Goal: Task Accomplishment & Management: Manage account settings

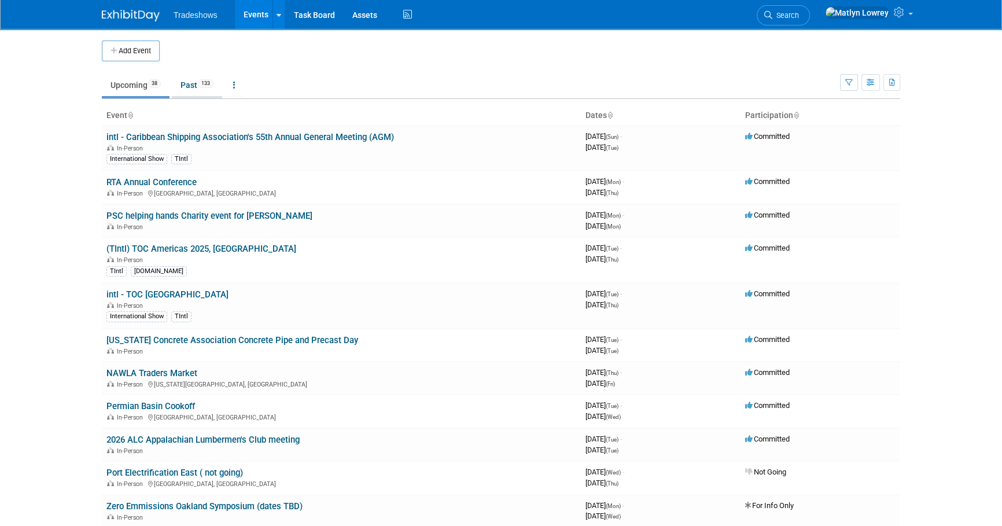
click at [177, 78] on link "Past 133" at bounding box center [197, 85] width 50 height 22
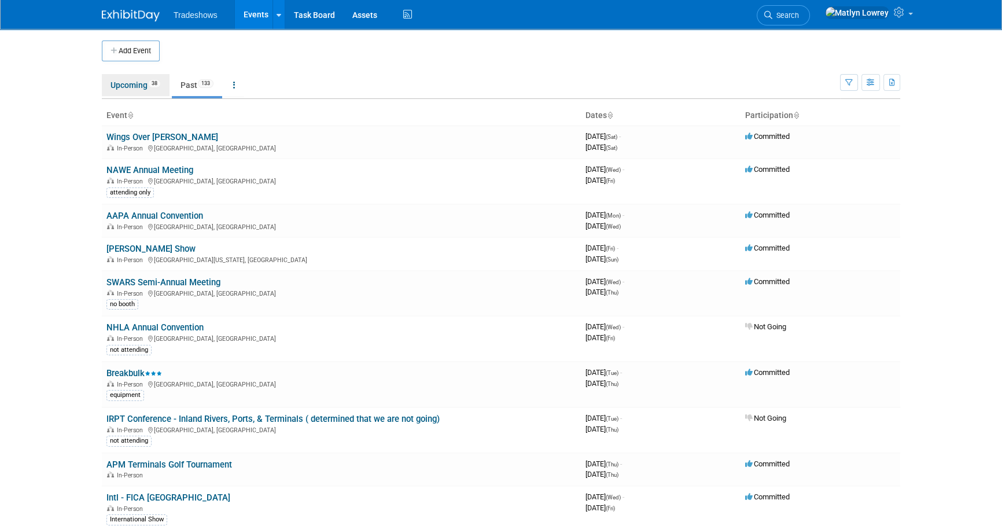
click at [133, 85] on link "Upcoming 38" at bounding box center [136, 85] width 68 height 22
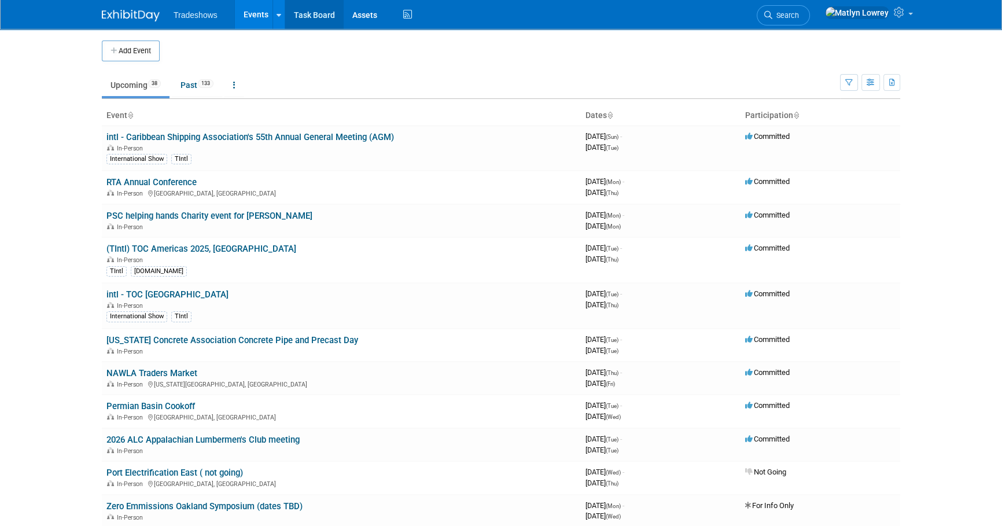
click at [326, 11] on link "Task Board" at bounding box center [314, 14] width 58 height 29
click at [799, 12] on span "Search" at bounding box center [786, 15] width 27 height 9
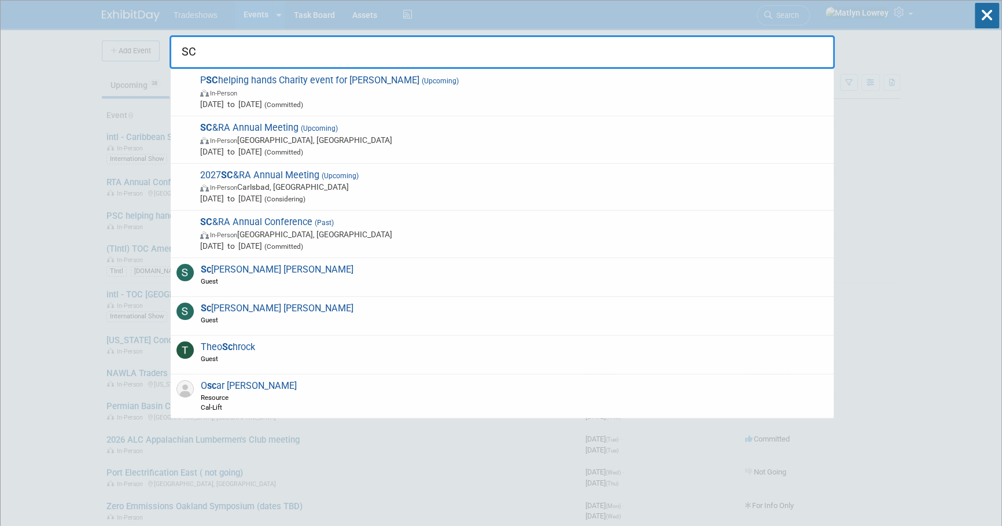
type input "SC"
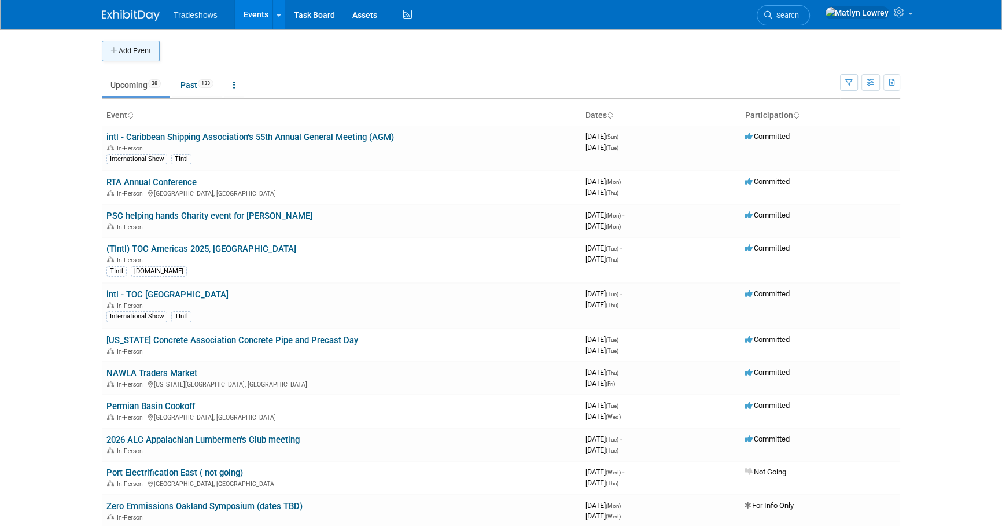
click at [122, 54] on button "Add Event" at bounding box center [131, 51] width 58 height 21
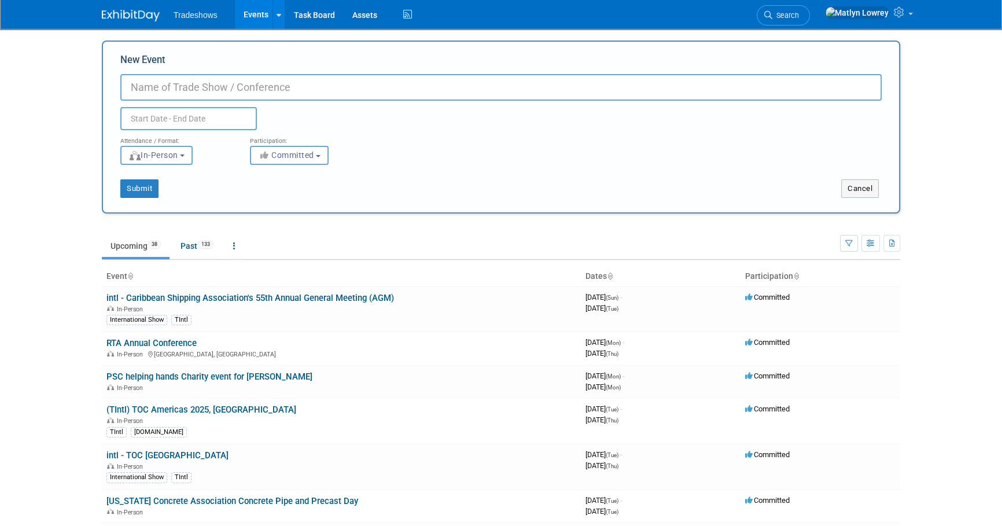
click at [231, 93] on input "New Event" at bounding box center [501, 87] width 762 height 27
type input "Specialized Transportation Symposium - SC&RA"
click at [197, 114] on input "text" at bounding box center [188, 118] width 137 height 23
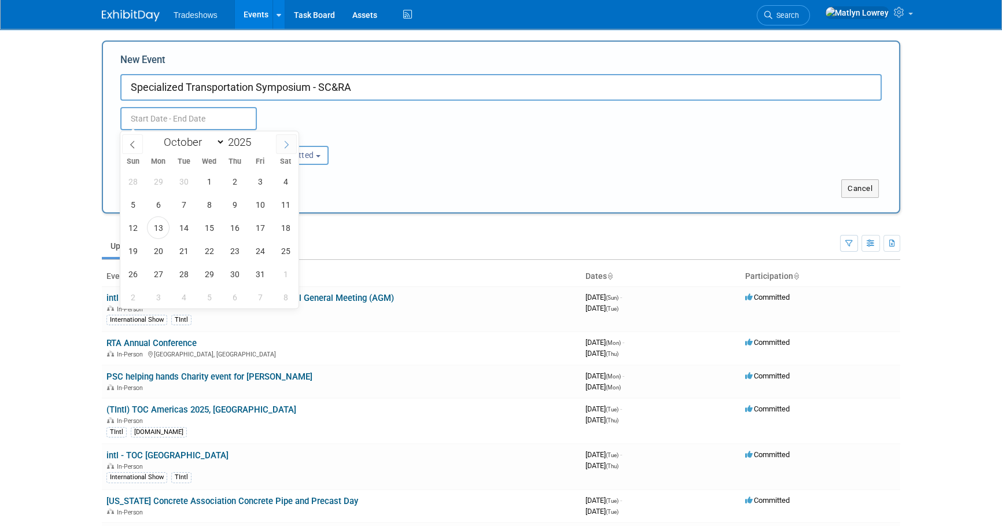
click at [285, 145] on icon at bounding box center [286, 145] width 8 height 8
click at [284, 146] on icon at bounding box center [286, 145] width 8 height 8
select select "11"
click at [284, 146] on icon at bounding box center [286, 145] width 8 height 8
type input "2026"
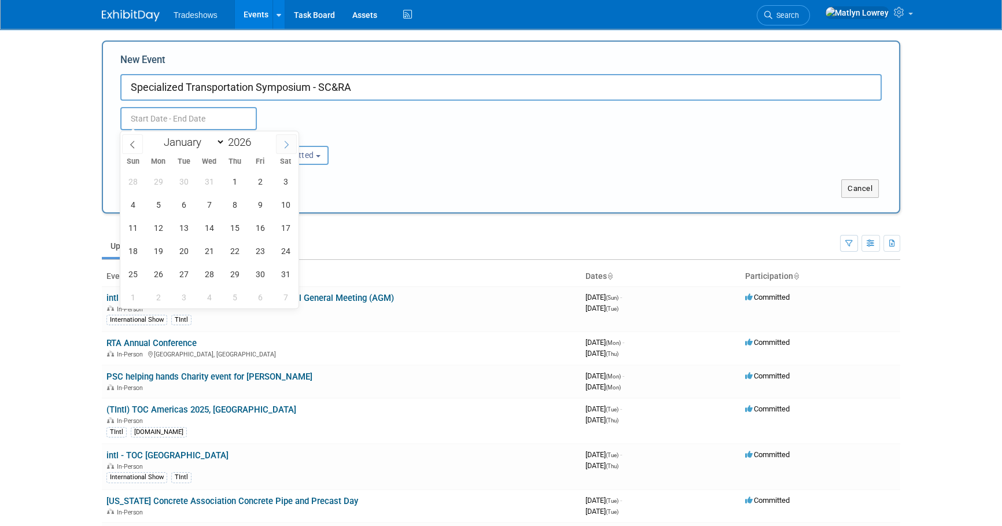
click at [286, 144] on icon at bounding box center [286, 145] width 8 height 8
select select "1"
click at [191, 248] on span "24" at bounding box center [183, 251] width 23 height 23
click at [229, 247] on span "26" at bounding box center [234, 251] width 23 height 23
type input "Feb 24, 2026 to Feb 26, 2026"
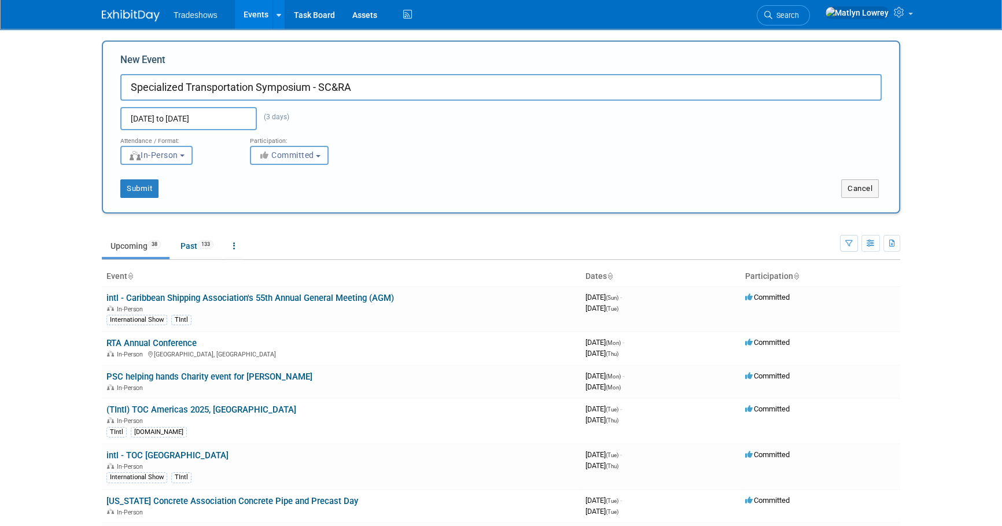
click at [273, 163] on button "Committed" at bounding box center [289, 155] width 79 height 19
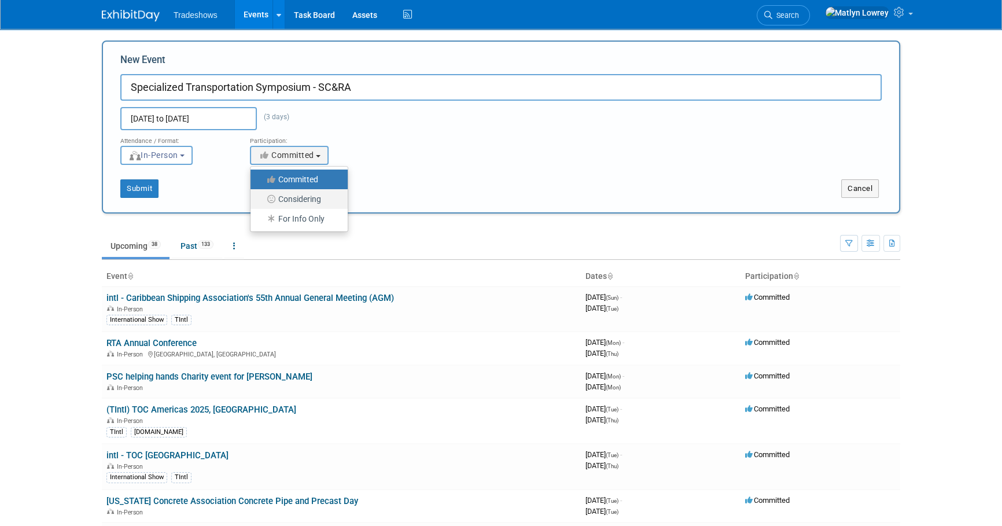
click at [271, 197] on icon at bounding box center [271, 199] width 13 height 8
click at [261, 197] on input "Considering" at bounding box center [257, 200] width 8 height 8
select select "2"
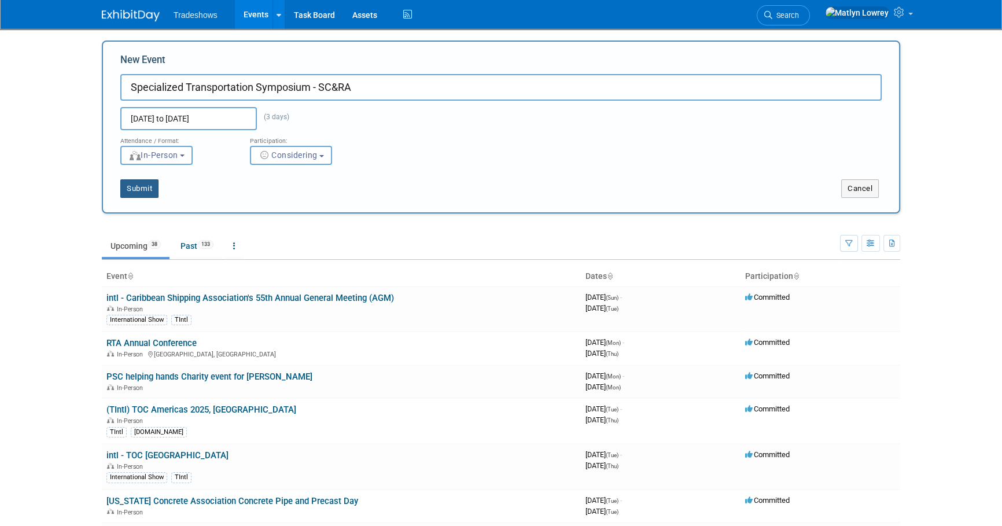
click at [151, 189] on button "Submit" at bounding box center [139, 188] width 38 height 19
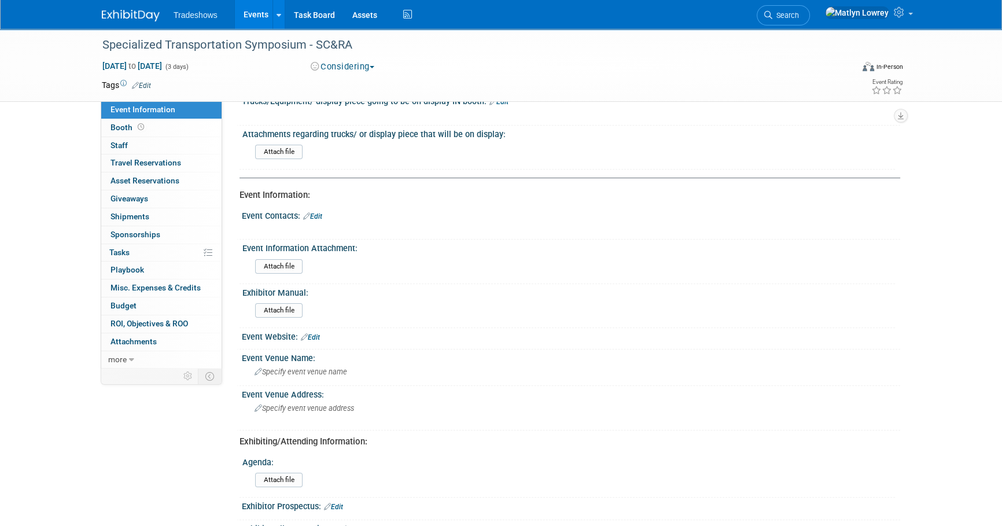
scroll to position [105, 0]
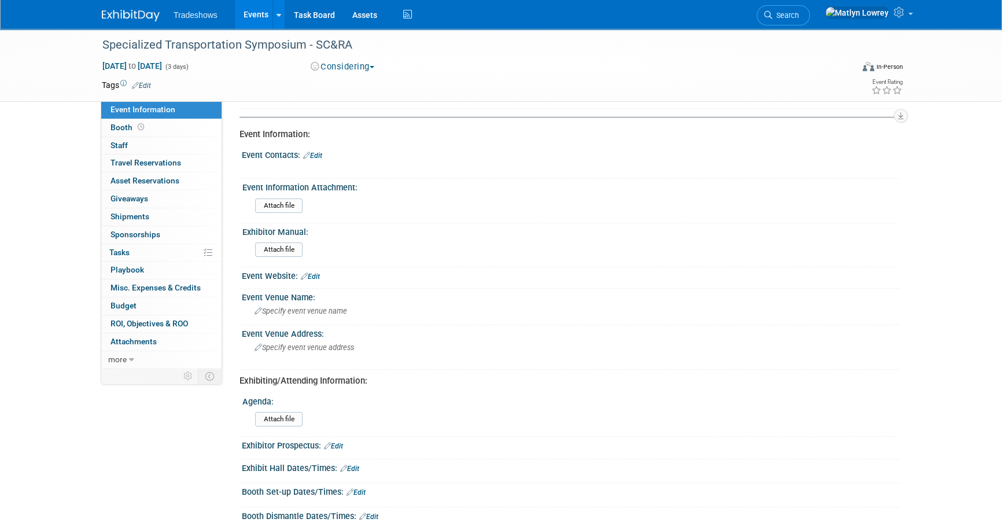
click at [310, 273] on link "Edit" at bounding box center [310, 277] width 19 height 8
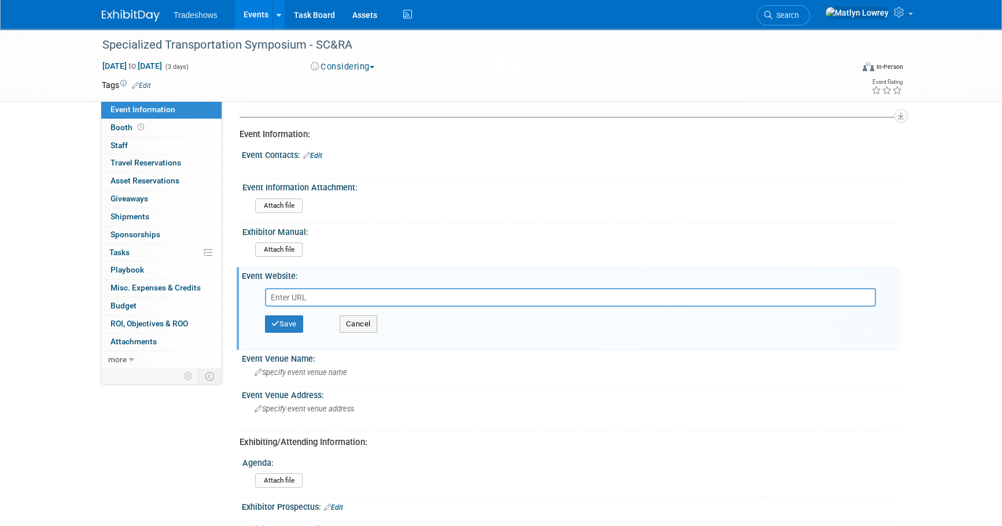
click at [278, 295] on input "text" at bounding box center [570, 297] width 611 height 19
paste input "https://www.scranet.org/SCRA/Events/STS/SCRA/Content/events/STS.aspx"
type input "https://www.scranet.org/SCRA/Events/STS/SCRA/Content/events/STS.aspx"
click at [278, 317] on button "Save" at bounding box center [284, 323] width 38 height 17
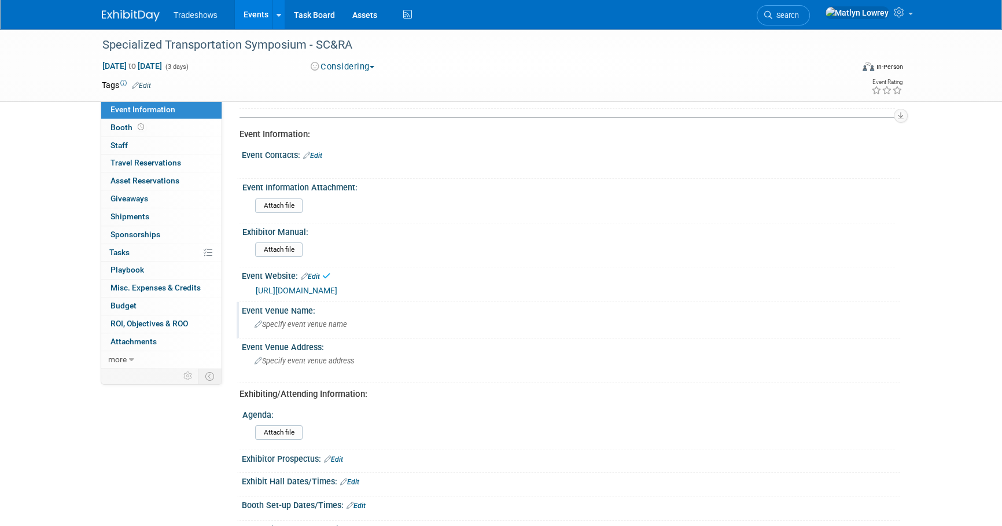
click at [273, 325] on span "Specify event venue name" at bounding box center [301, 324] width 93 height 9
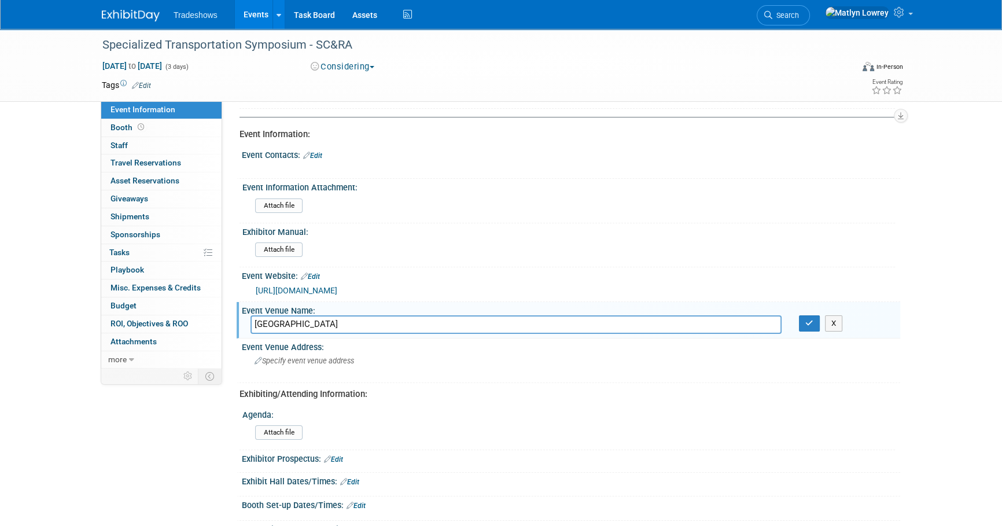
type input "Sheraton Birmingham Hotel"
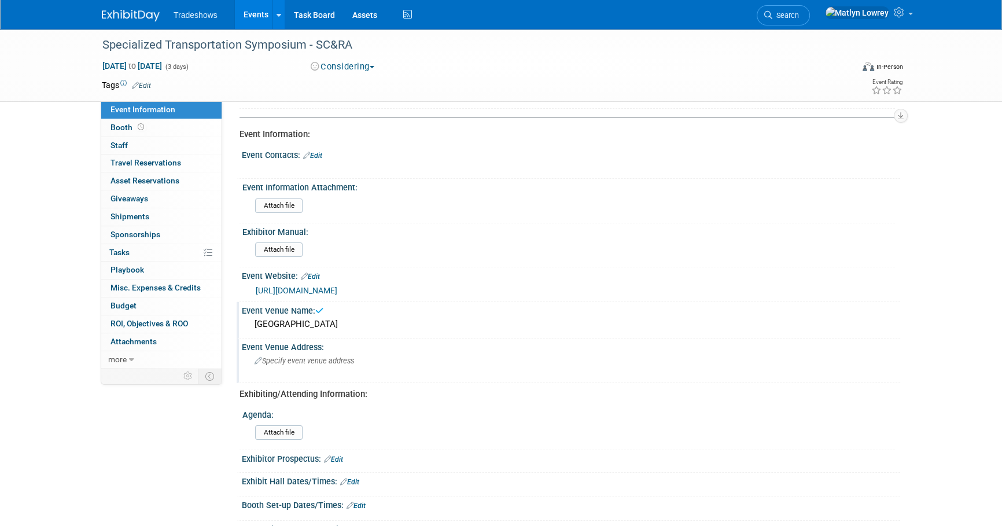
click at [306, 360] on span "Specify event venue address" at bounding box center [305, 360] width 100 height 9
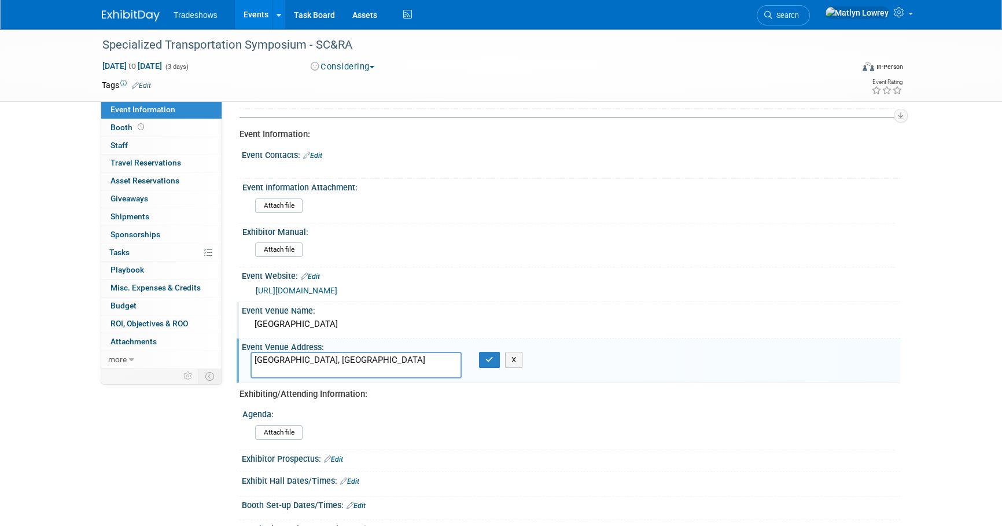
type textarea "Birmingham, Alabama"
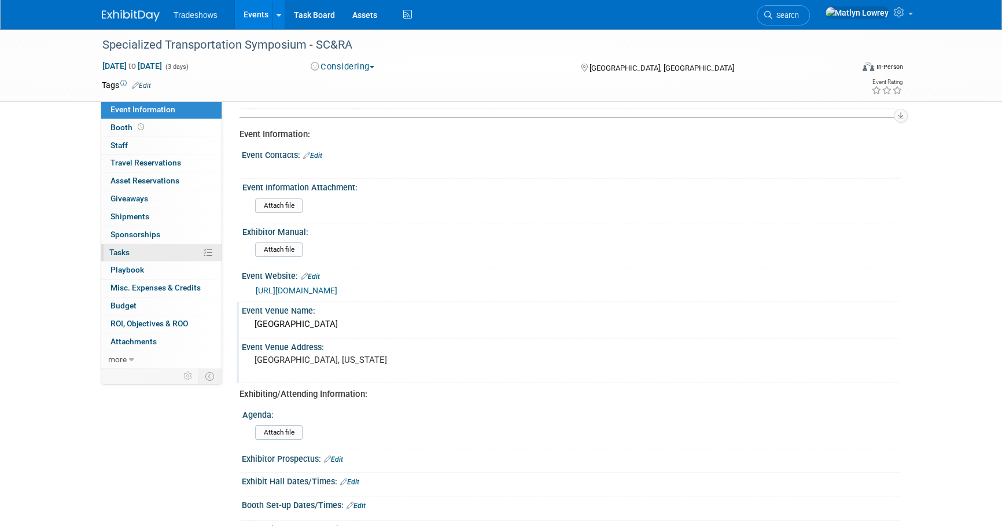
click at [109, 253] on span "Tasks 0%" at bounding box center [119, 252] width 20 height 9
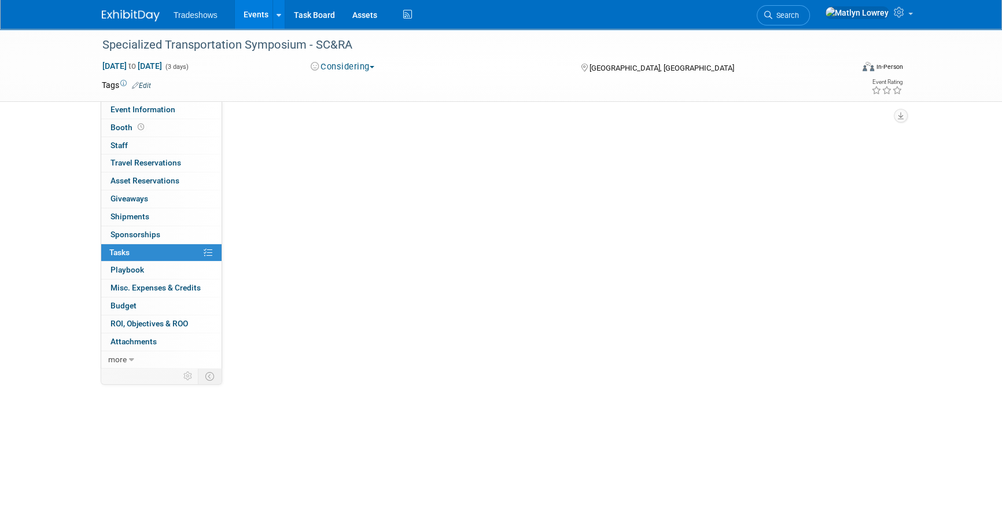
scroll to position [0, 0]
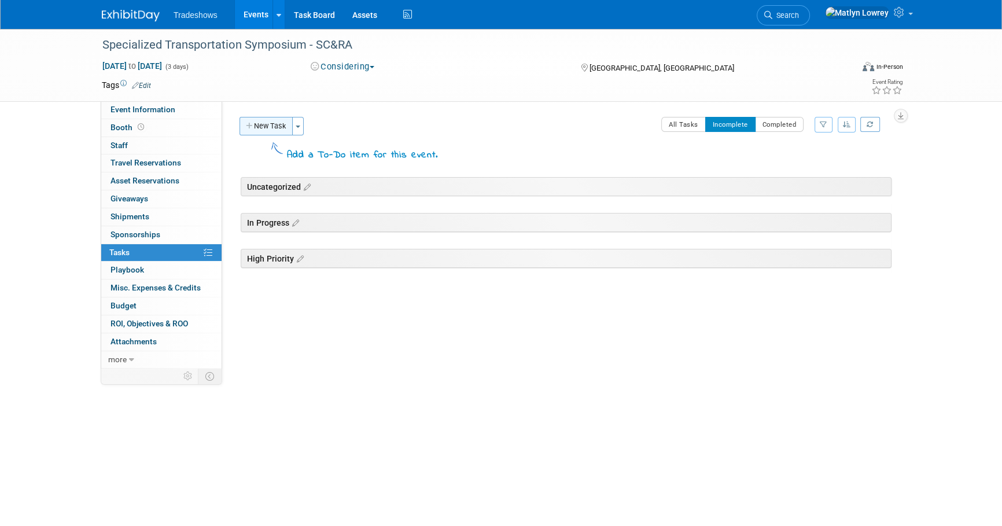
click at [274, 124] on button "New Task" at bounding box center [266, 126] width 53 height 19
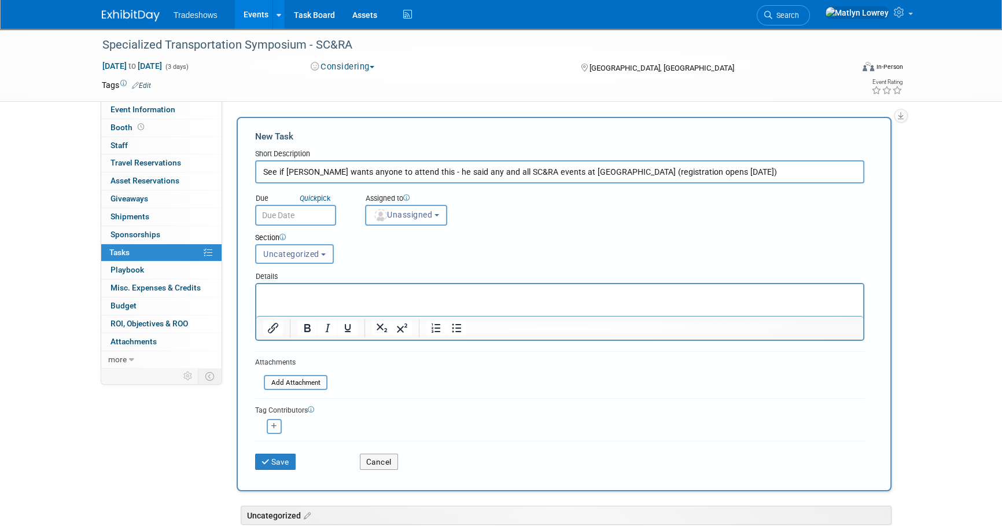
type input "See if Barry wants anyone to attend this - he said any and all SC&RA events at …"
click at [266, 220] on body "Tradeshows Events Add Event Bulk Upload Events Shareable Event Boards Recently …" at bounding box center [501, 263] width 1002 height 526
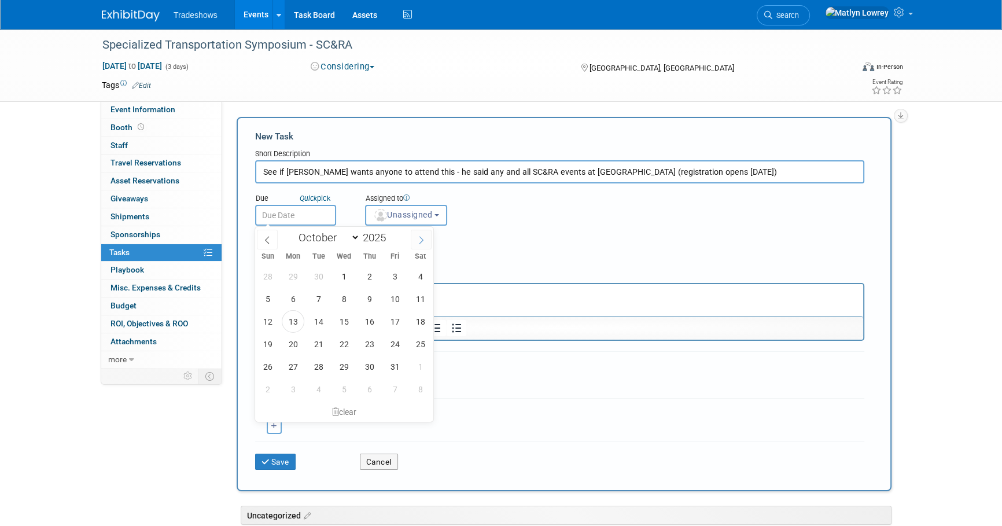
click at [421, 240] on icon at bounding box center [421, 240] width 8 height 8
select select "10"
click at [395, 296] on span "7" at bounding box center [395, 299] width 23 height 23
type input "Nov 7, 2025"
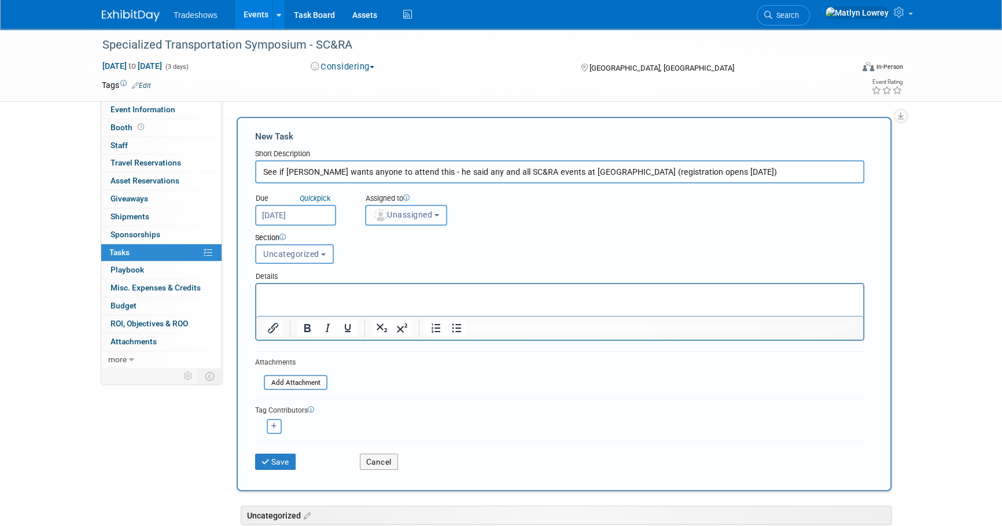
drag, startPoint x: 395, startPoint y: 220, endPoint x: 394, endPoint y: 233, distance: 12.3
click at [395, 220] on button "Unassigned" at bounding box center [406, 215] width 82 height 21
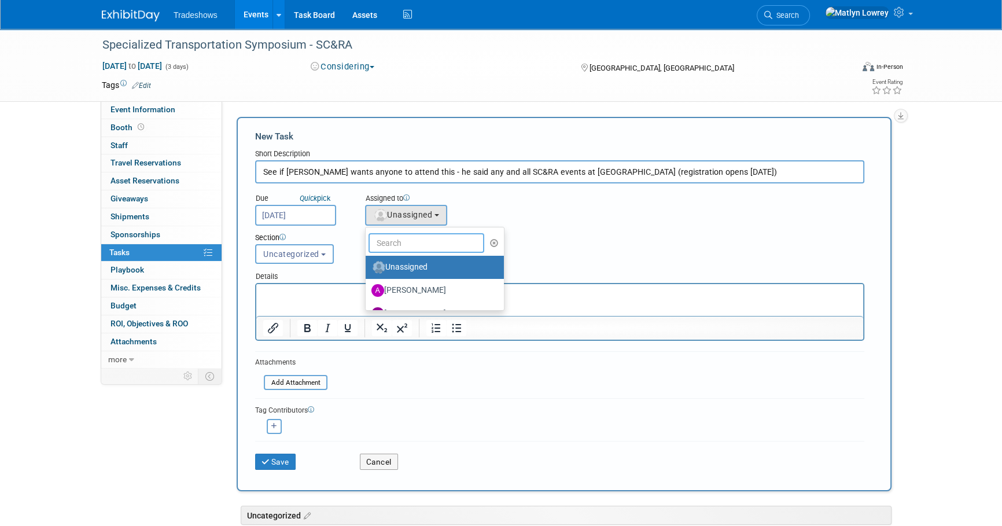
click at [394, 235] on input "text" at bounding box center [427, 243] width 116 height 20
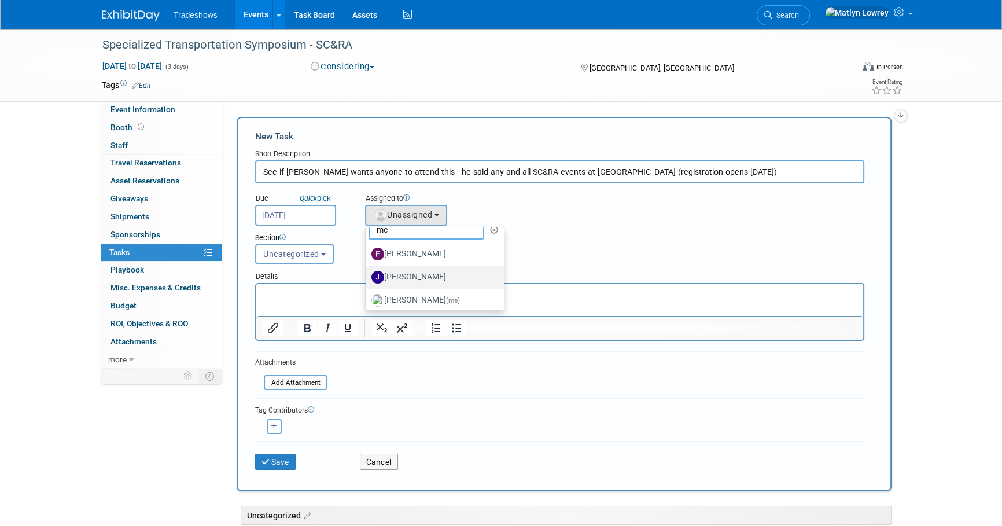
scroll to position [17, 0]
type input "me"
click at [386, 291] on label "Matlyn Lowrey (me)" at bounding box center [432, 296] width 121 height 19
click at [367, 291] on input "Matlyn Lowrey (me)" at bounding box center [364, 295] width 8 height 8
select select "53a61db3-ae1f-4f8e-85ed-74f10af30436"
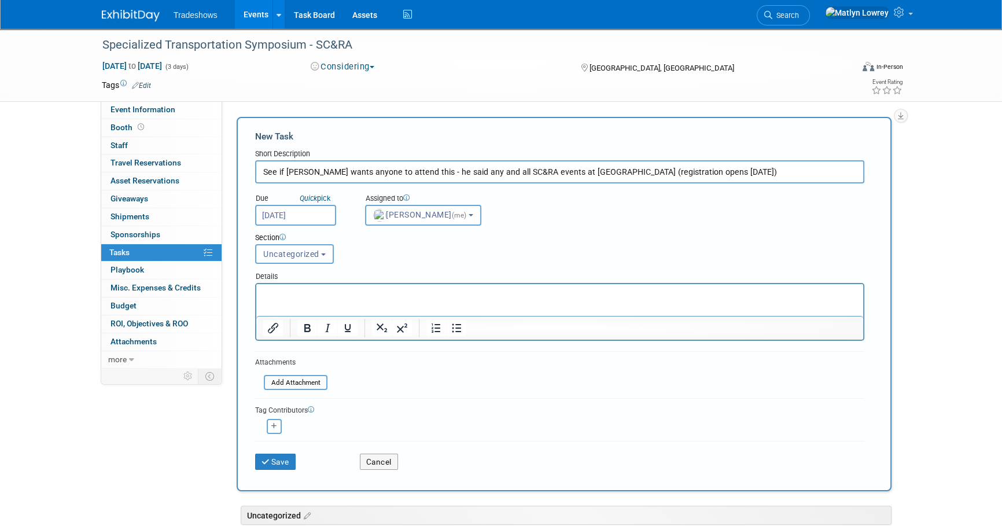
click at [275, 292] on p "Rich Text Area. Press ALT-0 for help." at bounding box center [560, 295] width 594 height 12
paste body "Rich Text Area. Press ALT-0 for help."
click at [550, 291] on p "https://www.scranet.org/SCRA/Events/STS/SCRA/Content/events/STS.aspx" at bounding box center [560, 295] width 594 height 12
click at [564, 294] on p "https://www.scranet.org/SCRA/Events/STS/SCRA/Content/events/STS.aspx" at bounding box center [560, 295] width 594 height 12
click at [280, 464] on button "Save" at bounding box center [275, 462] width 41 height 16
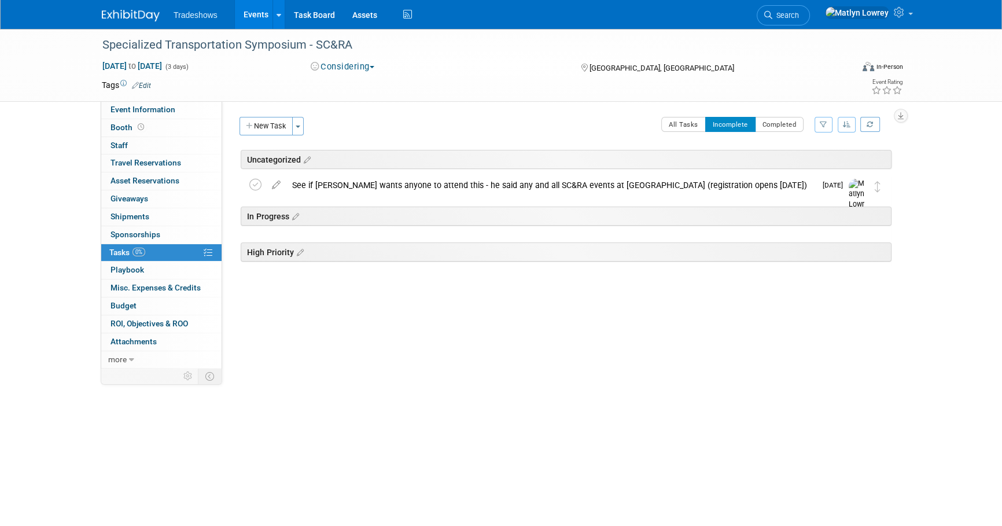
click at [244, 23] on link "Events" at bounding box center [256, 14] width 42 height 29
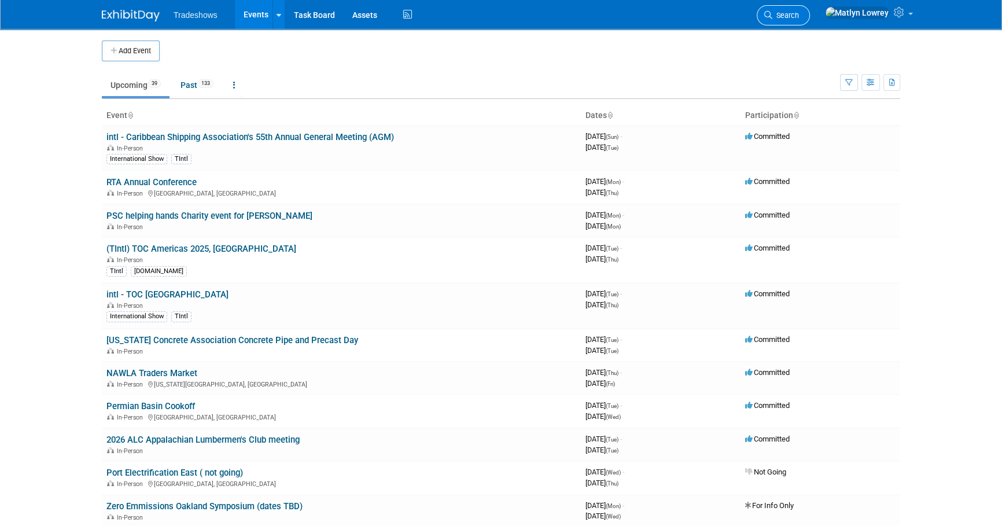
click at [799, 15] on span "Search" at bounding box center [786, 15] width 27 height 9
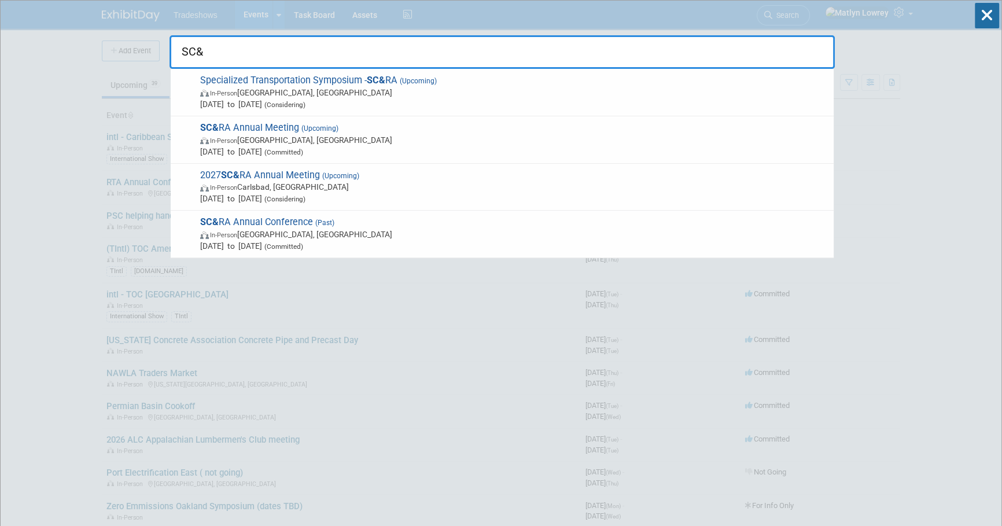
type input "SC&"
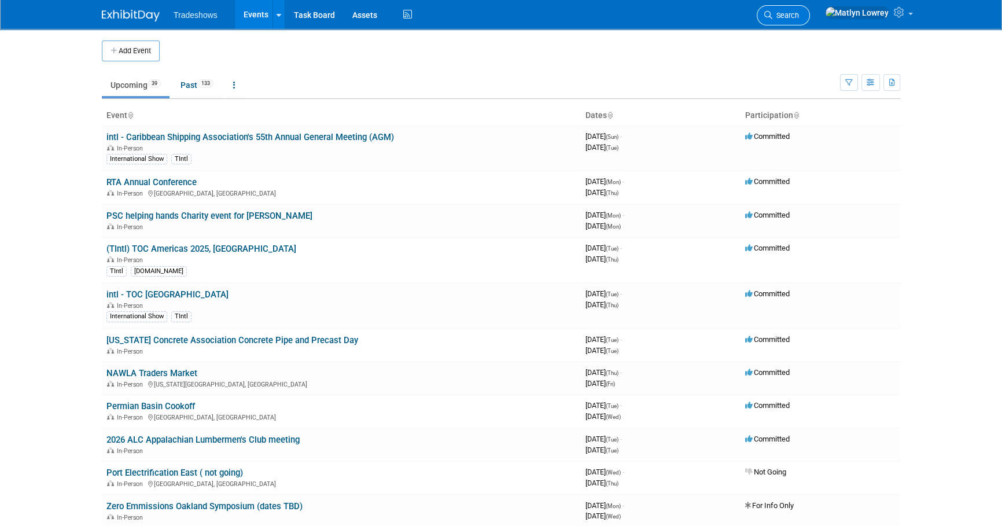
click at [810, 10] on link "Search" at bounding box center [783, 15] width 53 height 20
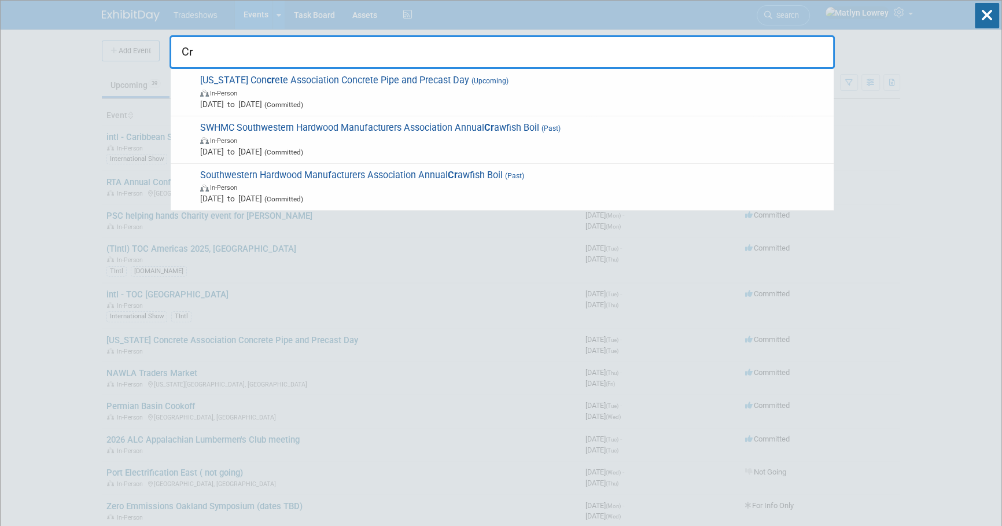
type input "Cra"
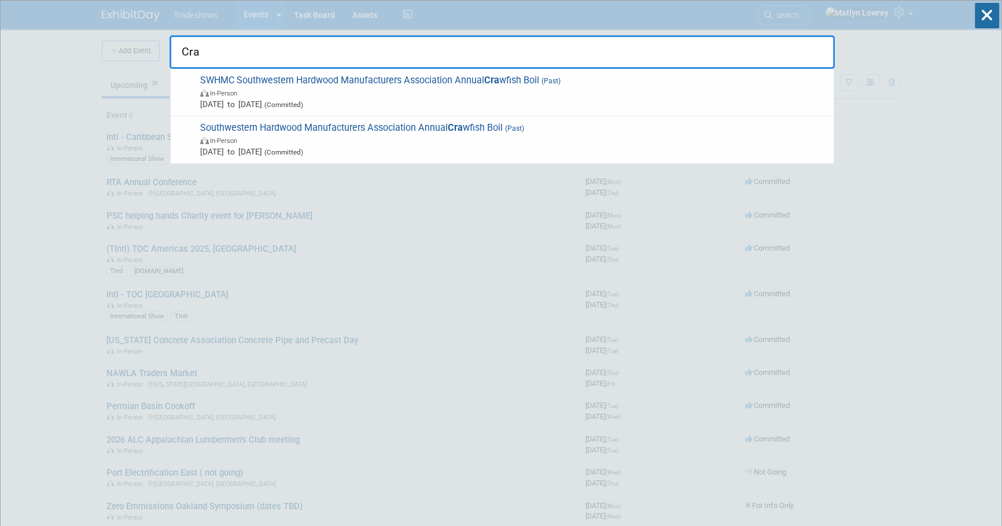
click at [242, 49] on input "Cra" at bounding box center [503, 52] width 666 height 34
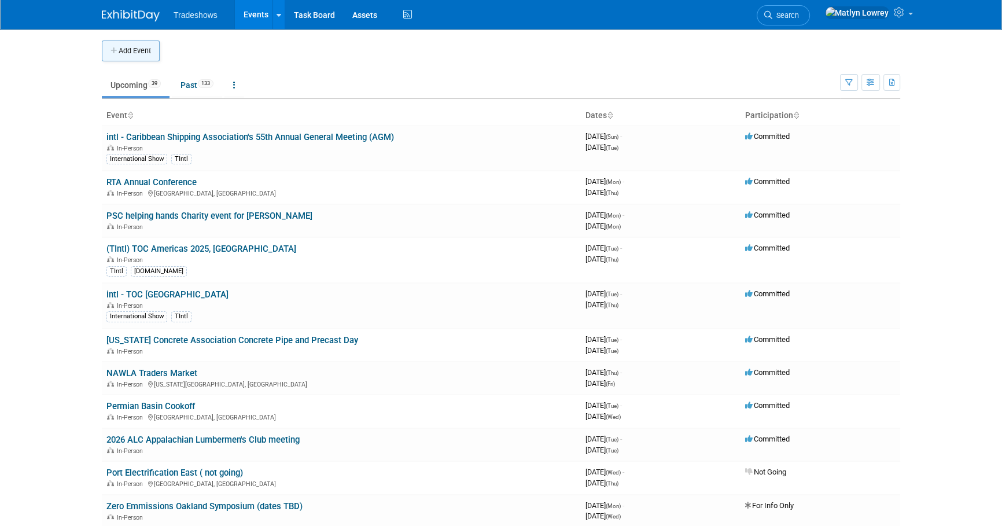
click at [104, 52] on button "Add Event" at bounding box center [131, 51] width 58 height 21
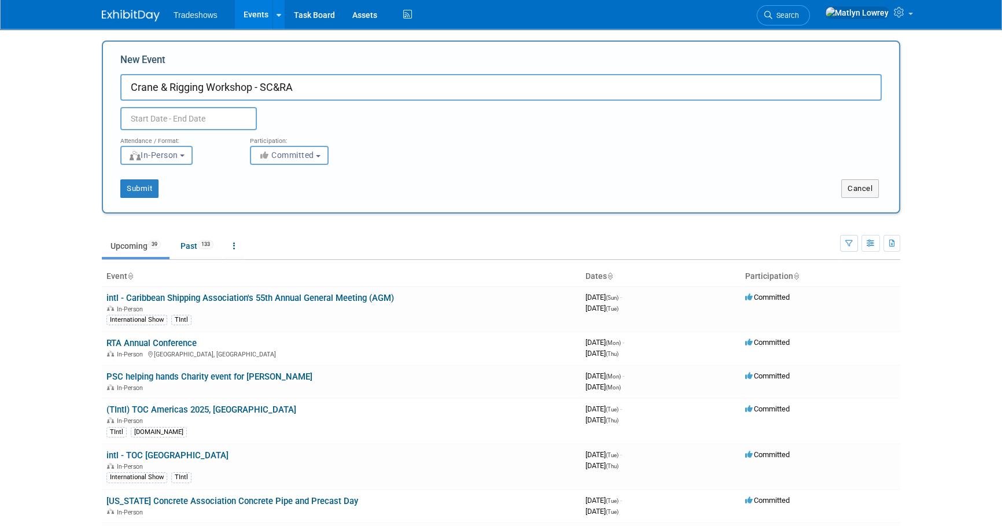
type input "Crane & Rigging Workshop - SC&RA"
click at [226, 109] on input "text" at bounding box center [188, 118] width 137 height 23
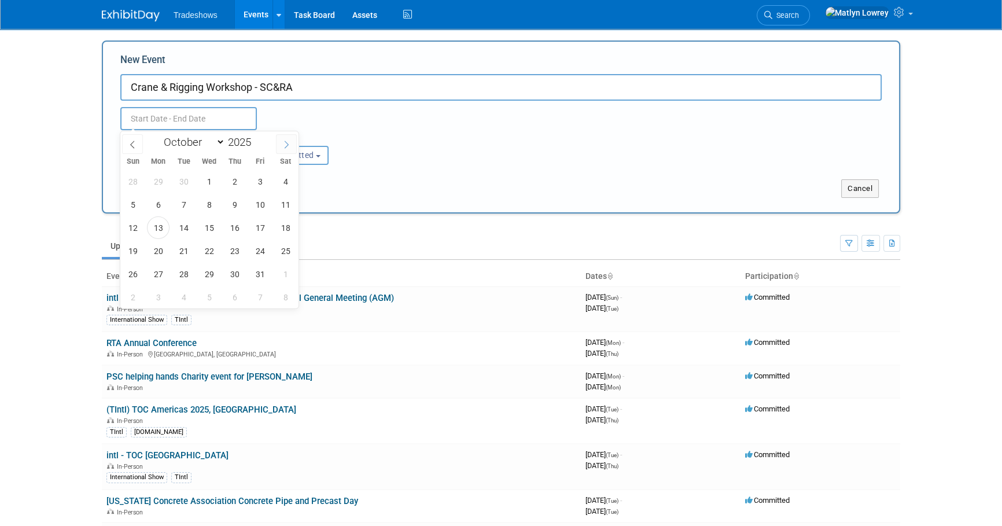
click at [280, 142] on span at bounding box center [286, 144] width 21 height 20
select select "11"
click at [280, 142] on span at bounding box center [286, 144] width 21 height 20
type input "2026"
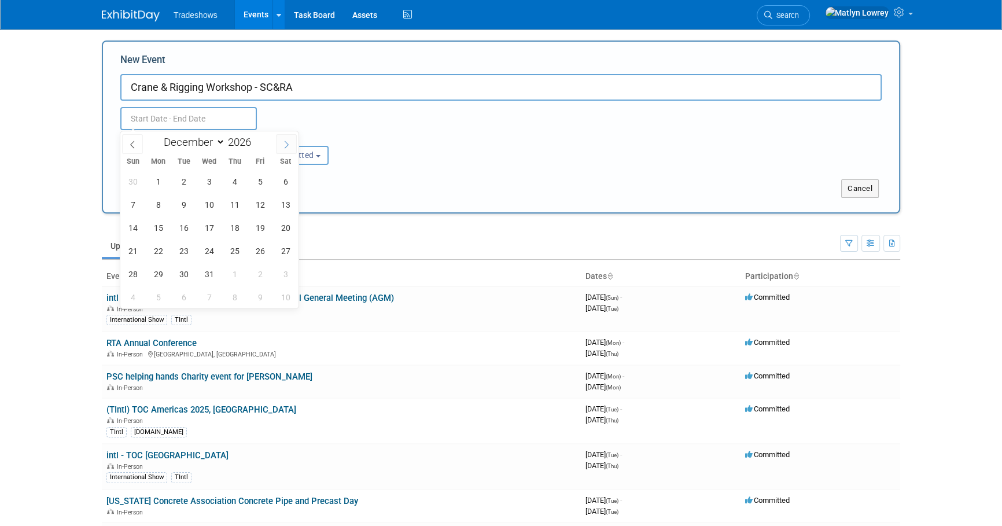
click at [280, 142] on span at bounding box center [286, 144] width 21 height 20
click at [280, 141] on span at bounding box center [286, 144] width 21 height 20
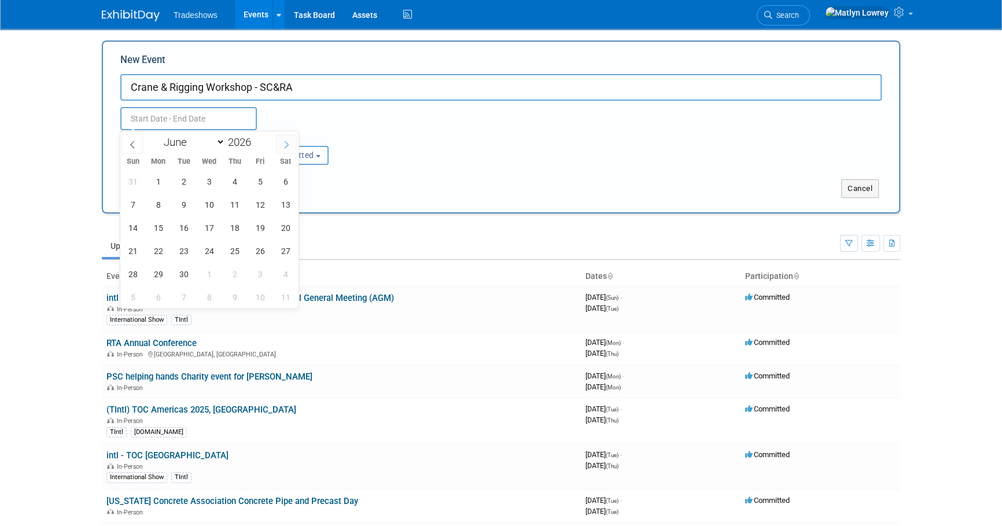
click at [280, 141] on span at bounding box center [286, 144] width 21 height 20
select select "8"
click at [184, 253] on span "22" at bounding box center [183, 251] width 23 height 23
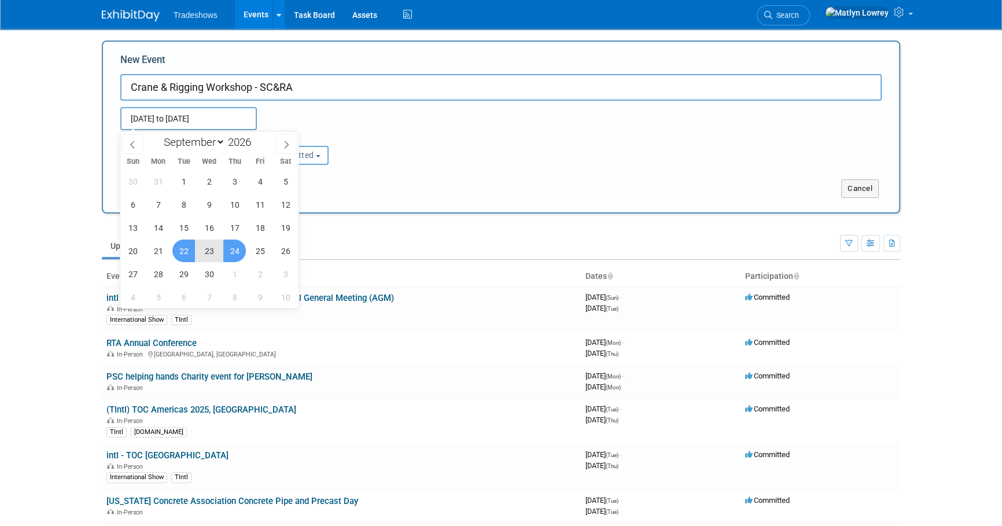
click at [229, 252] on span "24" at bounding box center [234, 251] width 23 height 23
type input "Sep 22, 2026 to Sep 24, 2026"
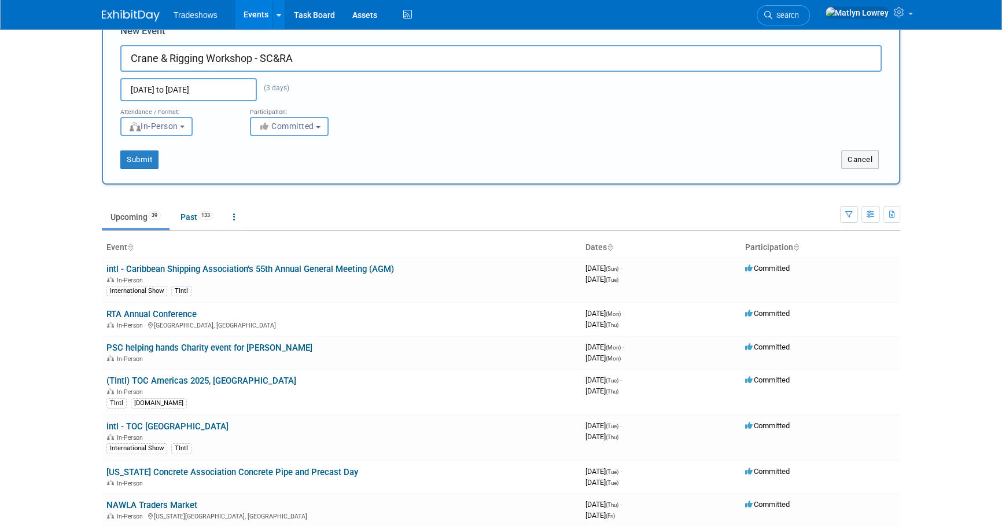
scroll to position [52, 0]
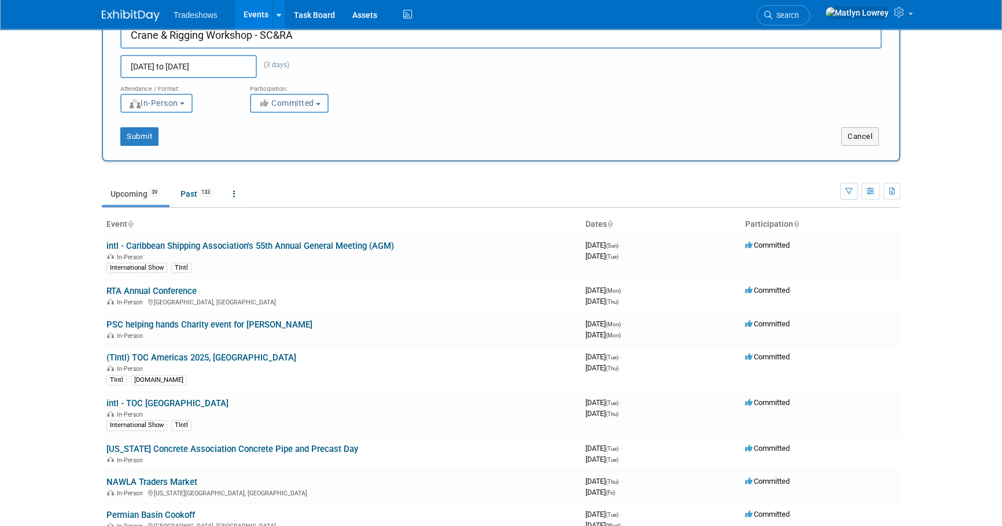
click at [278, 108] on button "Committed" at bounding box center [289, 103] width 79 height 19
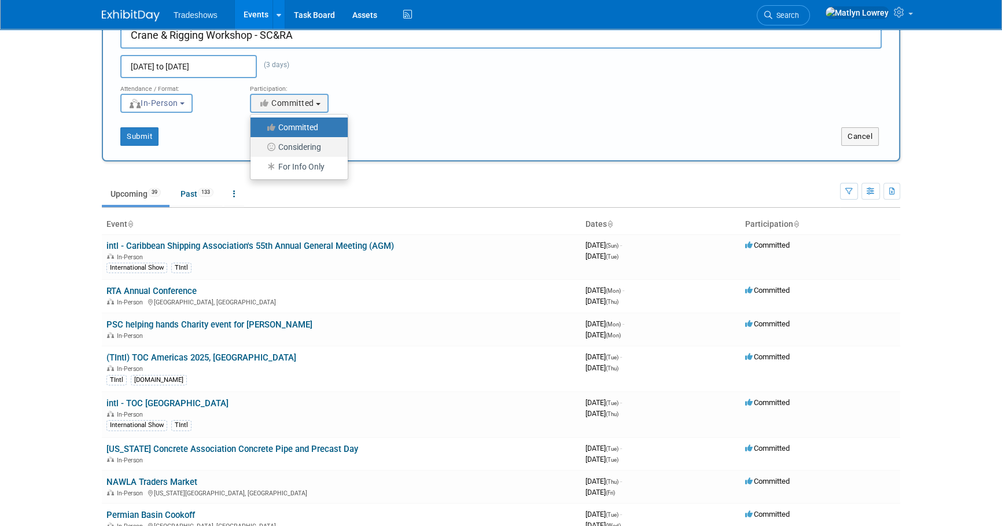
click at [273, 146] on icon at bounding box center [271, 147] width 13 height 8
click at [261, 146] on input "Considering" at bounding box center [257, 148] width 8 height 8
select select "2"
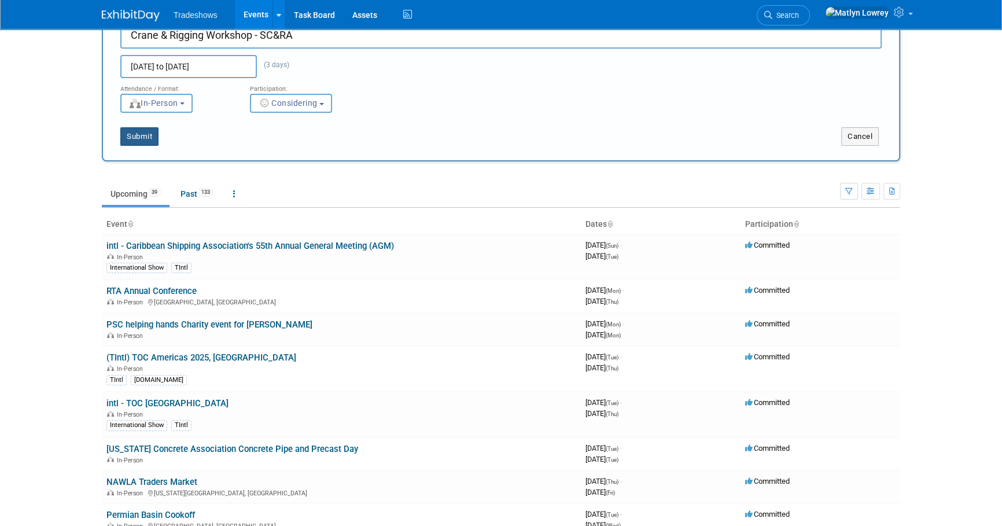
click at [143, 134] on button "Submit" at bounding box center [139, 136] width 38 height 19
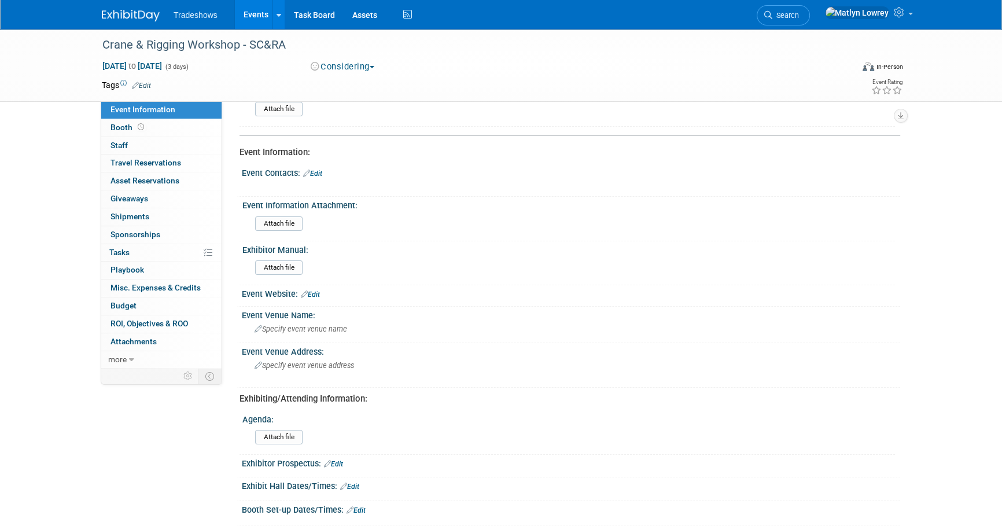
scroll to position [105, 0]
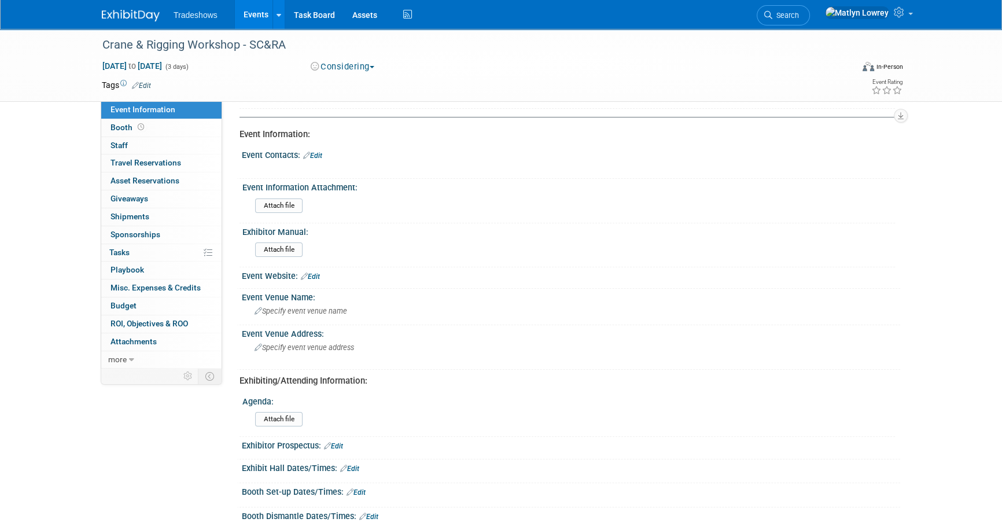
click at [312, 270] on div "Event Website: Edit" at bounding box center [571, 274] width 659 height 15
click at [313, 277] on link "Edit" at bounding box center [310, 277] width 19 height 8
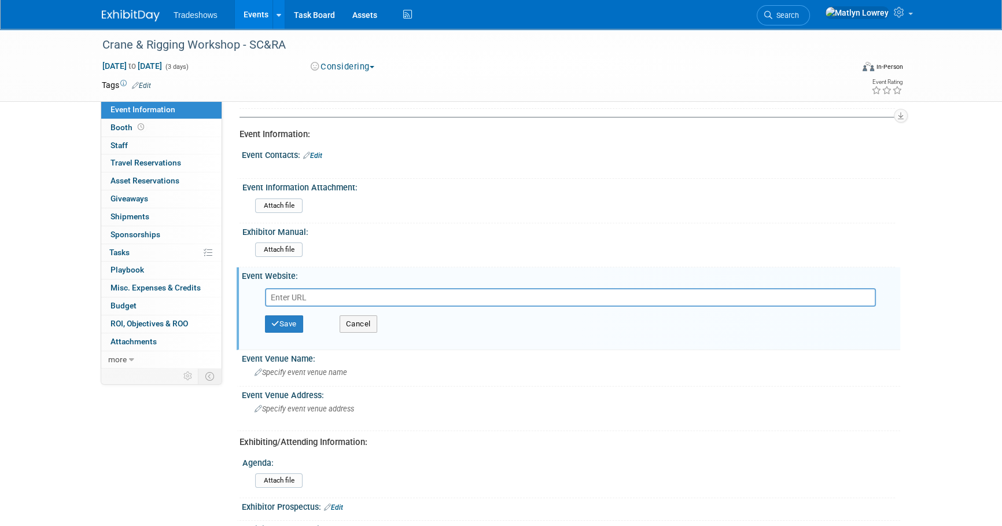
click at [278, 293] on input "text" at bounding box center [570, 297] width 611 height 19
paste input "[URL][DOMAIN_NAME]"
type input "https://www.scranet.org/SCRA/Events/Workshop/SCRA/Content/events/Crane-and-Rigg…"
click at [288, 319] on button "Save" at bounding box center [284, 323] width 38 height 17
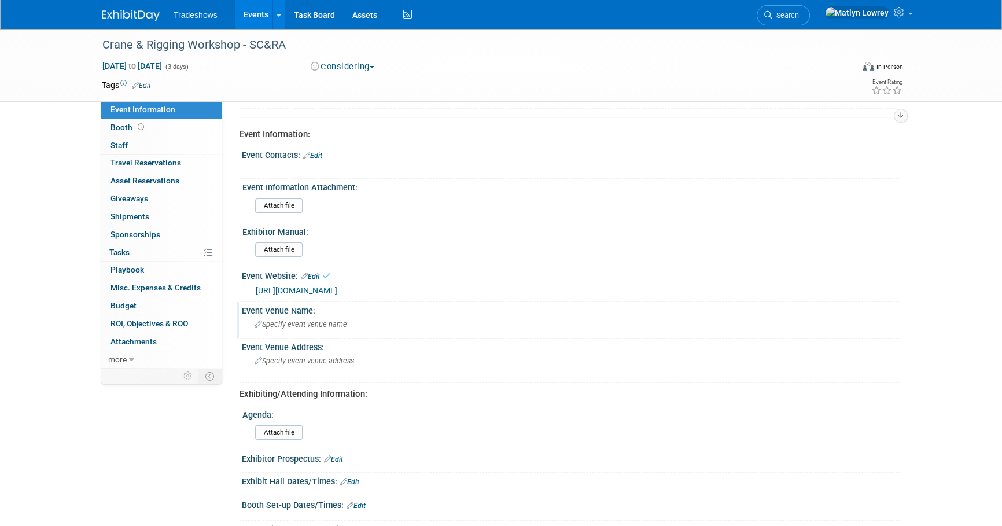
click at [280, 324] on span "Specify event venue name" at bounding box center [301, 324] width 93 height 9
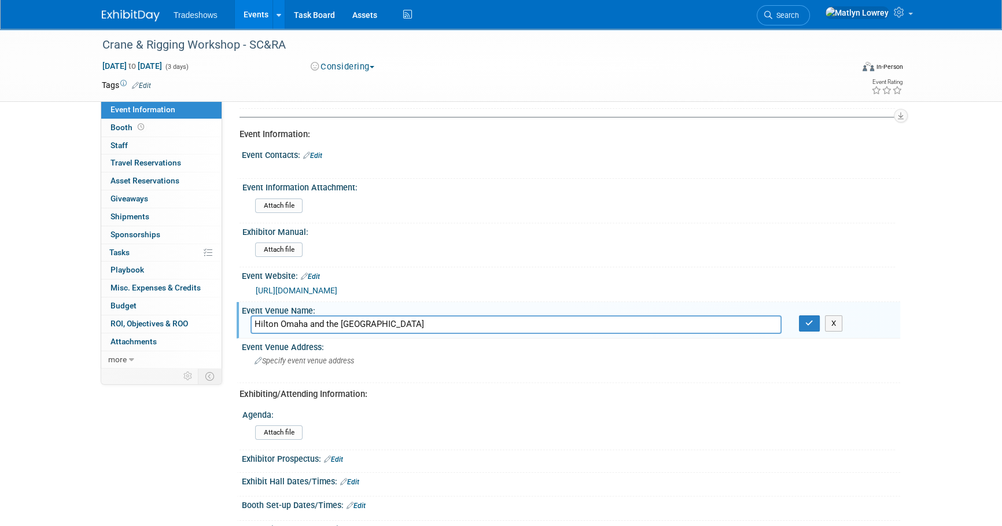
type input "Hilton Omaha and the CHI Health Center"
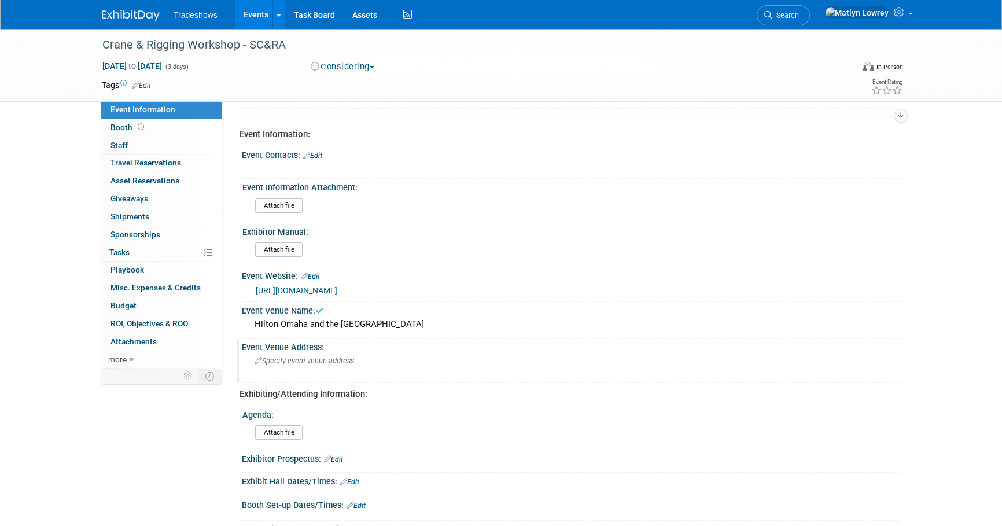
click at [336, 363] on div "Specify event venue address" at bounding box center [379, 365] width 257 height 27
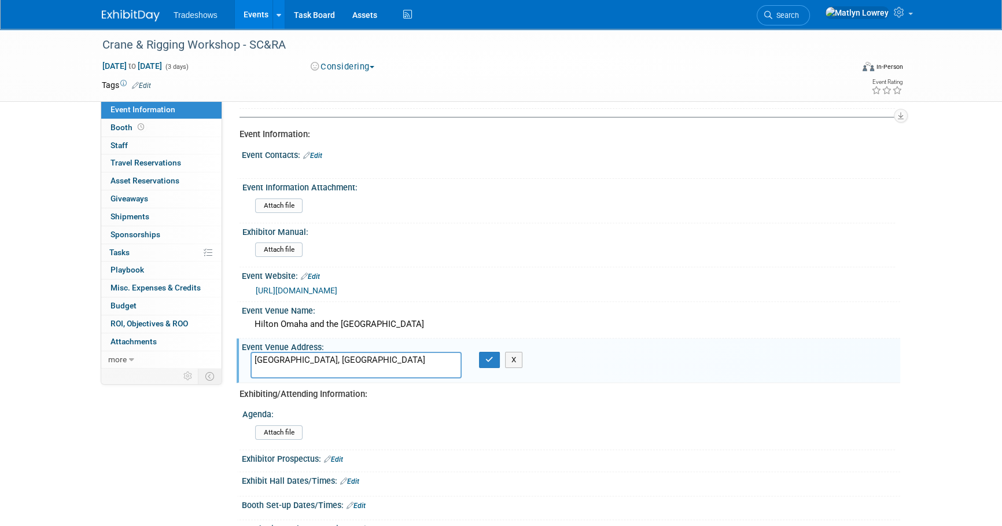
type textarea "[GEOGRAPHIC_DATA], [GEOGRAPHIC_DATA]"
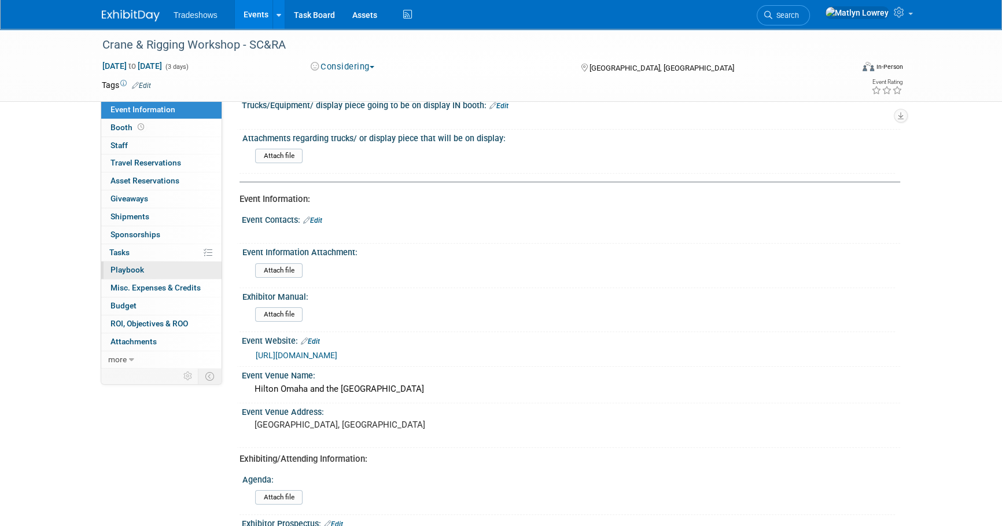
scroll to position [0, 0]
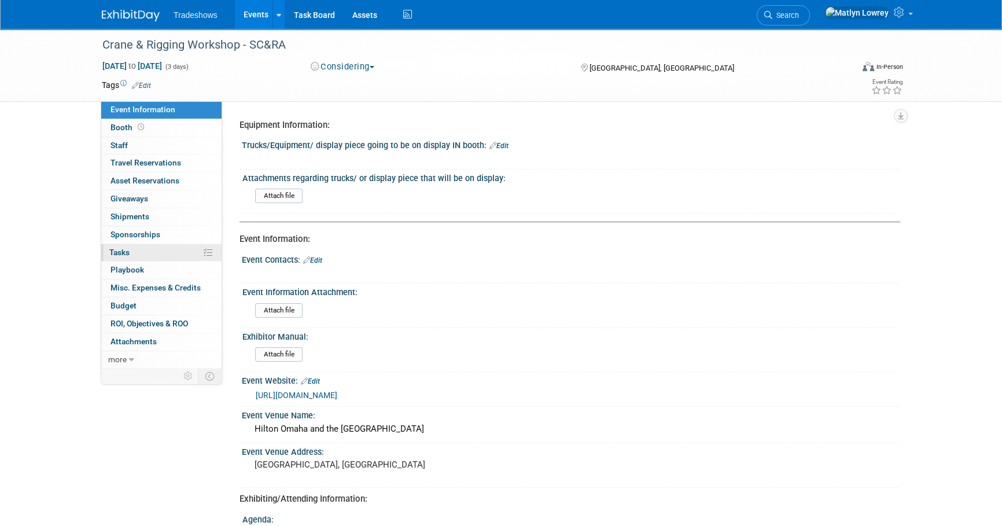
click at [137, 257] on link "0% Tasks 0%" at bounding box center [161, 252] width 120 height 17
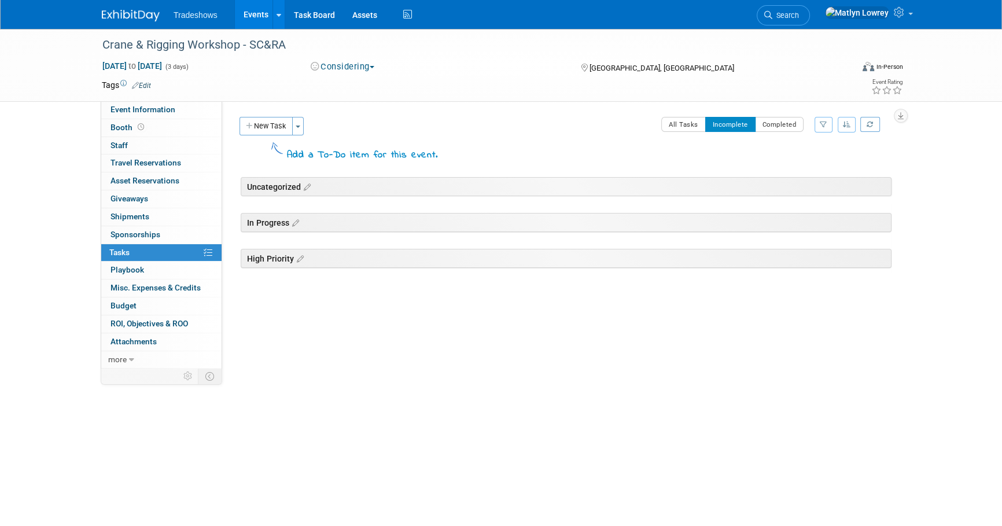
click at [279, 135] on div "New Task Toggle Dropdown Create a new task for this event Copy tasks from anoth…" at bounding box center [337, 144] width 201 height 54
click at [275, 131] on button "New Task" at bounding box center [266, 126] width 53 height 19
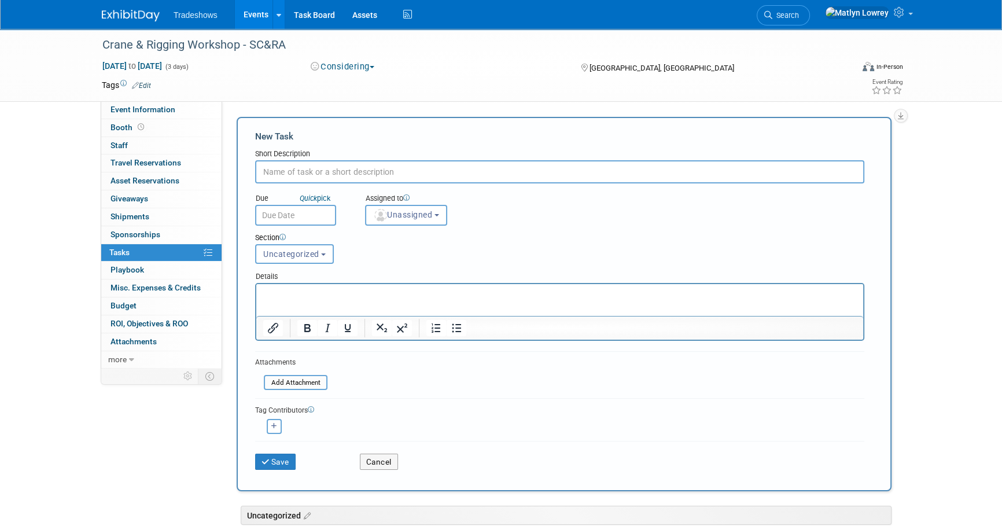
click at [292, 214] on input "text" at bounding box center [295, 215] width 81 height 21
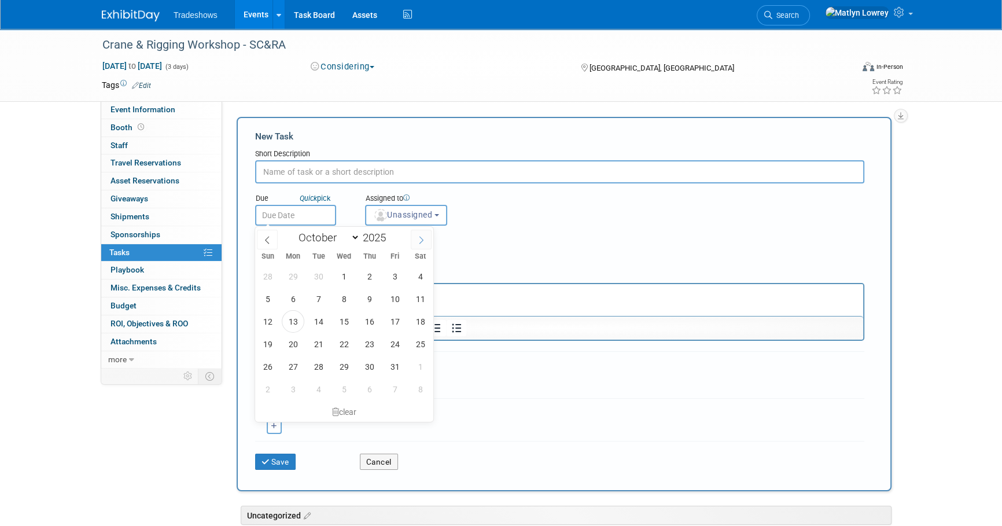
click at [418, 243] on span at bounding box center [421, 240] width 21 height 20
select select "11"
click at [418, 243] on span at bounding box center [421, 240] width 21 height 20
type input "2026"
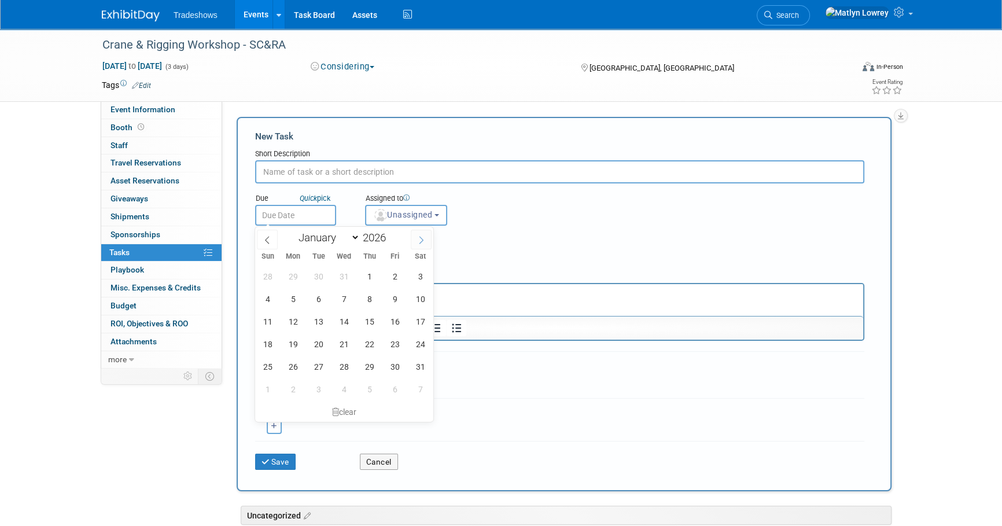
click at [418, 243] on span at bounding box center [421, 240] width 21 height 20
click at [418, 243] on icon at bounding box center [421, 240] width 8 height 8
click at [417, 243] on icon at bounding box center [421, 240] width 8 height 8
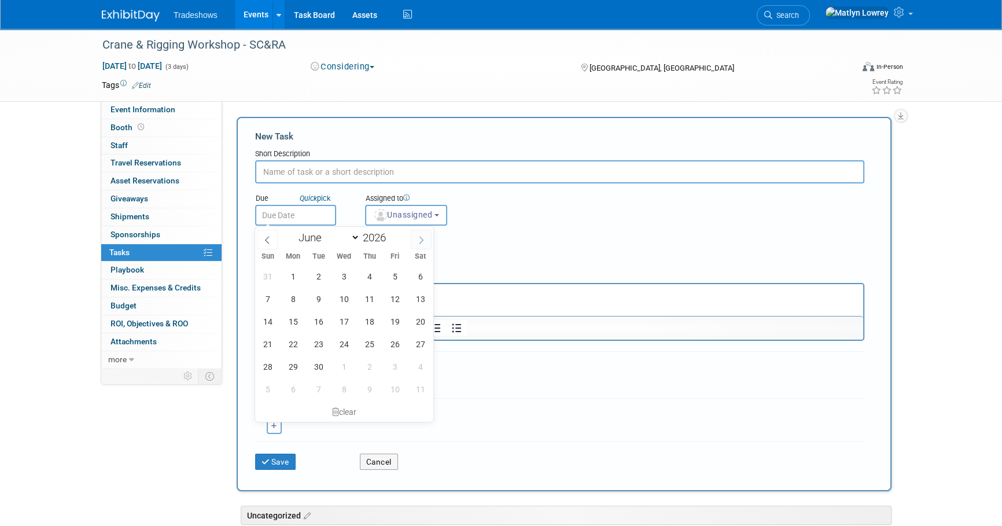
click at [417, 243] on icon at bounding box center [421, 240] width 8 height 8
click at [417, 242] on icon at bounding box center [421, 240] width 8 height 8
click at [262, 233] on span at bounding box center [267, 240] width 21 height 20
select select "7"
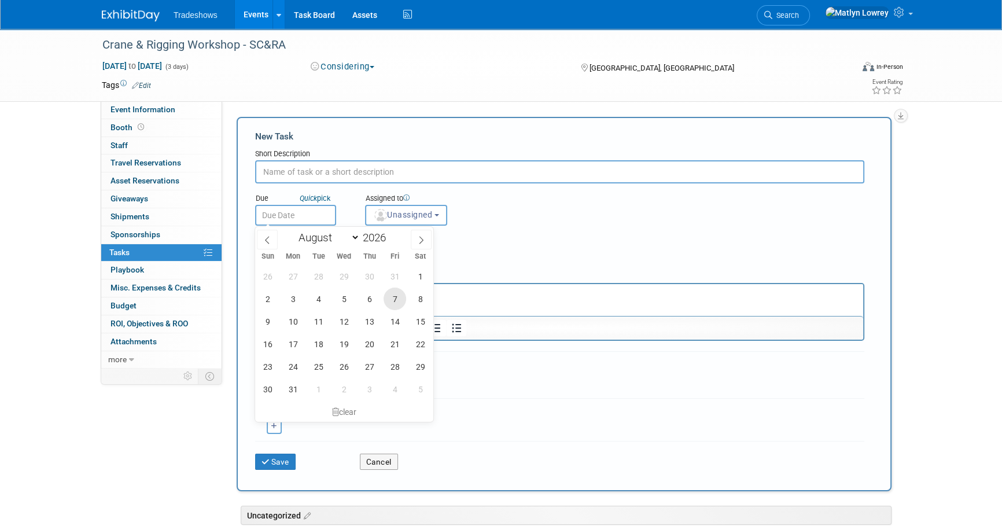
click at [387, 303] on span "7" at bounding box center [395, 299] width 23 height 23
type input "Aug 7, 2026"
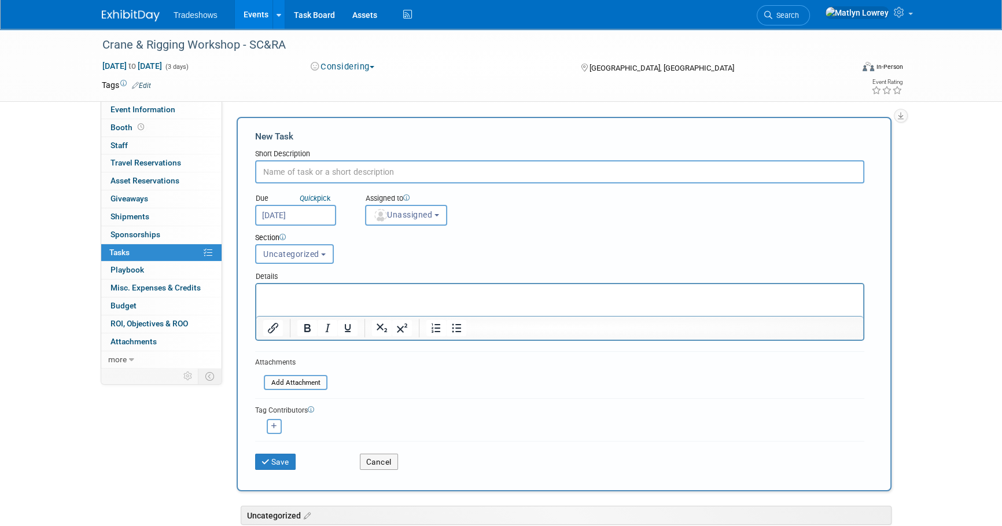
click at [396, 226] on div "Section Uncategorized In Progress High Priority Uncategorized Uncategorized In …" at bounding box center [534, 246] width 575 height 41
click at [395, 223] on button "Unassigned" at bounding box center [406, 215] width 82 height 21
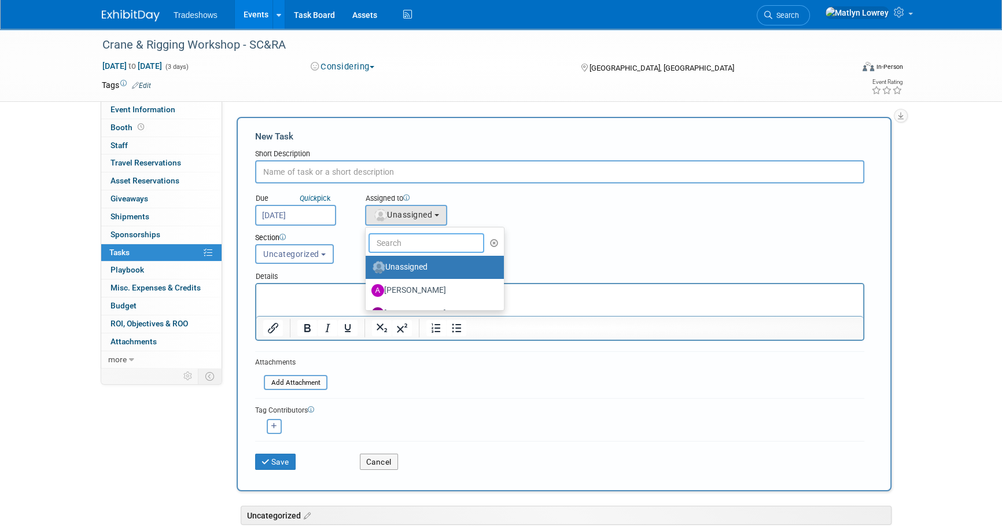
click at [394, 243] on input "text" at bounding box center [427, 243] width 116 height 20
type input "me"
click at [399, 306] on label "Matlyn Lowrey (me)" at bounding box center [432, 313] width 121 height 19
click at [367, 308] on input "Matlyn Lowrey (me)" at bounding box center [364, 312] width 8 height 8
select select "53a61db3-ae1f-4f8e-85ed-74f10af30436"
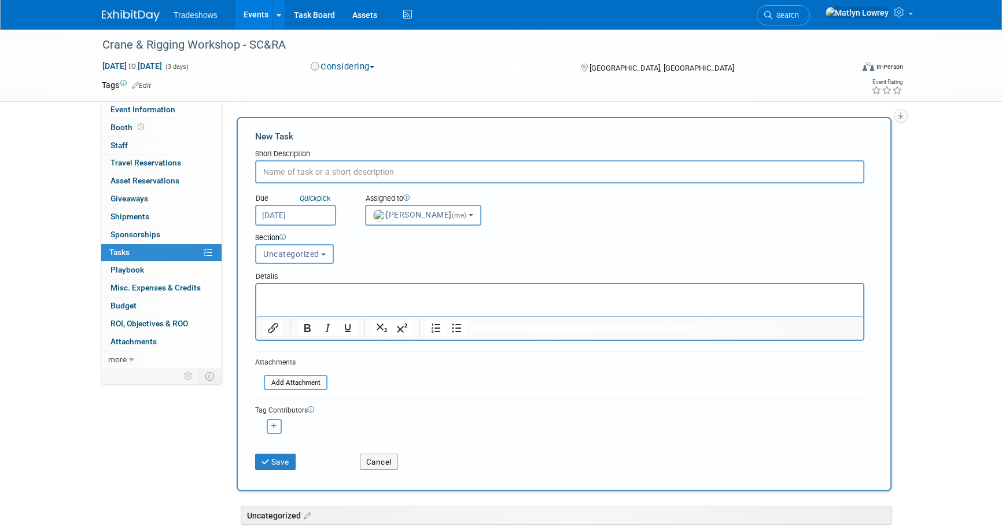
click at [324, 165] on input "text" at bounding box center [559, 171] width 609 height 23
click at [349, 174] on input "ee i" at bounding box center [559, 171] width 609 height 23
type input "See if Barry wants anyone to attend this -"
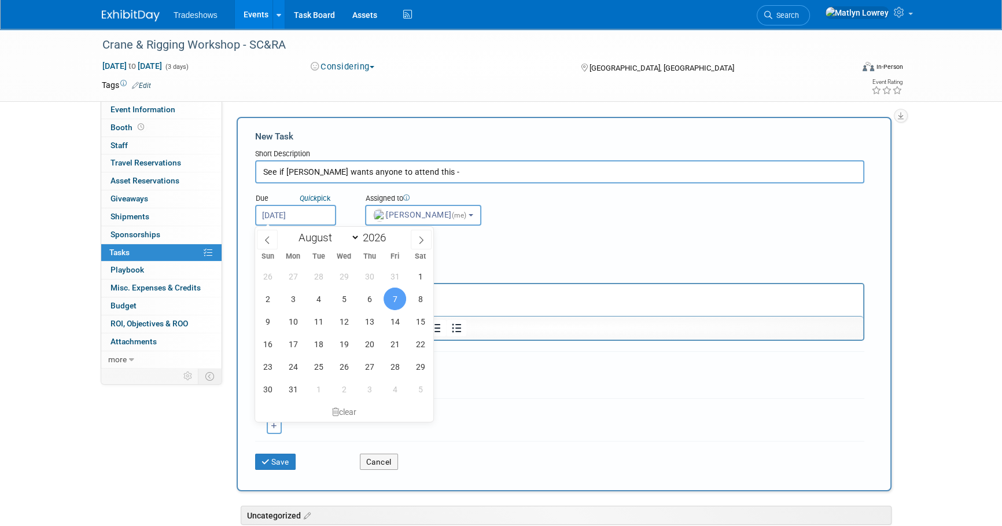
click at [329, 214] on input "Aug 7, 2026" at bounding box center [295, 215] width 81 height 21
click at [271, 243] on span at bounding box center [267, 240] width 21 height 20
click at [271, 242] on span at bounding box center [267, 240] width 21 height 20
select select "5"
drag, startPoint x: 394, startPoint y: 328, endPoint x: 399, endPoint y: 315, distance: 13.8
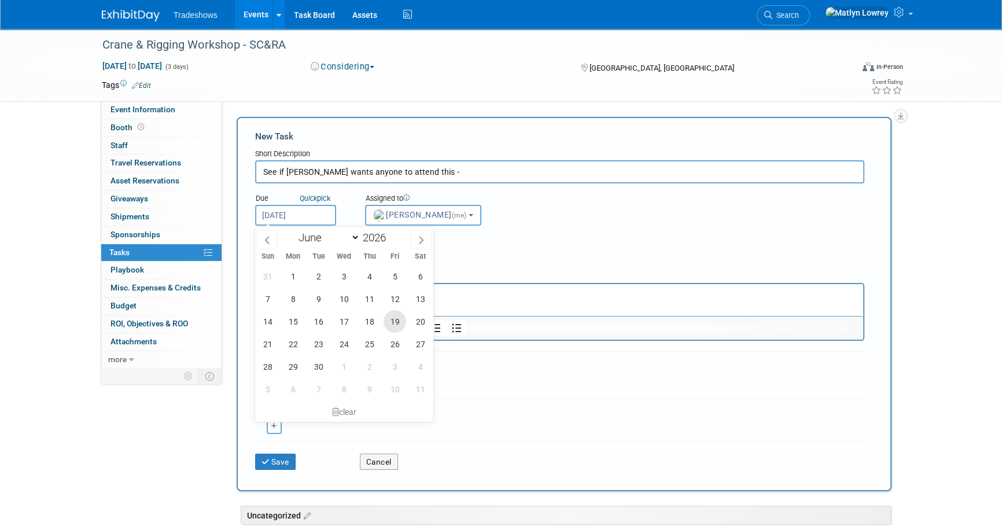
click at [395, 328] on span "19" at bounding box center [395, 321] width 23 height 23
type input "Jun 19, 2026"
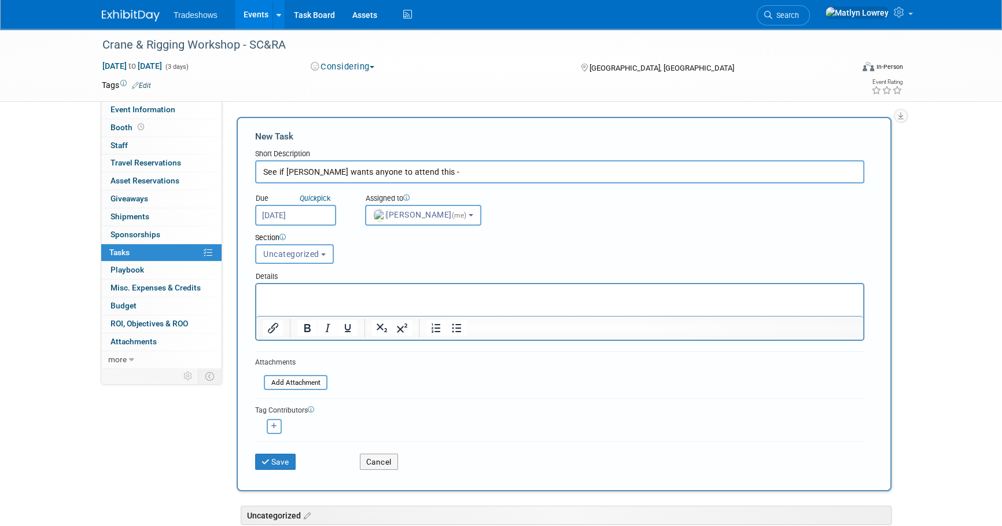
click at [443, 174] on input "See if Barry wants anyone to attend this -" at bounding box center [559, 171] width 609 height 23
type input "See if Barry wants anyone to attend this - He said any and all SC&RA events at …"
click at [278, 456] on button "Save" at bounding box center [275, 462] width 41 height 16
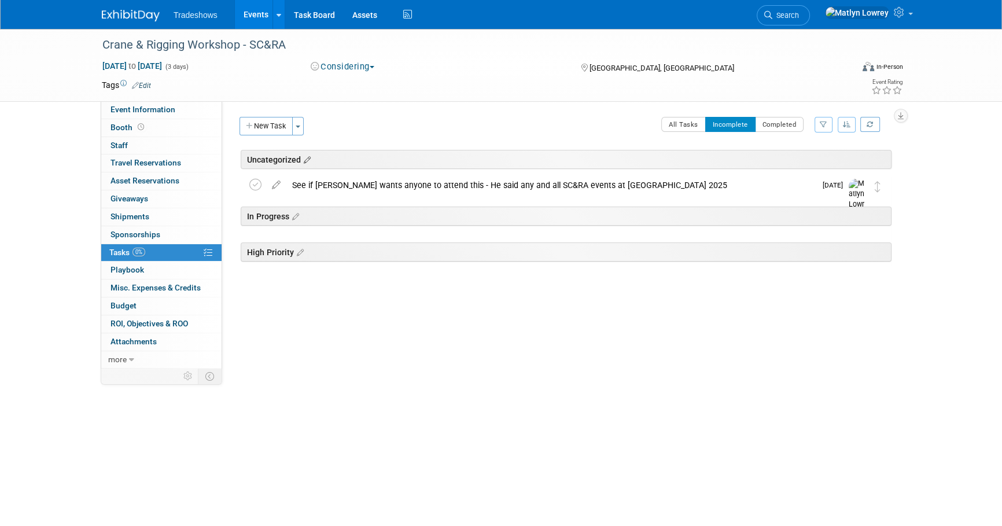
click at [308, 159] on icon at bounding box center [306, 160] width 10 height 10
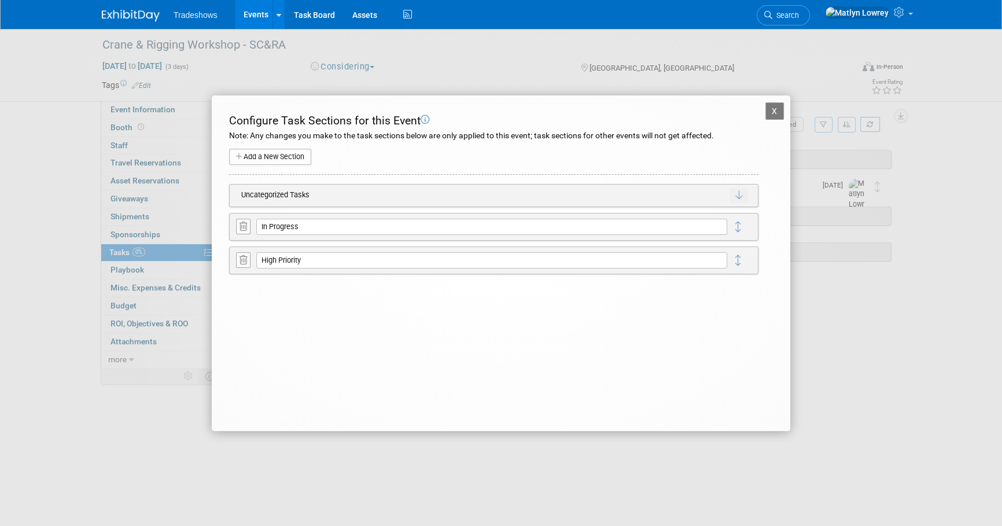
click at [240, 222] on icon at bounding box center [244, 226] width 8 height 9
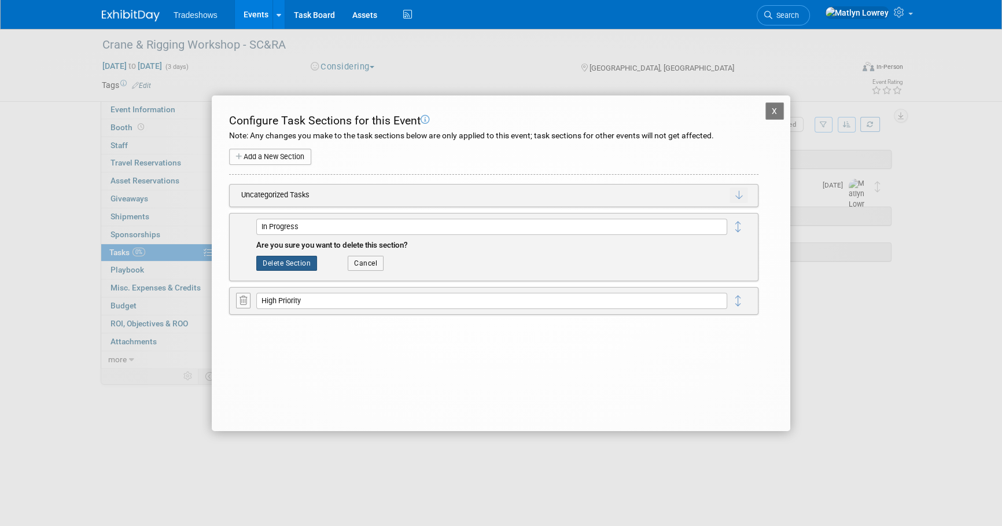
click at [265, 264] on button "Delete Section" at bounding box center [286, 263] width 61 height 15
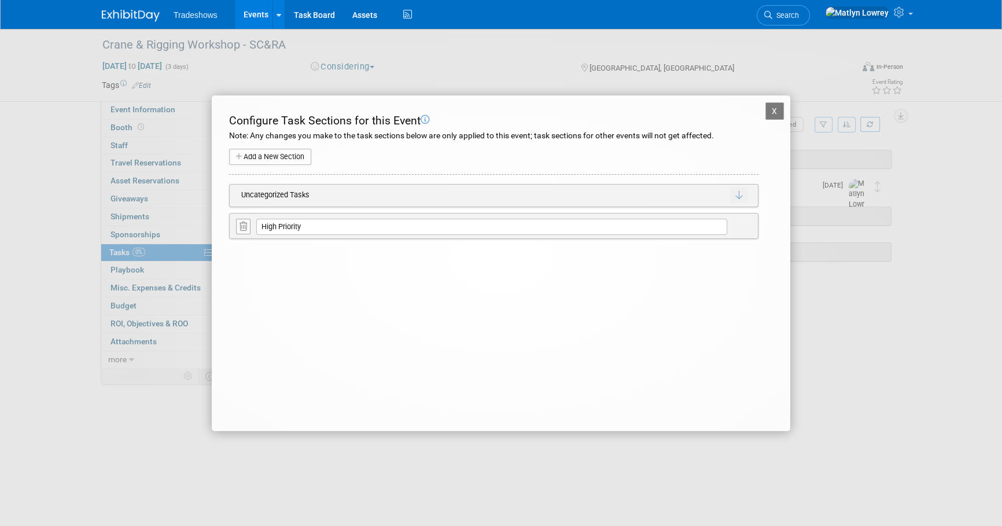
click at [241, 228] on icon at bounding box center [244, 226] width 8 height 9
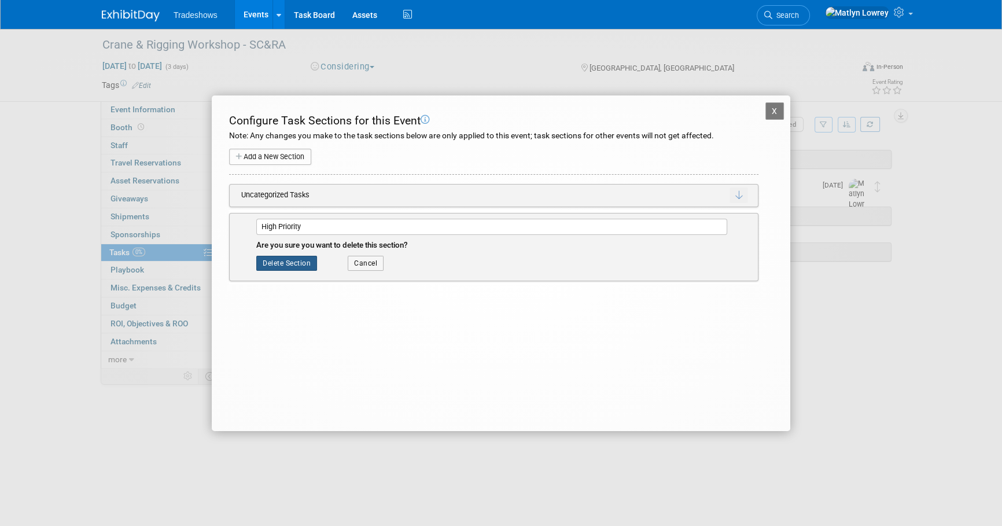
click at [286, 262] on button "Delete Section" at bounding box center [286, 263] width 61 height 15
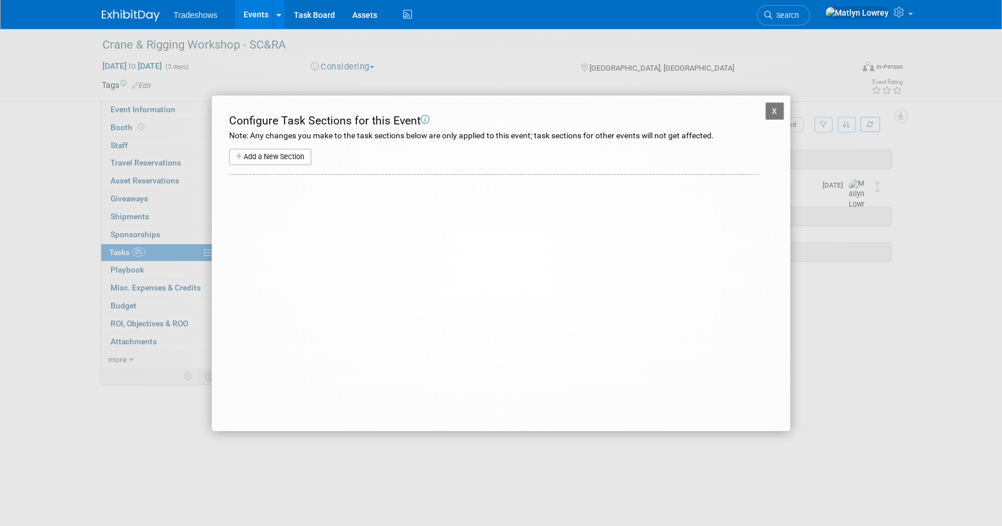
click at [773, 106] on button "X" at bounding box center [775, 110] width 19 height 17
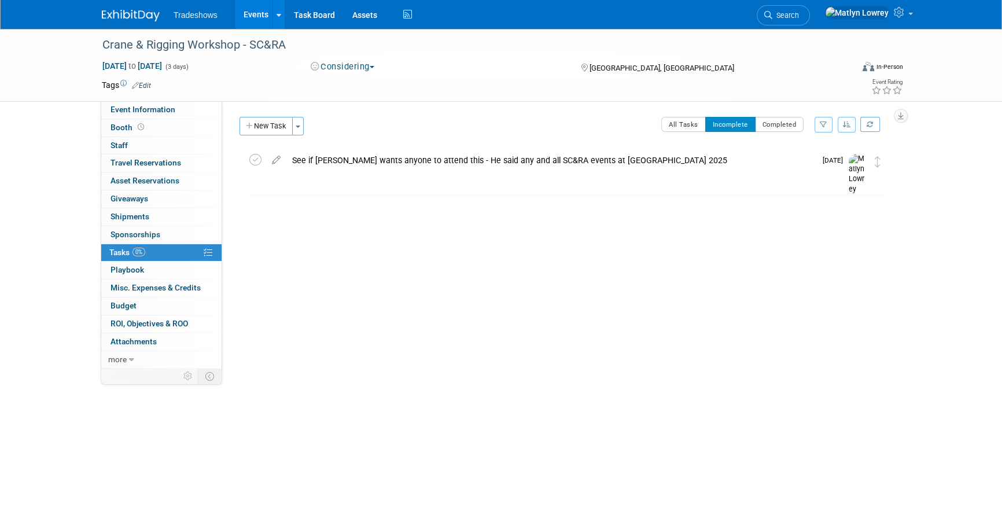
click at [253, 15] on link "Events" at bounding box center [256, 14] width 42 height 29
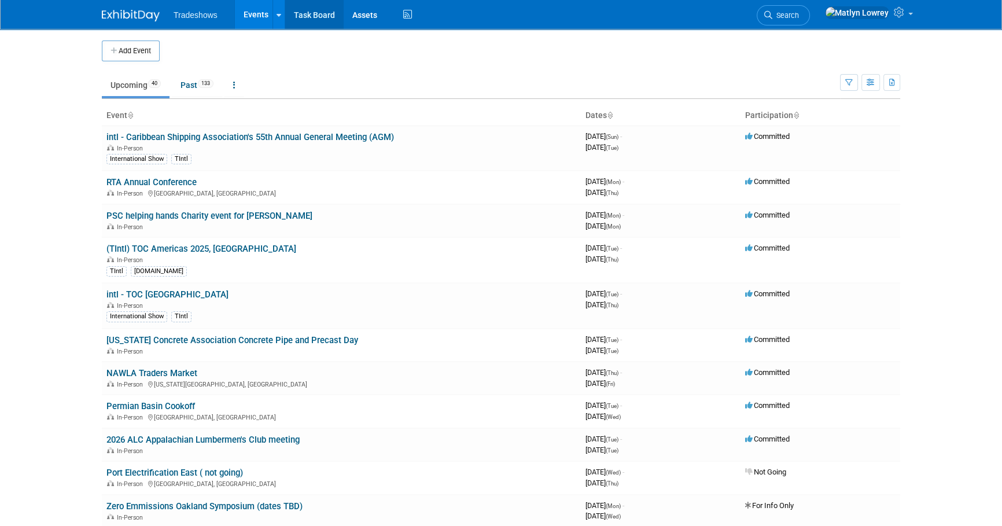
click at [326, 15] on link "Task Board" at bounding box center [314, 14] width 58 height 29
click at [141, 183] on link "RTA Annual Conference" at bounding box center [151, 182] width 90 height 10
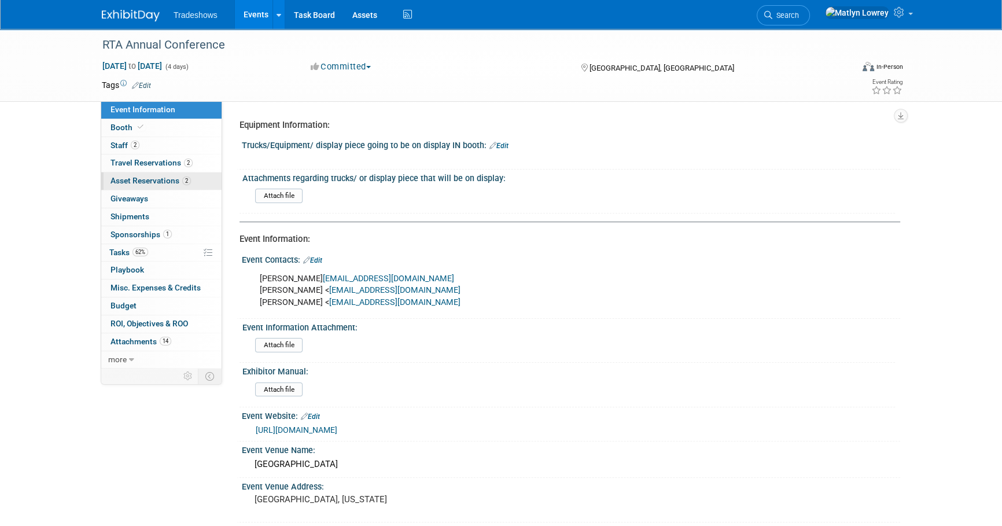
click at [130, 179] on span "Asset Reservations 2" at bounding box center [151, 180] width 80 height 9
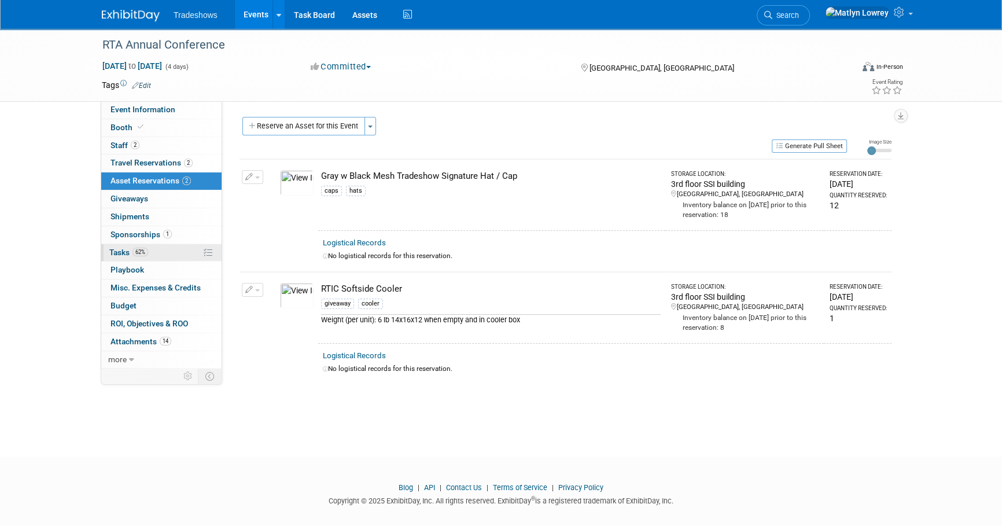
click at [137, 255] on span "62%" at bounding box center [141, 252] width 16 height 9
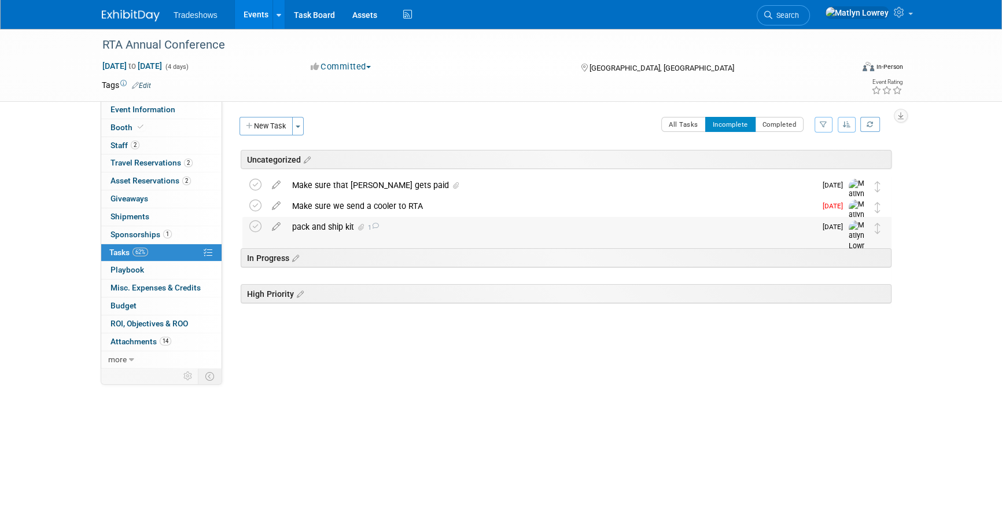
click at [333, 222] on div "pack and ship kit 1" at bounding box center [551, 227] width 530 height 20
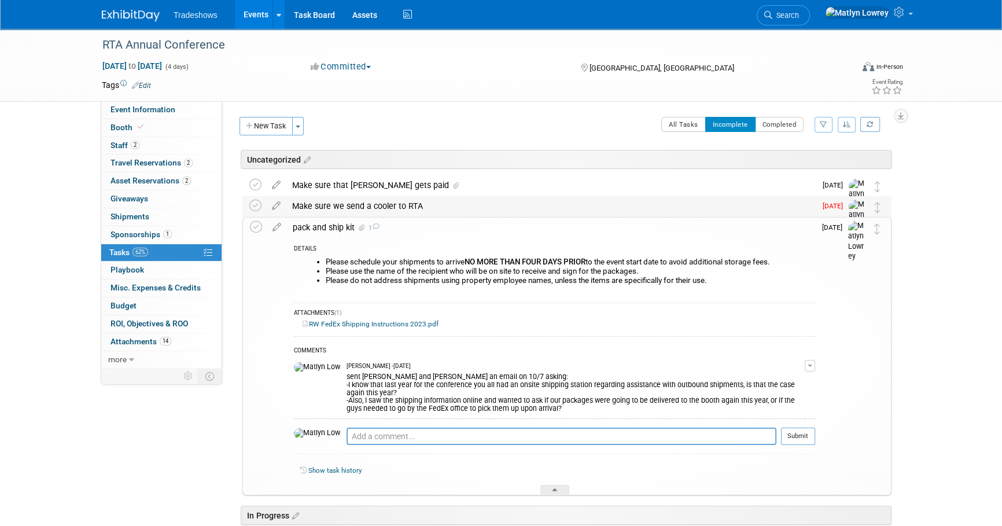
click at [333, 203] on div "Make sure we send a cooler to RTA" at bounding box center [551, 206] width 530 height 20
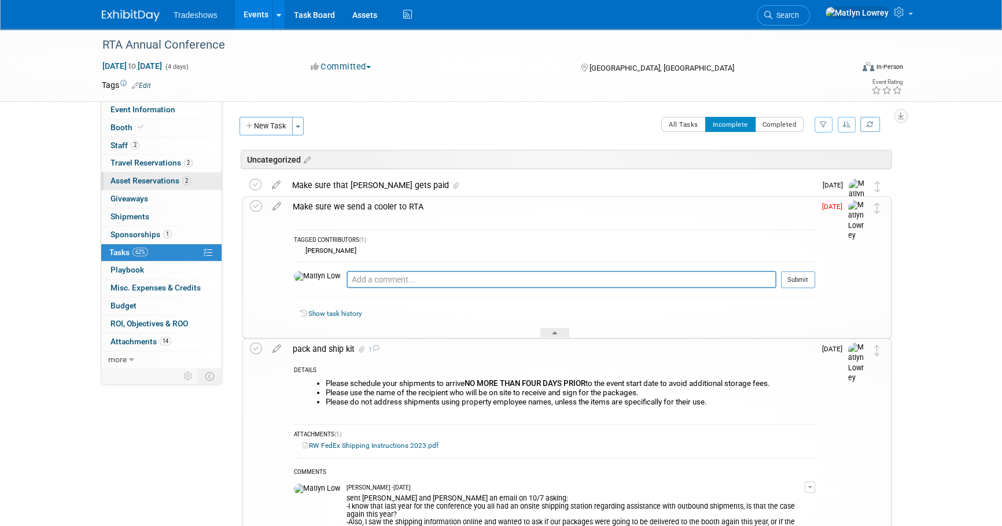
click at [133, 187] on link "2 Asset Reservations 2" at bounding box center [161, 180] width 120 height 17
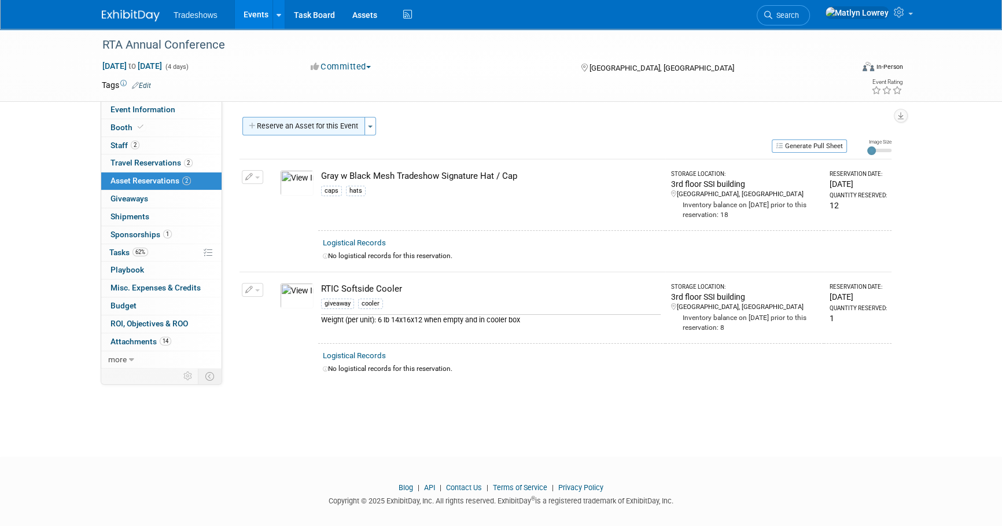
click at [321, 127] on button "Reserve an Asset for this Event" at bounding box center [303, 126] width 123 height 19
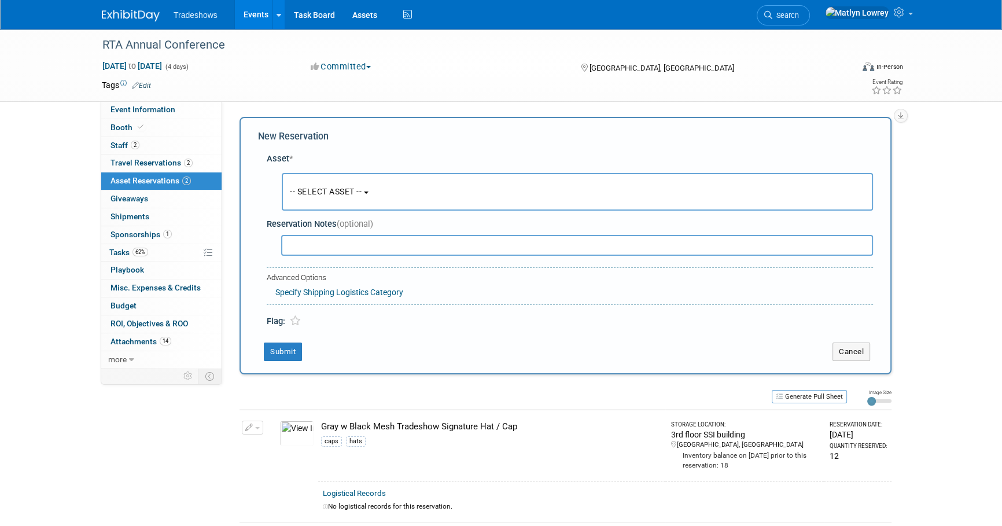
scroll to position [11, 0]
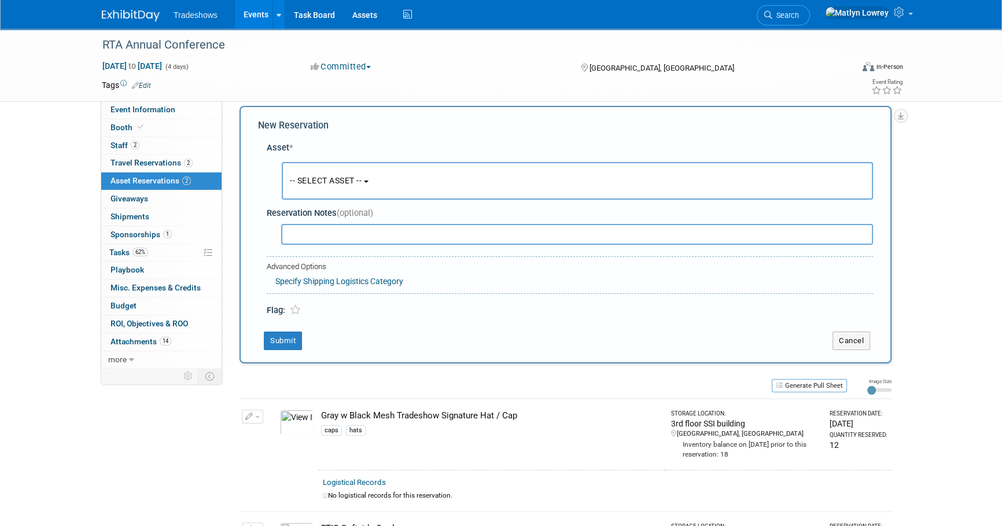
click at [316, 171] on button "-- SELECT ASSET --" at bounding box center [577, 181] width 591 height 38
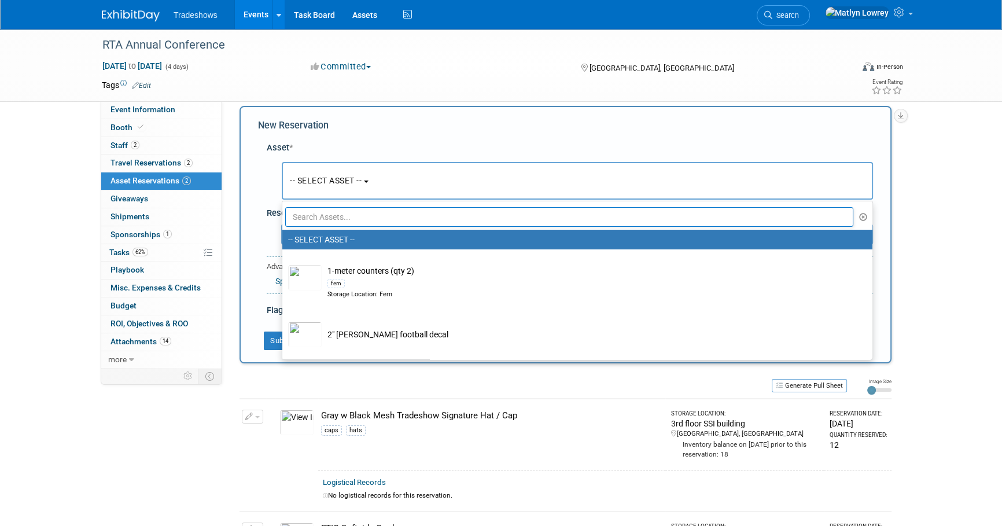
click at [309, 216] on input "text" at bounding box center [569, 217] width 568 height 20
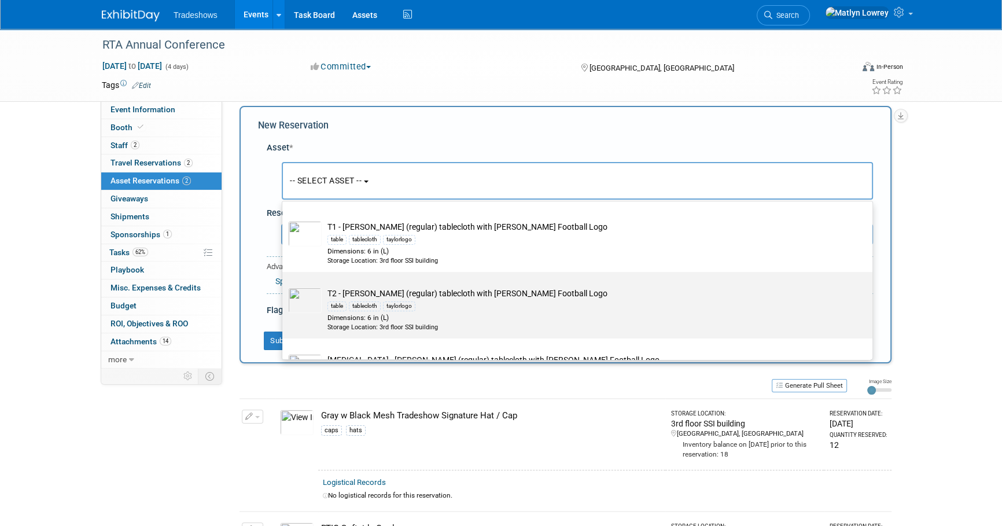
scroll to position [105, 0]
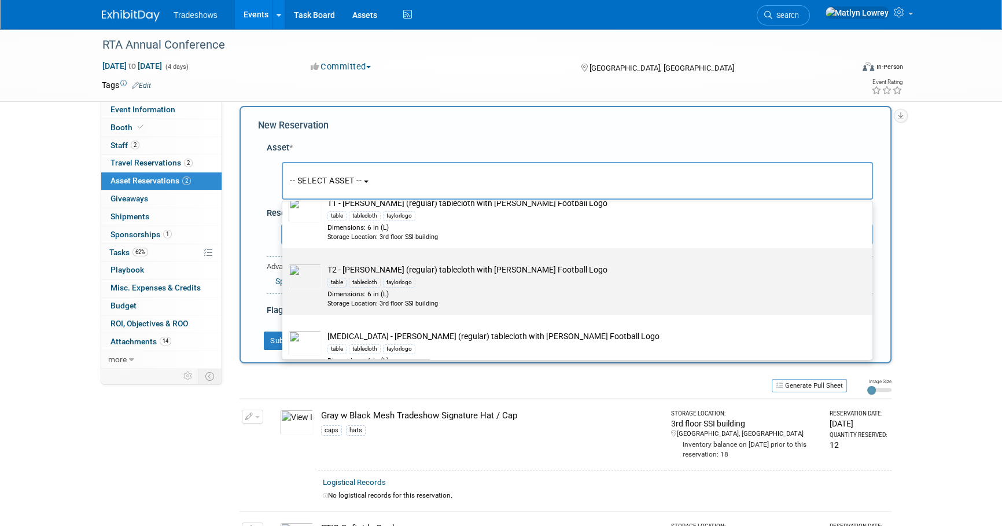
type input "table"
click at [367, 295] on div "Dimensions: 6 in (L)" at bounding box center [589, 294] width 522 height 10
click at [284, 262] on input "T2 - Taylor (regular) tablecloth with Taylor Football Logo table tablecloth tay…" at bounding box center [281, 259] width 8 height 8
select select "10722470"
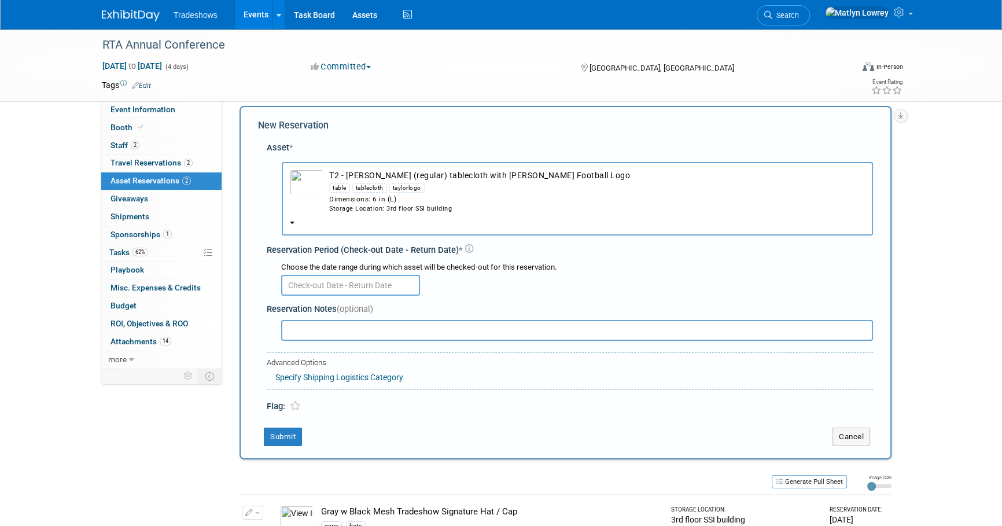
click at [302, 282] on input "text" at bounding box center [350, 285] width 139 height 21
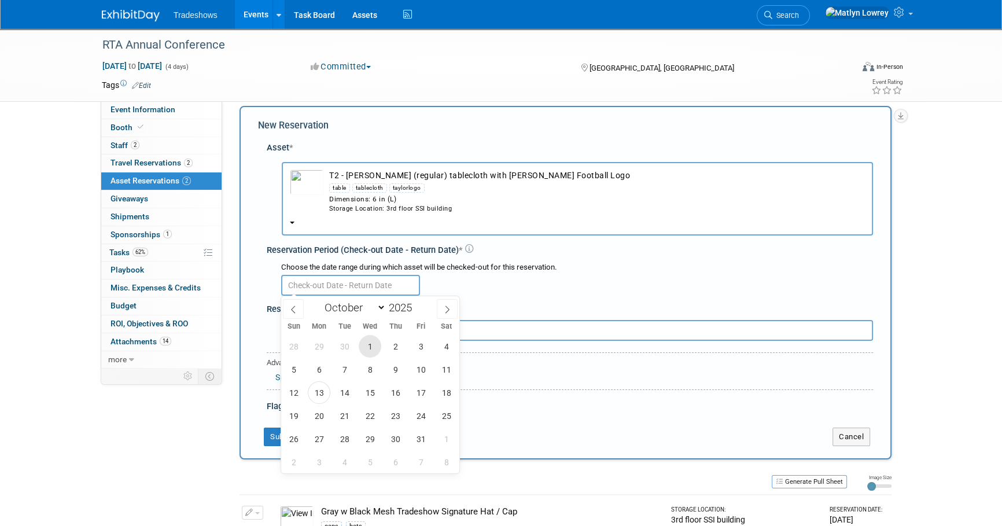
click at [365, 348] on span "1" at bounding box center [370, 346] width 23 height 23
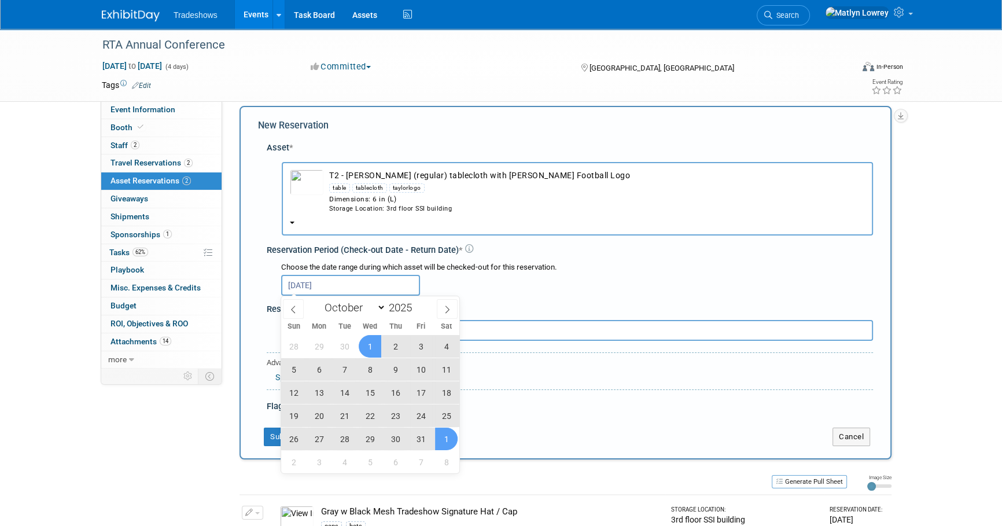
drag, startPoint x: 451, startPoint y: 431, endPoint x: 447, endPoint y: 420, distance: 11.0
click at [451, 430] on span "1" at bounding box center [446, 439] width 23 height 23
type input "Oct 1, 2025 to Nov 1, 2025"
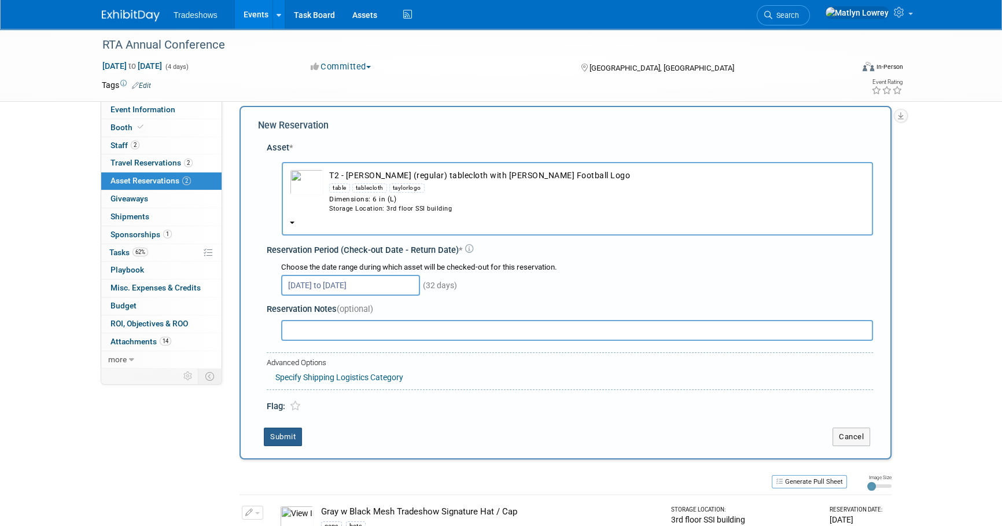
click at [294, 440] on button "Submit" at bounding box center [283, 437] width 38 height 19
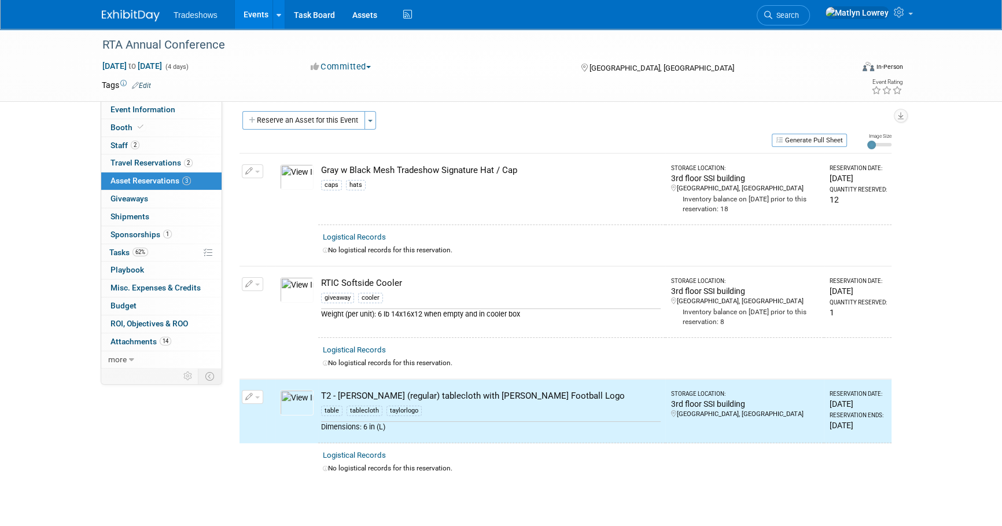
scroll to position [0, 0]
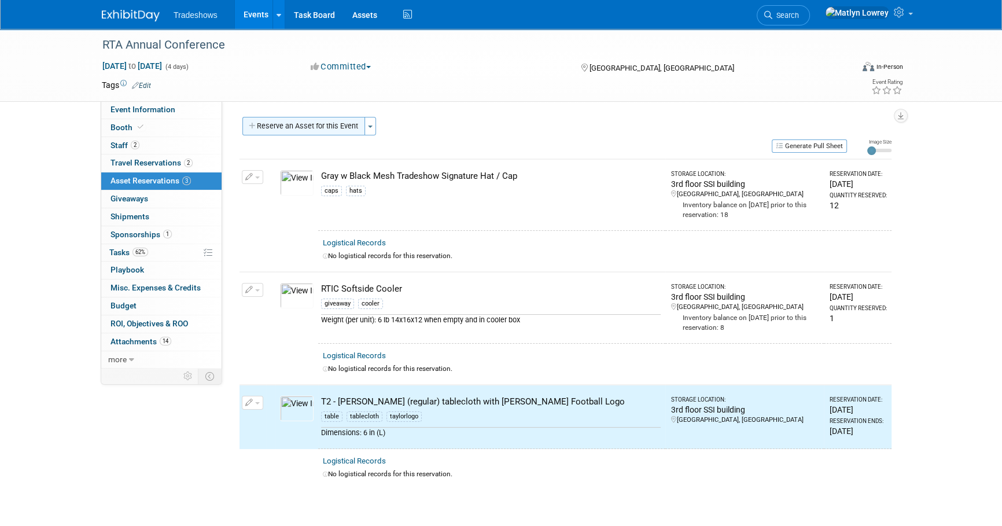
click at [268, 120] on button "Reserve an Asset for this Event" at bounding box center [303, 126] width 123 height 19
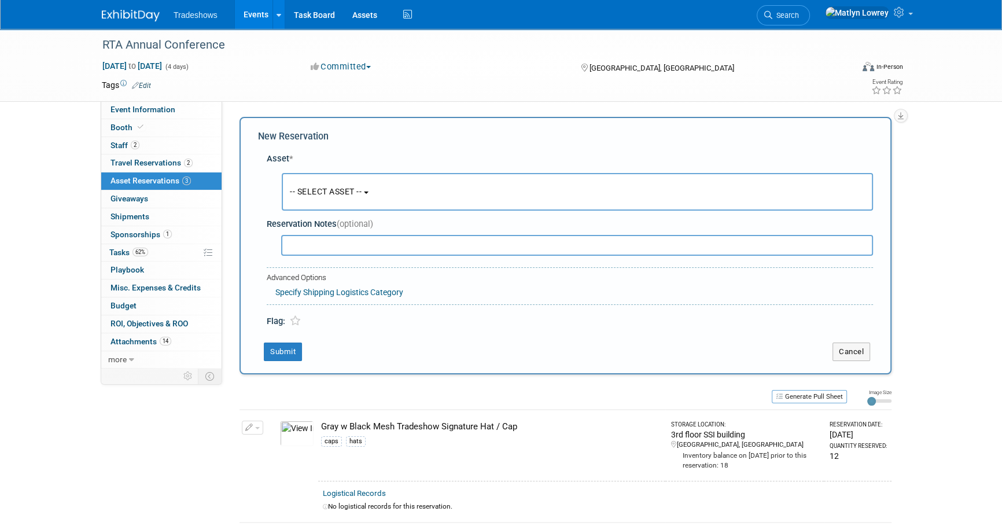
click at [307, 197] on button "-- SELECT ASSET --" at bounding box center [577, 192] width 591 height 38
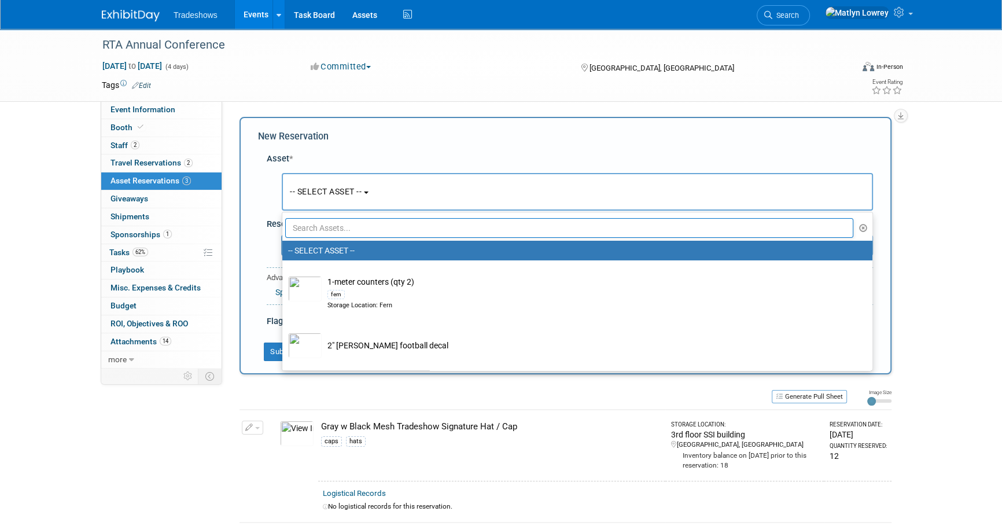
click at [314, 220] on input "text" at bounding box center [569, 228] width 568 height 20
drag, startPoint x: 217, startPoint y: 474, endPoint x: 215, endPoint y: 465, distance: 9.0
click at [216, 474] on div "Event Information Event Info Booth Booth 2 Staff 2 Staff 2 Travel Reservations …" at bounding box center [501, 384] width 816 height 711
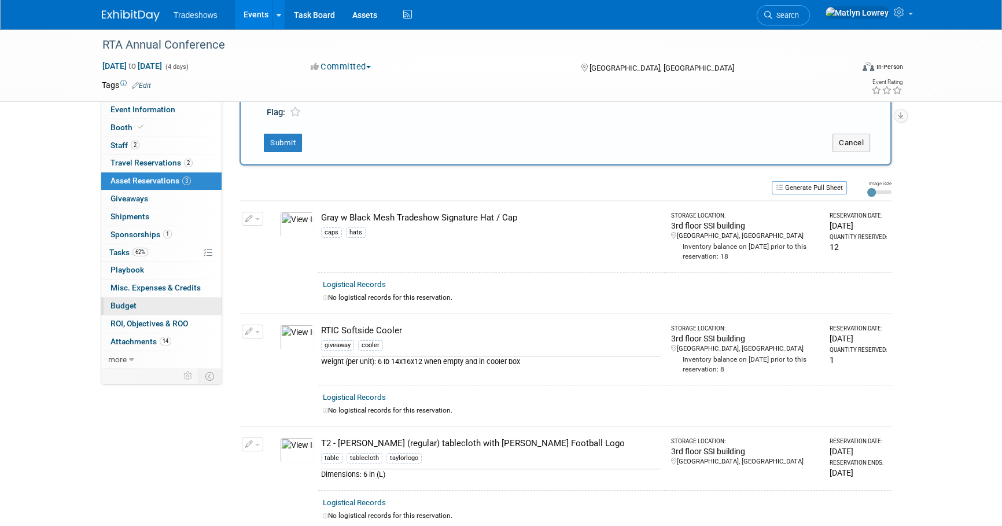
scroll to position [157, 0]
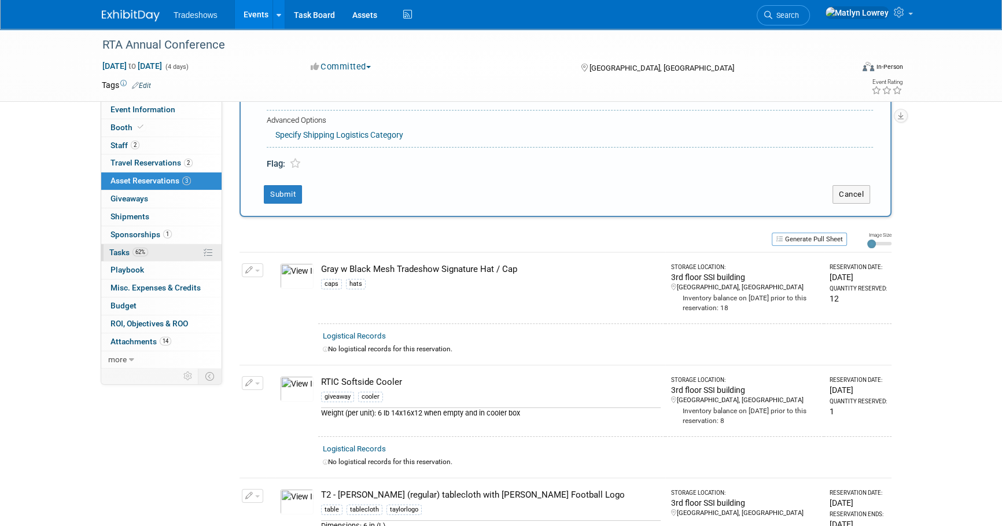
click at [155, 249] on link "62% Tasks 62%" at bounding box center [161, 252] width 120 height 17
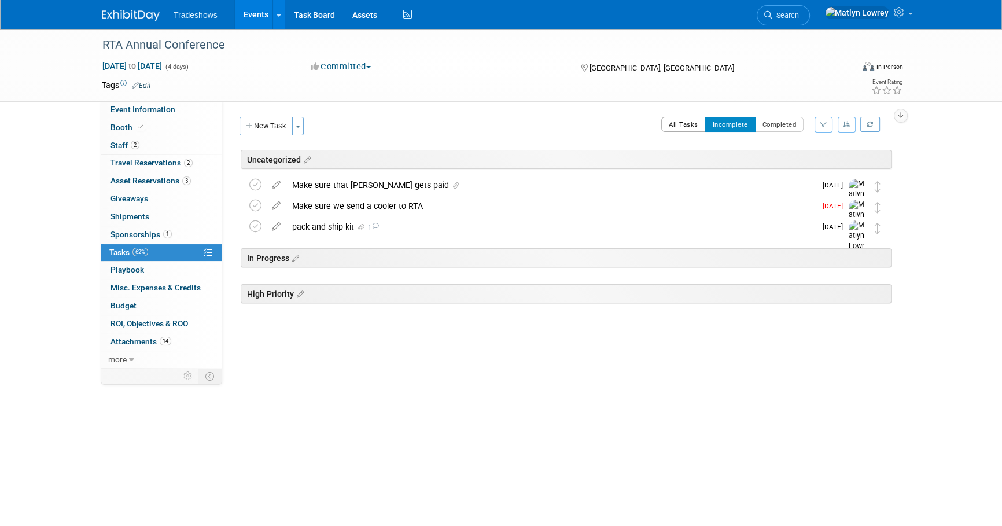
click at [677, 125] on button "All Tasks" at bounding box center [683, 124] width 45 height 15
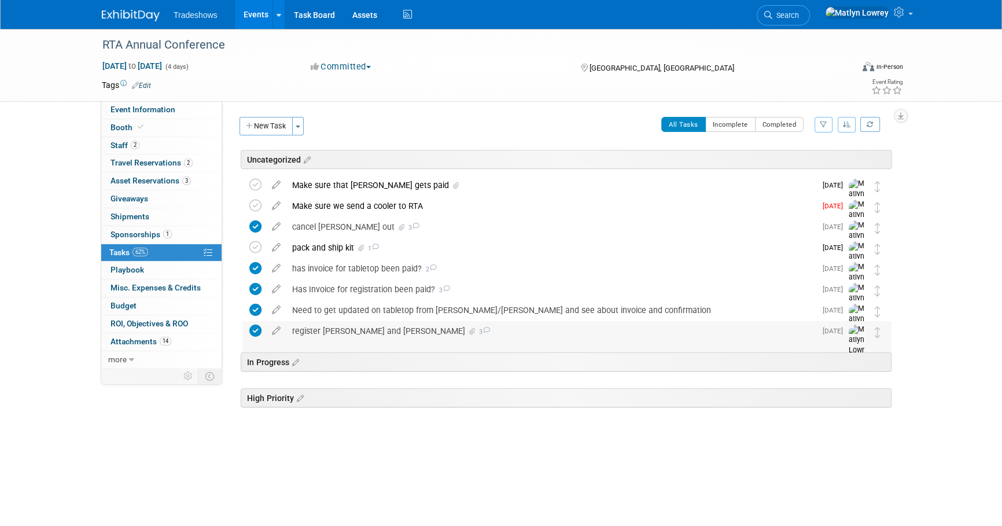
click at [391, 334] on div "register Barry Black and Eric McAlexander 3" at bounding box center [551, 331] width 530 height 20
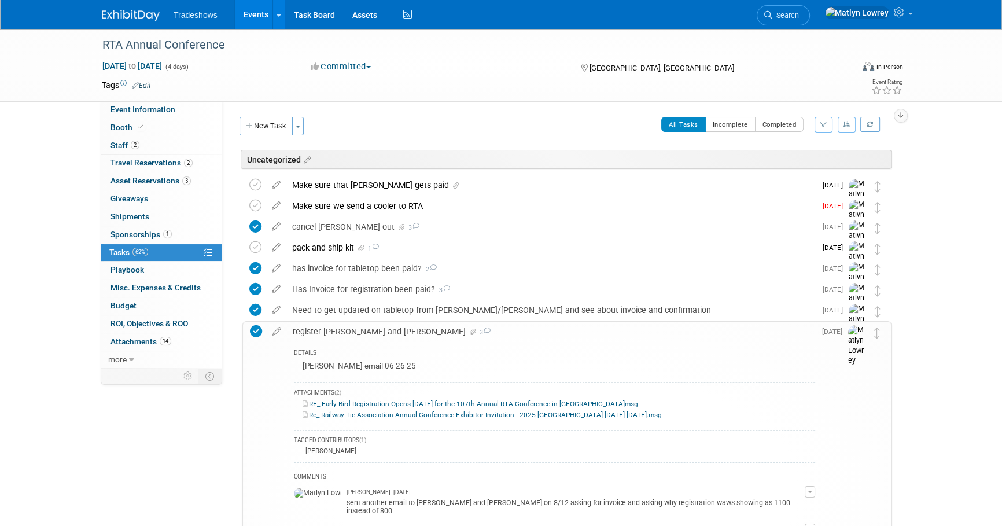
click at [385, 323] on div "register Barry Black and Eric McAlexander 3" at bounding box center [551, 332] width 528 height 20
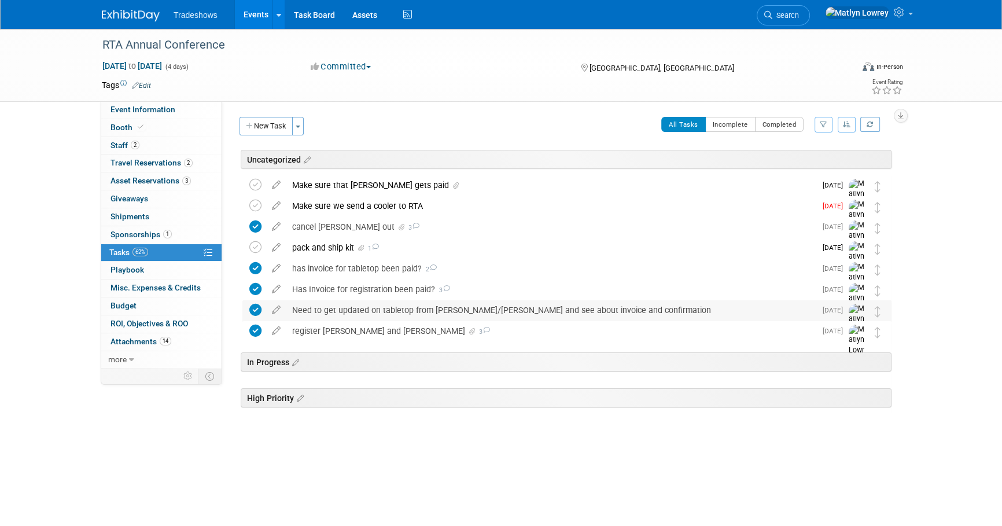
click at [381, 312] on div "Need to get updated on tabletop from debbie/nate and see about invoice and conf…" at bounding box center [551, 310] width 530 height 20
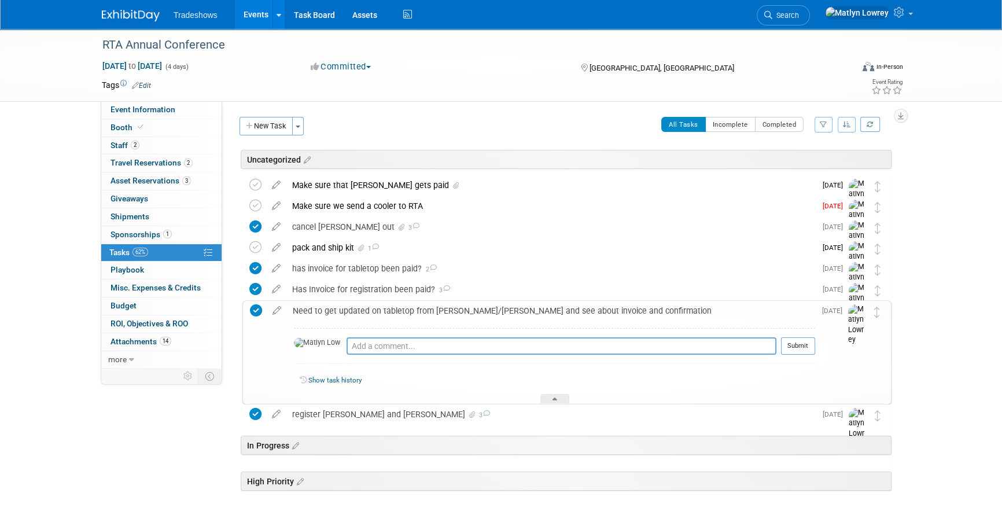
click at [381, 312] on div "Need to get updated on tabletop from debbie/nate and see about invoice and conf…" at bounding box center [551, 311] width 528 height 20
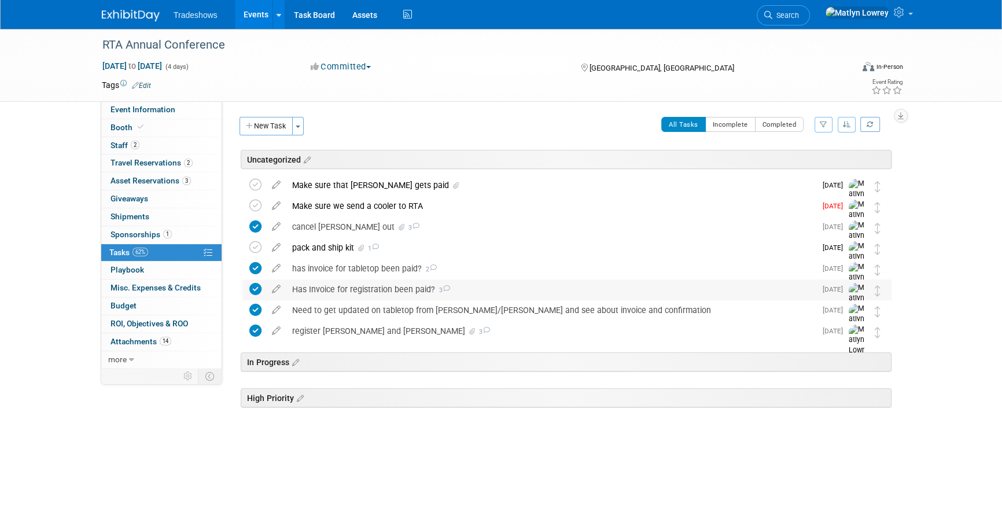
drag, startPoint x: 381, startPoint y: 312, endPoint x: 365, endPoint y: 296, distance: 23.3
click at [365, 296] on div "Has Invoice for registration been paid? 3" at bounding box center [551, 290] width 530 height 20
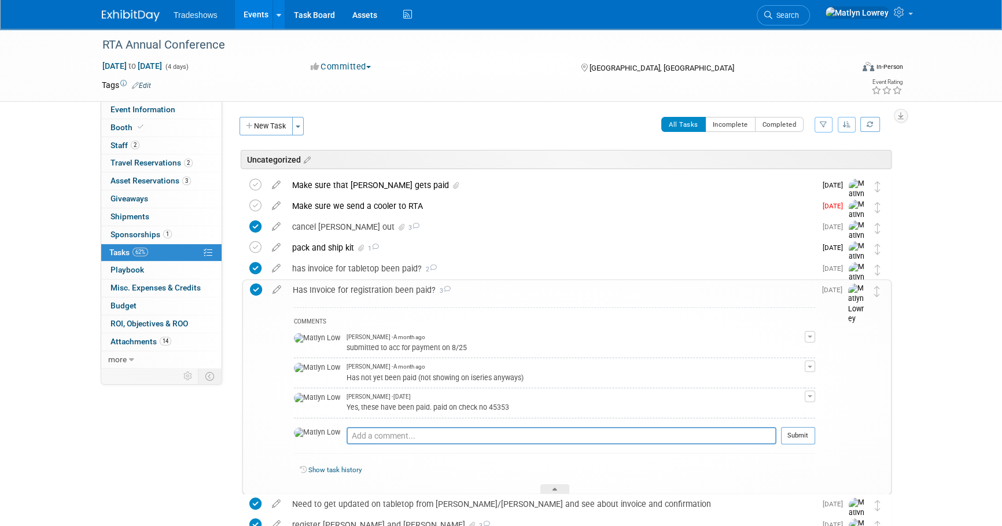
click at [363, 295] on div "Has Invoice for registration been paid? 3" at bounding box center [551, 290] width 528 height 20
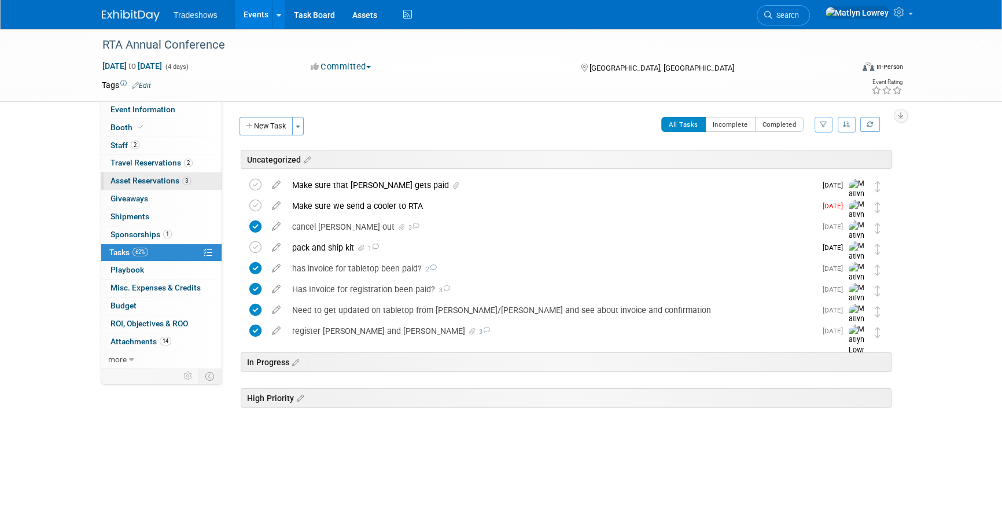
click at [140, 186] on link "3 Asset Reservations 3" at bounding box center [161, 180] width 120 height 17
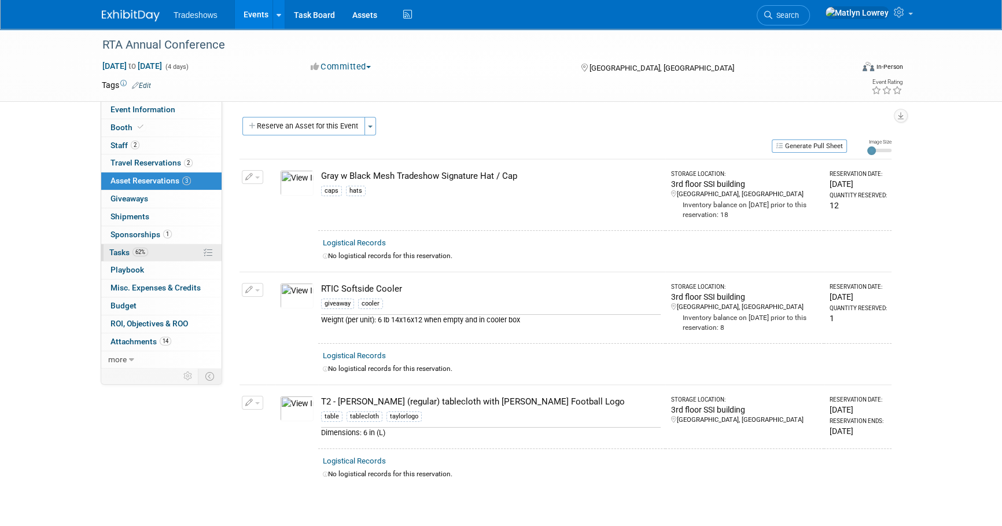
click at [142, 253] on span "62%" at bounding box center [141, 252] width 16 height 9
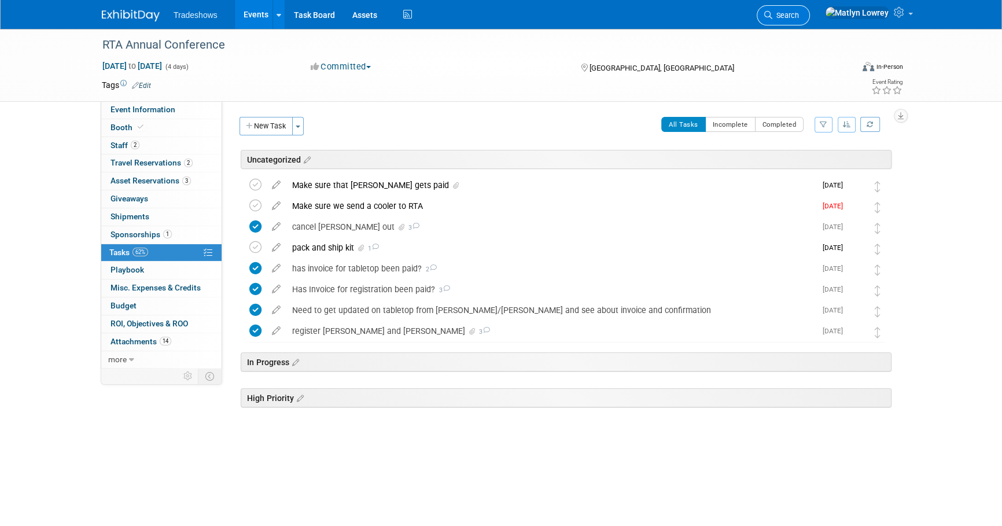
click at [810, 20] on link "Search" at bounding box center [783, 15] width 53 height 20
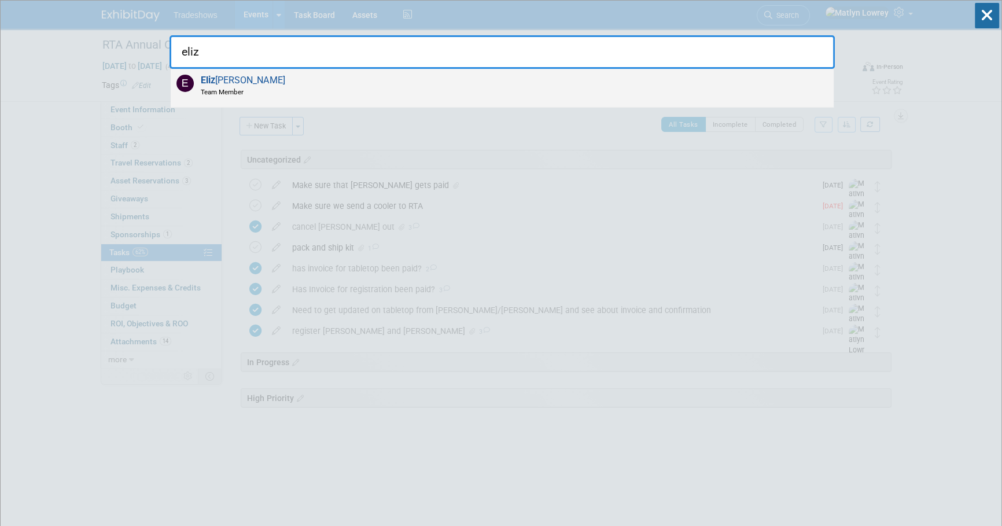
type input "eliz"
click at [260, 75] on span "Eliz abeth Hisaw Team Member" at bounding box center [241, 86] width 88 height 22
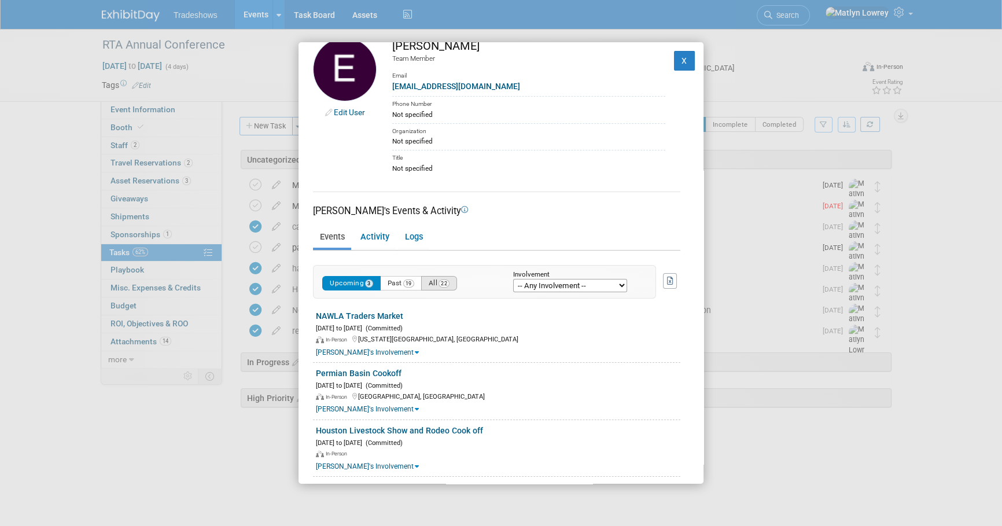
scroll to position [30, 0]
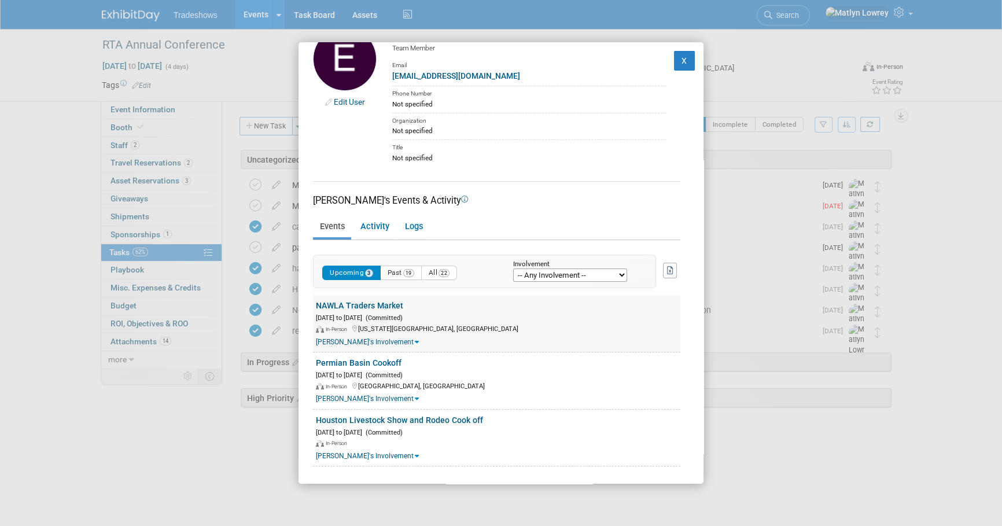
click at [368, 307] on link "NAWLA Traders Market" at bounding box center [359, 305] width 87 height 9
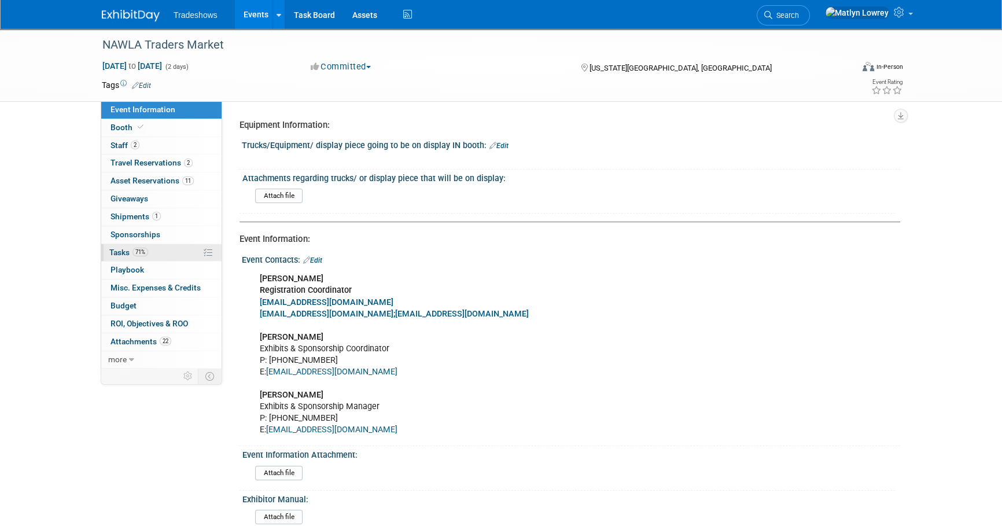
click at [122, 248] on span "Tasks 71%" at bounding box center [128, 252] width 39 height 9
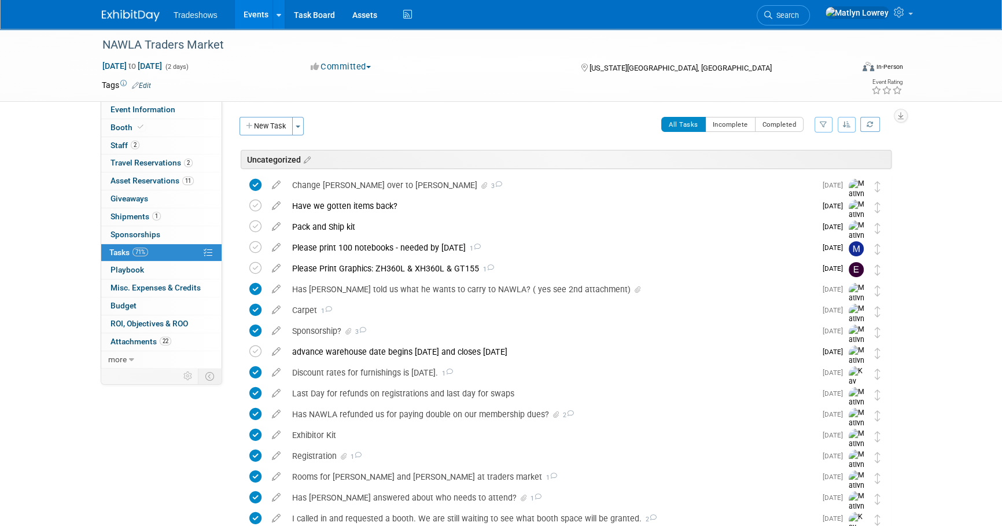
click at [253, 20] on link "Events" at bounding box center [256, 14] width 42 height 29
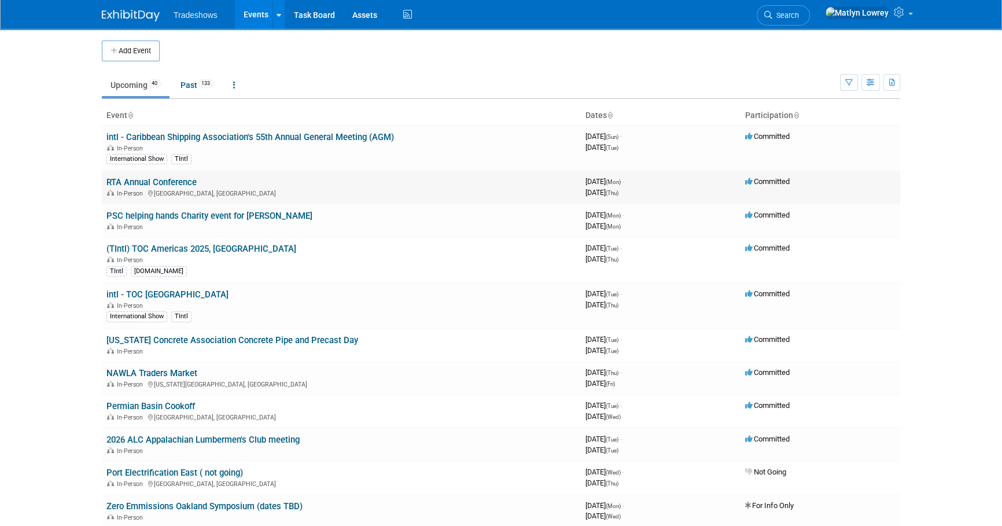
click at [134, 181] on link "RTA Annual Conference" at bounding box center [151, 182] width 90 height 10
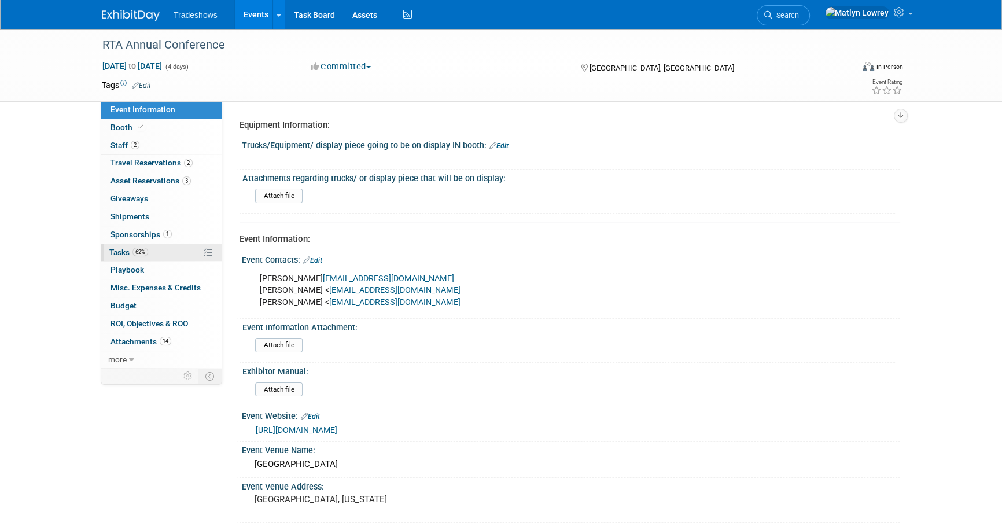
click at [140, 252] on span "62%" at bounding box center [141, 252] width 16 height 9
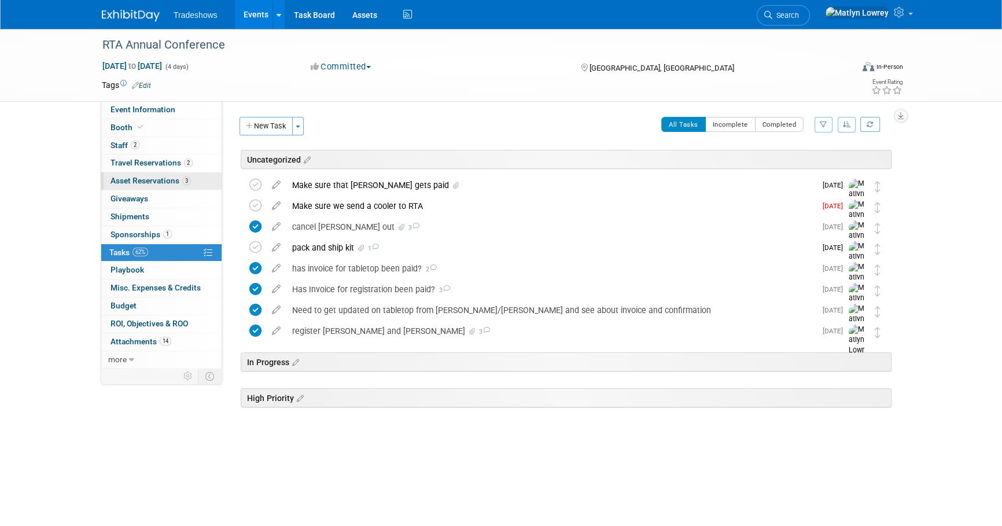
click at [146, 176] on span "Asset Reservations 3" at bounding box center [151, 180] width 80 height 9
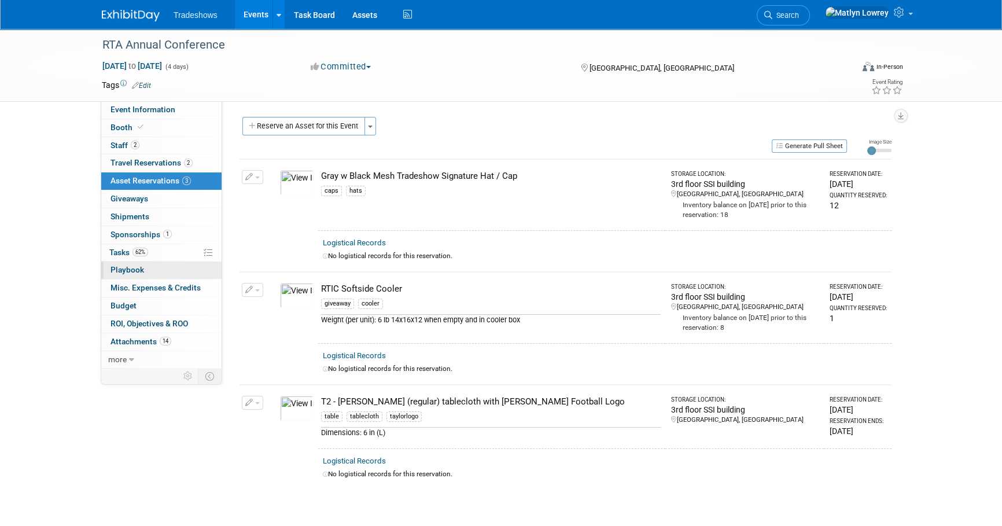
click at [146, 262] on link "0 Playbook 0" at bounding box center [161, 270] width 120 height 17
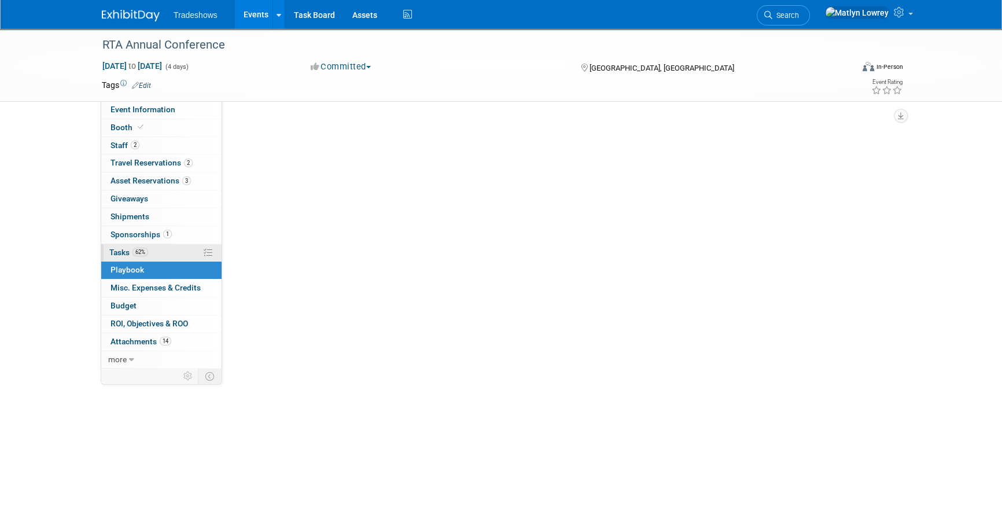
click at [145, 252] on span "62%" at bounding box center [141, 252] width 16 height 9
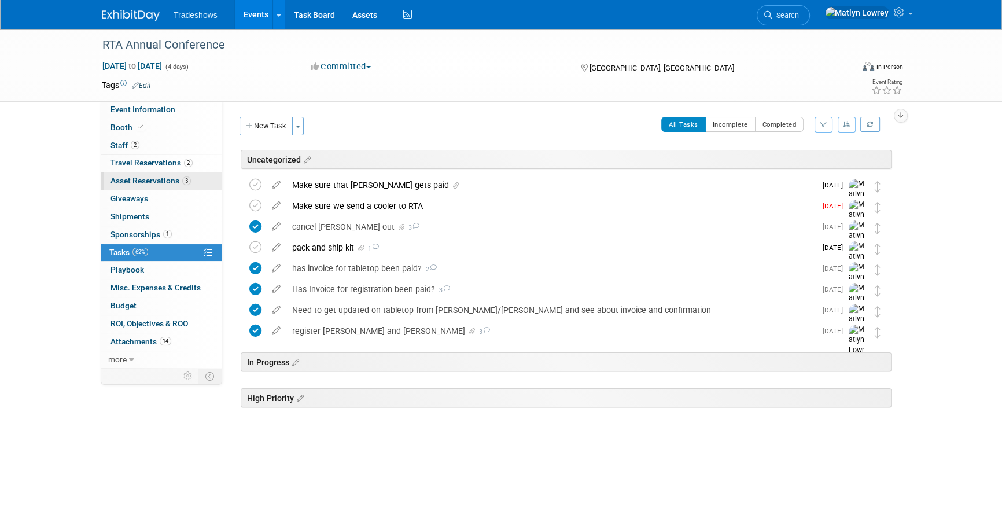
click at [142, 181] on span "Asset Reservations 3" at bounding box center [151, 180] width 80 height 9
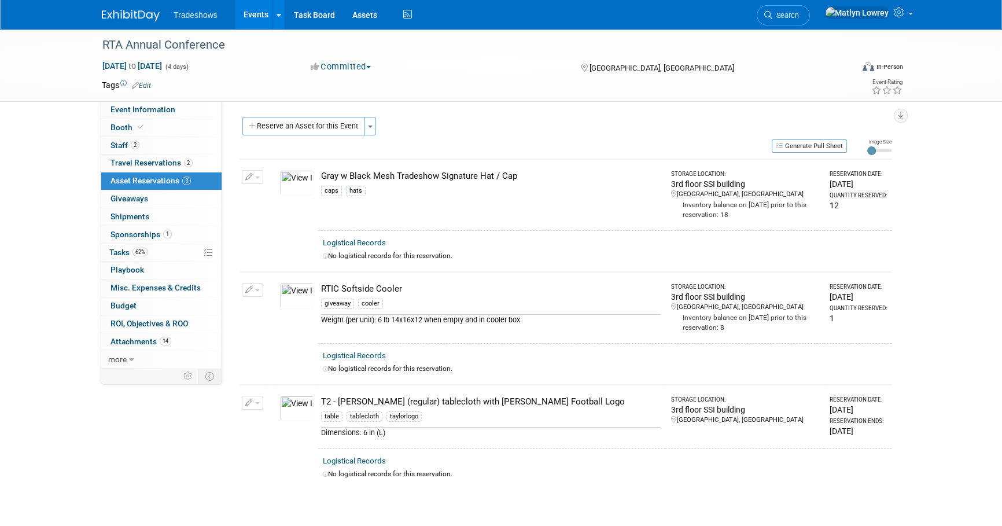
click at [277, 135] on div "Reserve an Asset for this Event Toggle Dropdown New asset reservation Copy asse…" at bounding box center [566, 127] width 652 height 21
click at [278, 133] on button "Reserve an Asset for this Event" at bounding box center [303, 126] width 123 height 19
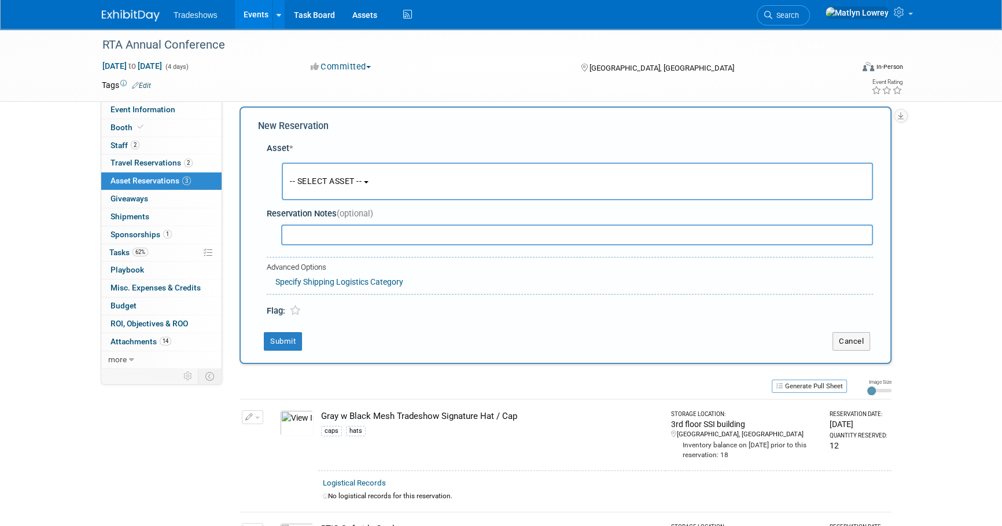
scroll to position [11, 0]
click at [286, 168] on button "-- SELECT ASSET --" at bounding box center [577, 181] width 591 height 38
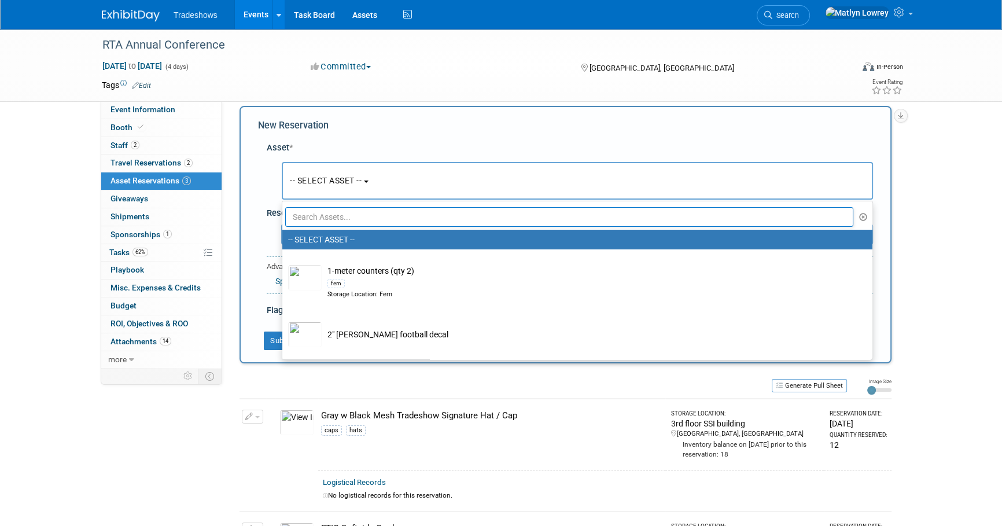
click at [302, 214] on input "text" at bounding box center [569, 217] width 568 height 20
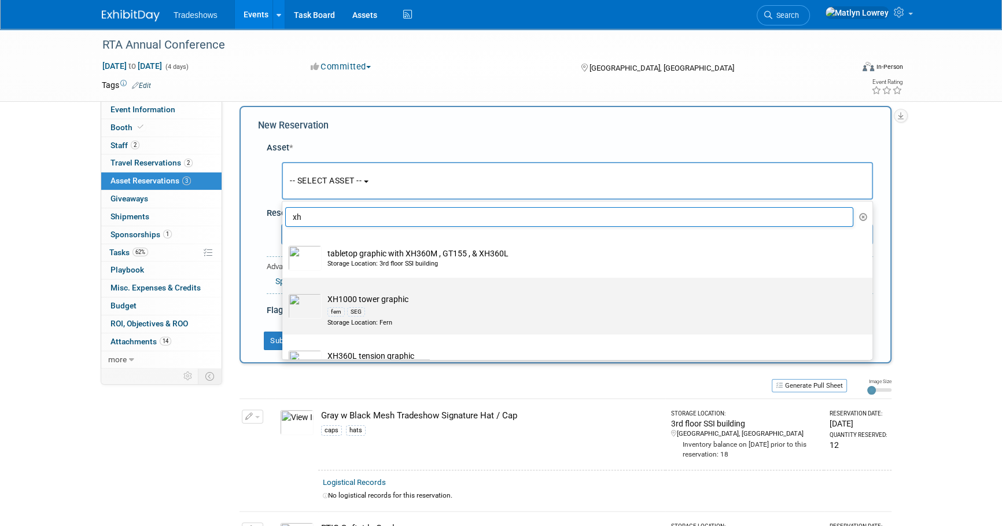
scroll to position [35, 0]
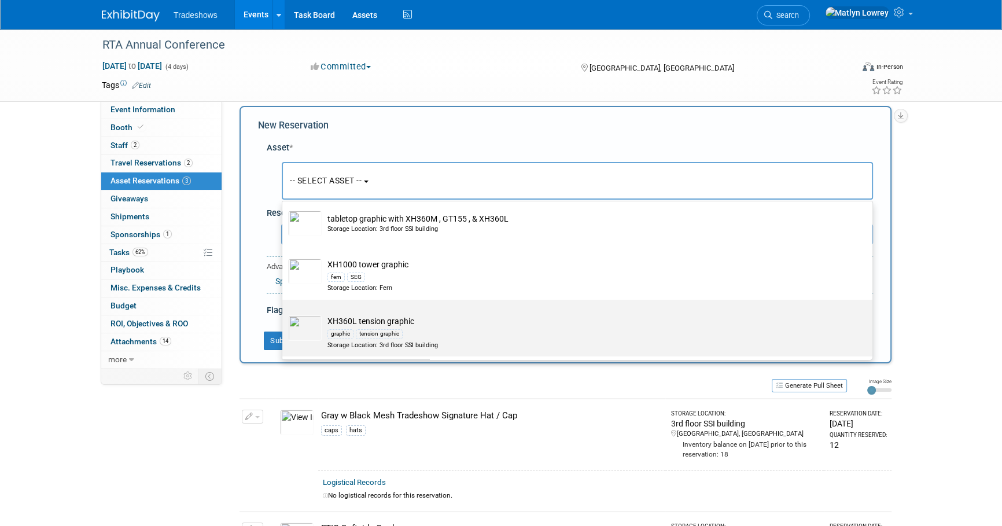
type input "xh"
click at [340, 335] on div "graphic" at bounding box center [341, 333] width 26 height 9
drag, startPoint x: 340, startPoint y: 335, endPoint x: 313, endPoint y: 326, distance: 28.7
click at [316, 326] on img at bounding box center [305, 327] width 34 height 25
click at [284, 314] on input "XH360L tension graphic graphic tension graphic Storage Location: 3rd floor SSI …" at bounding box center [281, 310] width 8 height 8
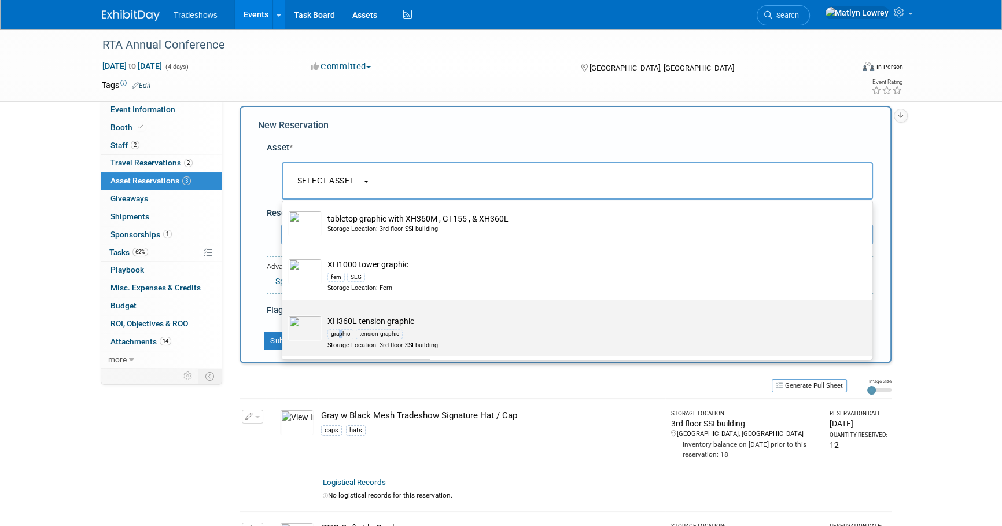
select select "10722274"
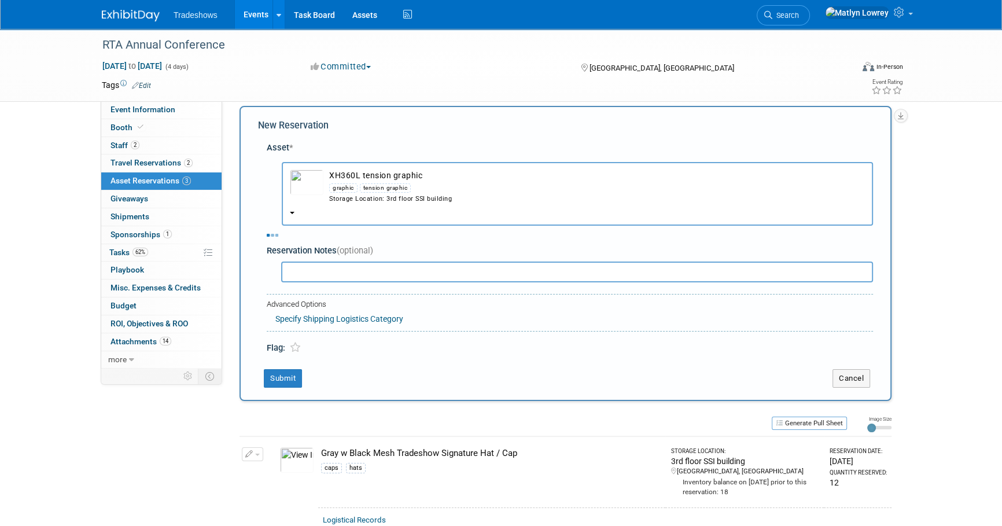
select select "9"
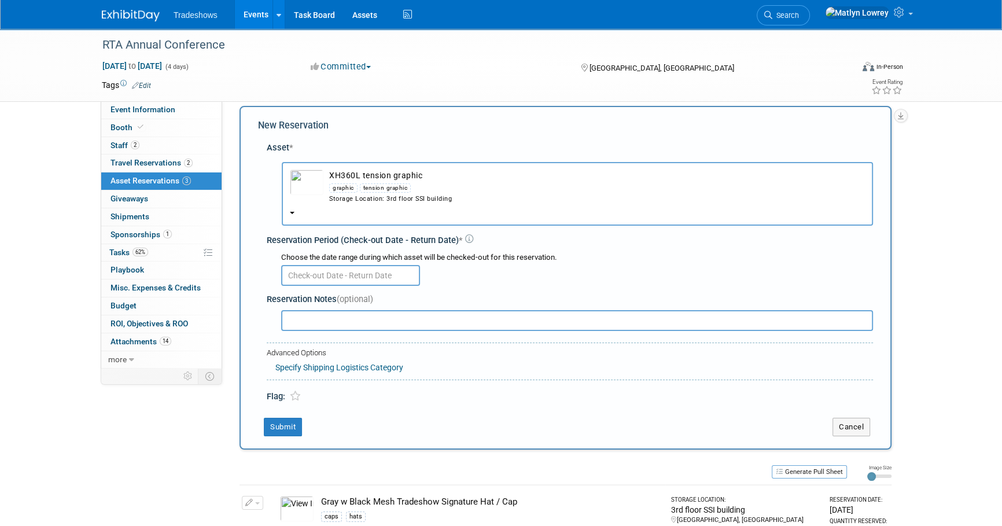
click at [300, 271] on input "text" at bounding box center [350, 275] width 139 height 21
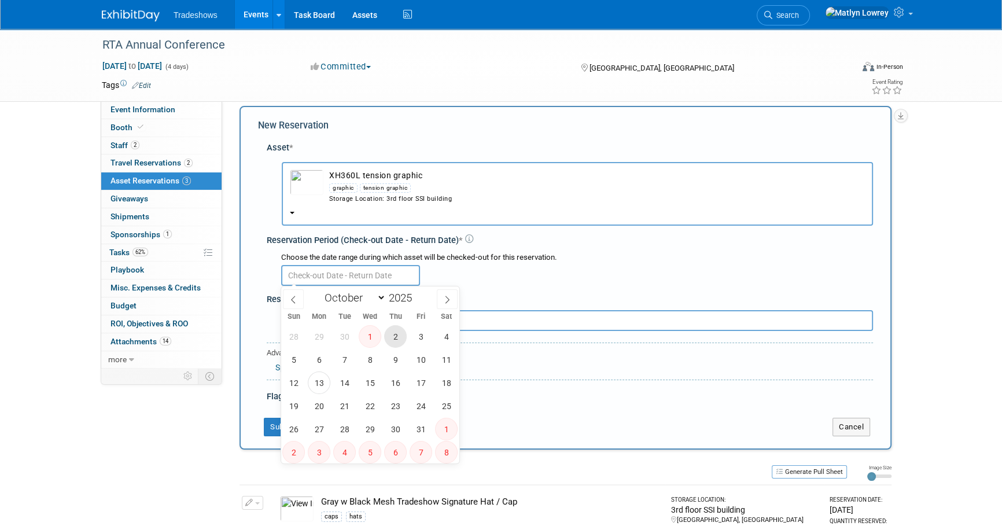
click at [399, 339] on span "2" at bounding box center [395, 336] width 23 height 23
click at [440, 336] on span "4" at bounding box center [446, 336] width 23 height 23
type input "Oct 2, 2025 to Oct 4, 2025"
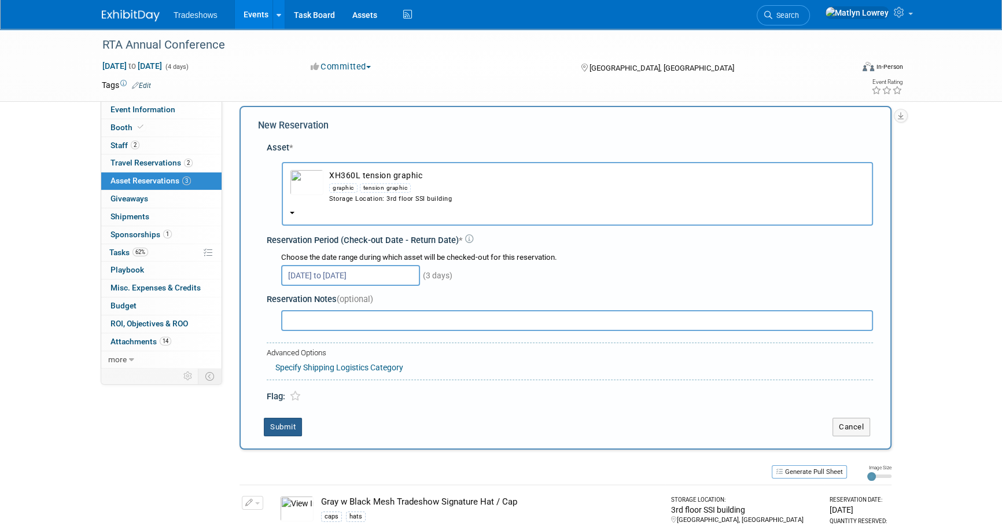
click at [277, 426] on button "Submit" at bounding box center [283, 427] width 38 height 19
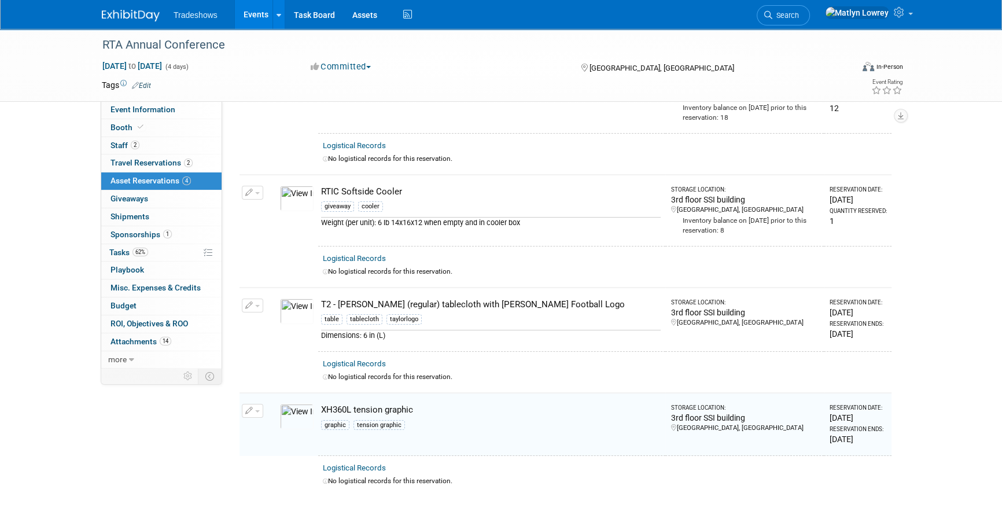
scroll to position [0, 0]
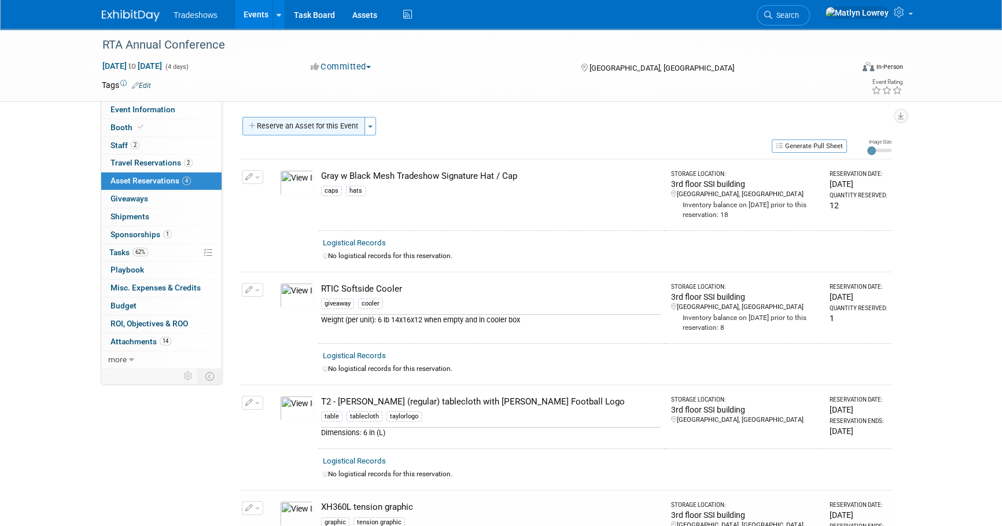
click at [299, 119] on button "Reserve an Asset for this Event" at bounding box center [303, 126] width 123 height 19
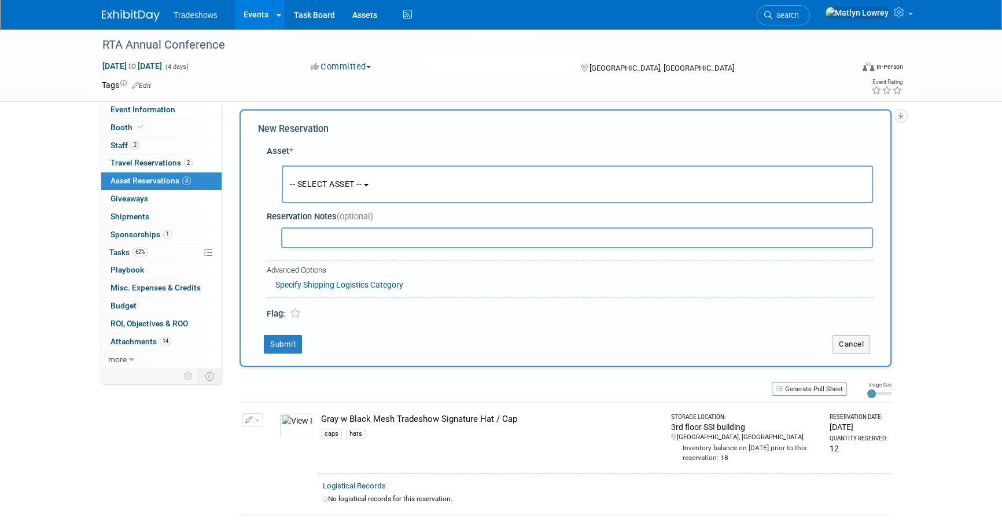
scroll to position [11, 0]
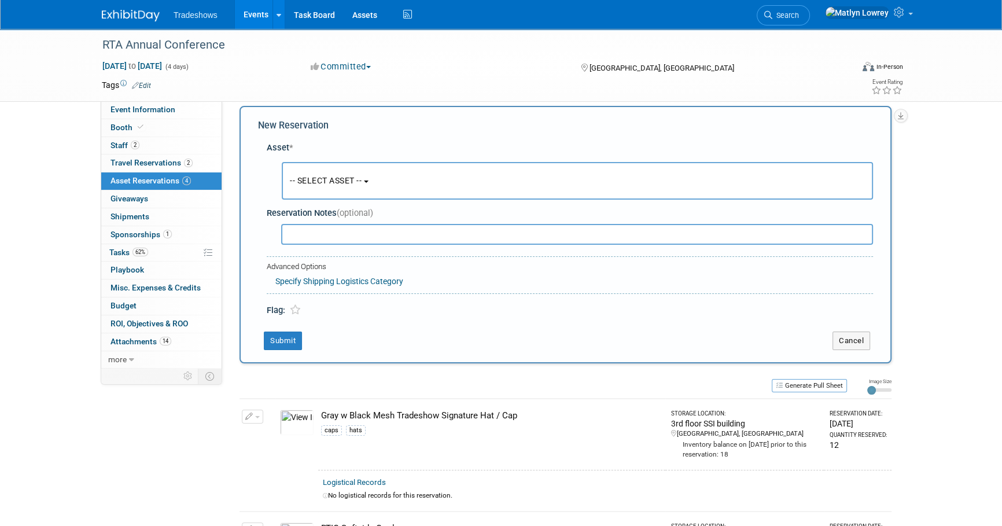
click at [302, 178] on span "-- SELECT ASSET --" at bounding box center [326, 180] width 72 height 9
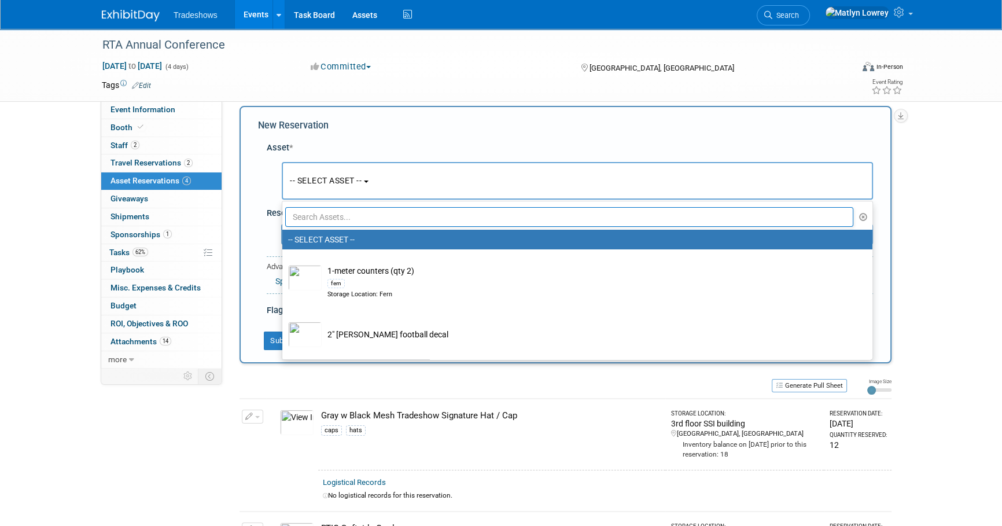
click at [314, 219] on input "text" at bounding box center [569, 217] width 568 height 20
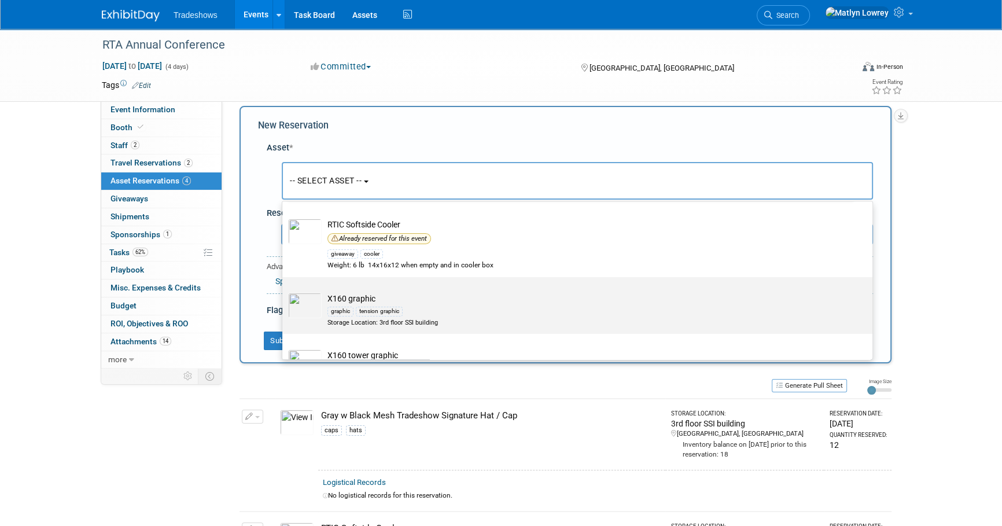
scroll to position [52, 0]
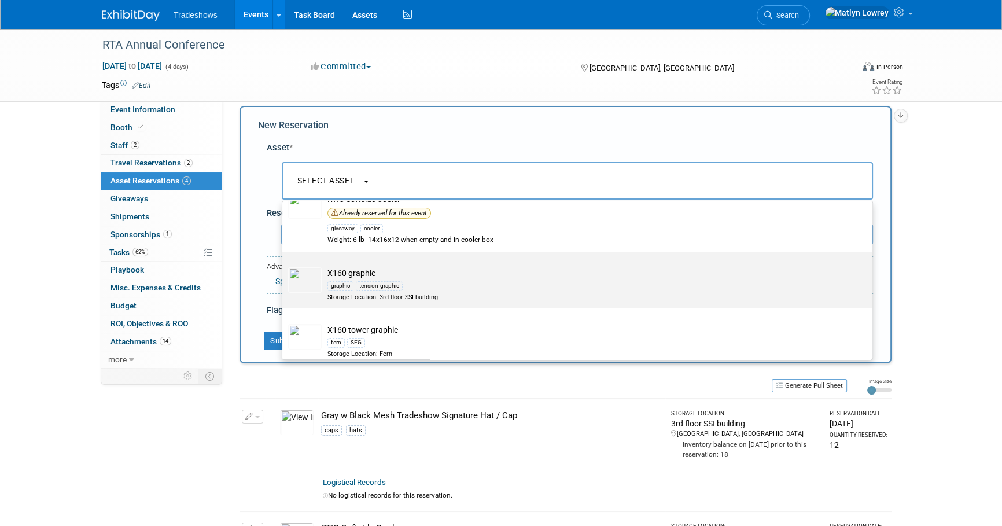
type input "x16"
click at [344, 288] on div "graphic" at bounding box center [341, 285] width 26 height 9
click at [284, 266] on input "X160 graphic graphic tension graphic Storage Location: 3rd floor SSI building" at bounding box center [281, 262] width 8 height 8
select select "10722275"
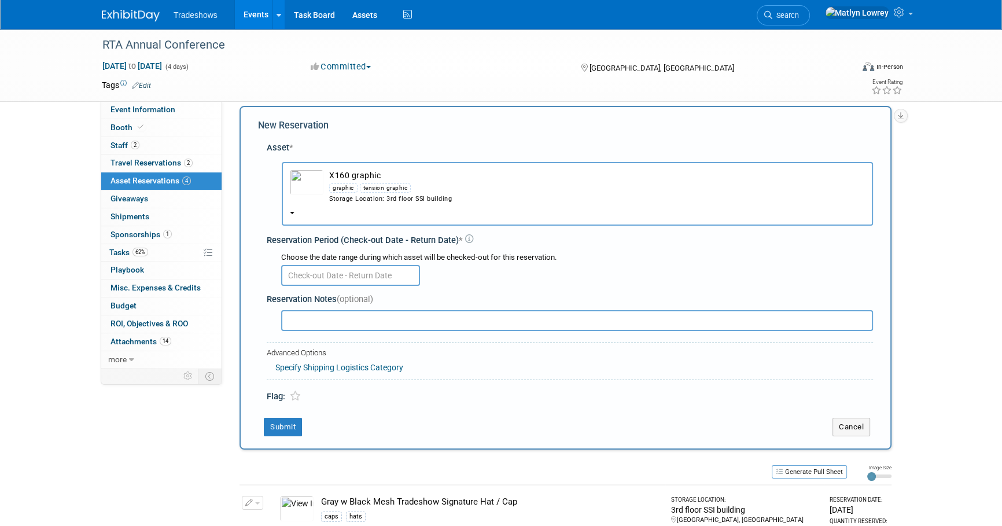
click at [318, 270] on input "text" at bounding box center [350, 275] width 139 height 21
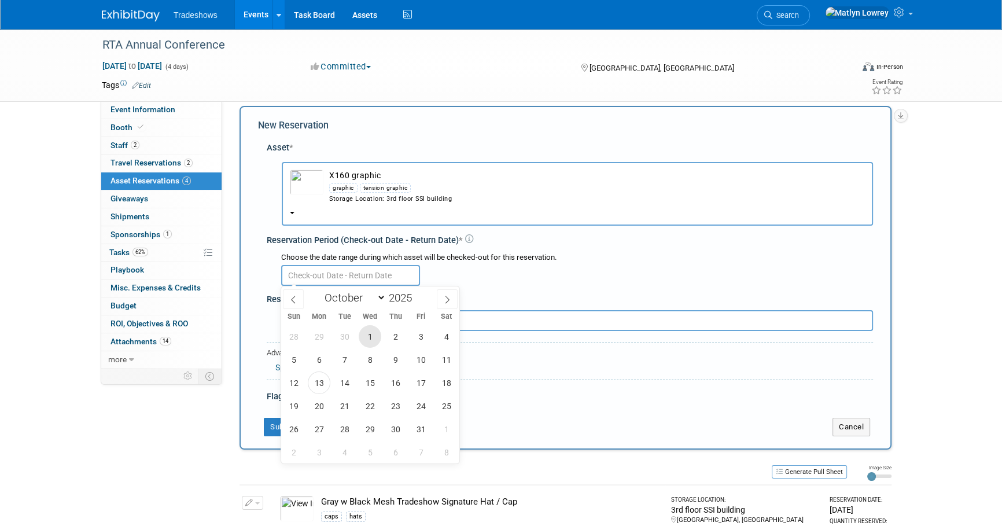
click at [368, 332] on span "1" at bounding box center [370, 336] width 23 height 23
click at [439, 336] on span "4" at bounding box center [446, 336] width 23 height 23
type input "Oct 1, 2025 to Oct 4, 2025"
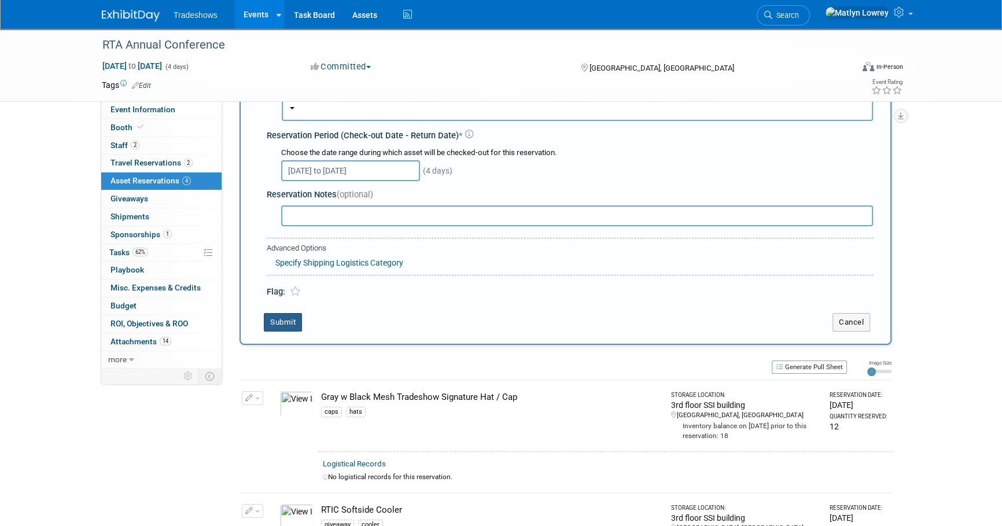
click at [299, 325] on button "Submit" at bounding box center [283, 322] width 38 height 19
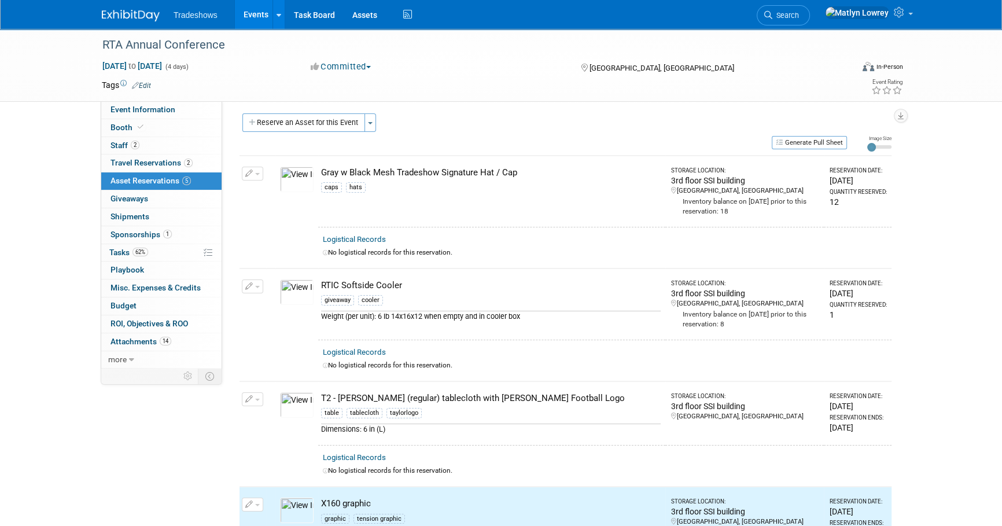
scroll to position [0, 0]
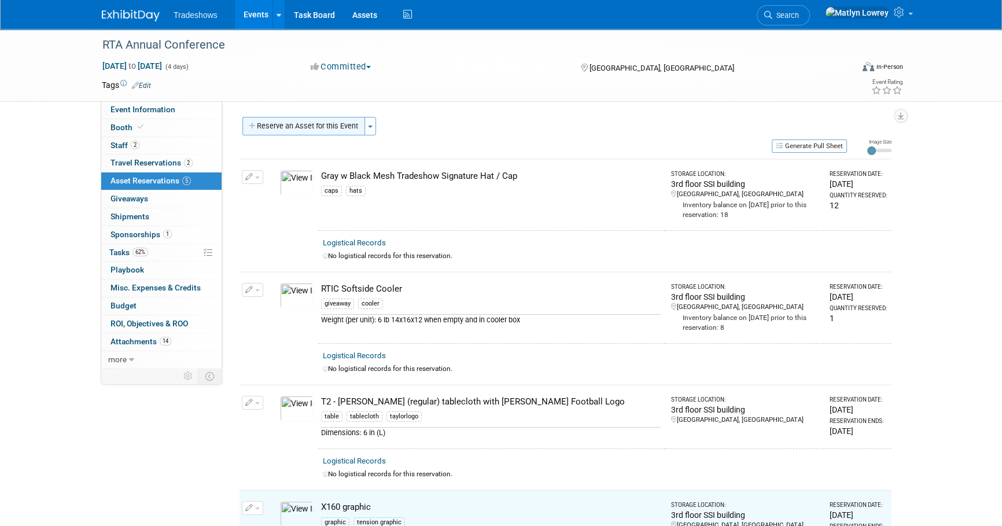
click at [289, 134] on button "Reserve an Asset for this Event" at bounding box center [303, 126] width 123 height 19
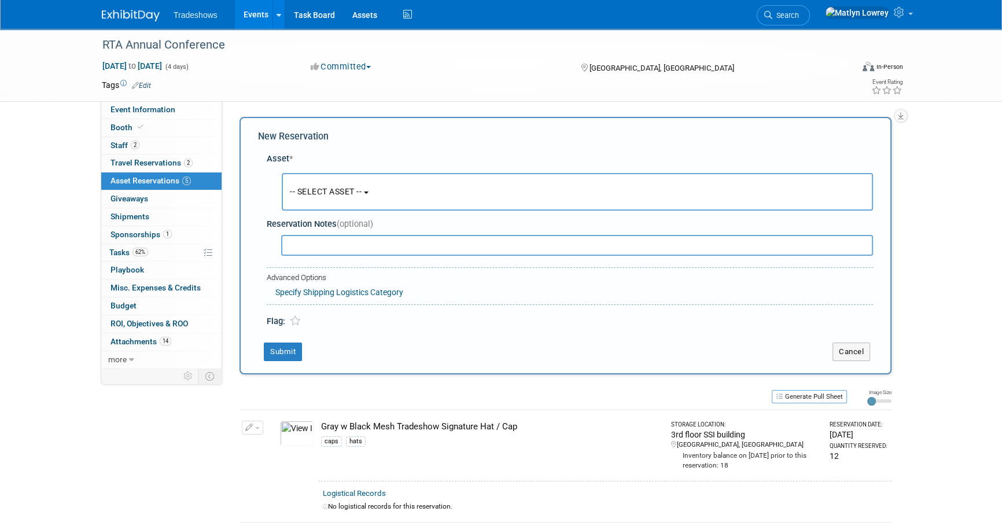
scroll to position [11, 0]
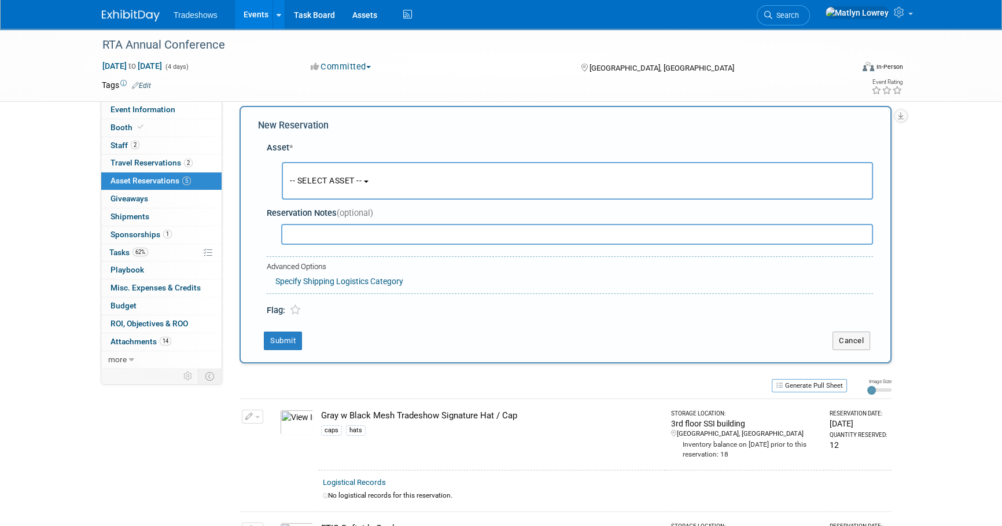
click at [315, 183] on span "-- SELECT ASSET --" at bounding box center [326, 180] width 72 height 9
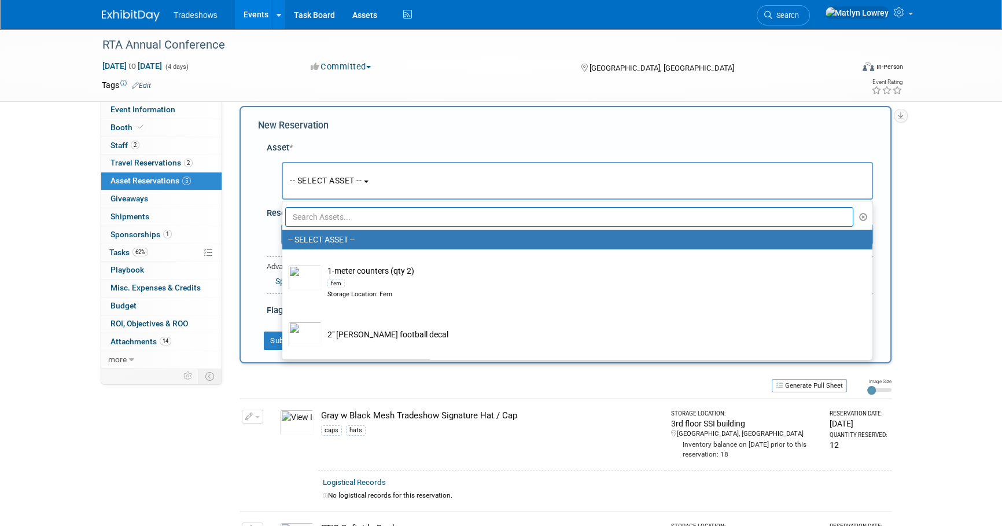
click at [319, 214] on input "text" at bounding box center [569, 217] width 568 height 20
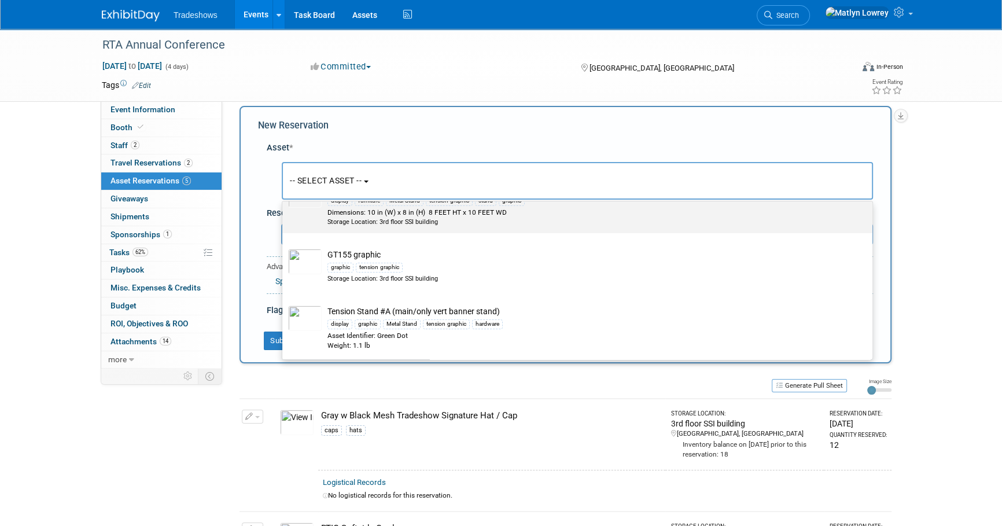
scroll to position [315, 0]
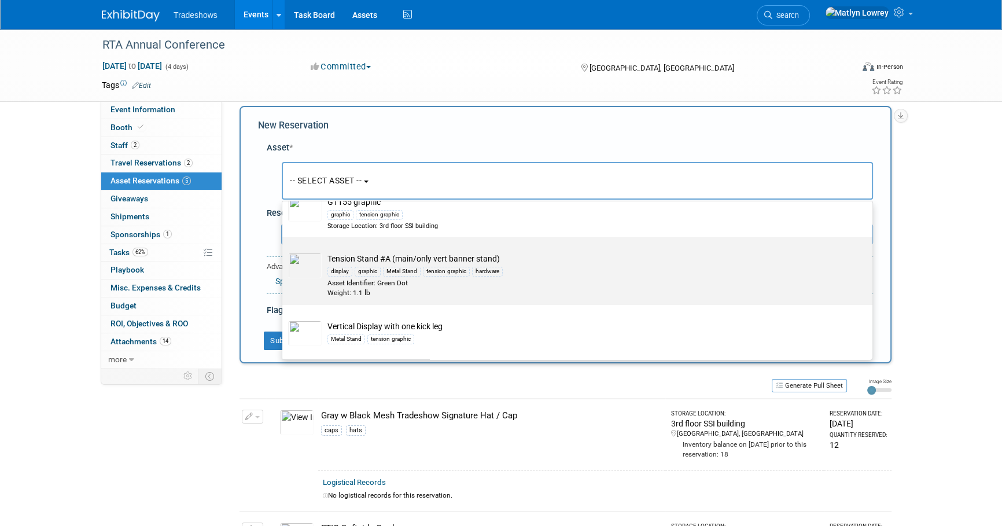
type input "tension"
click at [363, 270] on div "graphic" at bounding box center [368, 271] width 26 height 9
click at [284, 251] on input "Tension Stand #A (main/only vert banner stand) display graphic Metal Stand tens…" at bounding box center [281, 248] width 8 height 8
select select "10721757"
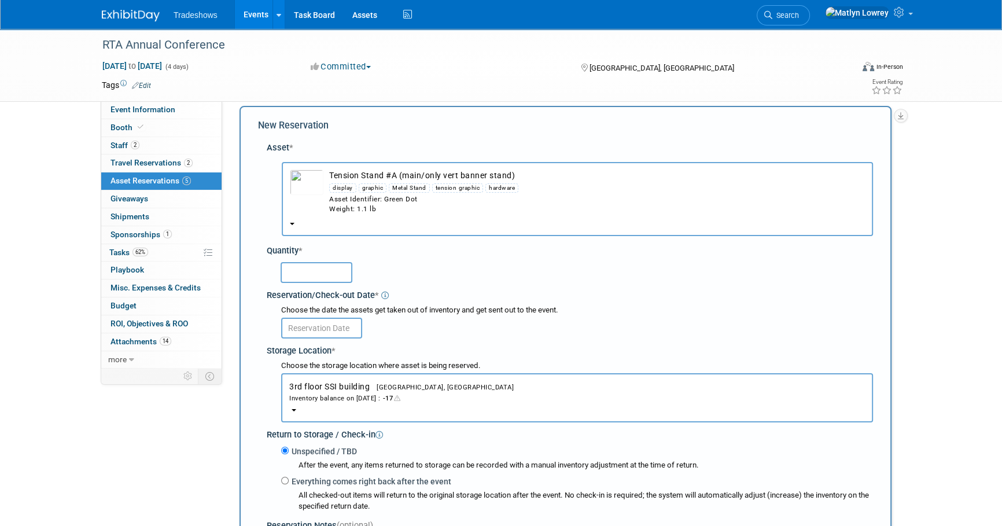
click at [318, 274] on input "text" at bounding box center [317, 272] width 72 height 21
type input "2"
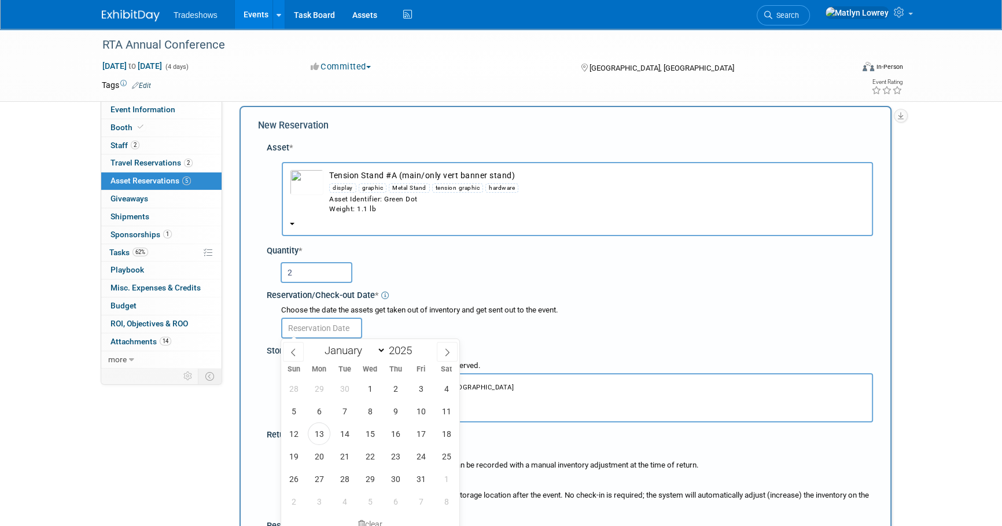
click at [321, 330] on input "text" at bounding box center [321, 328] width 81 height 21
click at [368, 396] on span "1" at bounding box center [370, 388] width 23 height 23
type input "Oct 1, 2025"
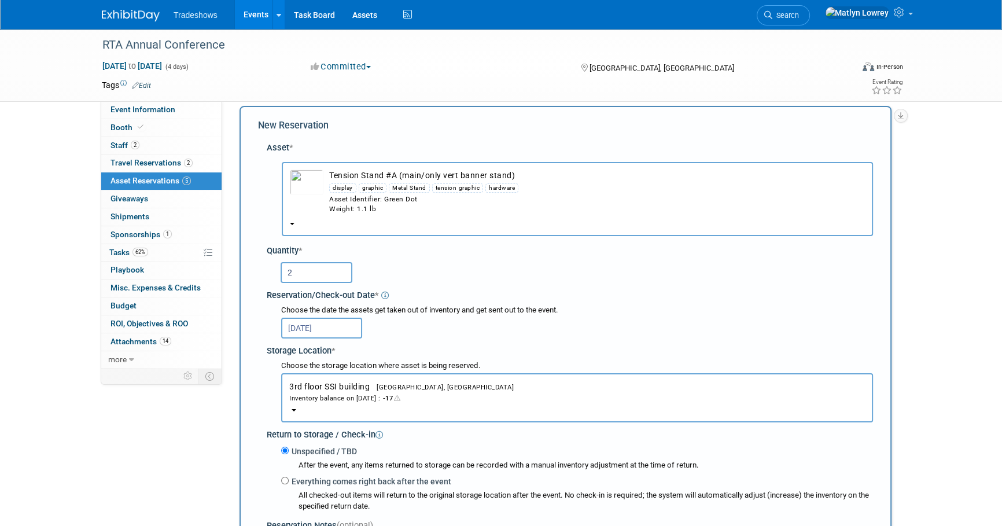
scroll to position [168, 0]
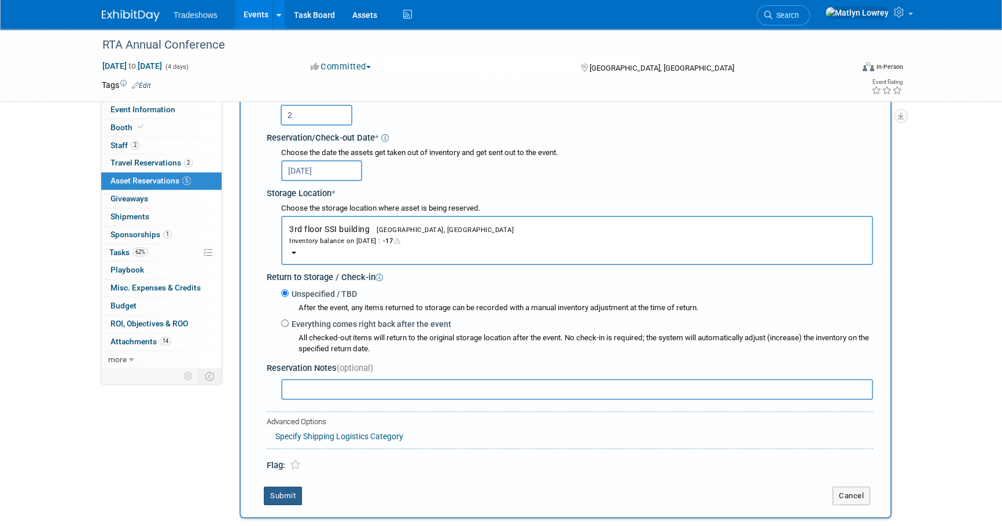
click at [293, 491] on button "Submit" at bounding box center [283, 496] width 38 height 19
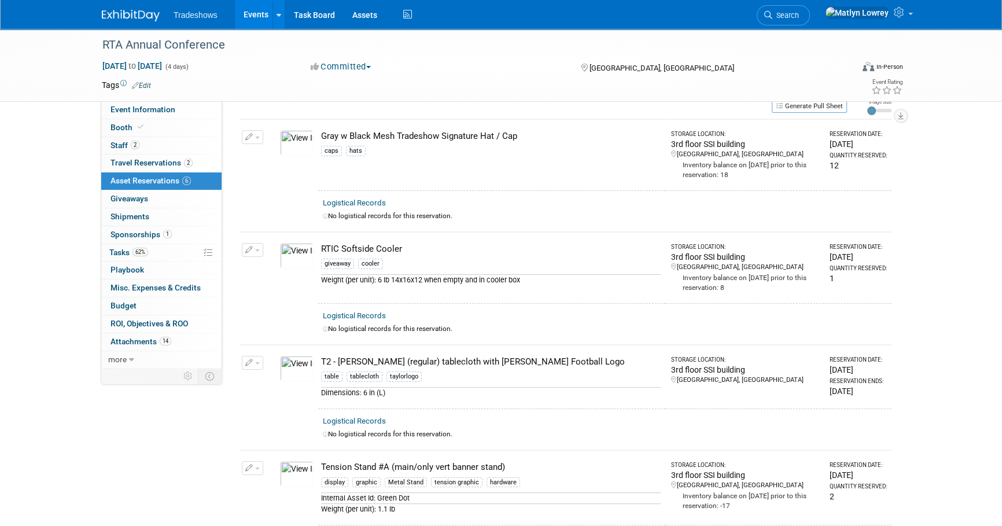
scroll to position [0, 0]
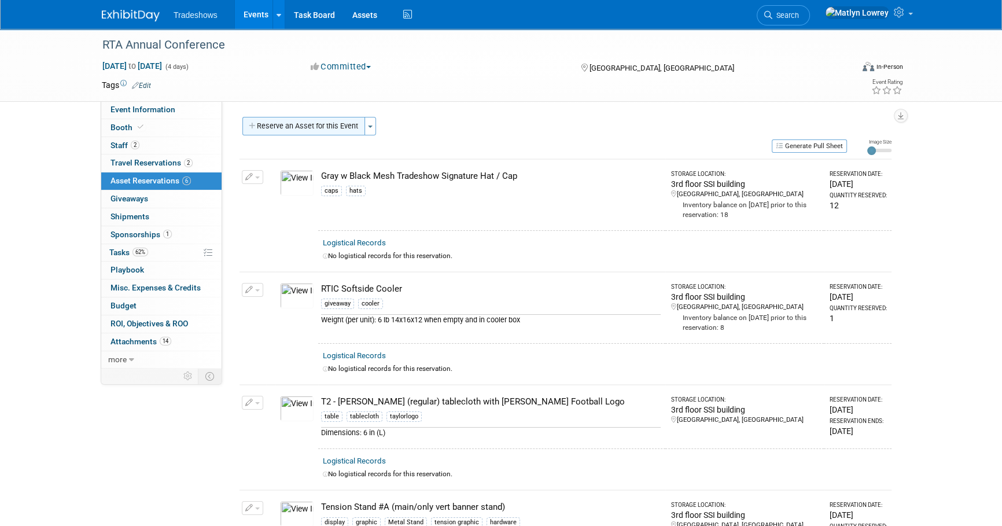
click at [308, 127] on button "Reserve an Asset for this Event" at bounding box center [303, 126] width 123 height 19
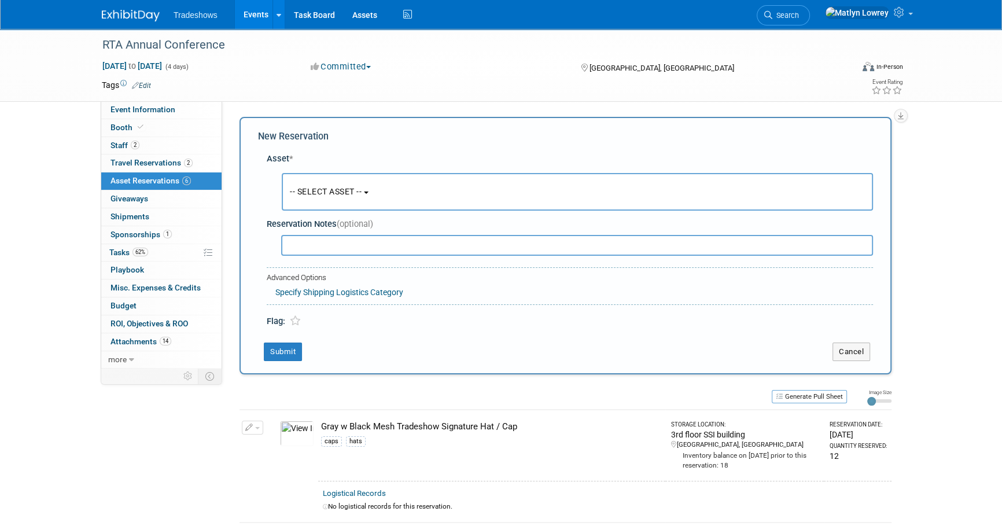
scroll to position [11, 0]
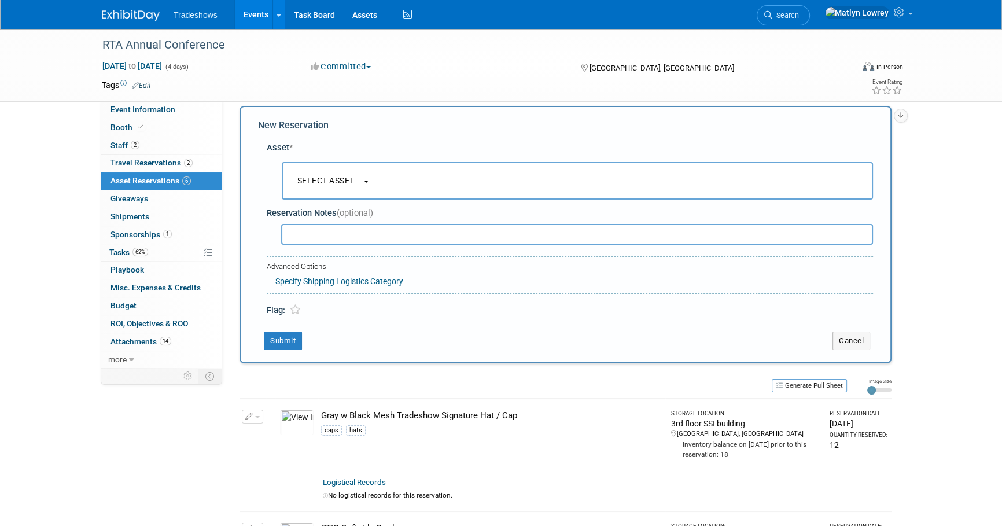
drag, startPoint x: 284, startPoint y: 164, endPoint x: 301, endPoint y: 169, distance: 17.6
click at [301, 168] on button "-- SELECT ASSET --" at bounding box center [577, 181] width 591 height 38
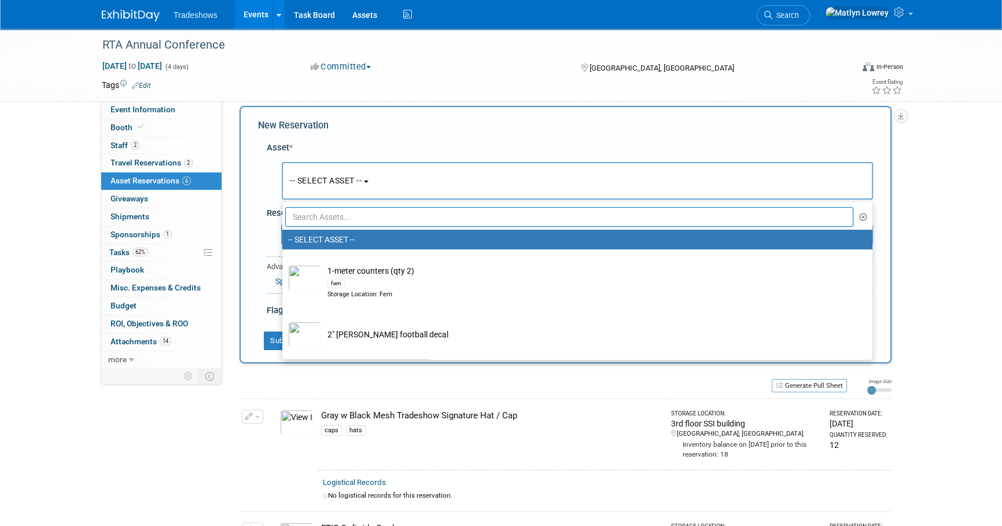
click at [310, 214] on input "text" at bounding box center [569, 217] width 568 height 20
type input "1"
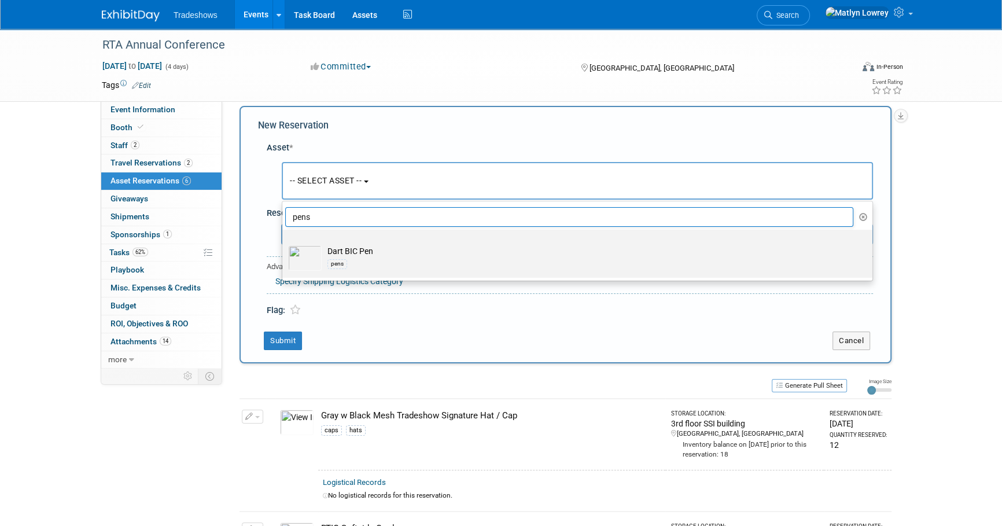
type input "pens"
click at [341, 246] on td "Dart BIC Pen pens" at bounding box center [586, 257] width 528 height 25
click at [284, 244] on input "Dart BIC Pen pens" at bounding box center [281, 240] width 8 height 8
select select "10717741"
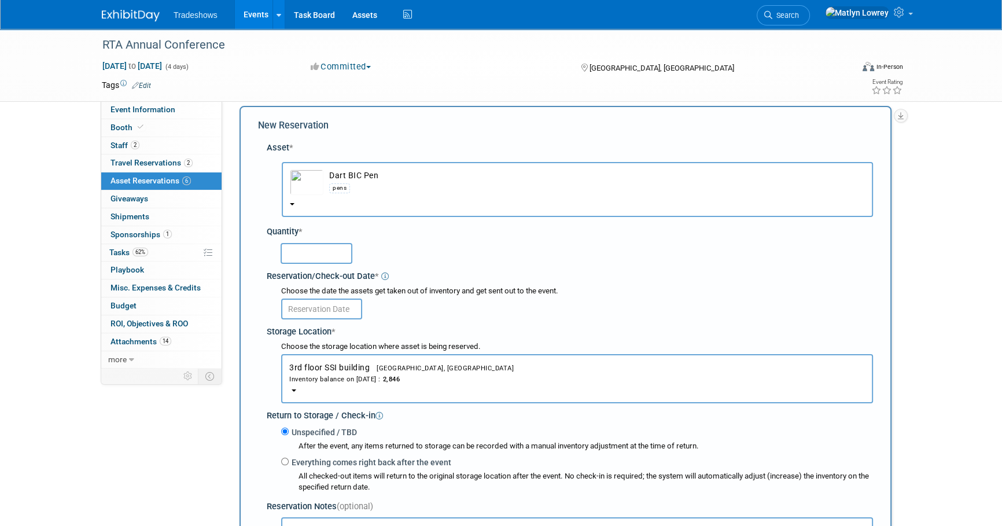
click at [323, 255] on input "text" at bounding box center [317, 253] width 72 height 21
type input "100"
click at [339, 319] on div "Choose the date the assets get taken out of inventory and get sent out to the e…" at bounding box center [572, 303] width 602 height 38
click at [337, 313] on input "text" at bounding box center [321, 309] width 81 height 21
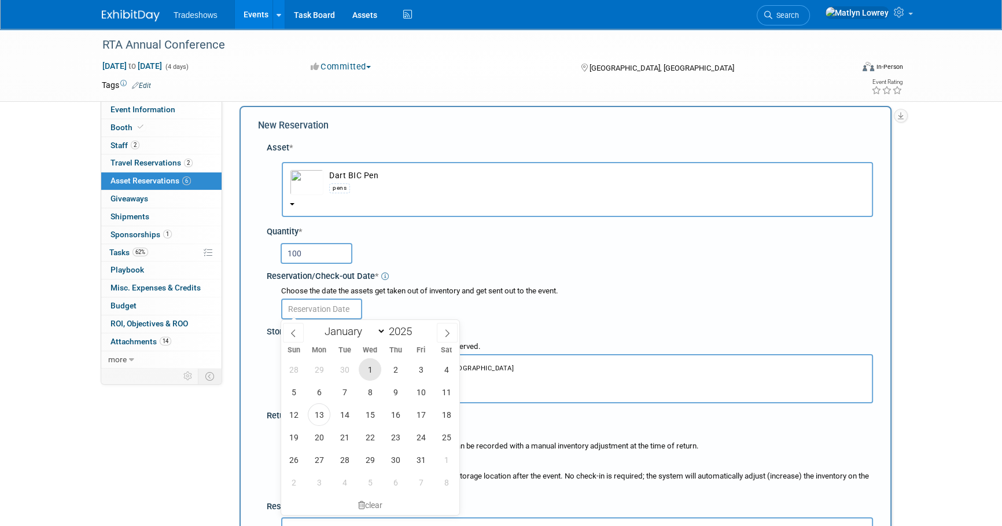
click at [370, 378] on span "1" at bounding box center [370, 369] width 23 height 23
type input "Oct 1, 2025"
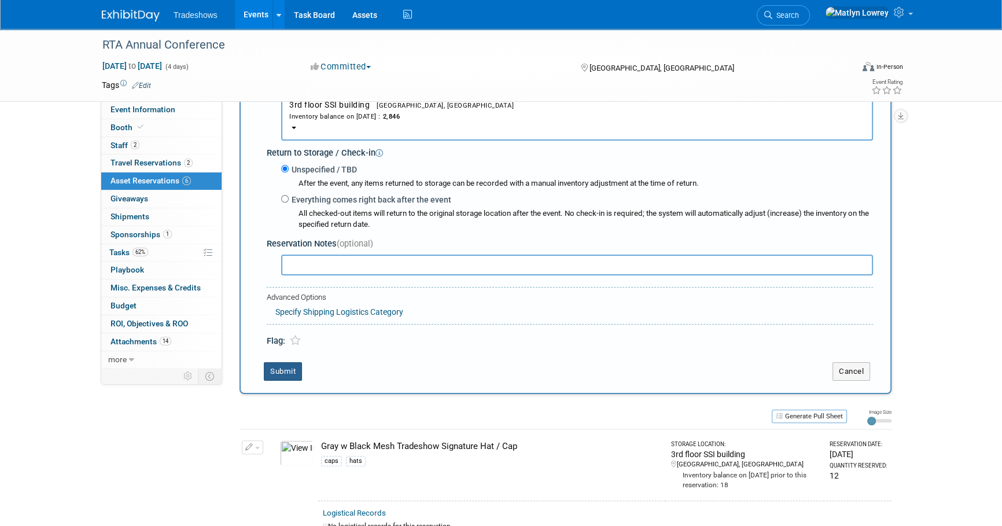
click at [291, 365] on button "Submit" at bounding box center [283, 371] width 38 height 19
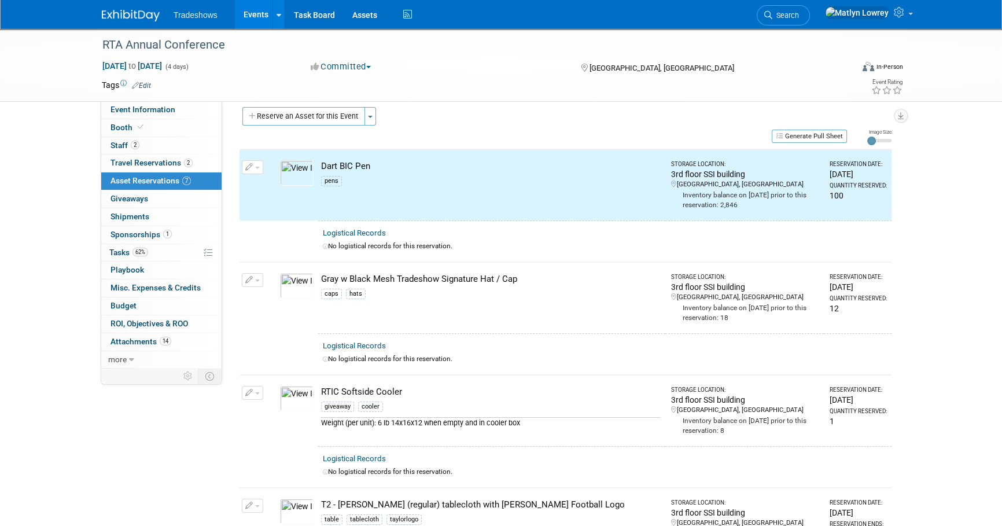
scroll to position [0, 0]
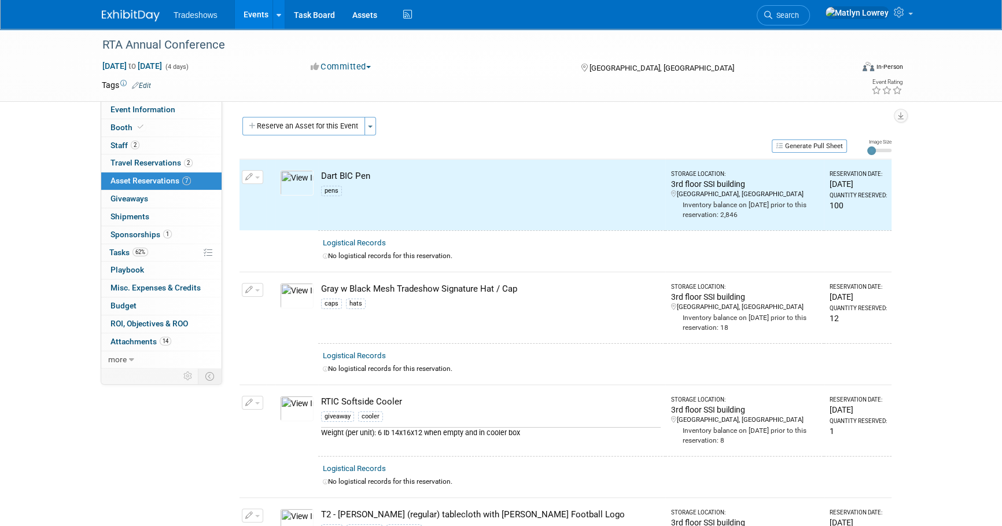
drag, startPoint x: 307, startPoint y: 122, endPoint x: 312, endPoint y: 135, distance: 13.8
click at [306, 122] on button "Reserve an Asset for this Event" at bounding box center [303, 126] width 123 height 19
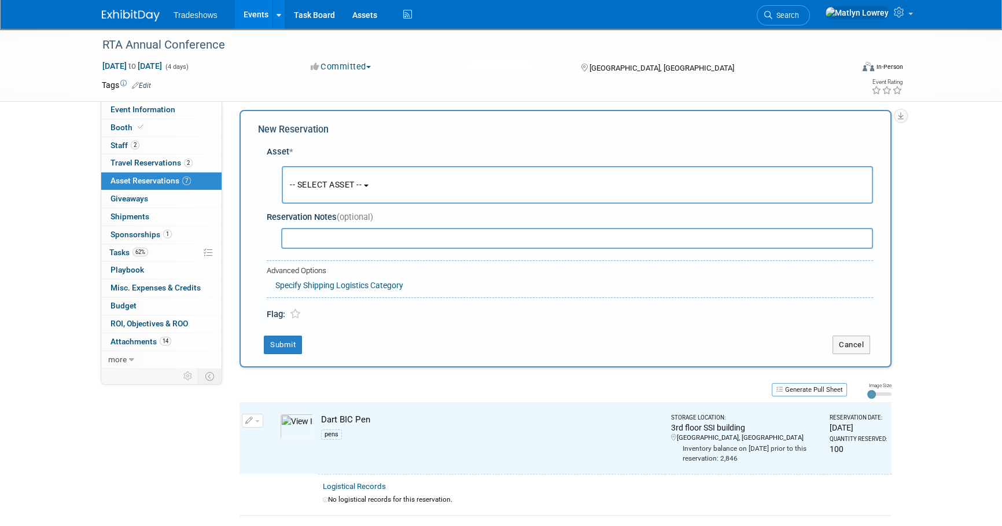
scroll to position [11, 0]
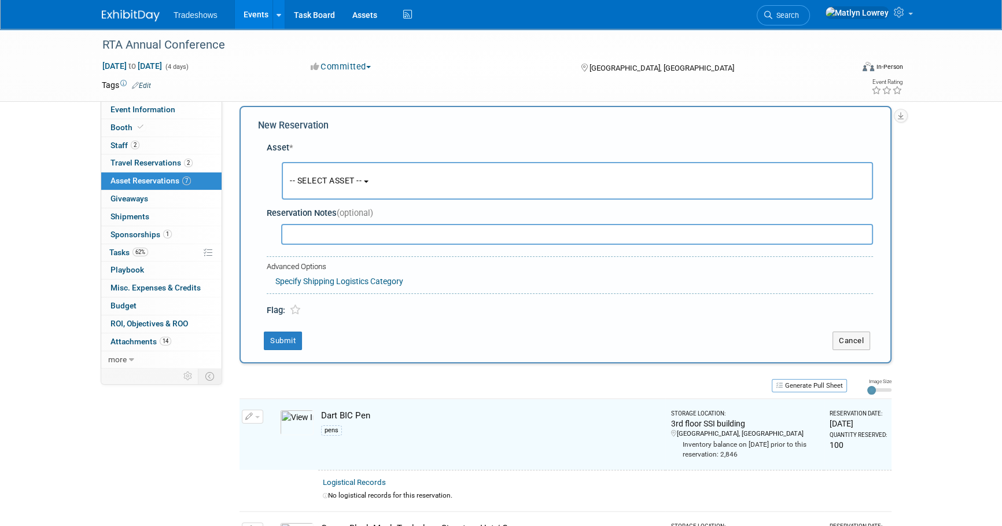
click at [318, 187] on button "-- SELECT ASSET --" at bounding box center [577, 181] width 591 height 38
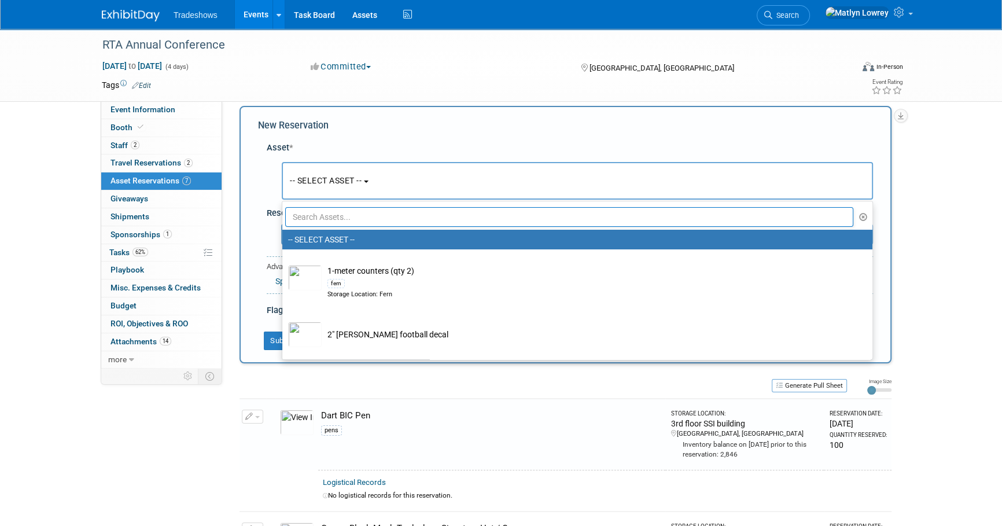
click at [318, 219] on input "text" at bounding box center [569, 217] width 568 height 20
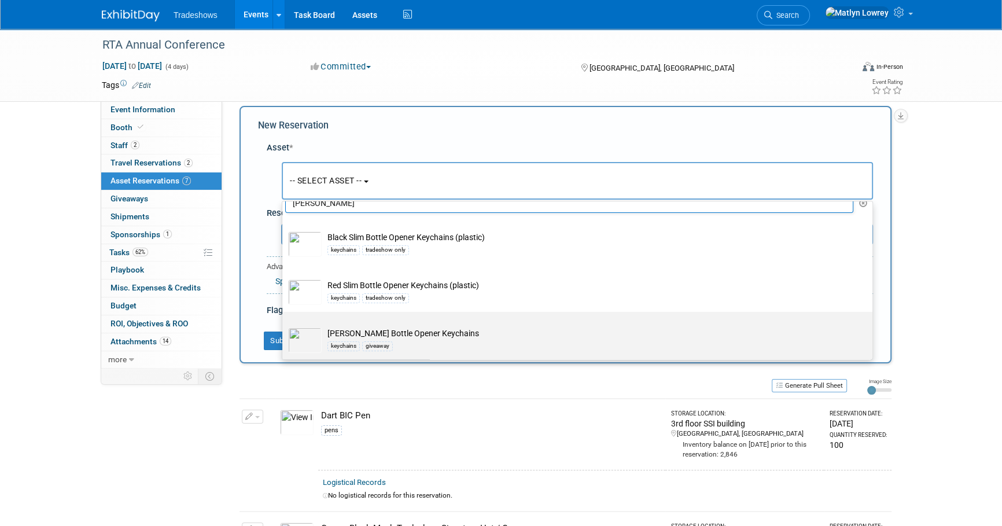
scroll to position [17, 0]
type input "bott"
click at [402, 332] on td "Taylor Bottle Opener Keychains keychains giveaway" at bounding box center [586, 336] width 528 height 25
click at [284, 322] on input "Taylor Bottle Opener Keychains keychains giveaway" at bounding box center [281, 319] width 8 height 8
select select "10717740"
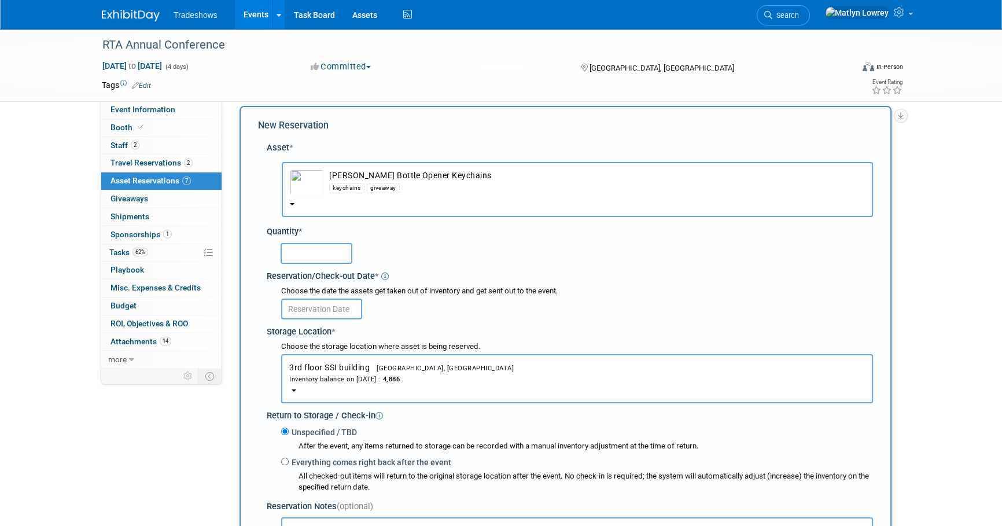
click at [313, 251] on input "text" at bounding box center [317, 253] width 72 height 21
type input "100"
drag, startPoint x: 301, startPoint y: 310, endPoint x: 312, endPoint y: 323, distance: 16.8
click at [301, 311] on input "text" at bounding box center [321, 309] width 81 height 21
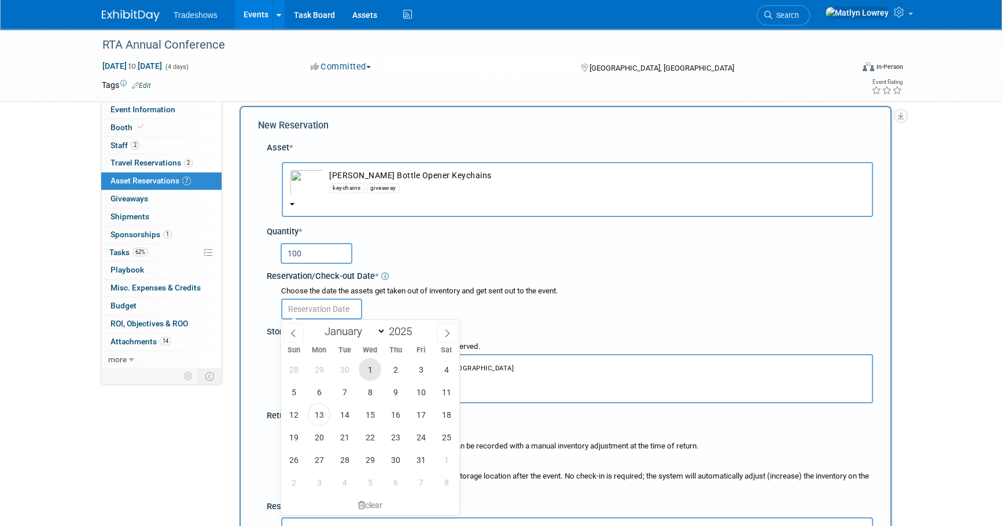
click at [366, 366] on span "1" at bounding box center [370, 369] width 23 height 23
type input "Oct 1, 2025"
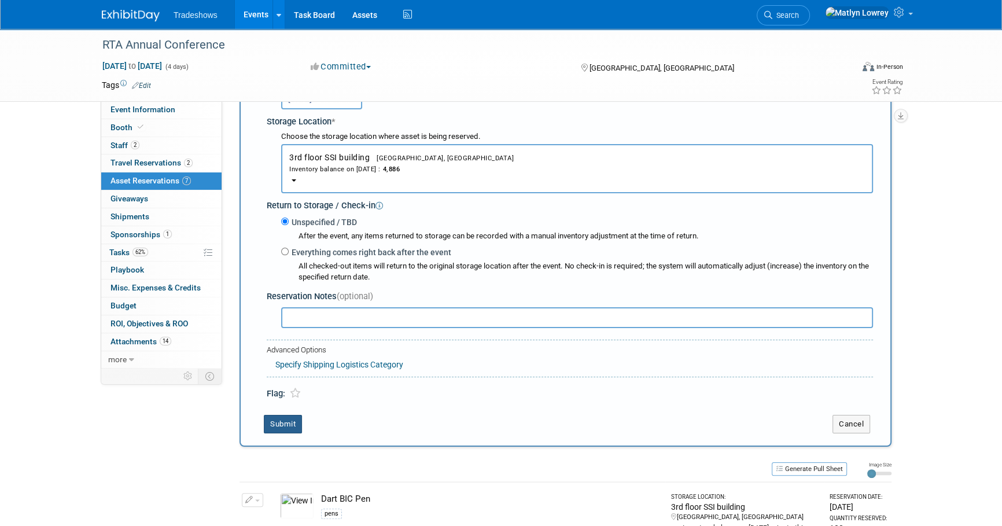
click at [279, 421] on button "Submit" at bounding box center [283, 424] width 38 height 19
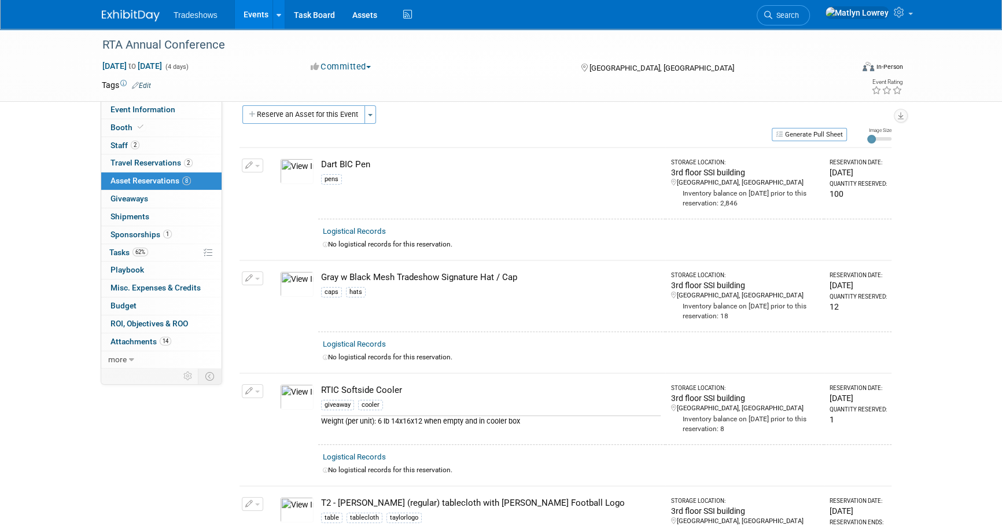
scroll to position [0, 0]
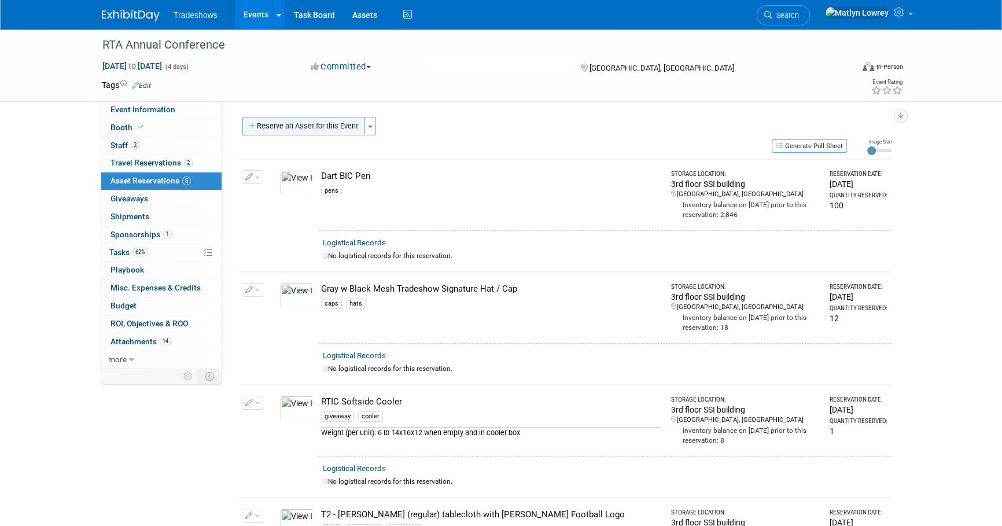
click at [288, 129] on button "Reserve an Asset for this Event" at bounding box center [303, 126] width 123 height 19
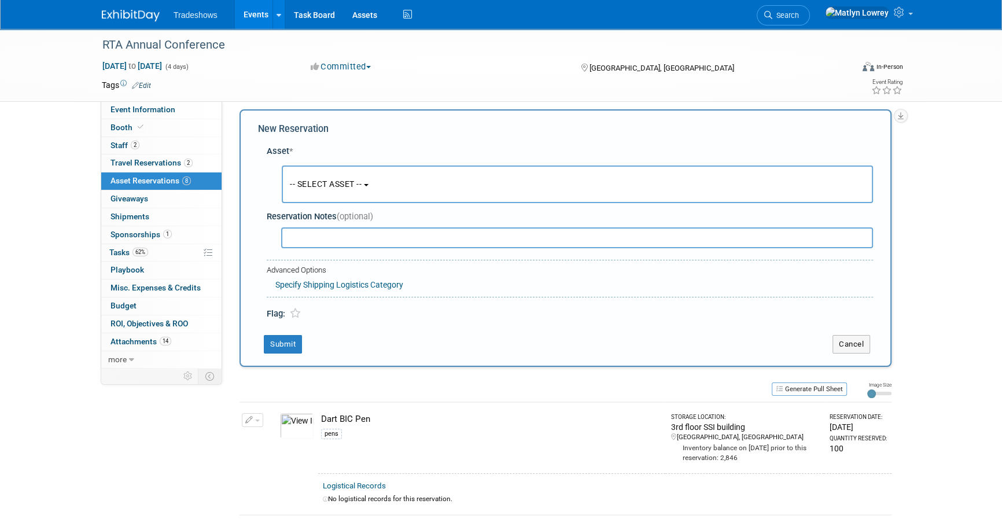
scroll to position [11, 0]
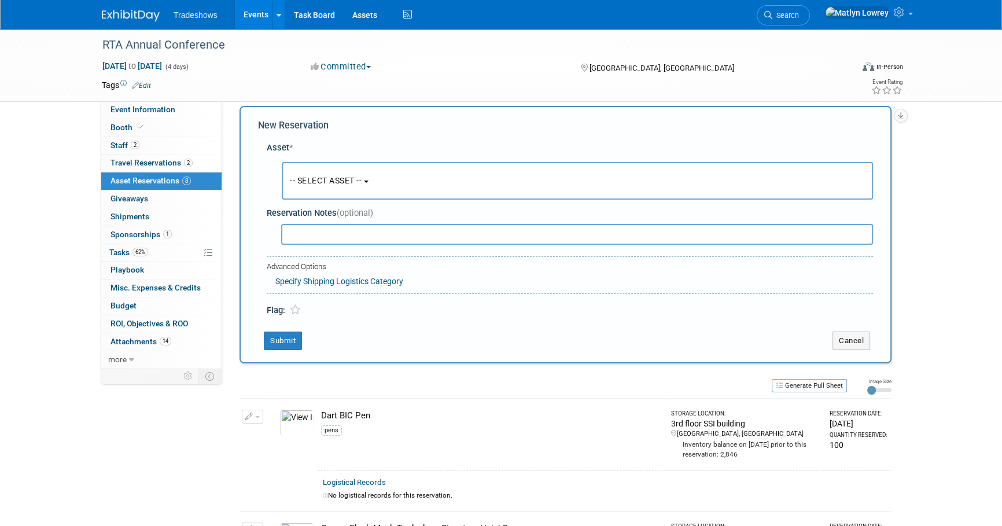
click at [307, 185] on span "-- SELECT ASSET --" at bounding box center [326, 180] width 72 height 9
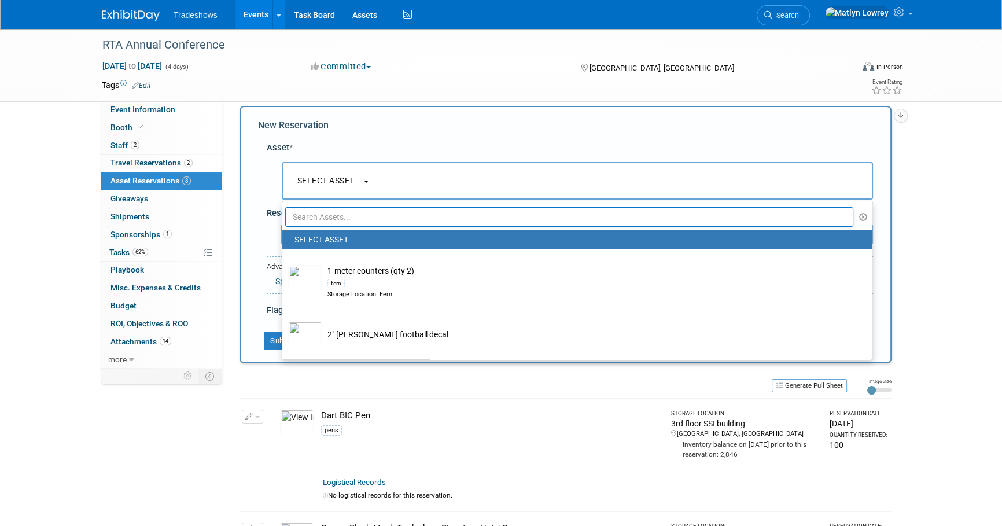
click at [314, 220] on input "text" at bounding box center [569, 217] width 568 height 20
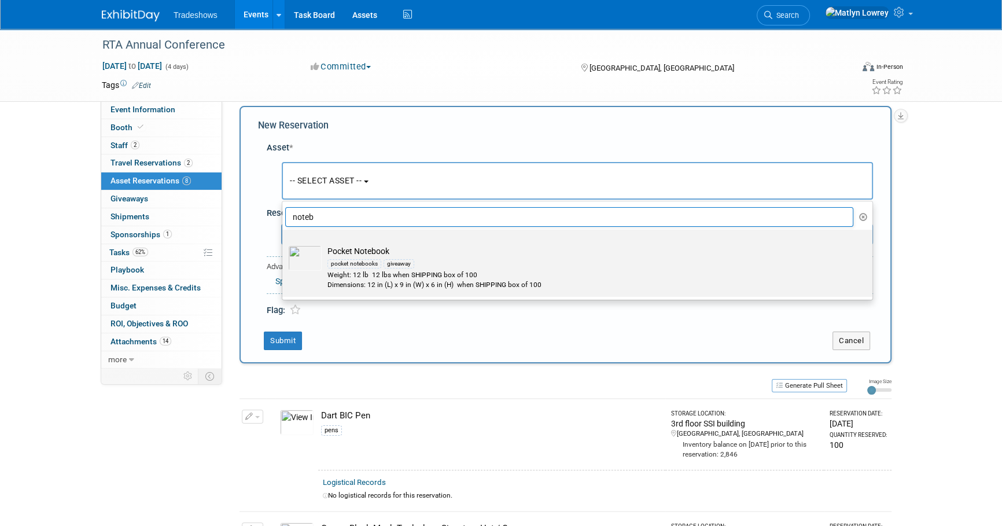
type input "noteb"
click at [392, 271] on div "Weight: 12 lb 12 lbs when SHIPPING box of 100" at bounding box center [589, 275] width 522 height 10
click at [284, 244] on input "Pocket Notebook pocket notebooks giveaway Weight: 12 lb 12 lbs when SHIPPING bo…" at bounding box center [281, 240] width 8 height 8
select select "10722753"
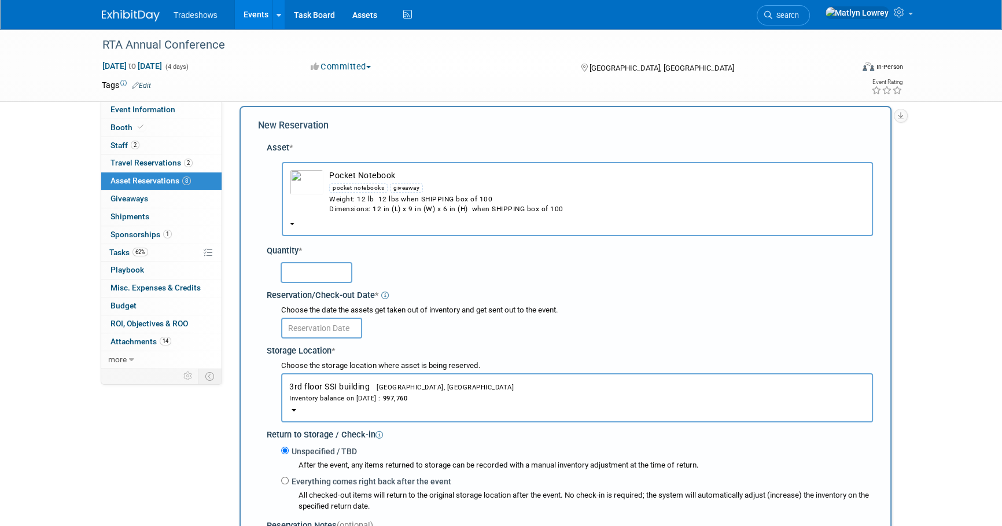
click at [307, 269] on input "text" at bounding box center [317, 272] width 72 height 21
type input "100"
click at [336, 329] on input "text" at bounding box center [321, 328] width 81 height 21
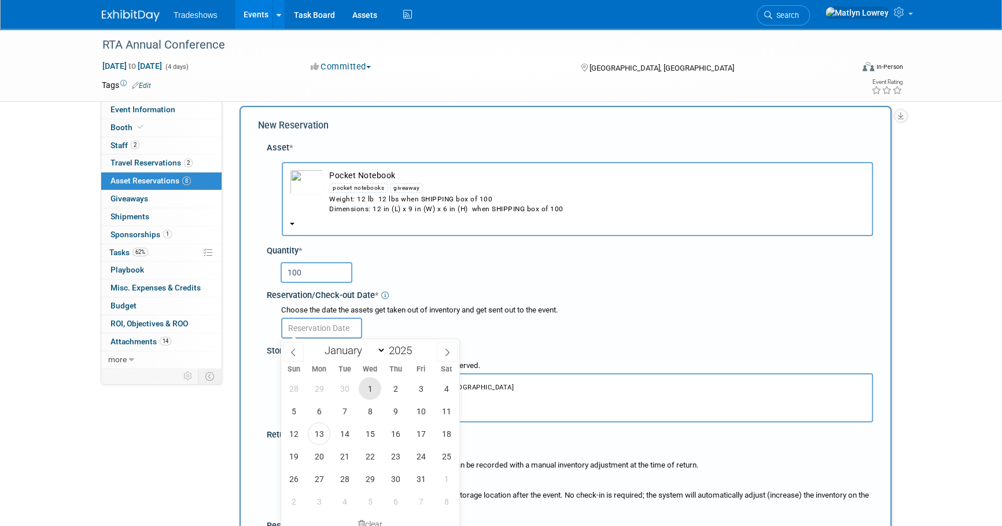
click at [370, 385] on span "1" at bounding box center [370, 388] width 23 height 23
type input "Oct 1, 2025"
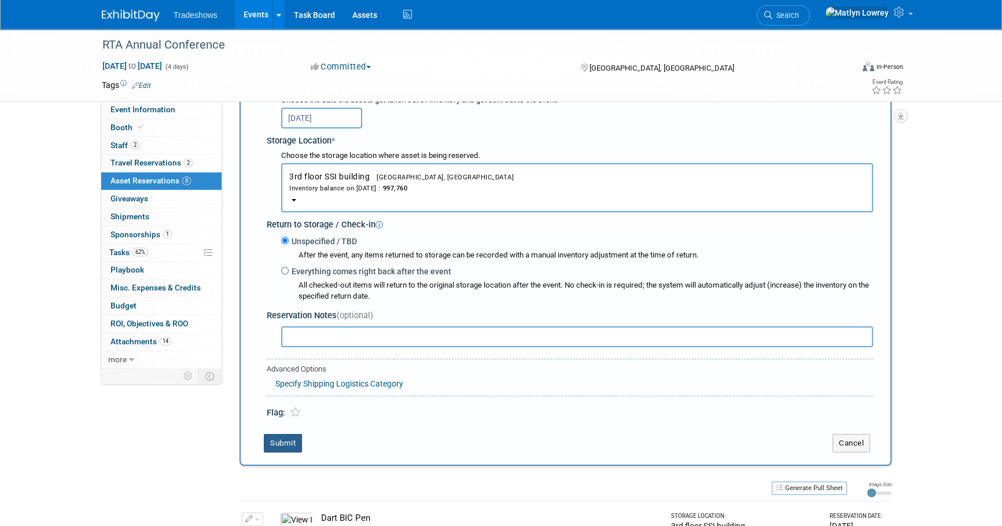
click at [283, 435] on button "Submit" at bounding box center [283, 443] width 38 height 19
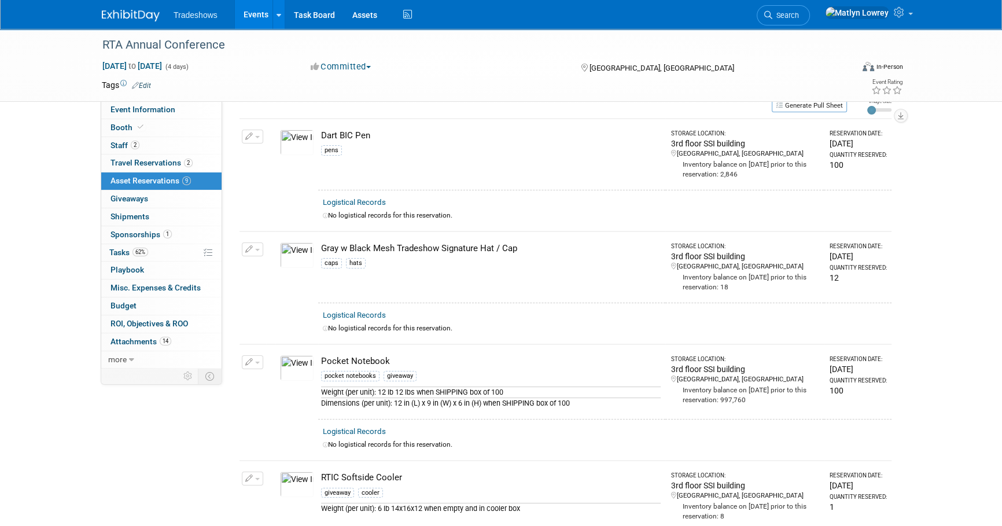
scroll to position [0, 0]
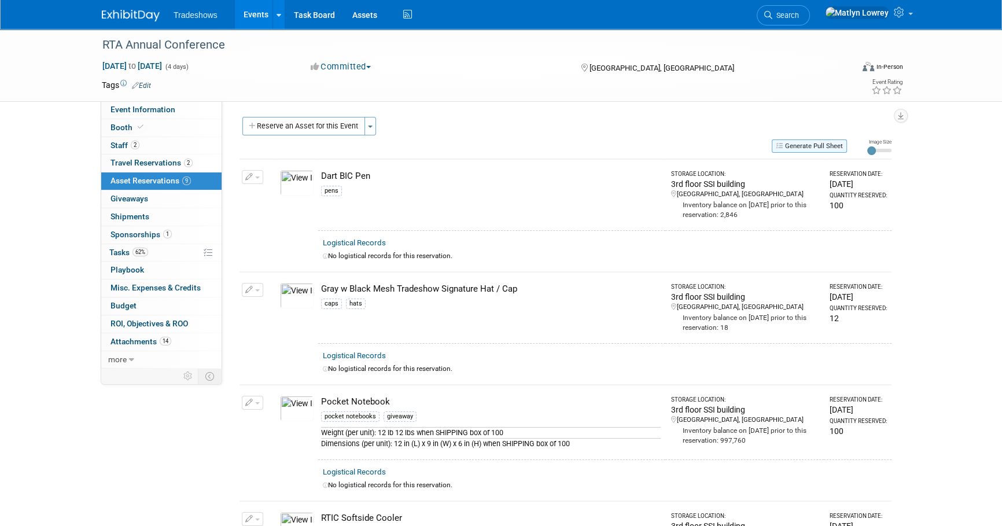
click at [821, 144] on button "Generate Pull Sheet" at bounding box center [809, 145] width 75 height 13
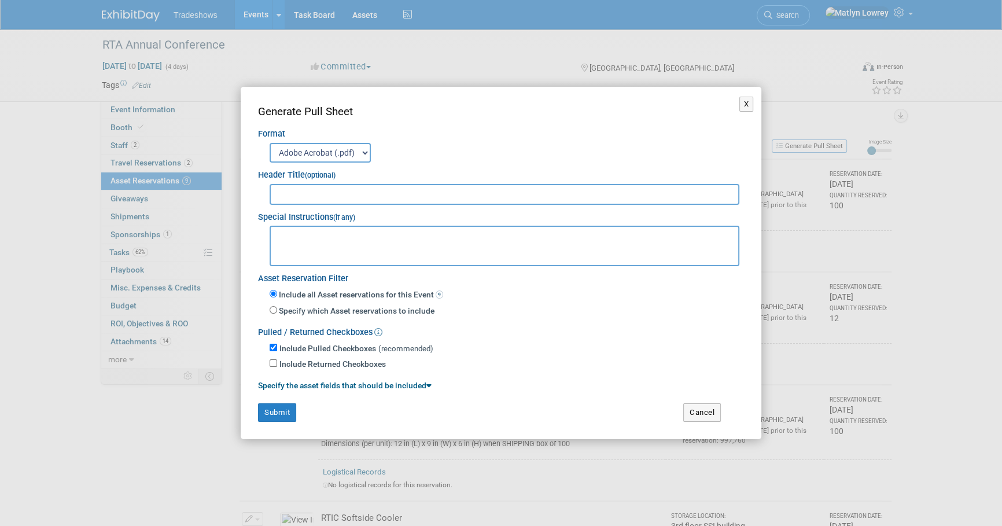
click at [304, 207] on div "Special Instructions (if any)" at bounding box center [501, 214] width 486 height 19
click at [303, 199] on input "text" at bounding box center [505, 194] width 470 height 21
type input "RTA Annual Conference"
click at [276, 411] on button "Submit" at bounding box center [277, 412] width 38 height 19
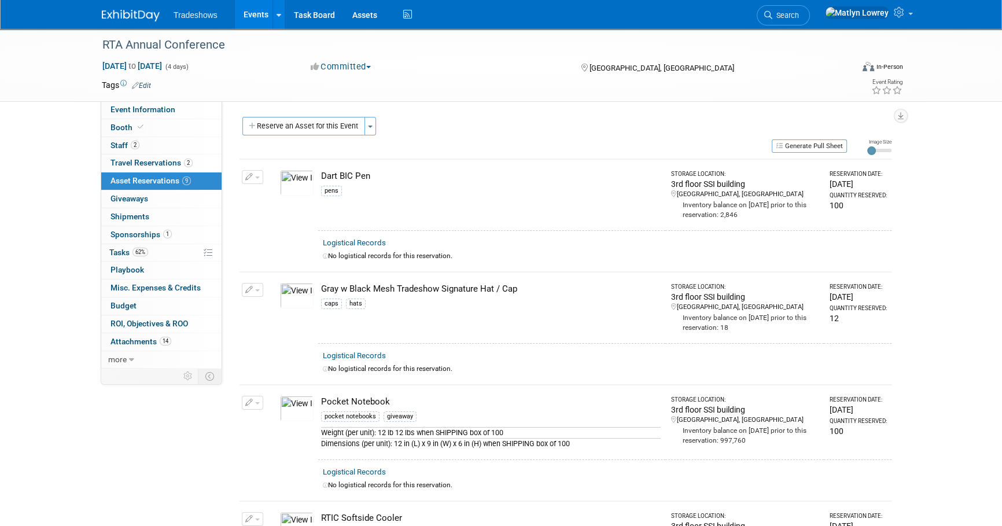
click at [256, 24] on link "Events" at bounding box center [256, 14] width 42 height 29
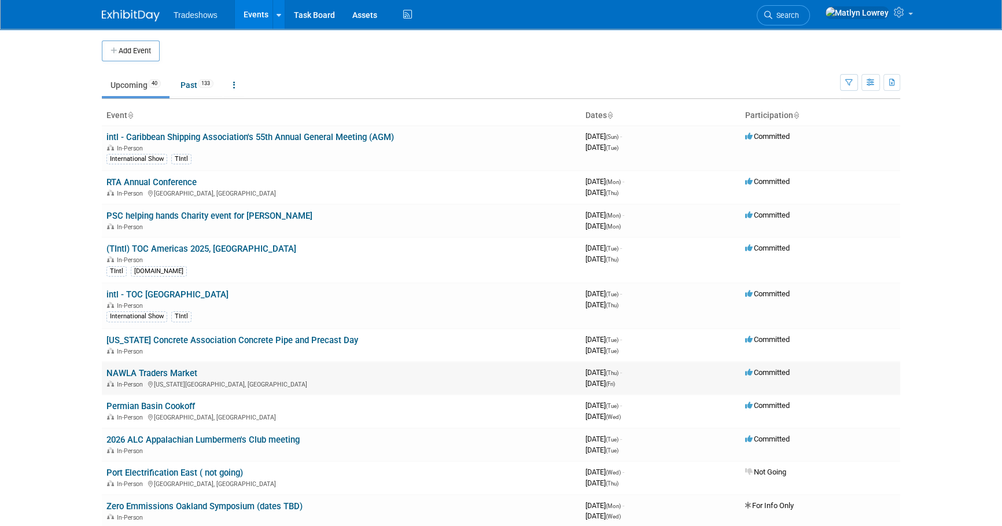
click at [138, 368] on link "NAWLA Traders Market" at bounding box center [151, 373] width 91 height 10
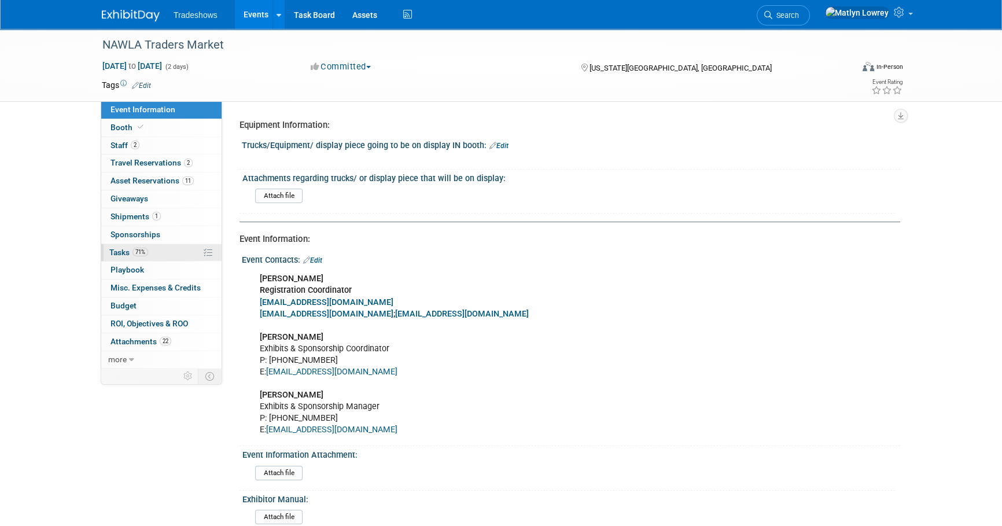
click at [123, 254] on span "Tasks 71%" at bounding box center [128, 252] width 39 height 9
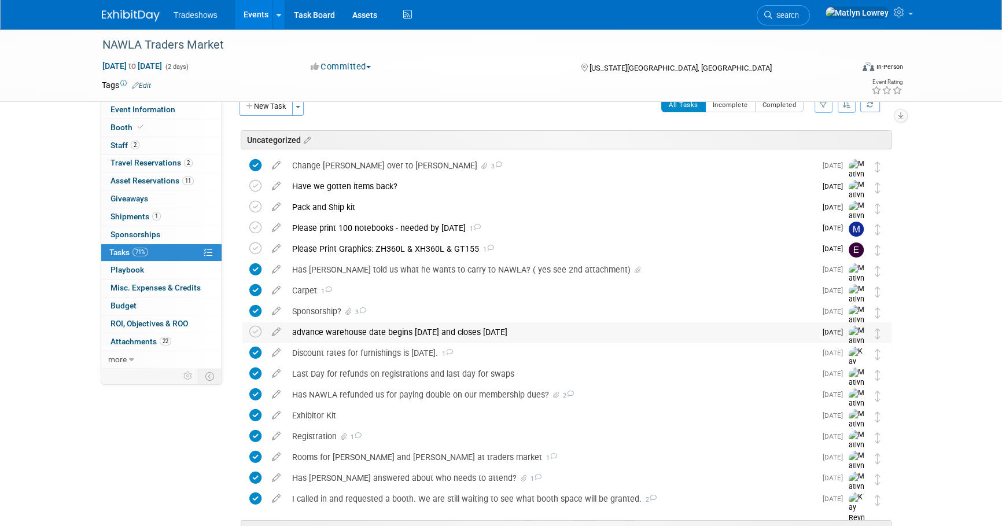
scroll to position [52, 0]
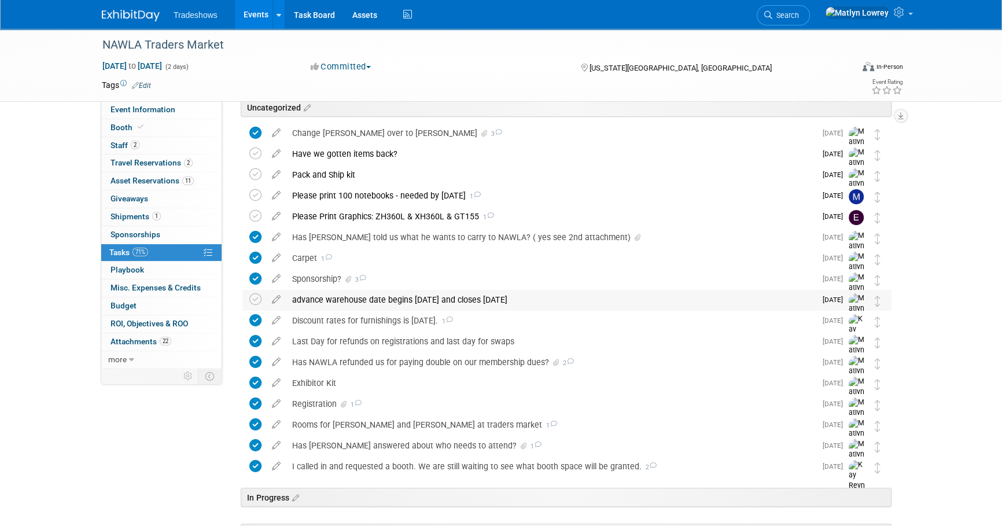
click at [383, 295] on div "advance warehouse date begins October 06 and closes October 28th" at bounding box center [551, 300] width 530 height 20
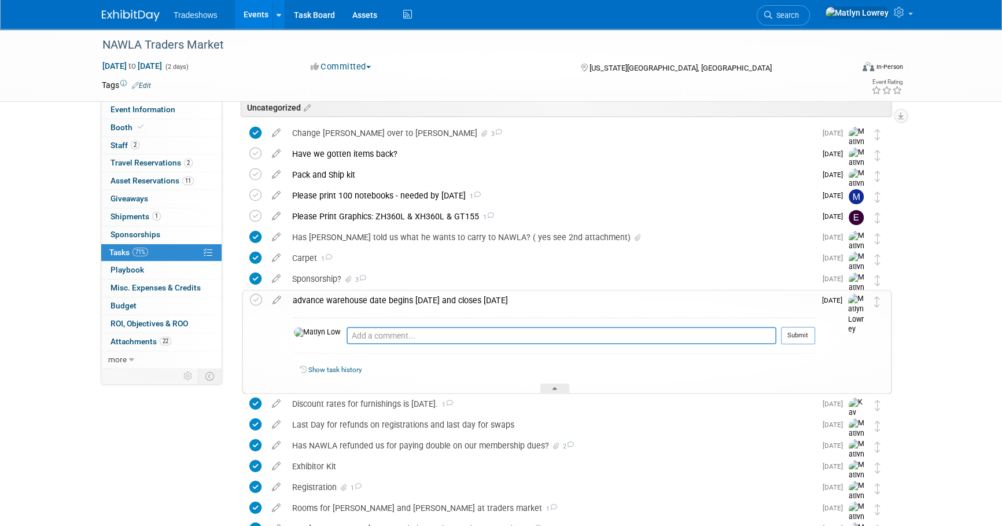
click at [382, 299] on div "advance warehouse date begins October 06 and closes October 28th" at bounding box center [551, 301] width 528 height 20
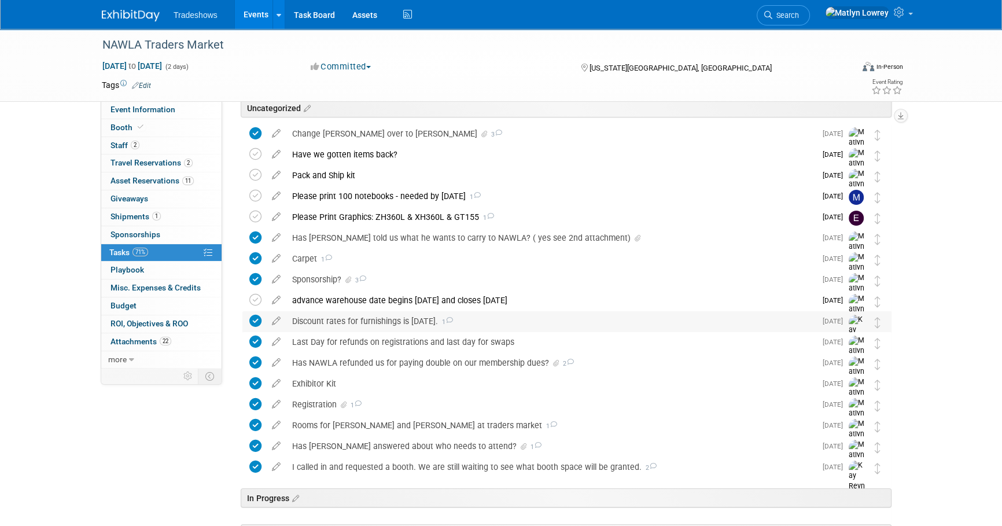
scroll to position [0, 0]
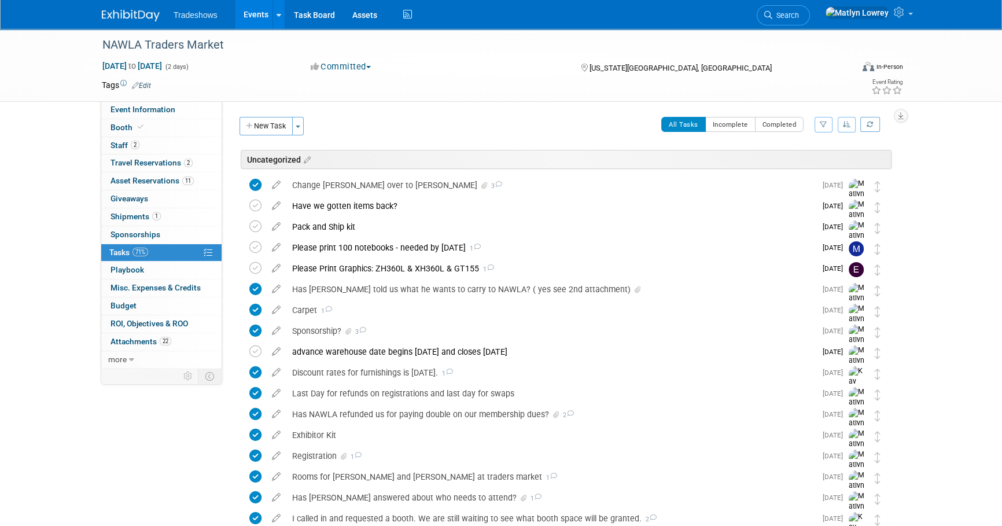
click at [258, 17] on link "Events" at bounding box center [256, 14] width 42 height 29
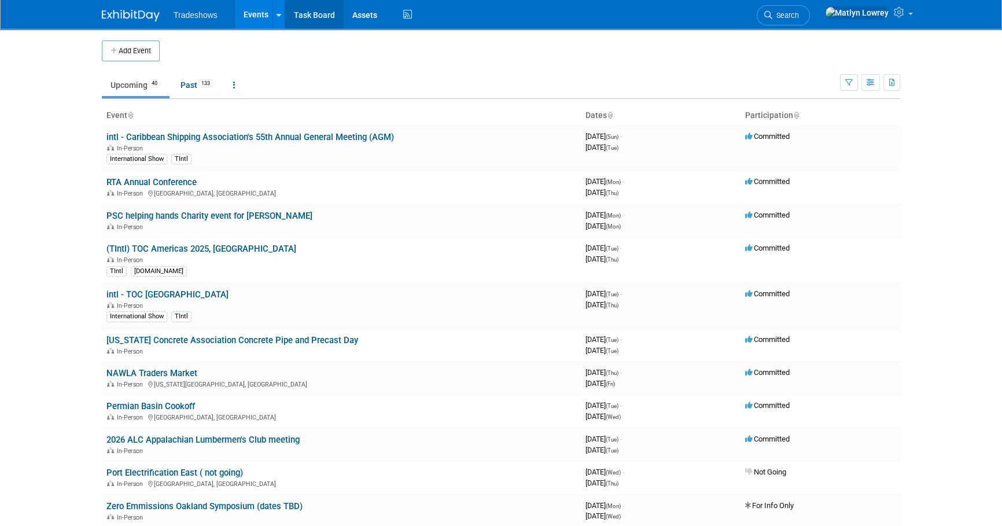
click at [297, 19] on link "Task Board" at bounding box center [314, 14] width 58 height 29
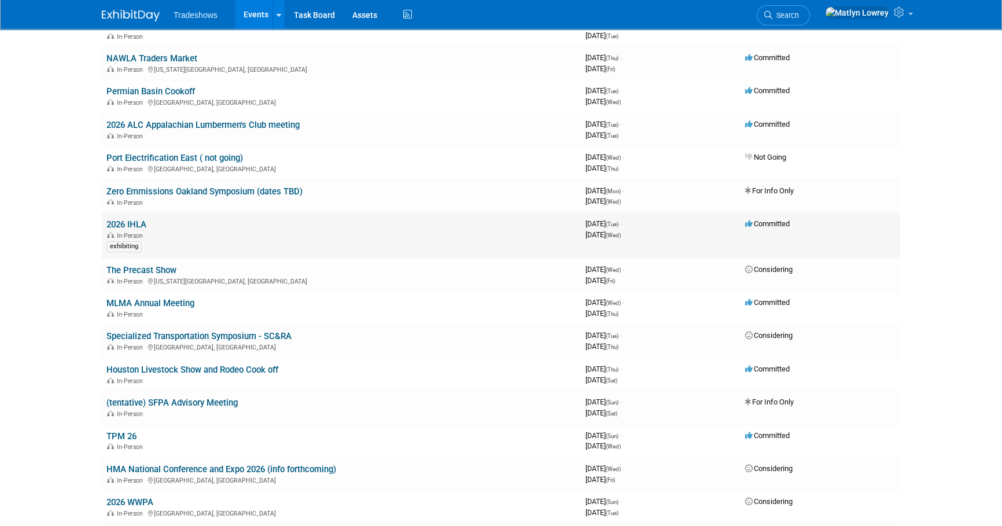
scroll to position [315, 0]
click at [137, 223] on link "2026 IHLA" at bounding box center [126, 224] width 40 height 10
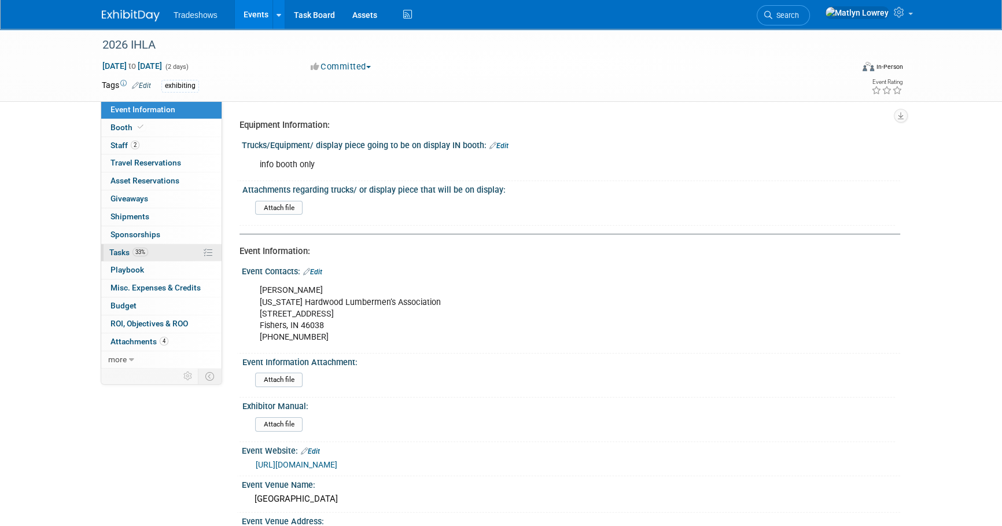
click at [141, 249] on span "33%" at bounding box center [141, 252] width 16 height 9
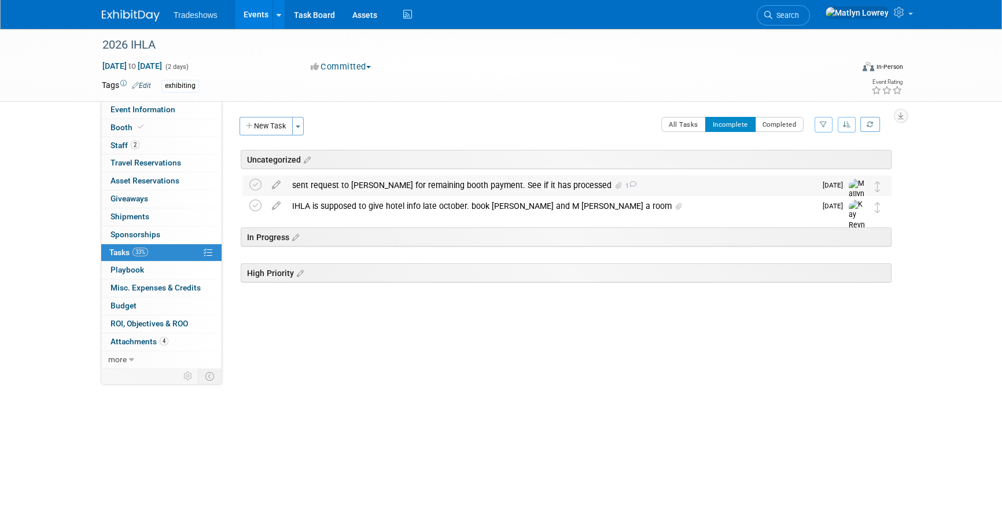
click at [347, 183] on div "sent request to [PERSON_NAME] for remaining booth payment. See if it has proces…" at bounding box center [551, 185] width 530 height 20
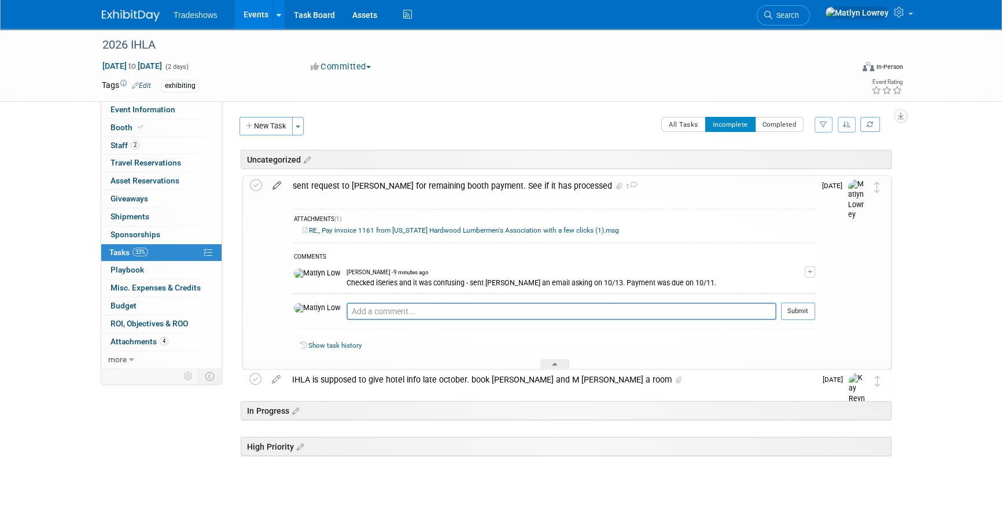
click at [279, 189] on icon at bounding box center [277, 183] width 20 height 14
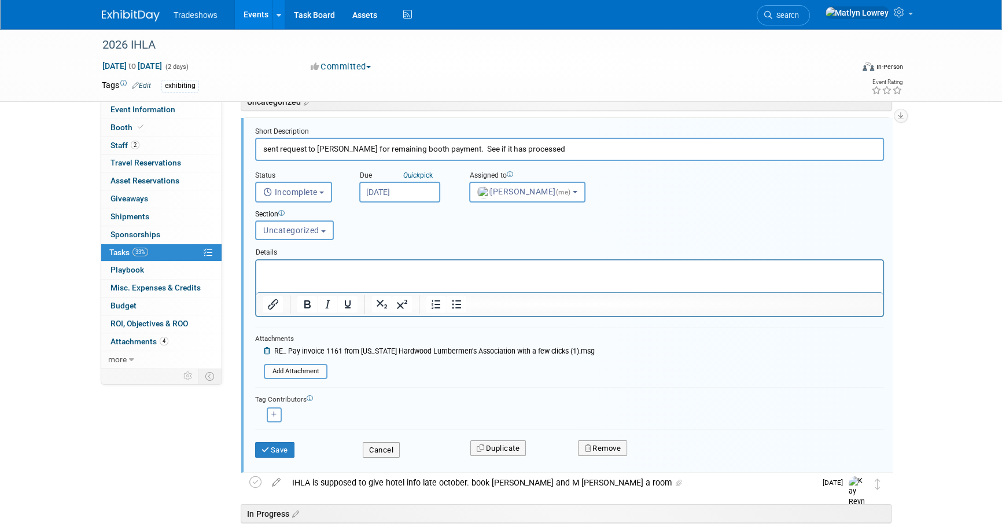
scroll to position [58, 0]
click at [421, 196] on body "Tradeshows Events Add Event Bulk Upload Events Shareable Event Boards Recently …" at bounding box center [501, 205] width 1002 height 526
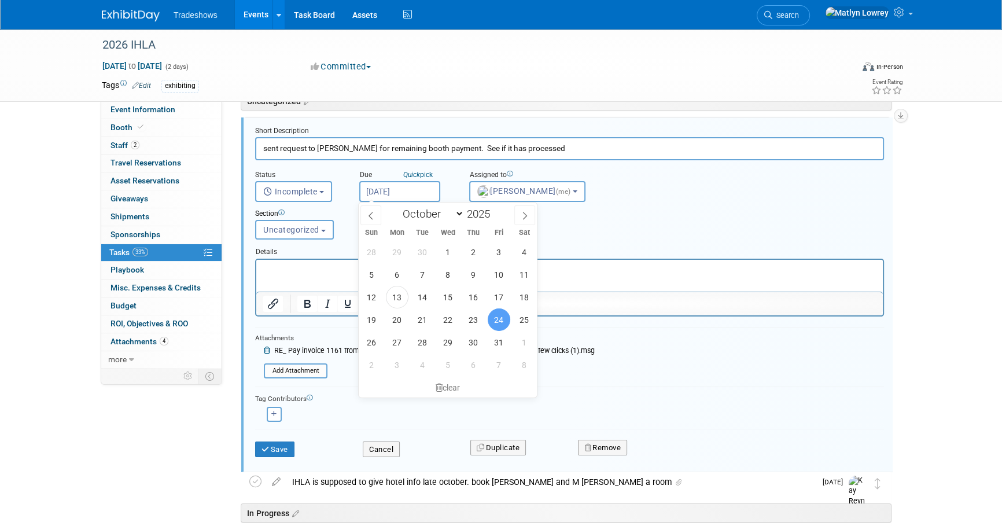
click at [569, 332] on div "Attachments RE_ Pay invoice 1161 from Indiana Hardwood Lumbermen's Association …" at bounding box center [425, 355] width 340 height 47
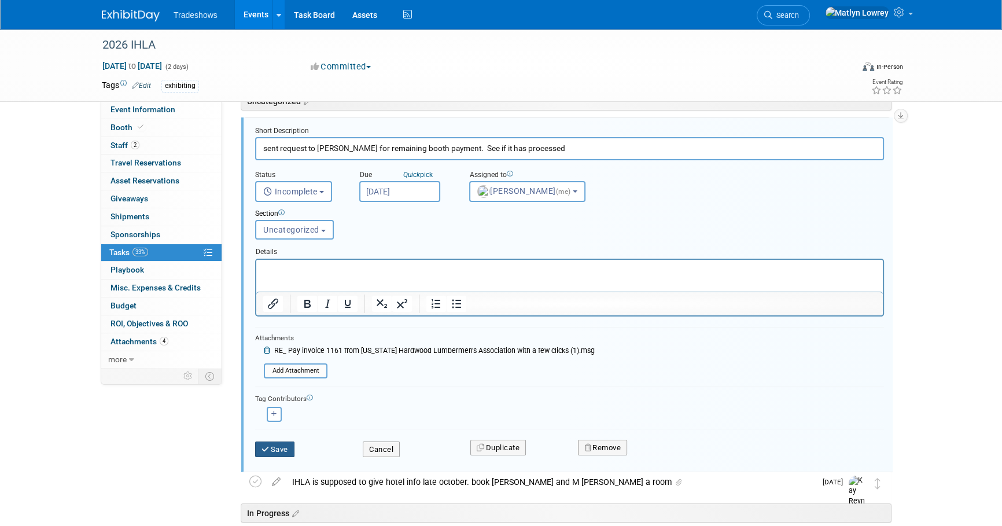
click at [288, 446] on button "Save" at bounding box center [274, 450] width 39 height 16
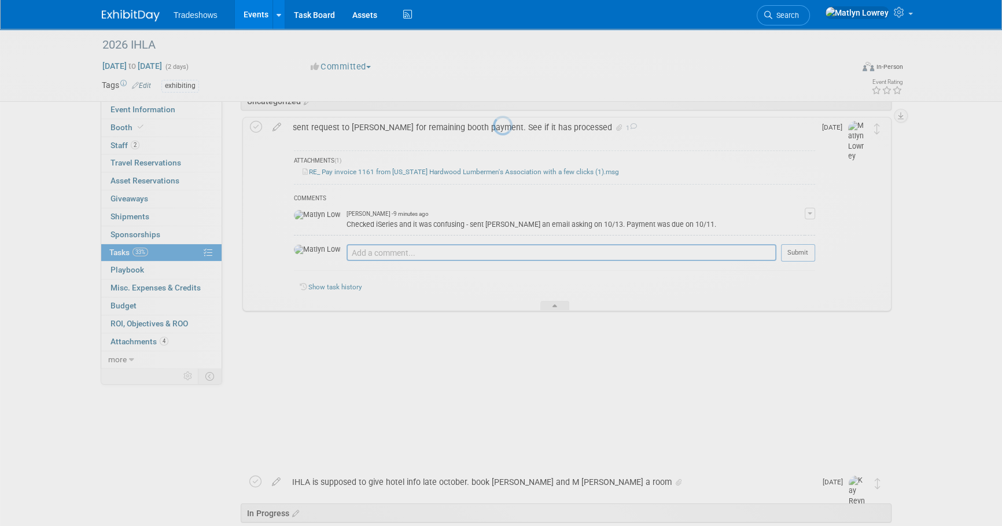
scroll to position [6, 0]
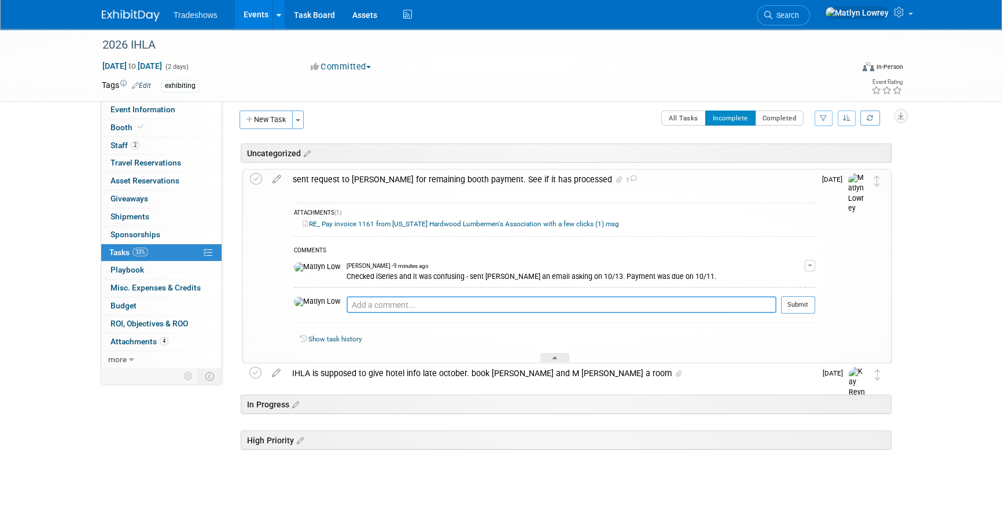
click at [350, 301] on textarea at bounding box center [562, 304] width 430 height 17
type textarea "Lindsey said it has not yet been paid, but should go out this Friday"
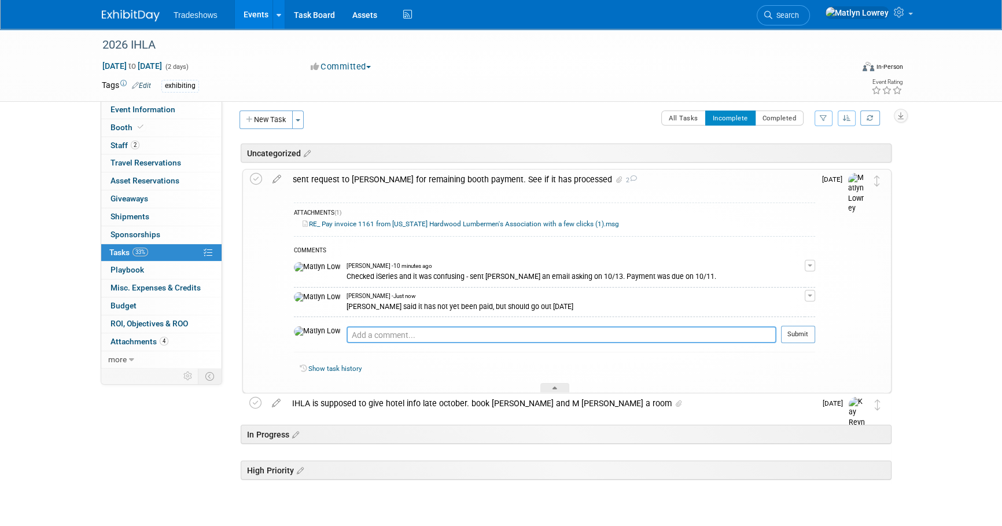
click at [354, 330] on textarea at bounding box center [562, 334] width 430 height 17
type textarea "See attachment of email"
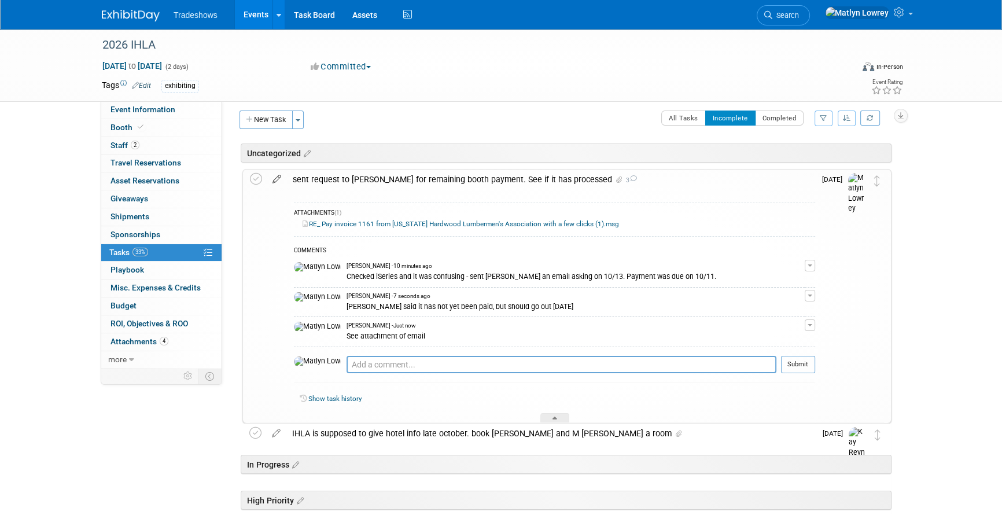
click at [277, 182] on icon at bounding box center [277, 177] width 20 height 14
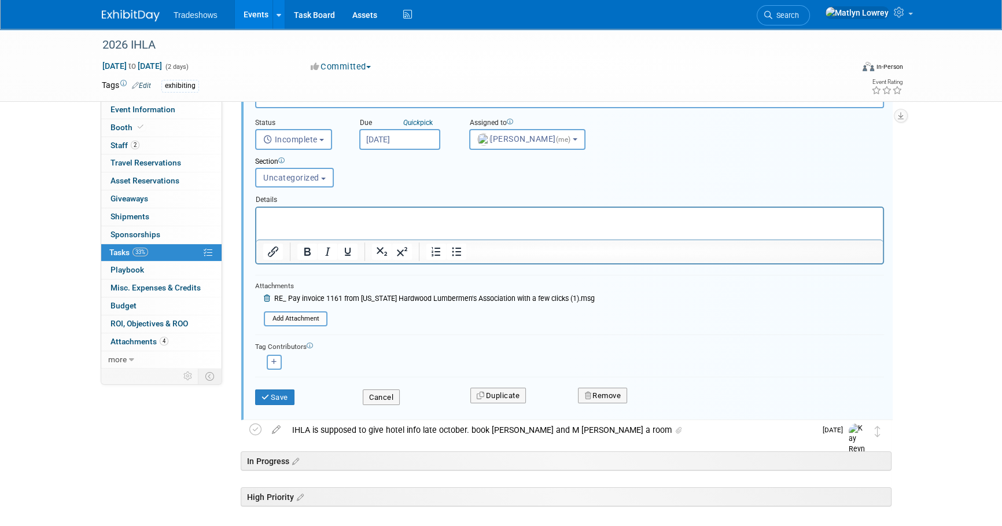
scroll to position [111, 0]
click at [306, 314] on input "file" at bounding box center [267, 318] width 118 height 13
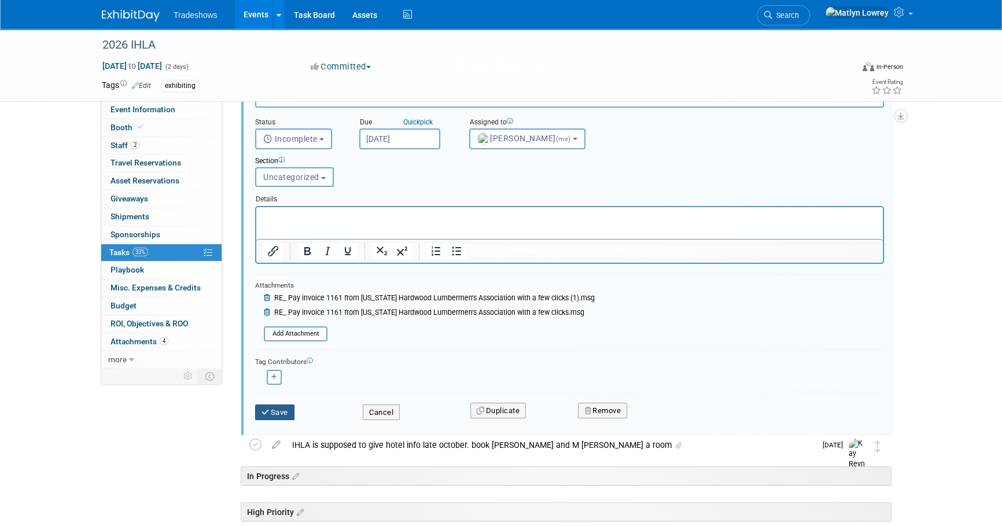
click at [290, 405] on button "Save" at bounding box center [274, 413] width 39 height 16
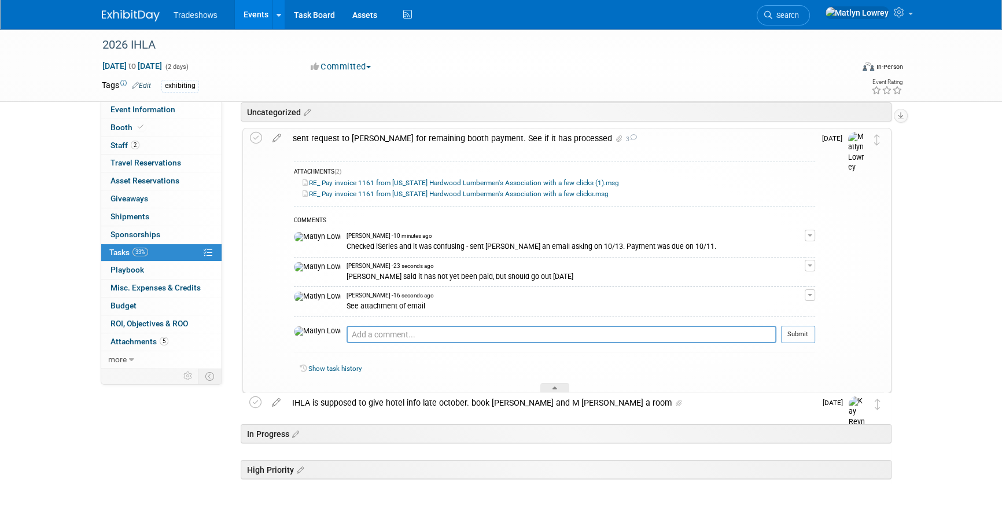
scroll to position [0, 0]
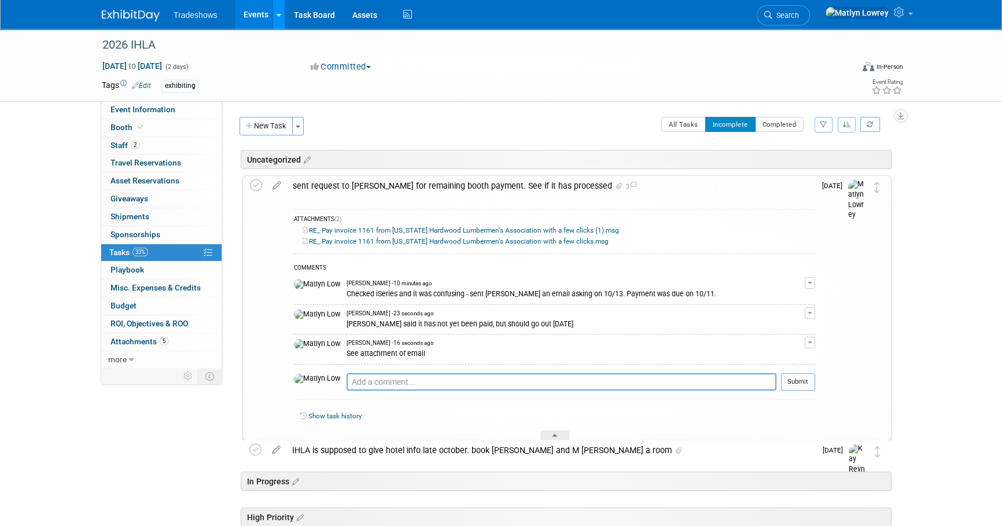
drag, startPoint x: 246, startPoint y: 12, endPoint x: 275, endPoint y: 24, distance: 31.6
click at [246, 12] on link "Events" at bounding box center [256, 14] width 42 height 29
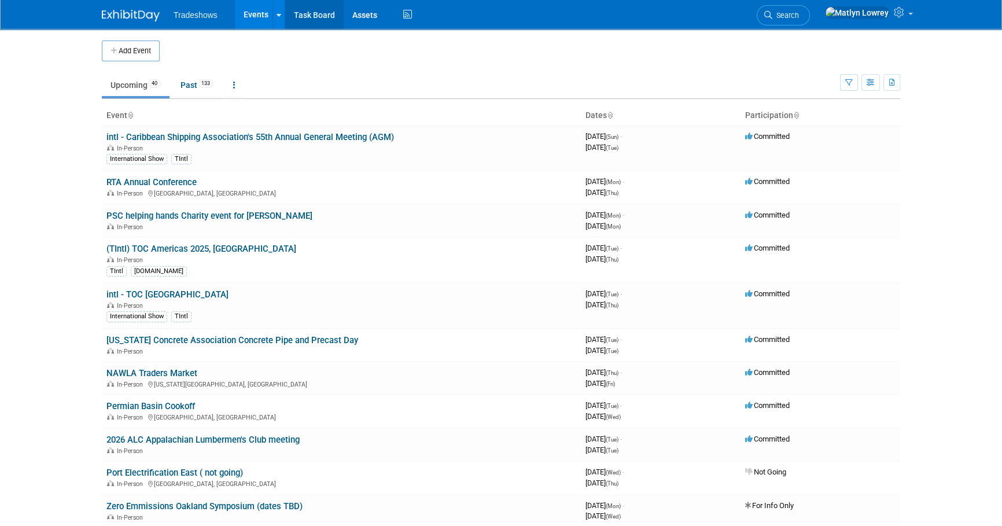
click at [315, 22] on link "Task Board" at bounding box center [314, 14] width 58 height 29
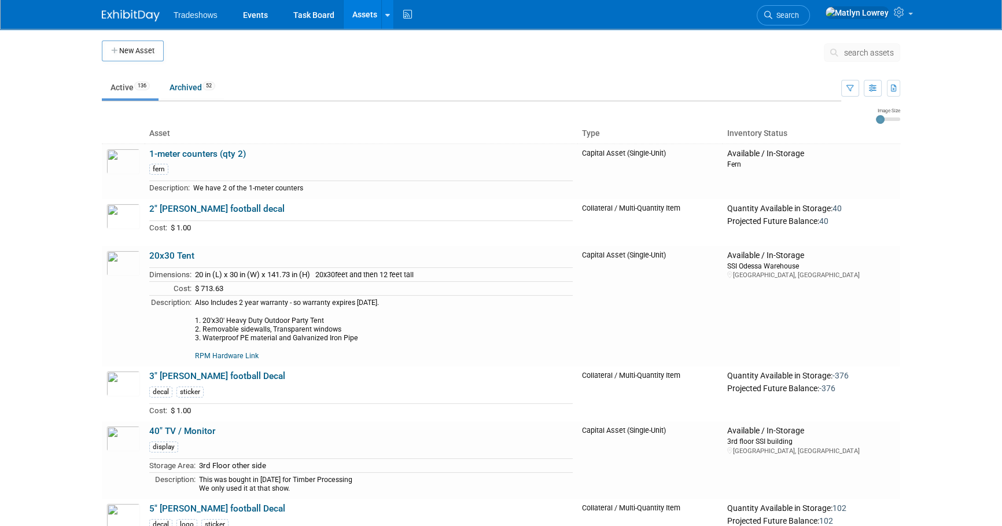
click at [858, 58] on button "search assets" at bounding box center [862, 52] width 76 height 19
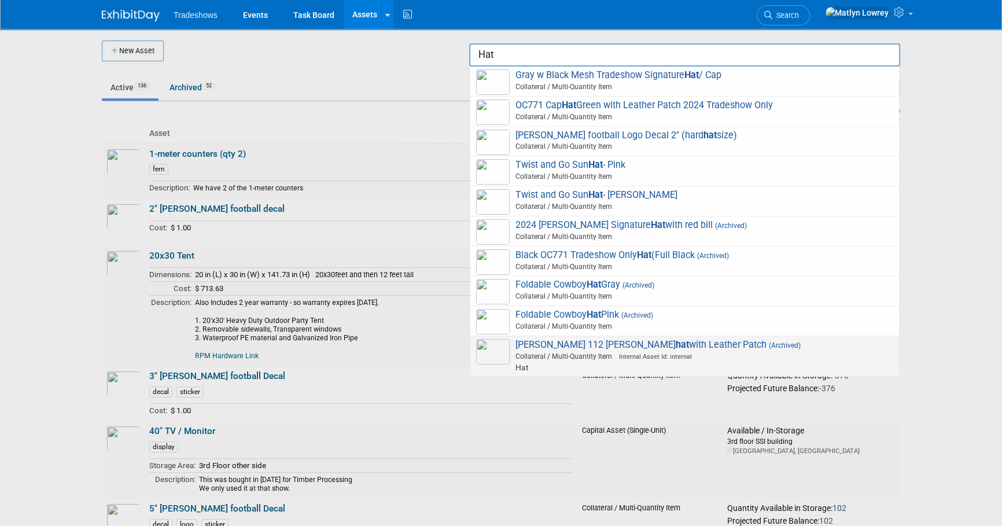
click at [518, 352] on span "Collateral / Multi-Quantity Item Internal Asset Id: internal" at bounding box center [687, 356] width 414 height 10
type input "Richardson 112 Loden hat with Leather Patch"
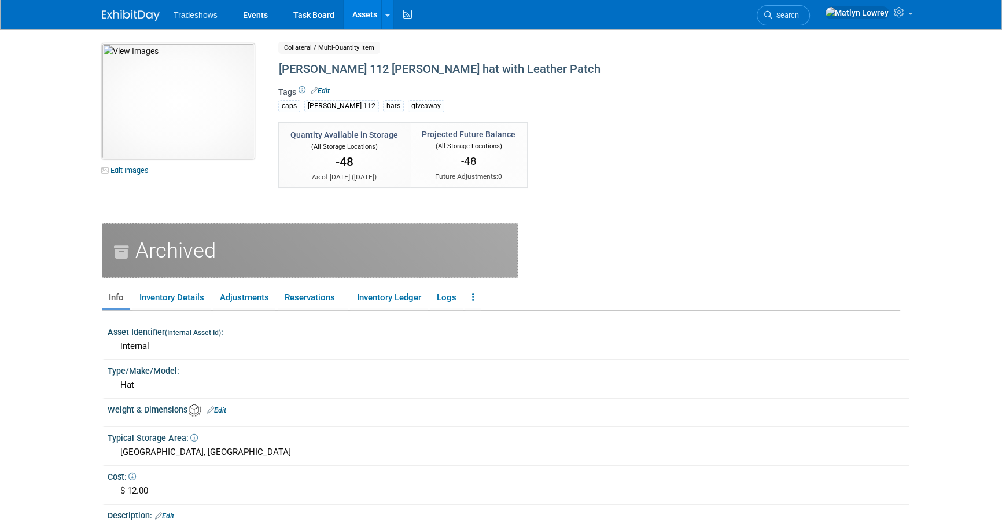
click at [151, 138] on img at bounding box center [178, 101] width 153 height 116
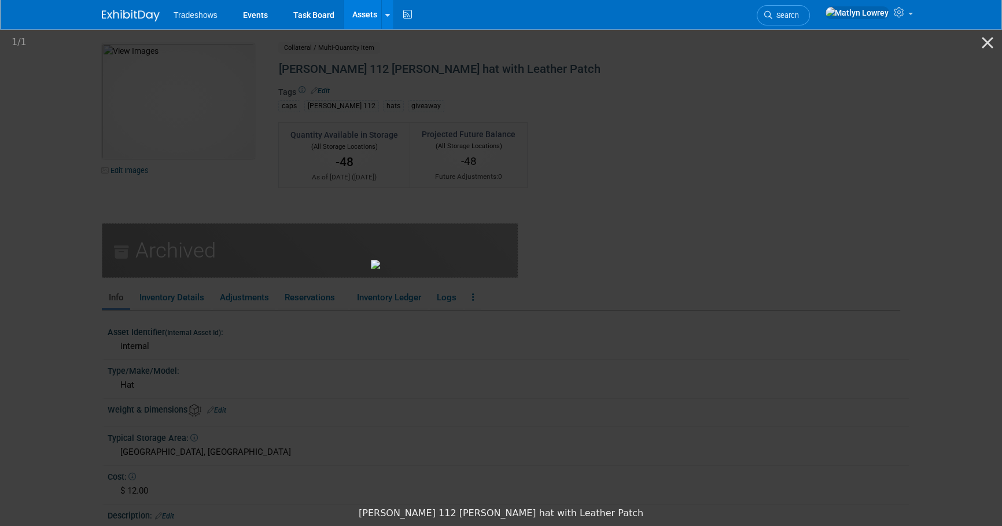
click at [221, 314] on picture at bounding box center [501, 264] width 1002 height 474
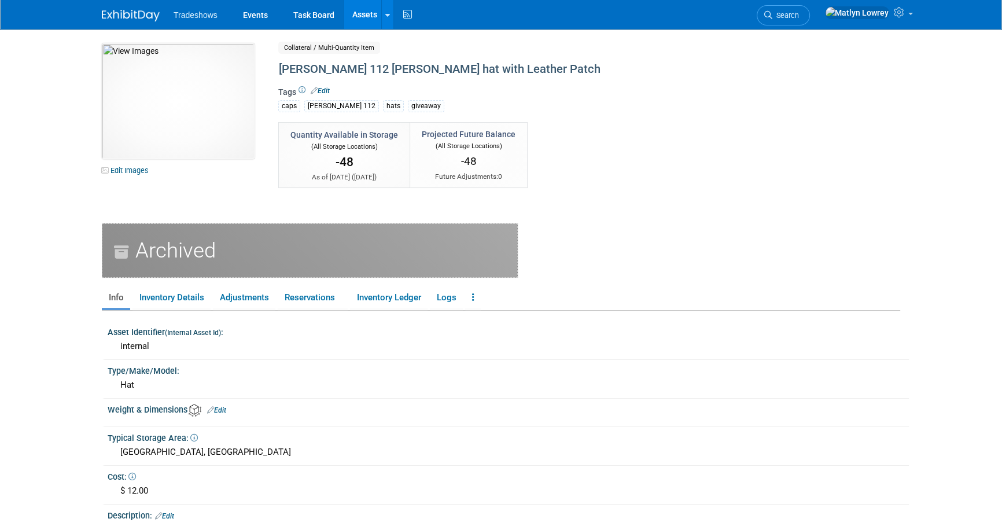
click at [359, 26] on link "Assets" at bounding box center [365, 14] width 42 height 29
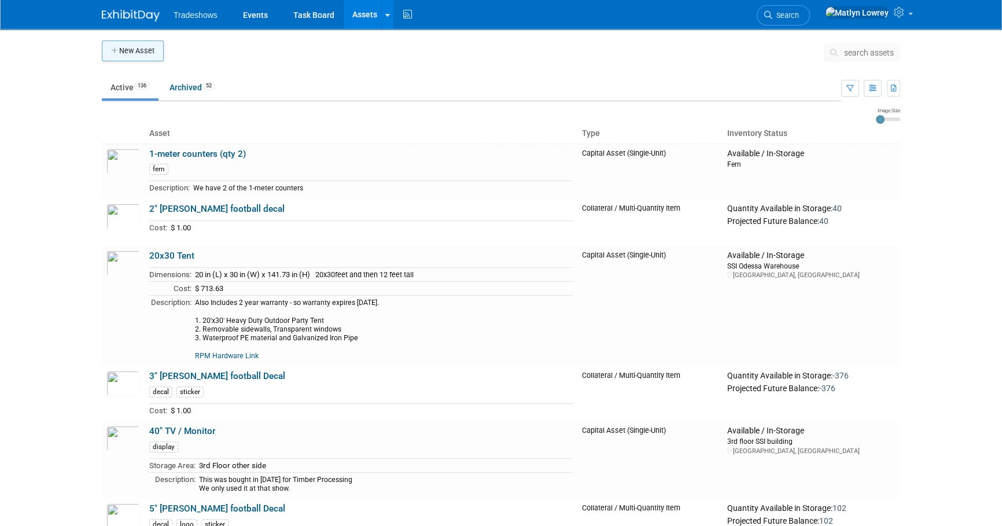
click at [118, 52] on icon "button" at bounding box center [115, 51] width 8 height 8
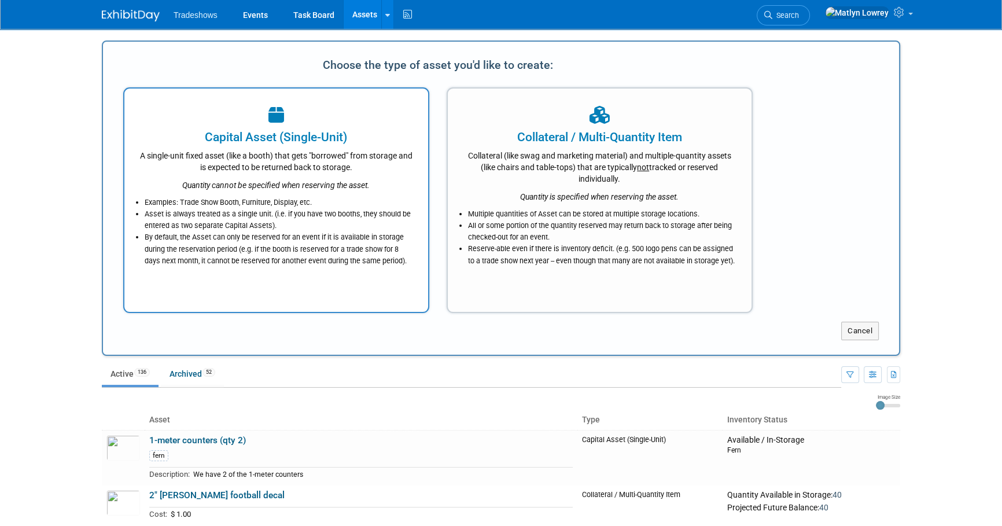
click at [341, 177] on div "Quantity cannot be specified when reserving the asset." at bounding box center [276, 182] width 275 height 18
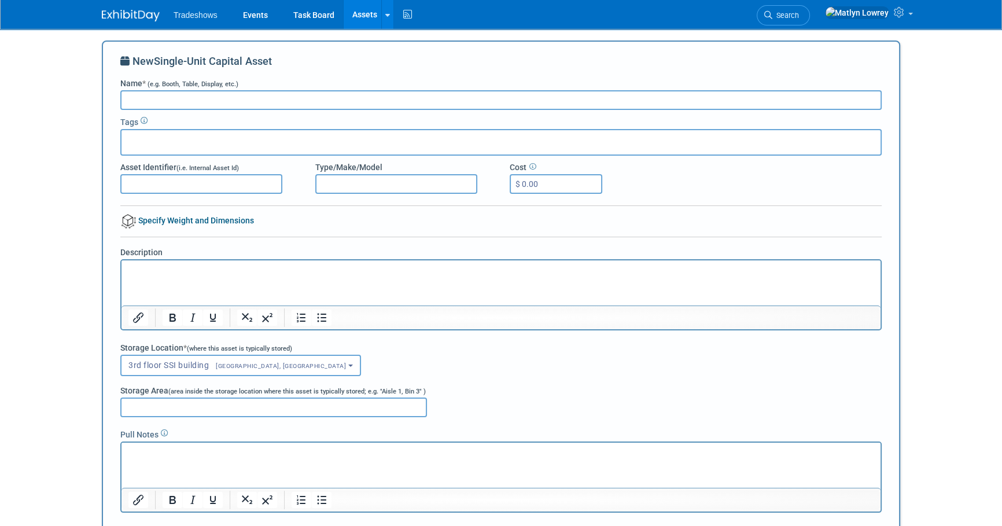
type input "R"
type input "G"
type input "[PERSON_NAME] [PERSON_NAME] 112 Trucker Snapback Cap (2025)"
click at [142, 133] on div at bounding box center [501, 142] width 762 height 27
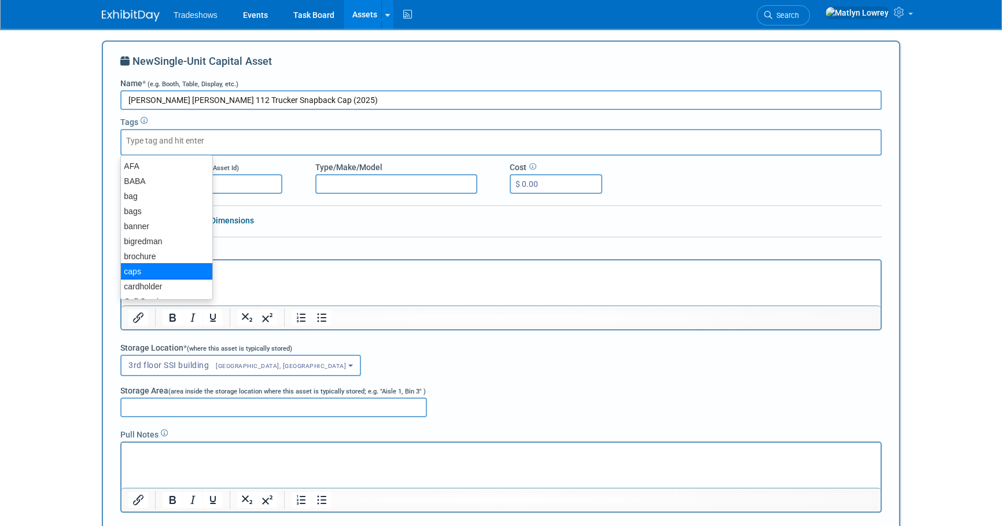
click at [153, 266] on div "caps" at bounding box center [166, 271] width 93 height 16
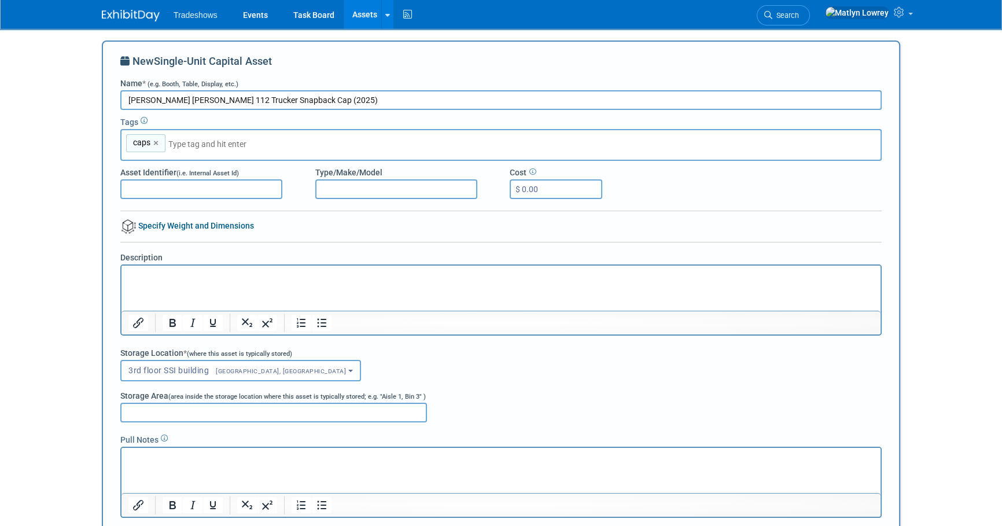
click at [226, 142] on input "text" at bounding box center [249, 144] width 162 height 12
click at [219, 170] on span "(i.e. Internal Asset Id)" at bounding box center [208, 174] width 62 height 8
click at [219, 179] on input "Asset Identifier (i.e. Internal Asset Id)" at bounding box center [201, 189] width 162 height 20
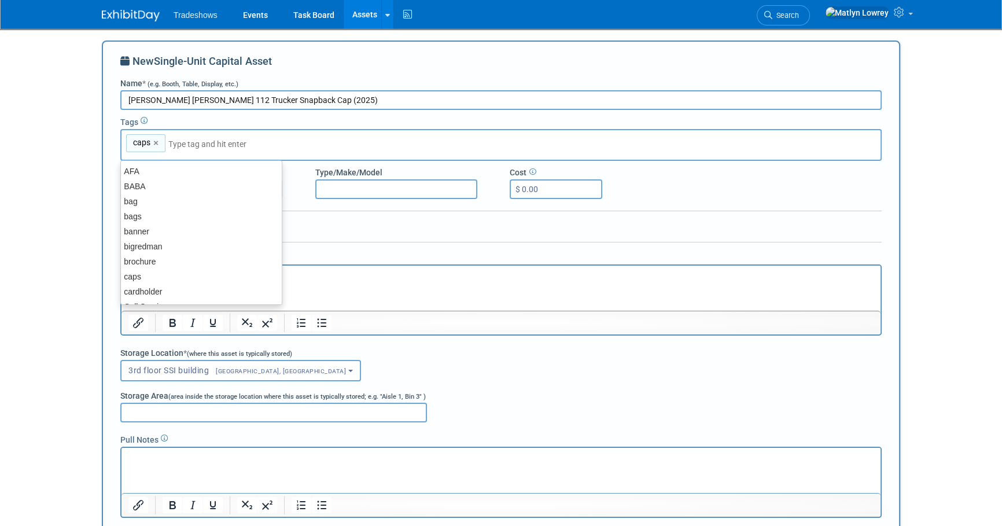
click at [215, 146] on input "text" at bounding box center [249, 144] width 162 height 12
click at [170, 220] on div "hats" at bounding box center [201, 224] width 162 height 16
type input "caps, hats"
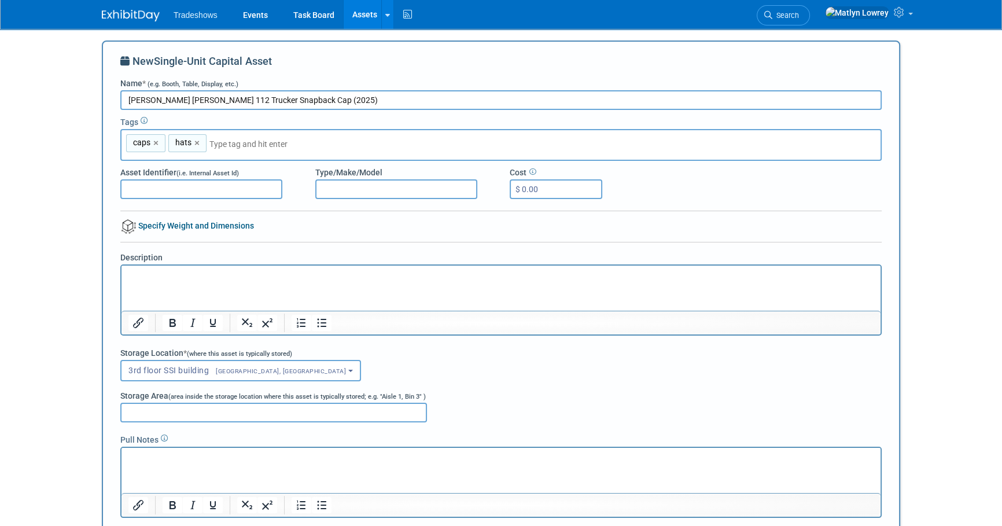
click at [262, 215] on div at bounding box center [501, 215] width 762 height 9
click at [256, 152] on div "caps, hats caps × hats ×" at bounding box center [501, 145] width 762 height 32
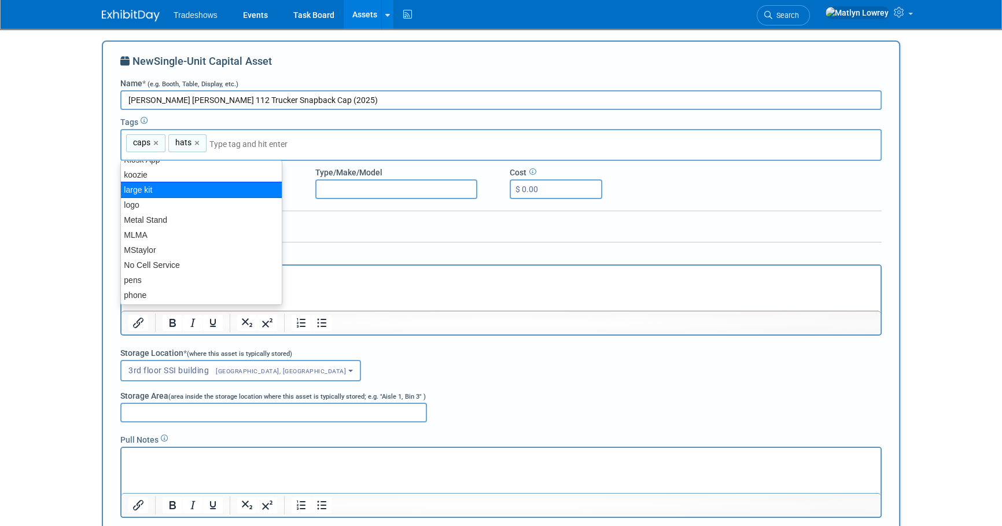
scroll to position [414, 0]
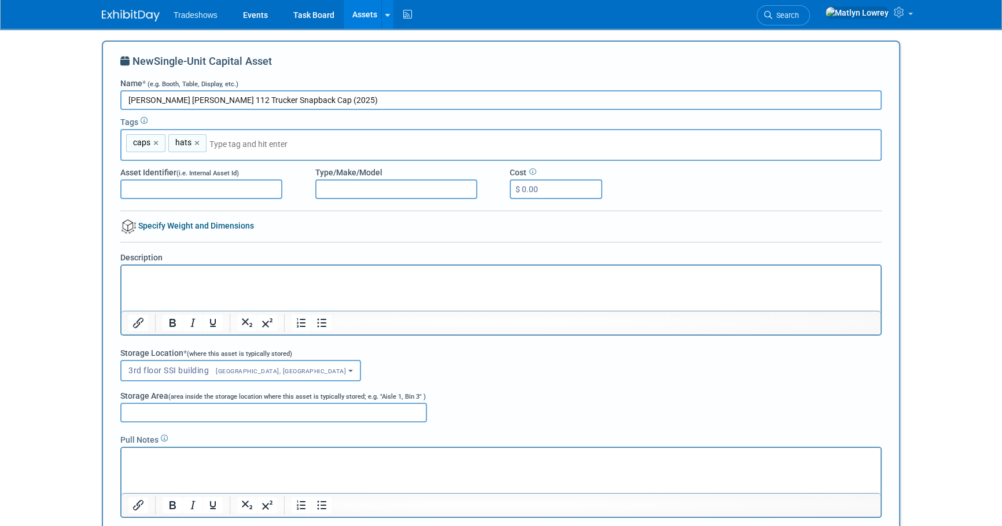
click at [385, 92] on input "[PERSON_NAME] [PERSON_NAME] 112 Trucker Snapback Cap (2025)" at bounding box center [501, 100] width 762 height 20
type input "[PERSON_NAME] [PERSON_NAME] 112 Trucker Snapback Cap (2025)"
click at [519, 186] on input "$ 0.00" at bounding box center [556, 189] width 93 height 20
type input "$ 8.19"
click at [288, 207] on div "New Single-Unit Capital Asset Name * (e.g. Booth, Table, Display, etc.) Loden R…" at bounding box center [501, 302] width 762 height 497
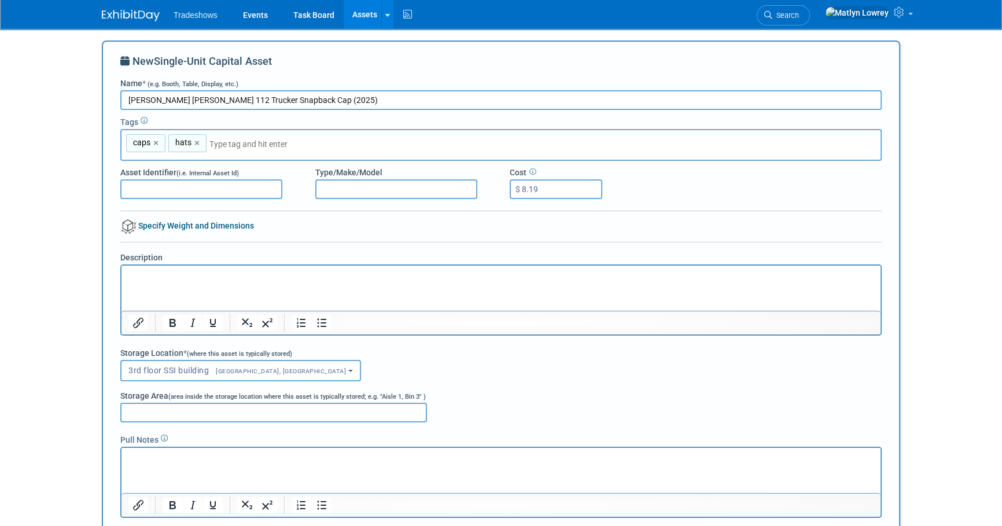
click at [176, 282] on html at bounding box center [501, 274] width 759 height 16
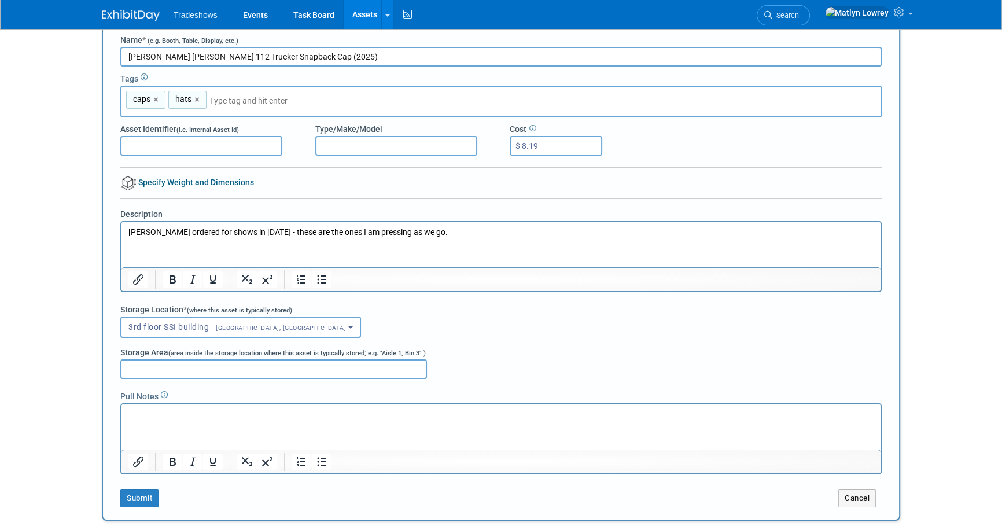
scroll to position [105, 0]
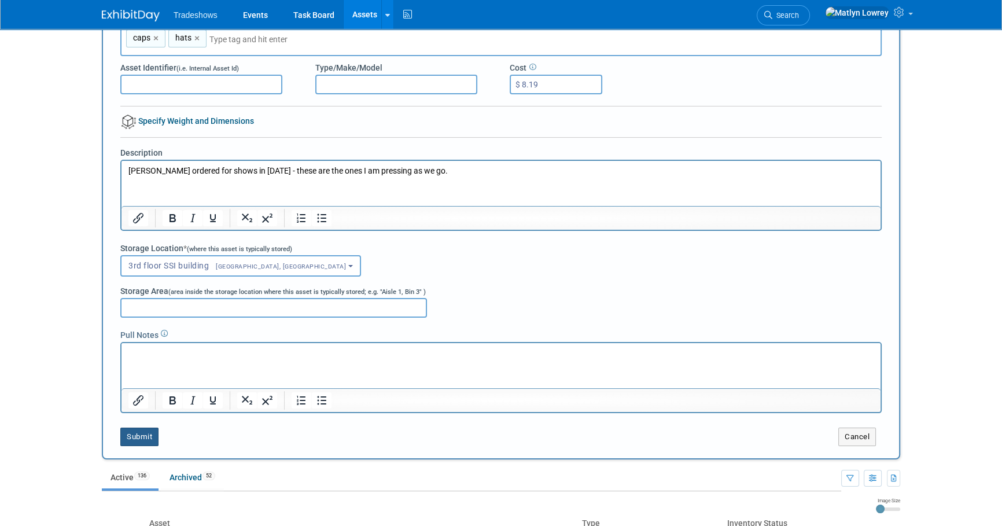
click at [149, 430] on button "Submit" at bounding box center [139, 437] width 38 height 19
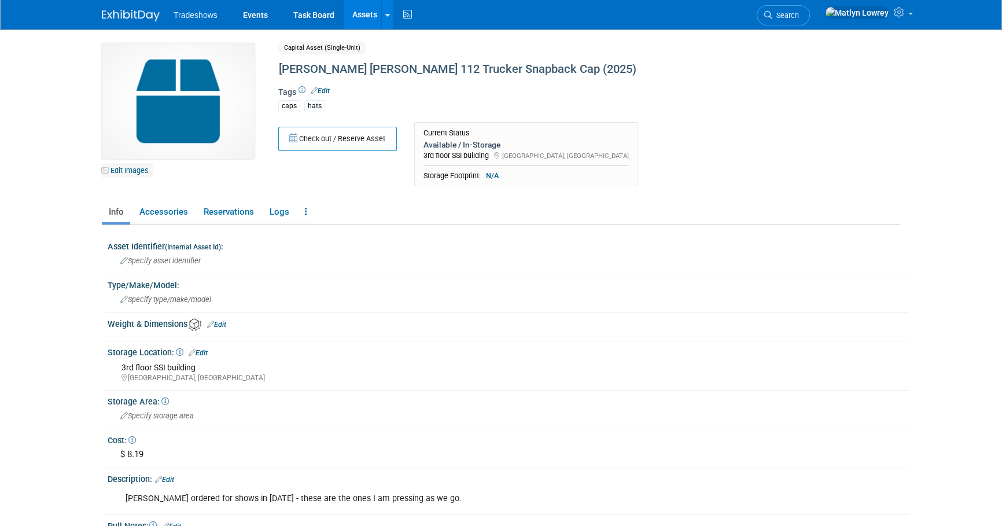
click at [134, 171] on link "Edit Images" at bounding box center [128, 170] width 52 height 14
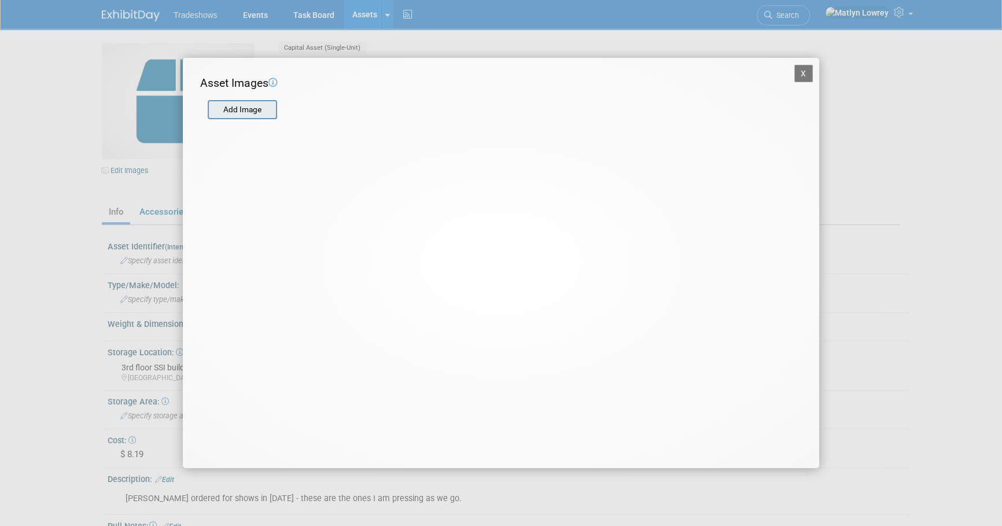
click at [234, 115] on input "file" at bounding box center [207, 109] width 138 height 17
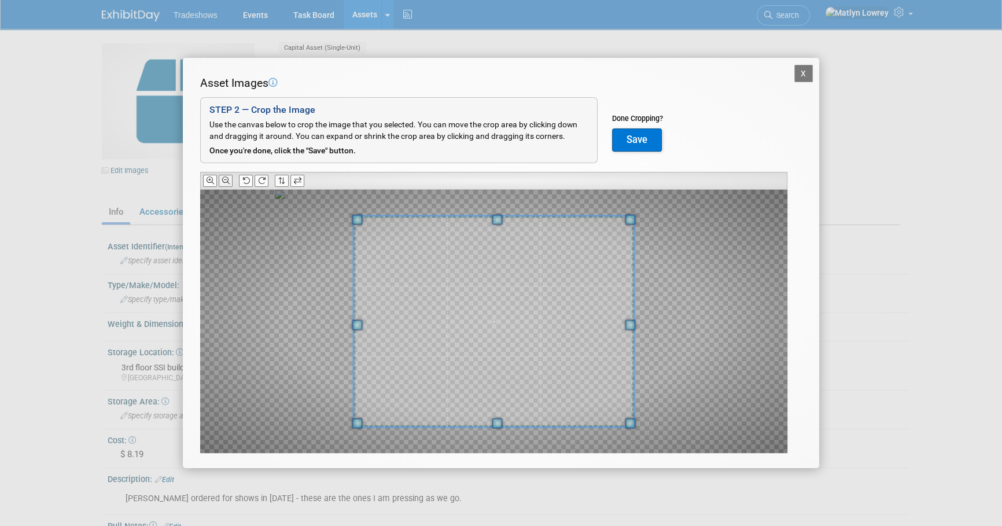
click at [225, 181] on icon at bounding box center [226, 181] width 8 height 8
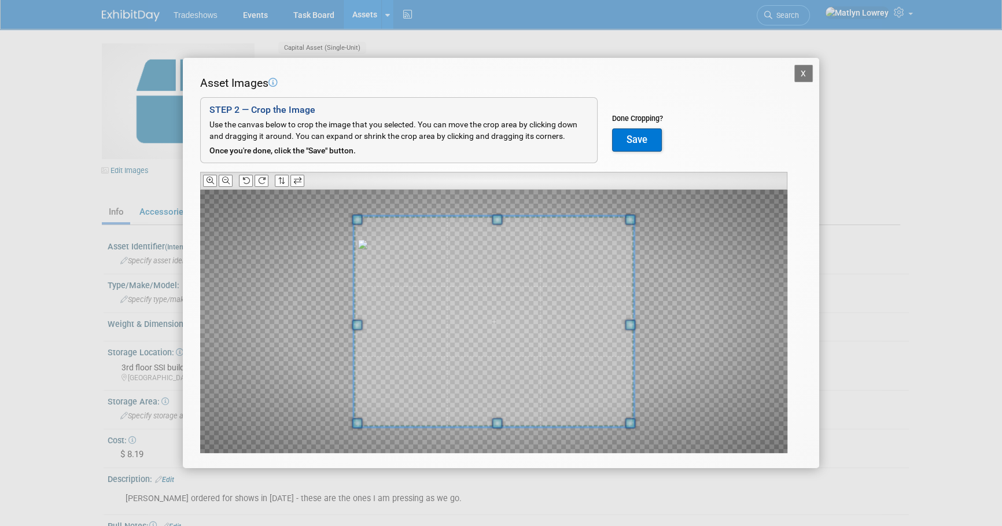
click at [649, 138] on button "Save" at bounding box center [637, 139] width 50 height 23
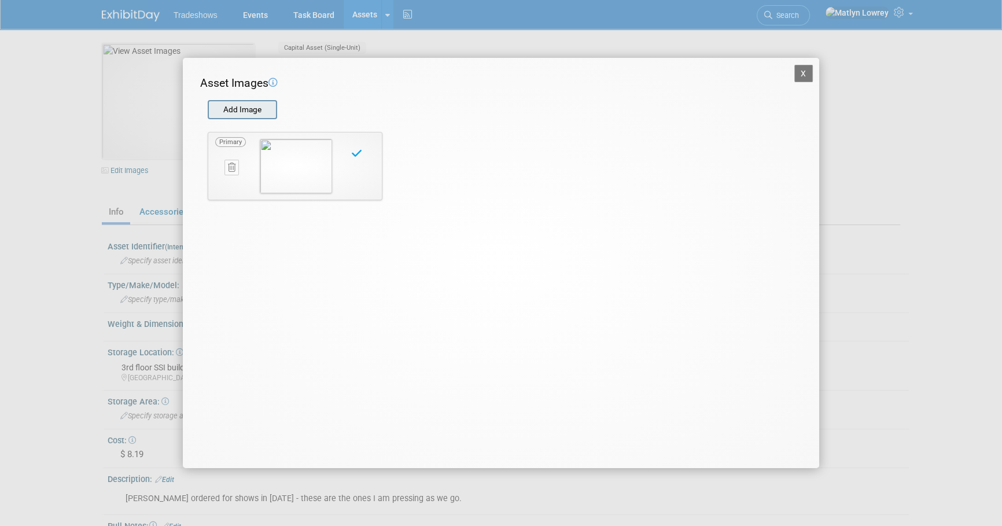
click at [242, 106] on input "file" at bounding box center [207, 109] width 138 height 17
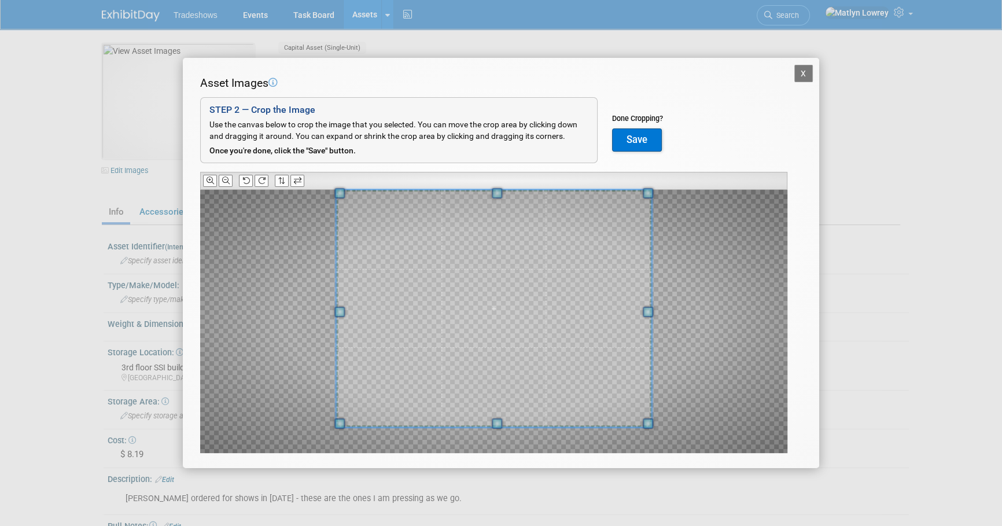
click at [496, 188] on span at bounding box center [497, 193] width 10 height 10
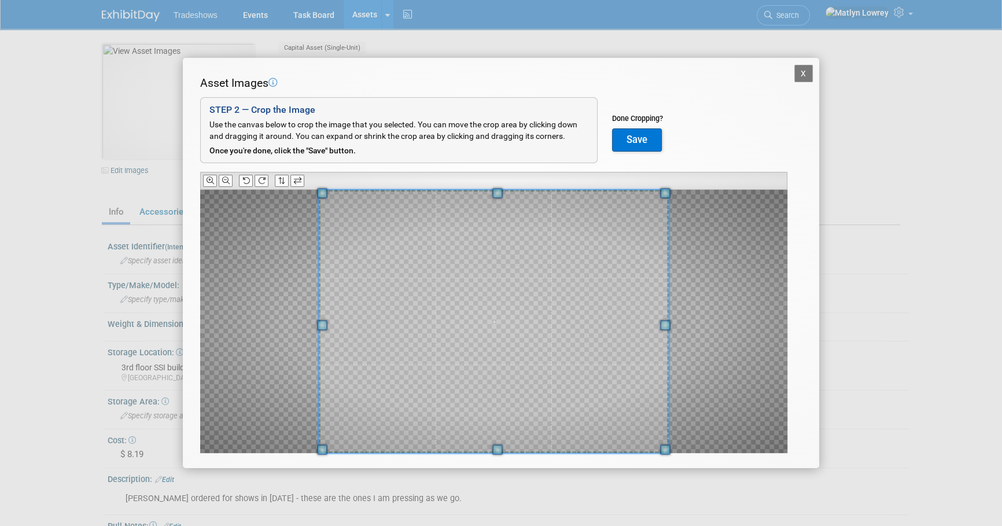
click at [497, 472] on div "X Asset Images Add Image STEP 2 — Crop the Image Use the canvas below to crop t…" at bounding box center [501, 263] width 1002 height 526
click at [628, 138] on button "Save" at bounding box center [637, 139] width 50 height 23
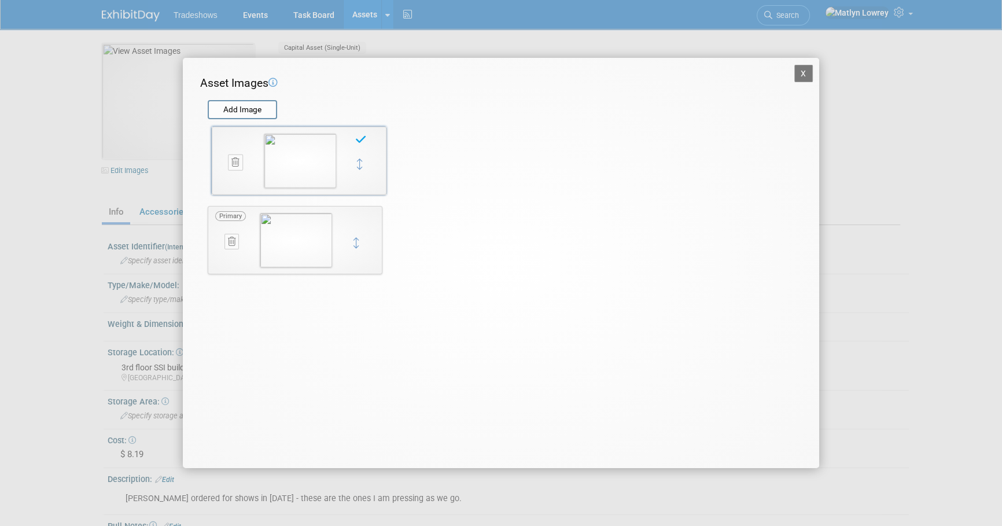
drag, startPoint x: 352, startPoint y: 238, endPoint x: 355, endPoint y: 159, distance: 79.4
click at [800, 78] on button "X" at bounding box center [804, 73] width 19 height 17
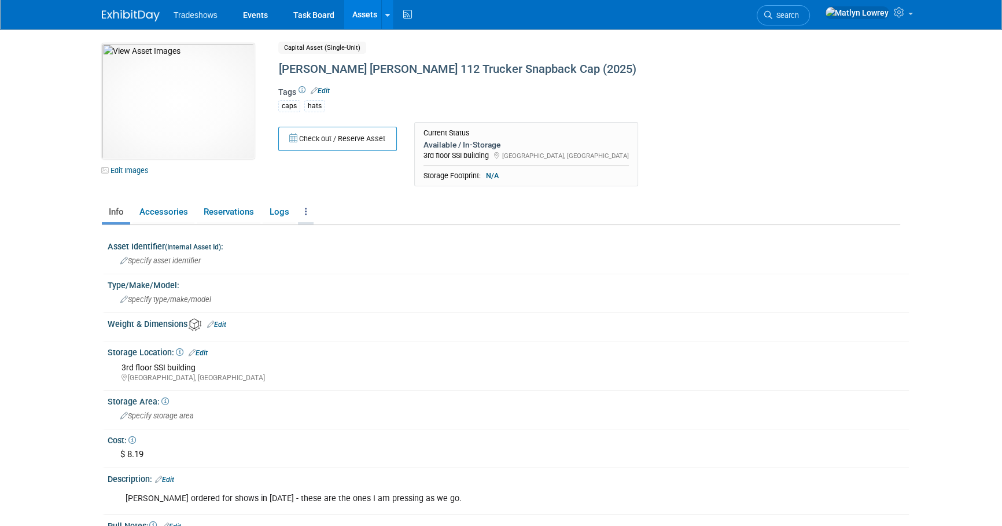
click at [303, 218] on link at bounding box center [306, 212] width 16 height 20
click at [312, 250] on link "Copy/Duplicate Asset" at bounding box center [348, 255] width 101 height 20
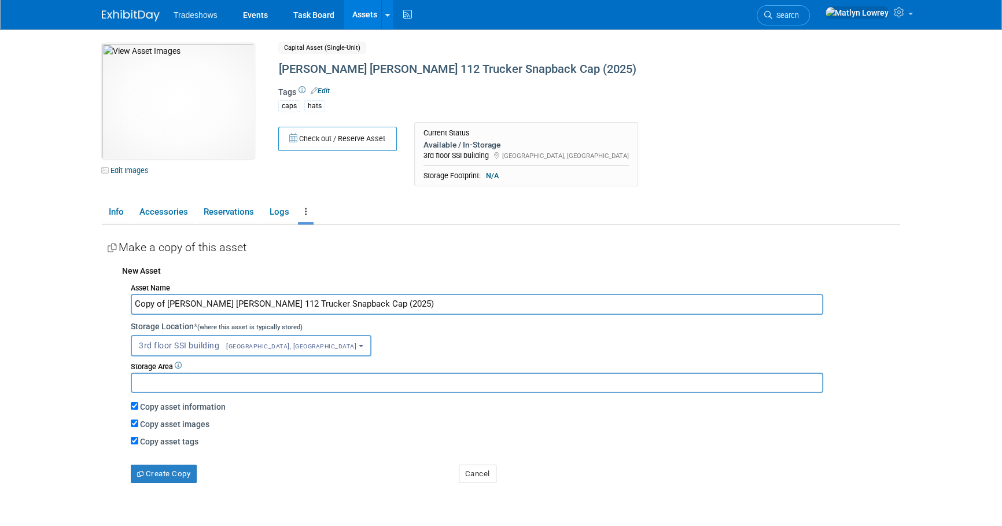
click at [183, 344] on span "[GEOGRAPHIC_DATA], [GEOGRAPHIC_DATA]" at bounding box center [248, 345] width 218 height 9
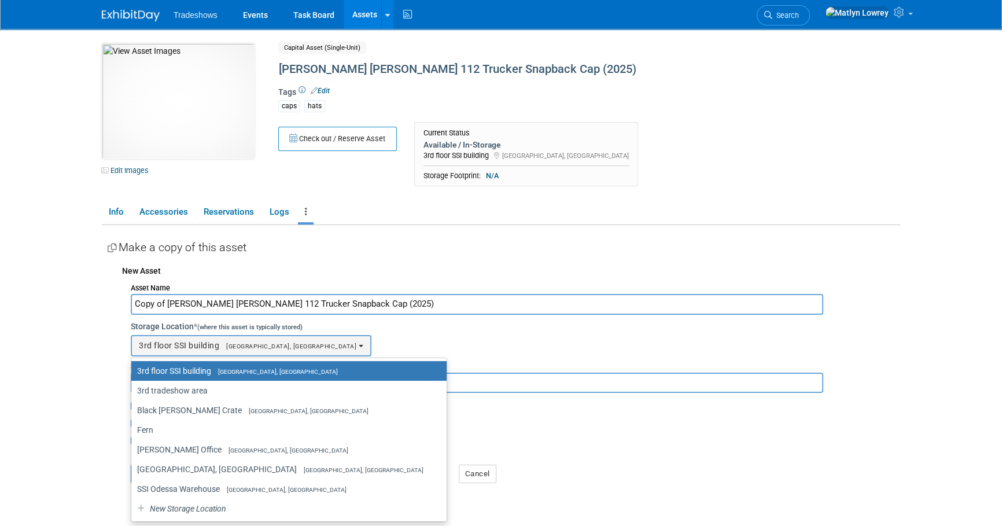
click at [319, 335] on div "3rd floor SSI building<span style="font-size: 0.75em; padding-left: 12px;" > [G…" at bounding box center [516, 345] width 770 height 21
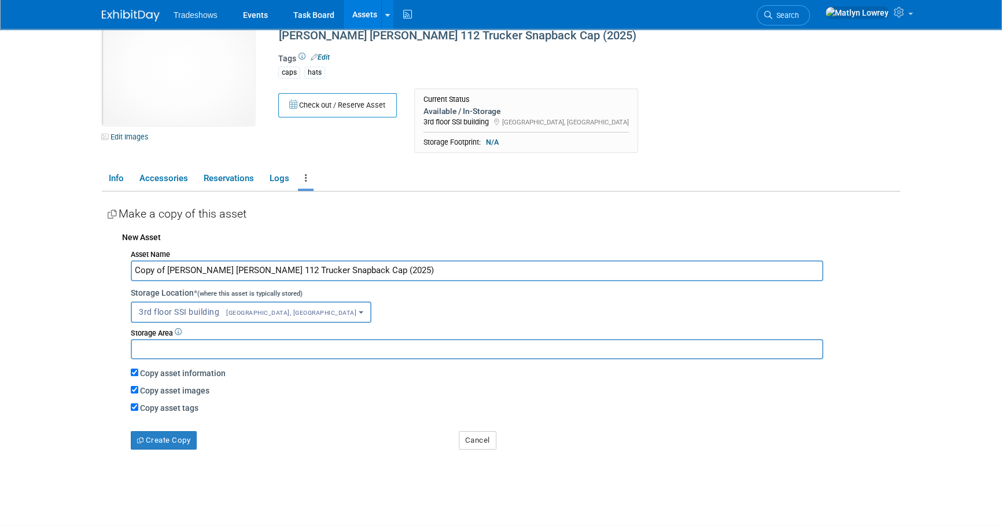
scroll to position [52, 0]
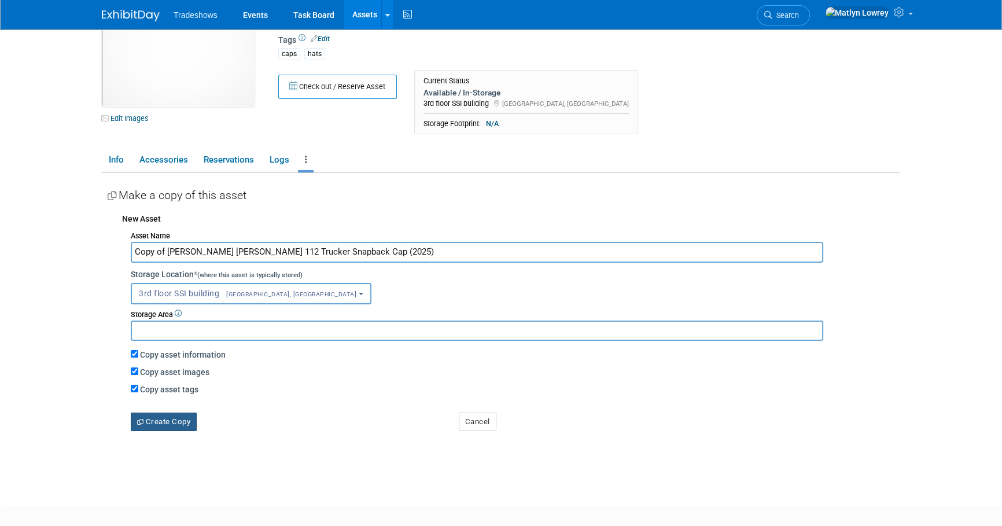
click at [151, 426] on button "Create Copy" at bounding box center [164, 422] width 66 height 19
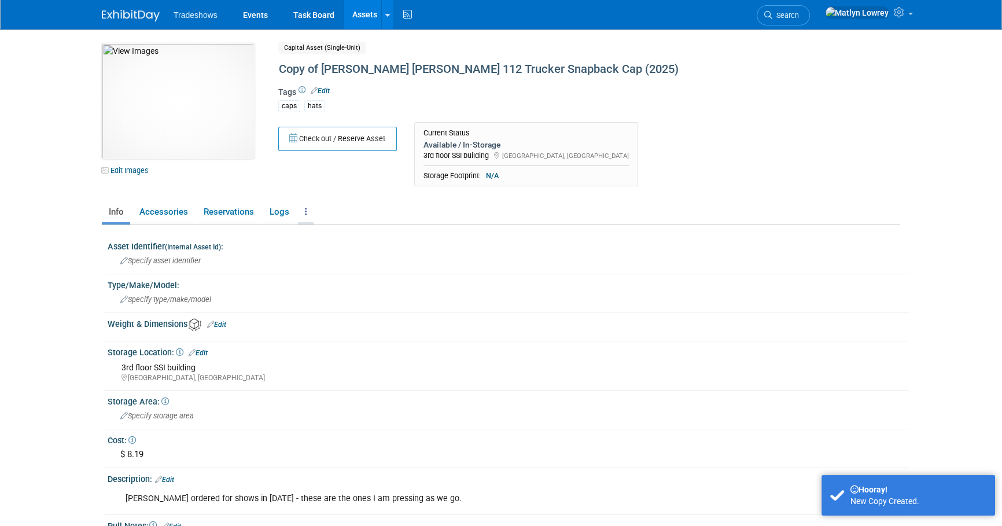
click at [305, 209] on icon at bounding box center [306, 211] width 2 height 9
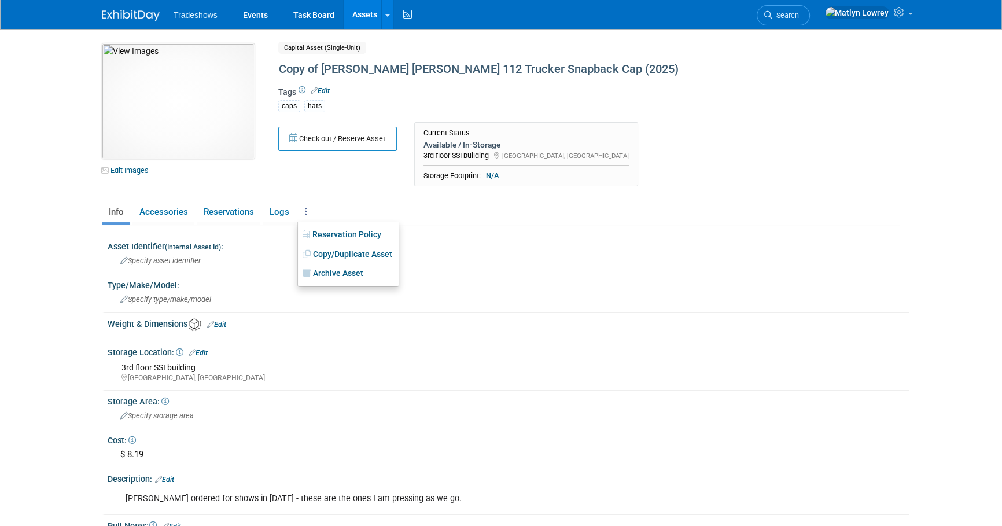
click at [305, 214] on icon at bounding box center [306, 211] width 2 height 9
click at [161, 196] on div "10048196-10729853-185cd2a9-8a1f-4d75-bf82-eee405135d88.jpg Edit Images Capital …" at bounding box center [501, 296] width 799 height 506
click at [254, 216] on link "Reservations" at bounding box center [229, 212] width 64 height 20
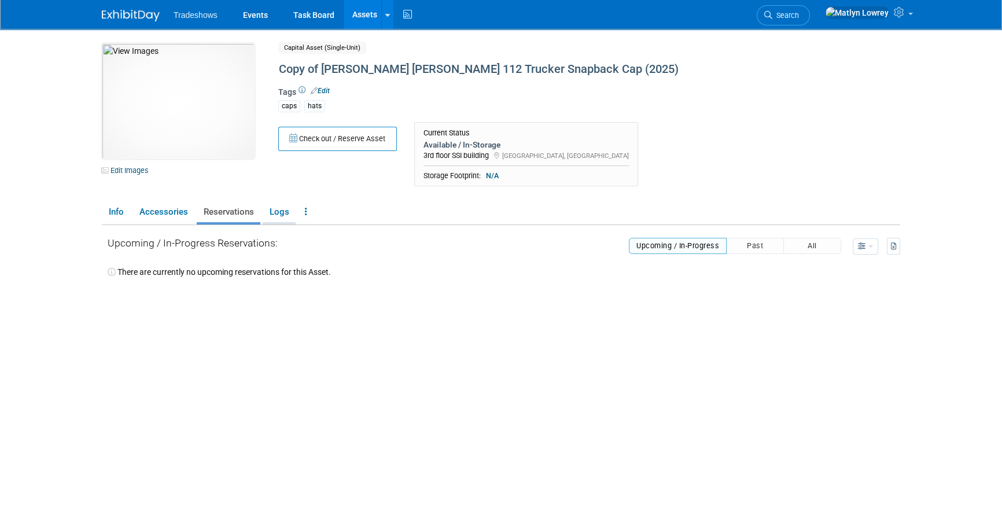
click at [283, 215] on link "Logs" at bounding box center [279, 212] width 33 height 20
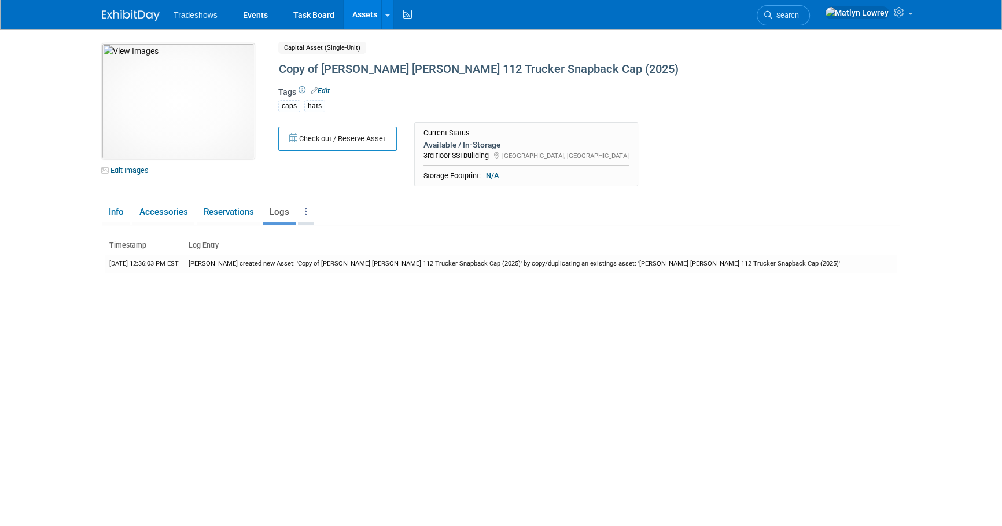
click at [302, 209] on link at bounding box center [306, 212] width 16 height 20
click at [322, 270] on link "Archive Asset" at bounding box center [348, 274] width 101 height 20
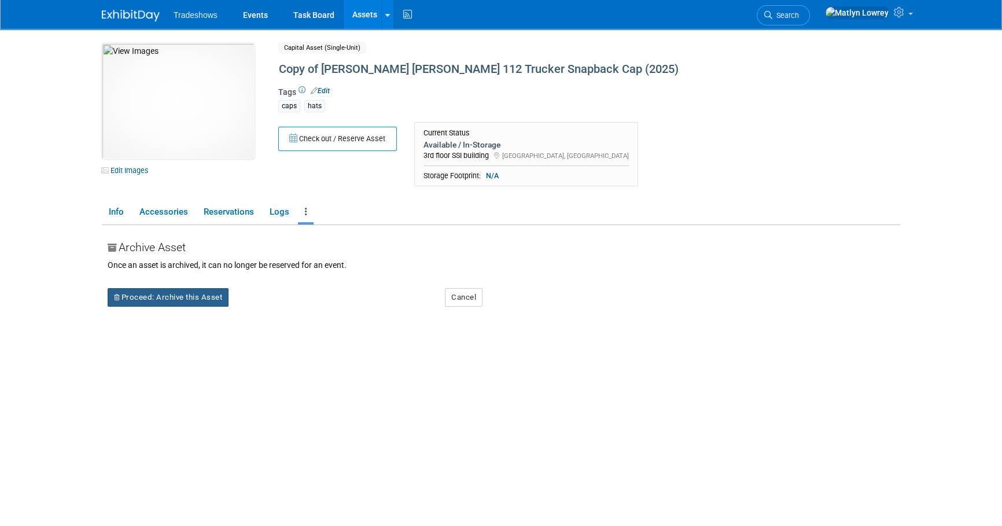
click at [188, 299] on button "Proceed: Archive this Asset" at bounding box center [168, 297] width 121 height 19
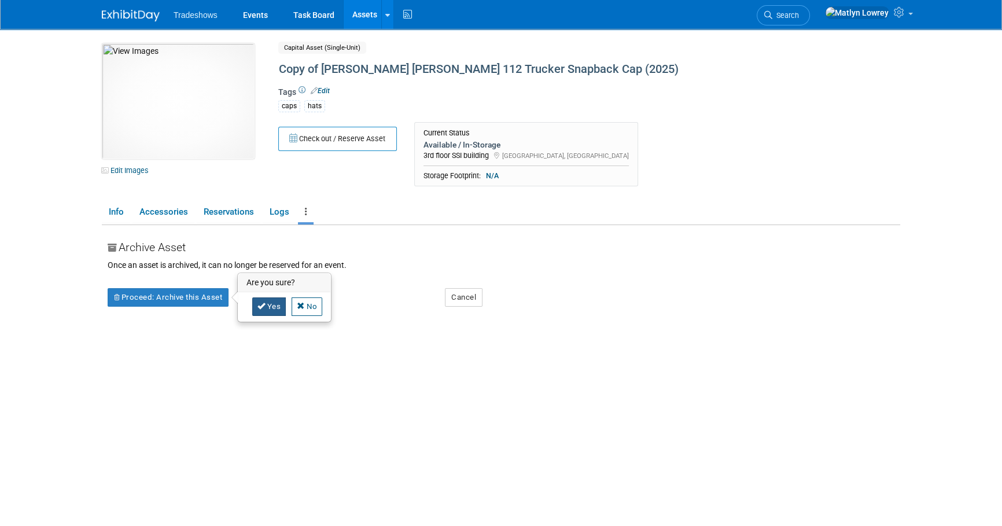
click at [265, 310] on link "Yes" at bounding box center [269, 306] width 34 height 19
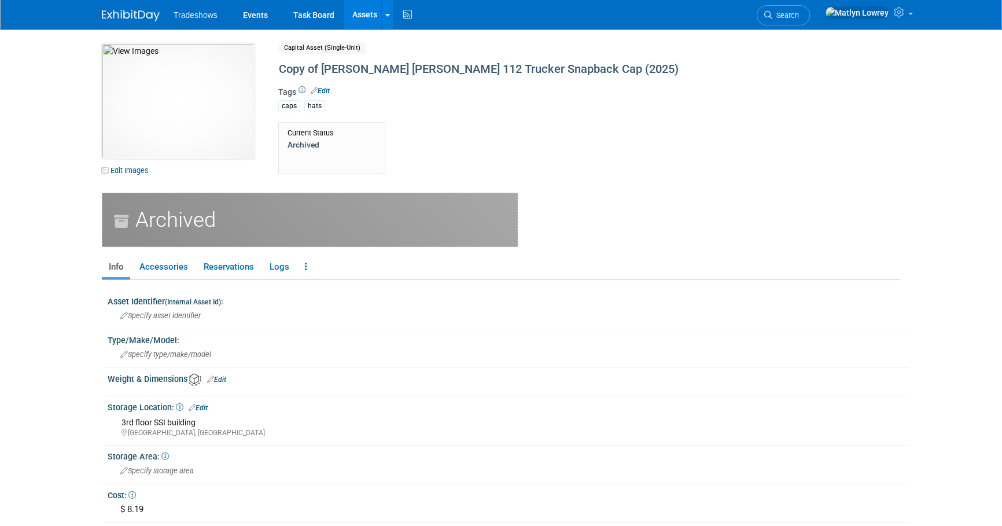
click at [365, 17] on link "Assets" at bounding box center [365, 14] width 42 height 29
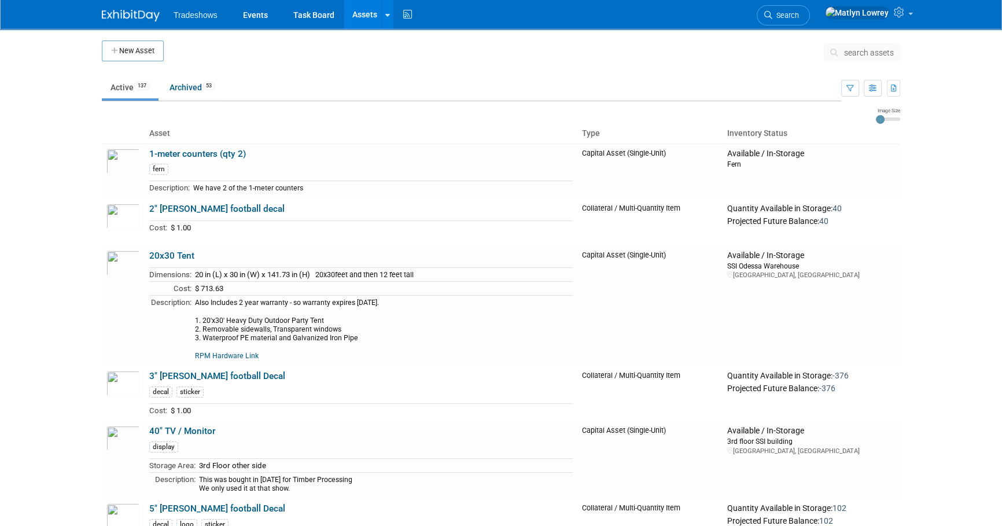
click at [856, 52] on span "search assets" at bounding box center [869, 52] width 50 height 9
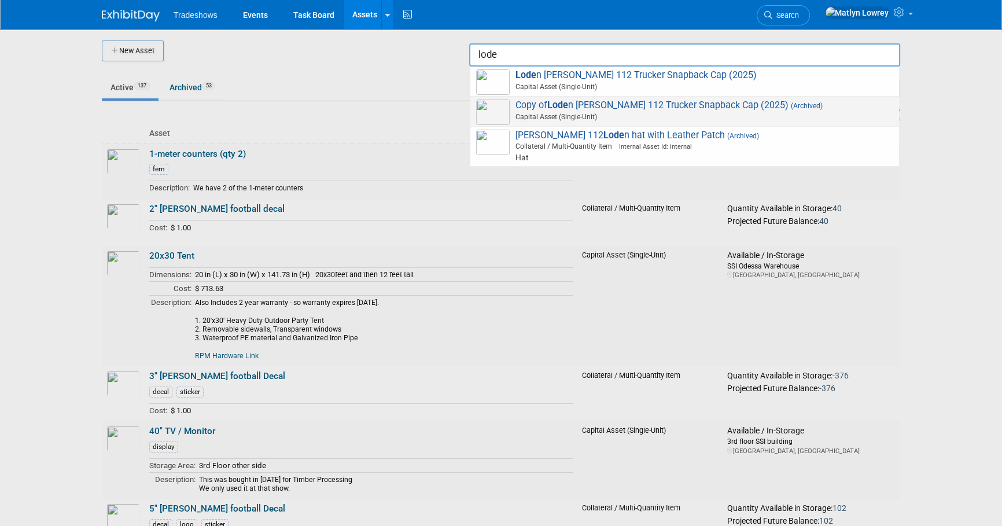
click at [621, 111] on span "Copy of Lode n Richardson 112 Trucker Snapback Cap (2025) (Archived) Capital As…" at bounding box center [684, 112] width 417 height 24
type input "Copy of Loden Richardson 112 Trucker Snapback Cap (2025)"
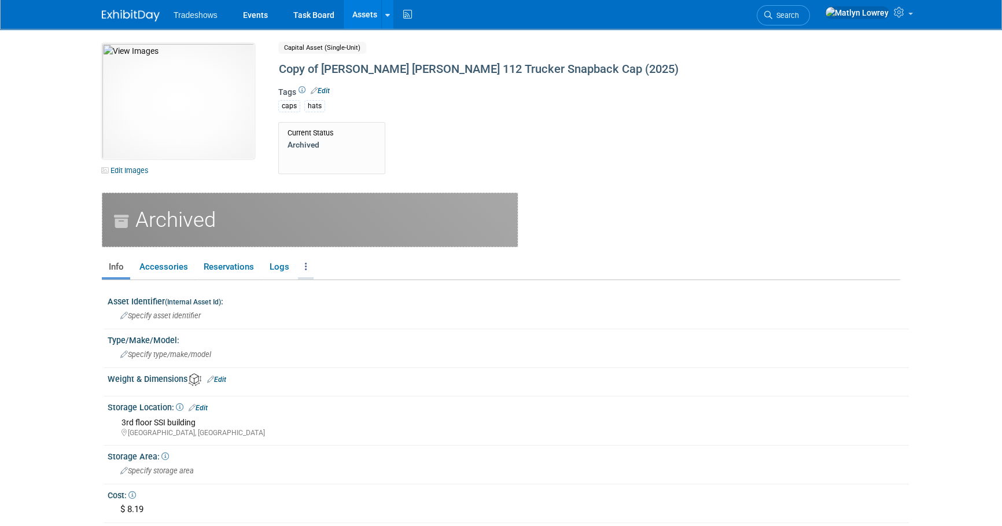
click at [297, 267] on ul "Info Accessories Reservations Logs Reservation Policy Copy/Duplicate Asset Un-A…" at bounding box center [501, 268] width 799 height 24
click at [300, 267] on link at bounding box center [306, 267] width 16 height 20
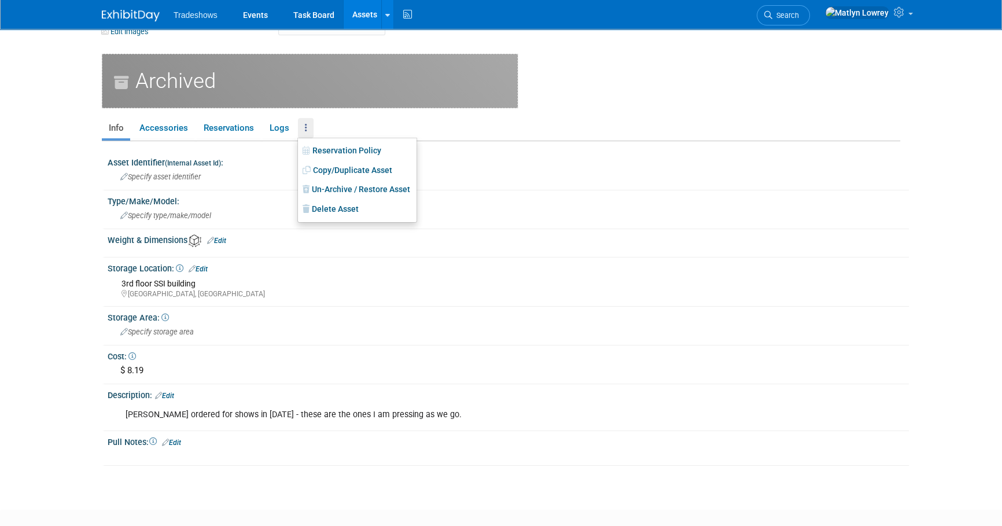
scroll to position [157, 0]
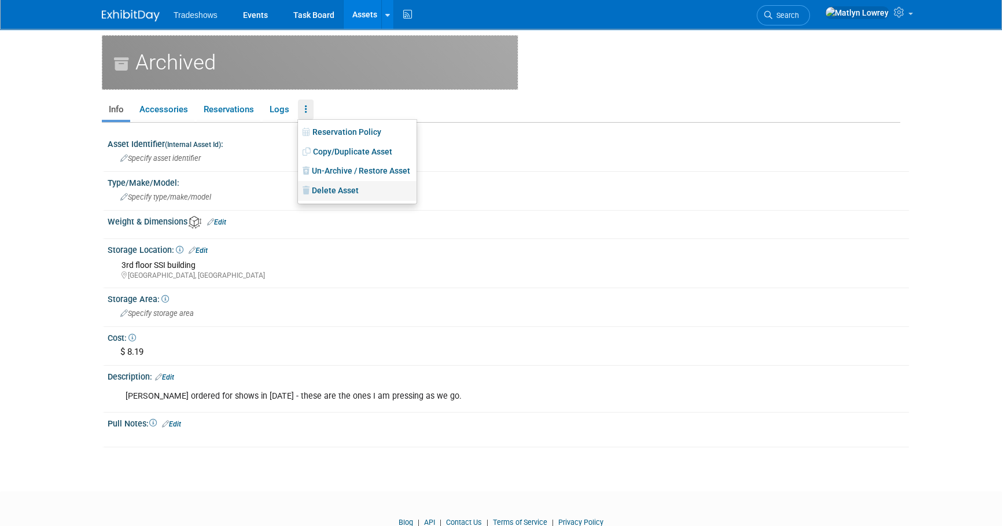
click at [333, 198] on link "Delete Asset" at bounding box center [357, 191] width 119 height 20
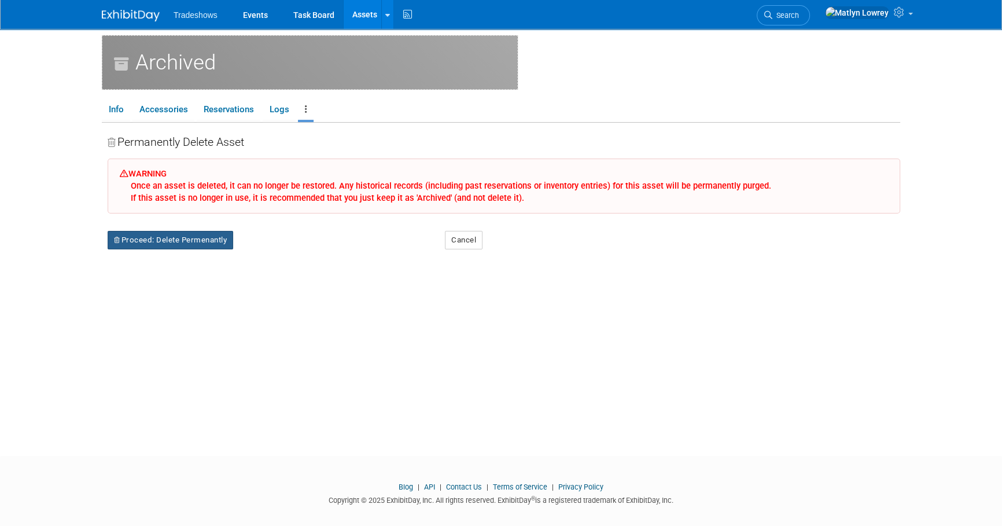
click at [131, 242] on button "Proceed: Delete Permenantly" at bounding box center [171, 240] width 126 height 19
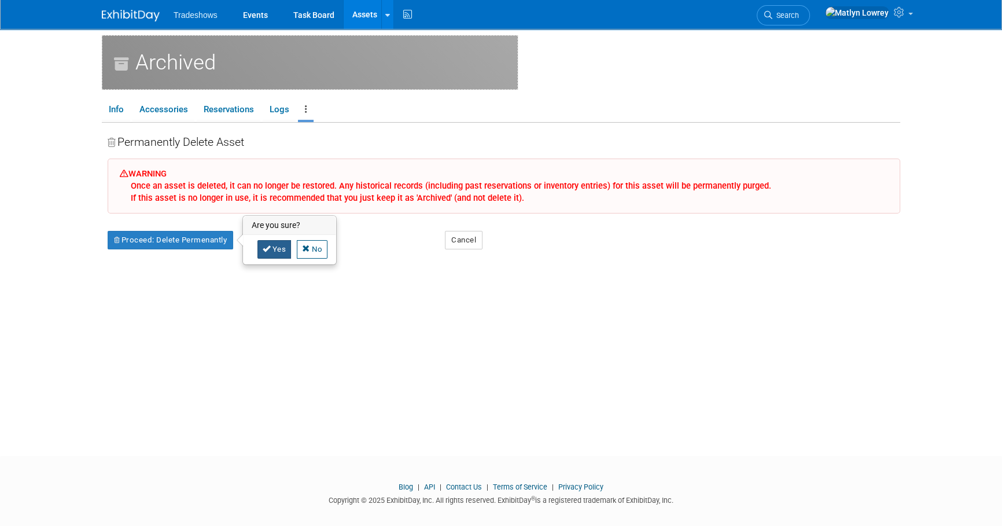
click at [274, 245] on link "Yes" at bounding box center [275, 249] width 34 height 19
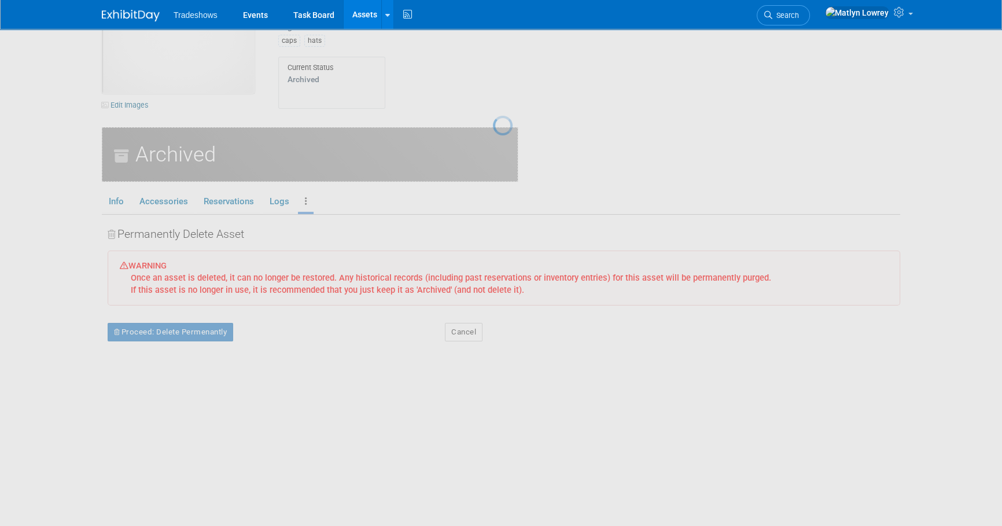
scroll to position [0, 0]
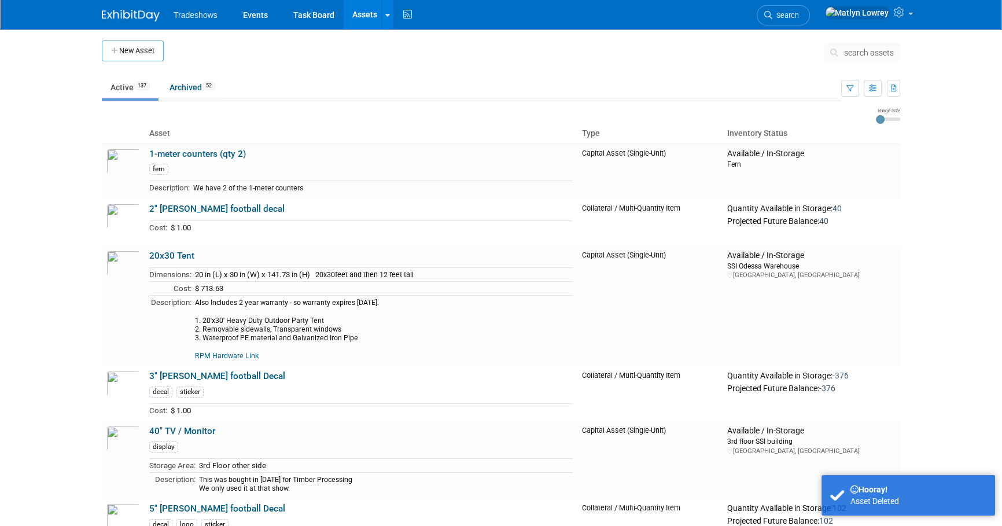
click at [849, 46] on button "search assets" at bounding box center [862, 52] width 76 height 19
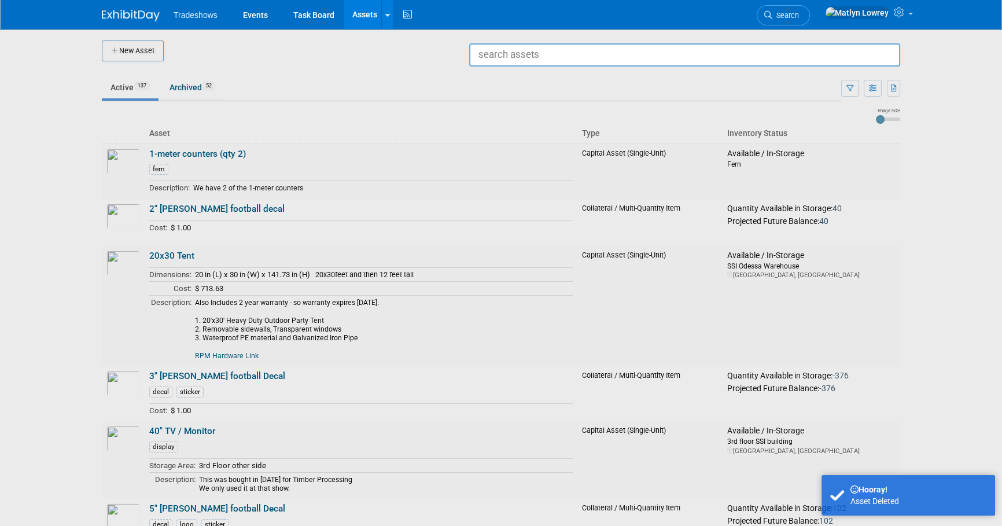
click at [501, 42] on div at bounding box center [501, 263] width 0 height 526
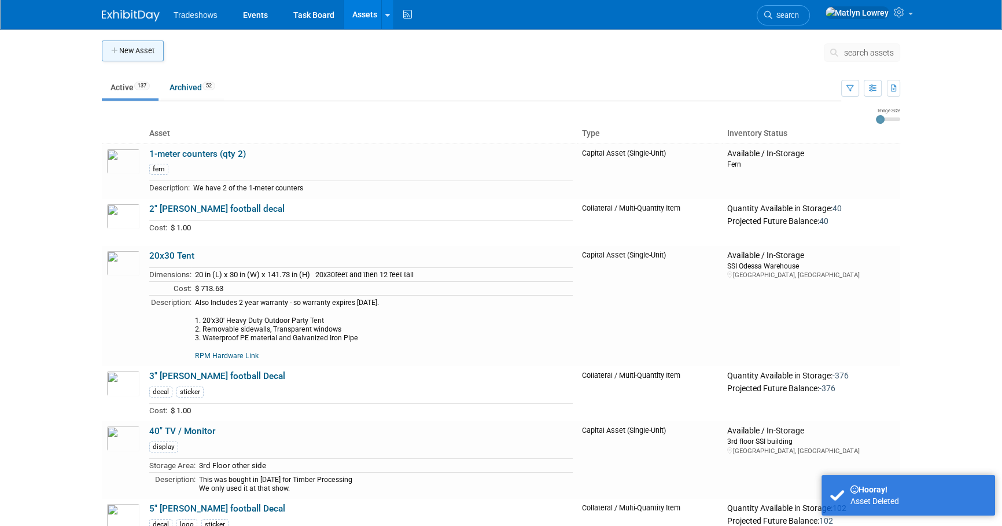
click at [133, 57] on button "New Asset" at bounding box center [133, 51] width 62 height 21
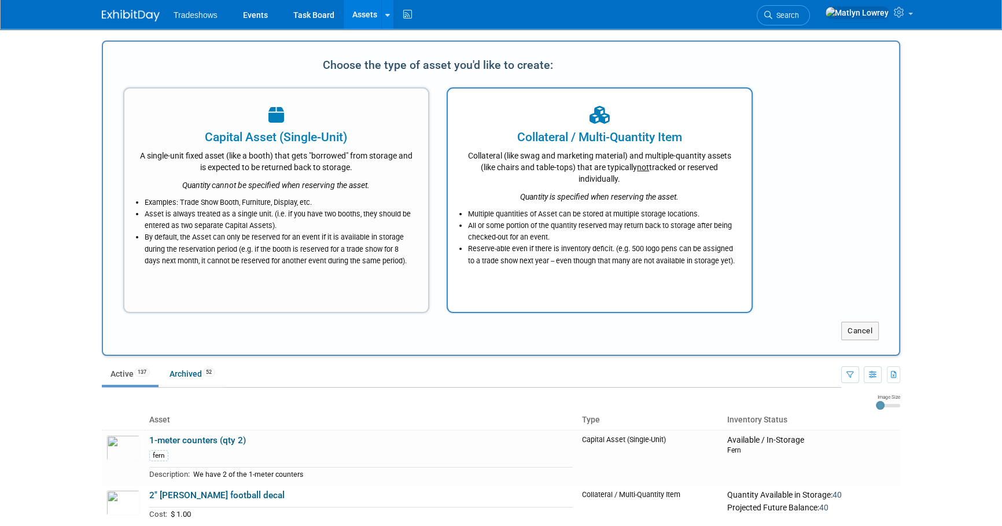
click at [544, 186] on div "Quantity is specified when reserving the asset." at bounding box center [599, 194] width 275 height 18
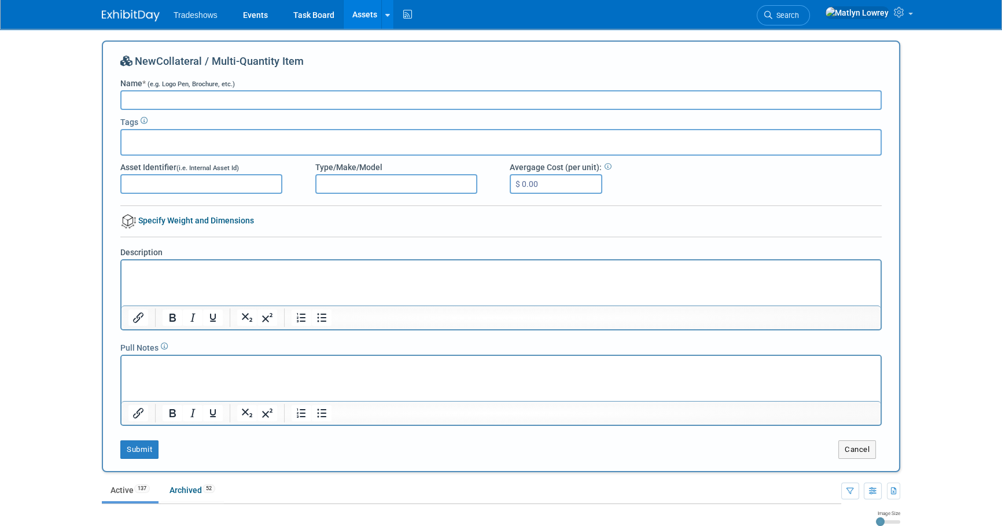
click at [197, 97] on input "Name * (e.g. Logo Pen, Brochure, etc.)" at bounding box center [501, 100] width 762 height 20
type input "[PERSON_NAME] [PERSON_NAME] 112 Trucker Snapback Cap (2025)"
click at [162, 145] on input "text" at bounding box center [172, 141] width 93 height 12
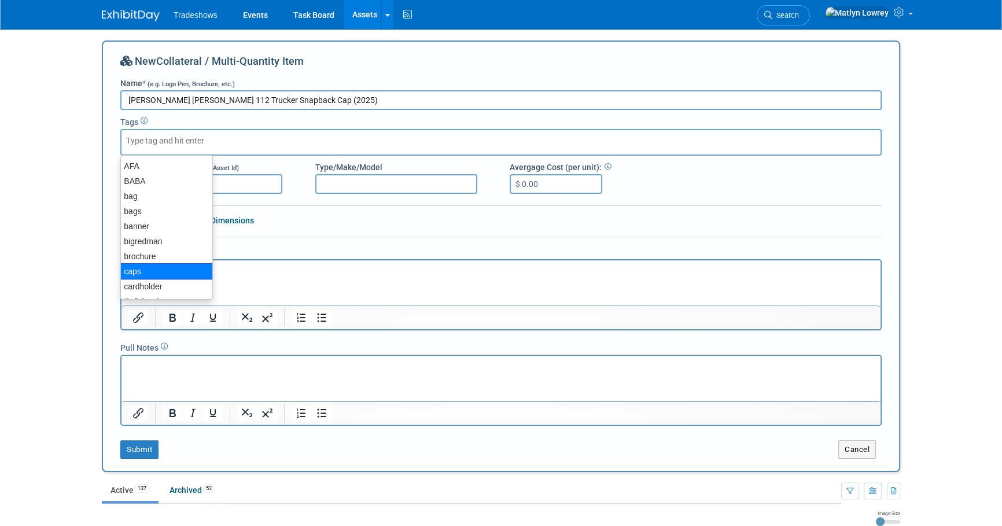
click at [144, 267] on div "caps" at bounding box center [166, 271] width 93 height 16
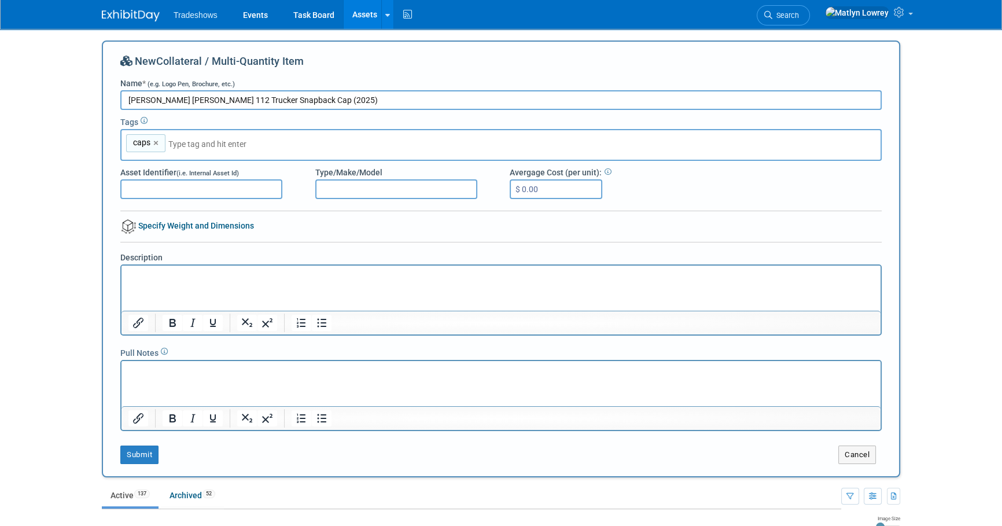
drag, startPoint x: 185, startPoint y: 209, endPoint x: 180, endPoint y: 157, distance: 52.9
click at [185, 209] on div "New Collateral / Multi-Quantity Item Name * (e.g. Logo Pen, Brochure, etc.) Lod…" at bounding box center [501, 259] width 762 height 410
click at [180, 149] on input "text" at bounding box center [249, 144] width 162 height 12
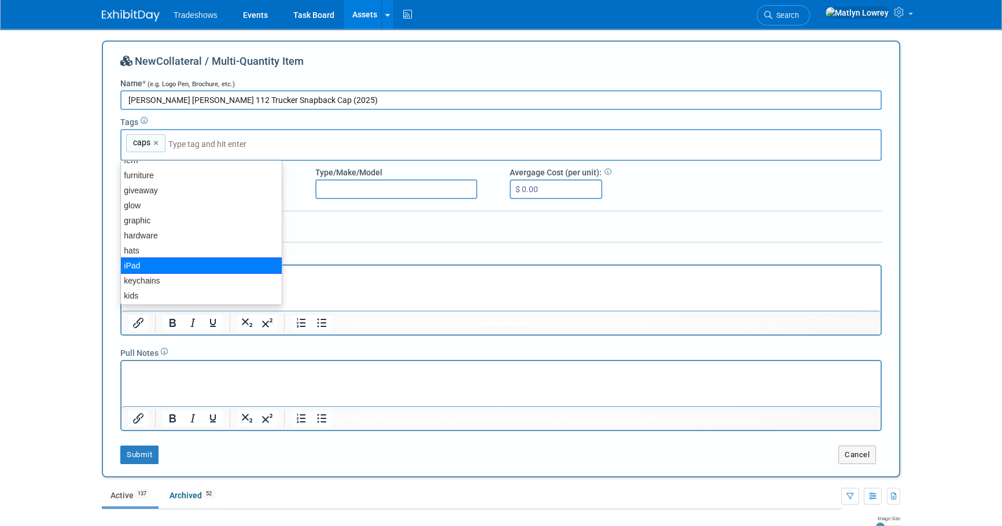
scroll to position [263, 0]
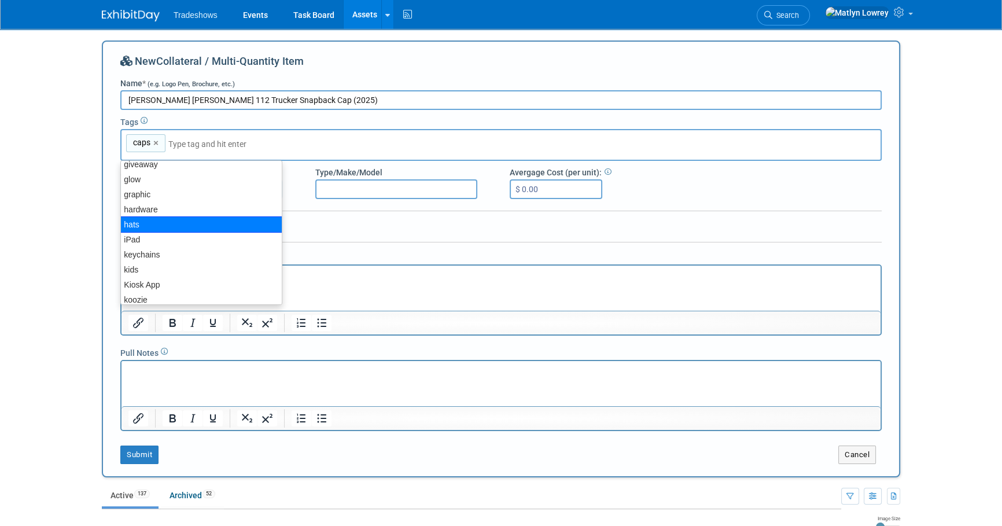
click at [144, 227] on div "hats" at bounding box center [201, 224] width 162 height 16
type input "caps, hats"
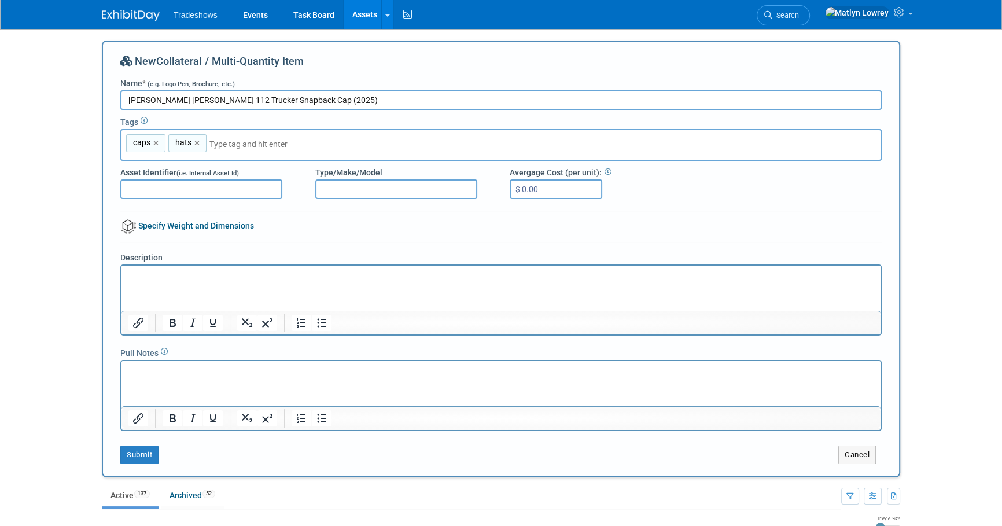
click at [535, 193] on input "$ 0.00" at bounding box center [556, 189] width 93 height 20
type input "$ 8.19"
click at [264, 282] on html at bounding box center [501, 274] width 759 height 16
click at [144, 282] on html at bounding box center [501, 274] width 759 height 16
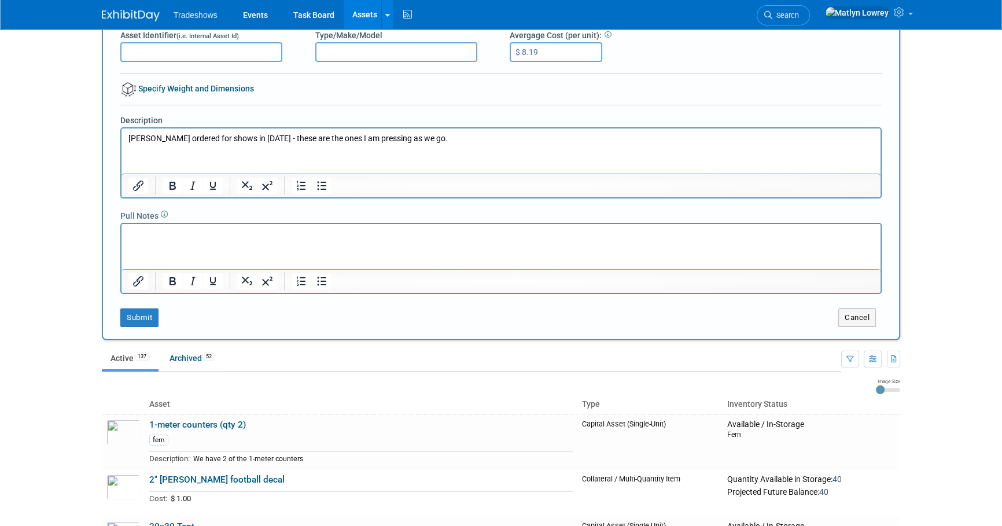
scroll to position [157, 0]
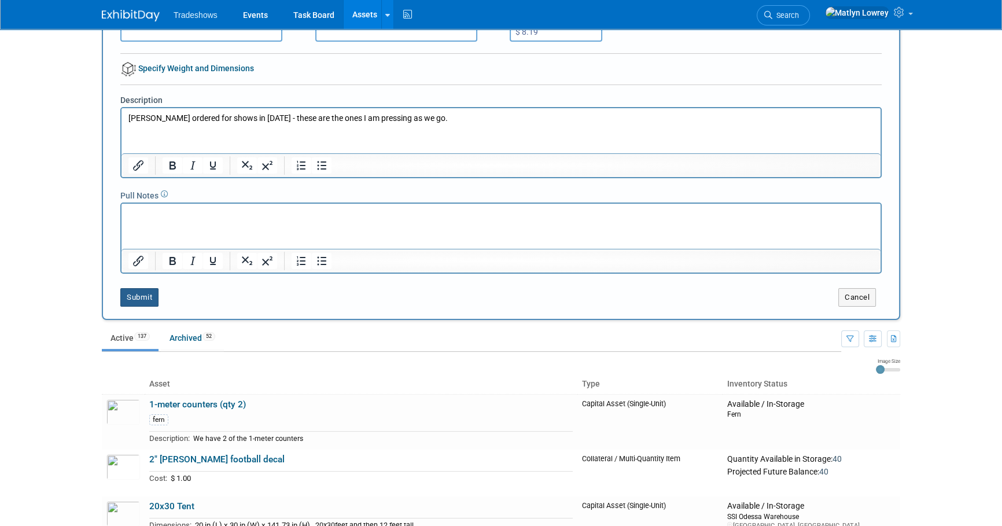
click at [148, 295] on button "Submit" at bounding box center [139, 297] width 38 height 19
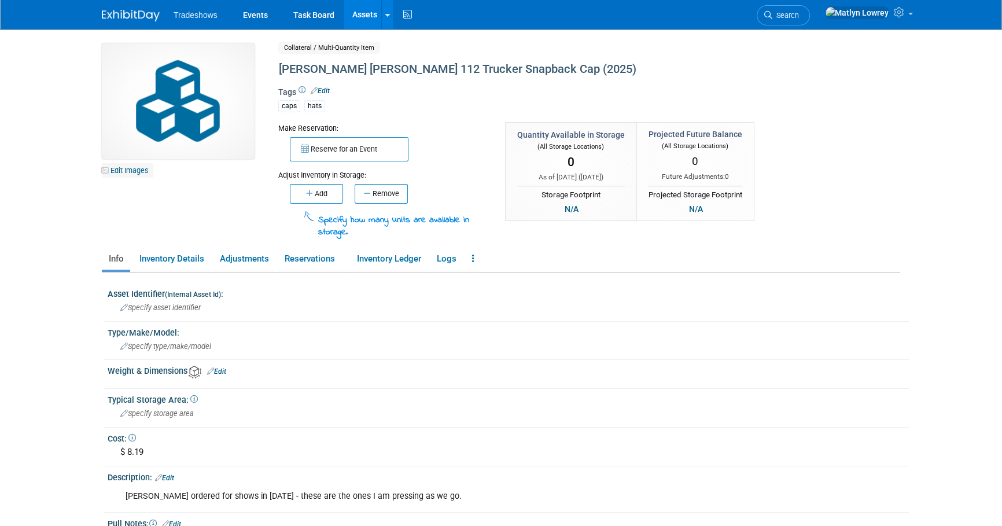
click at [111, 169] on link "Edit Images" at bounding box center [128, 170] width 52 height 14
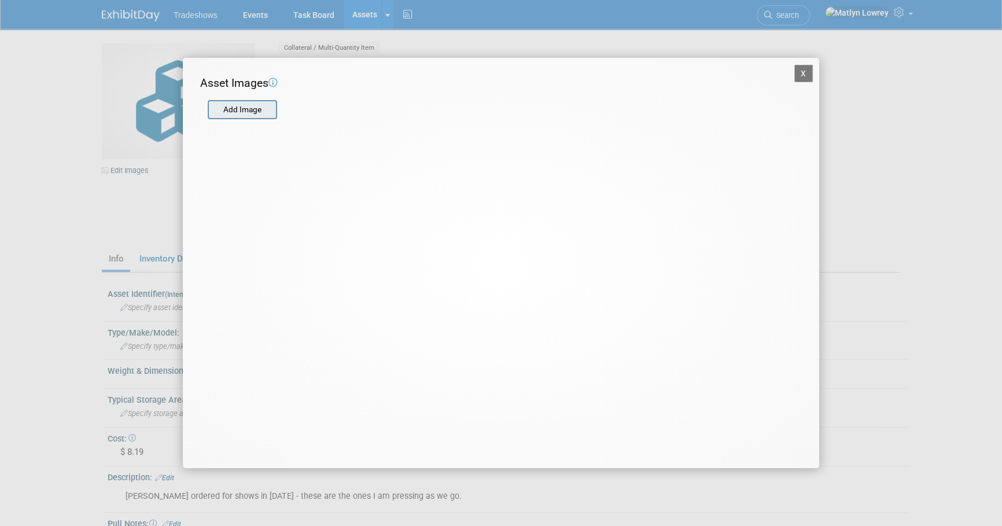
click at [220, 110] on input "file" at bounding box center [207, 109] width 138 height 17
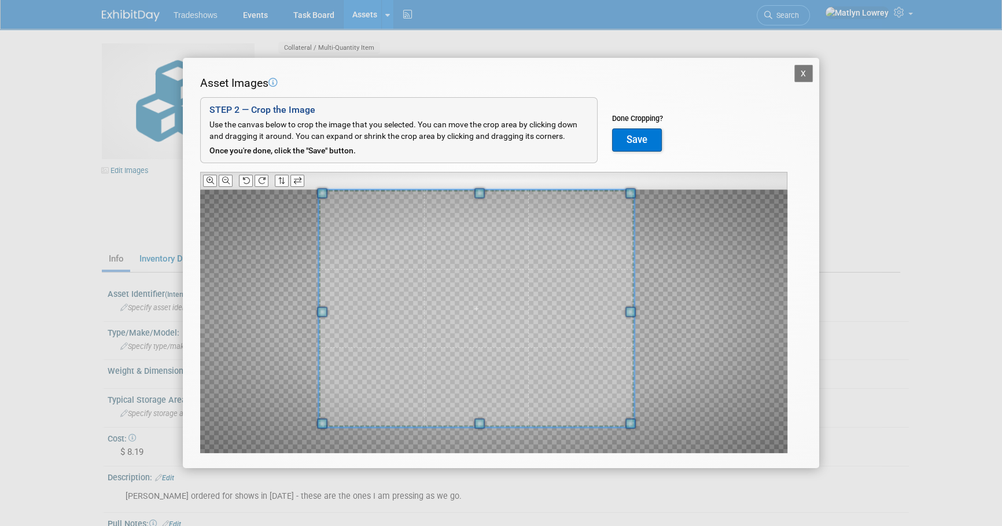
click at [186, 168] on div "X Asset Images Add Image STEP 2 — Crop the Image Use the canvas below to crop t…" at bounding box center [501, 263] width 637 height 410
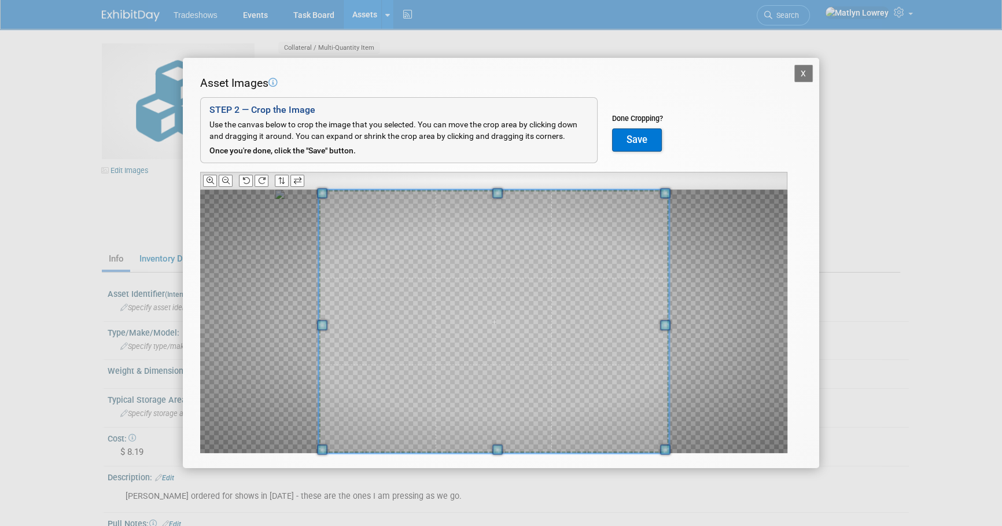
click at [727, 479] on div "X Asset Images Add Image STEP 2 — Crop the Image Use the canvas below to crop t…" at bounding box center [501, 263] width 1002 height 526
click at [223, 181] on icon at bounding box center [226, 181] width 8 height 8
click at [633, 133] on button "Save" at bounding box center [637, 139] width 50 height 23
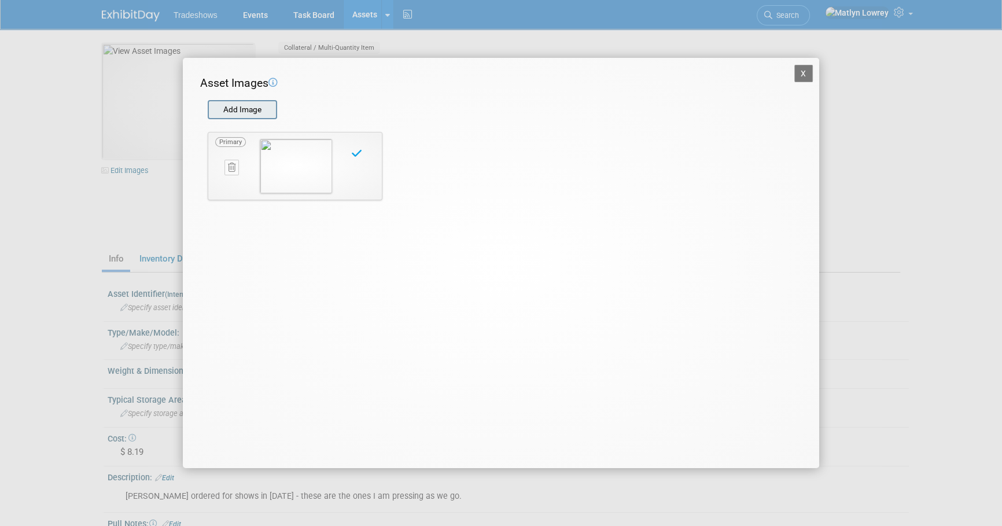
click at [264, 108] on input "file" at bounding box center [207, 109] width 138 height 17
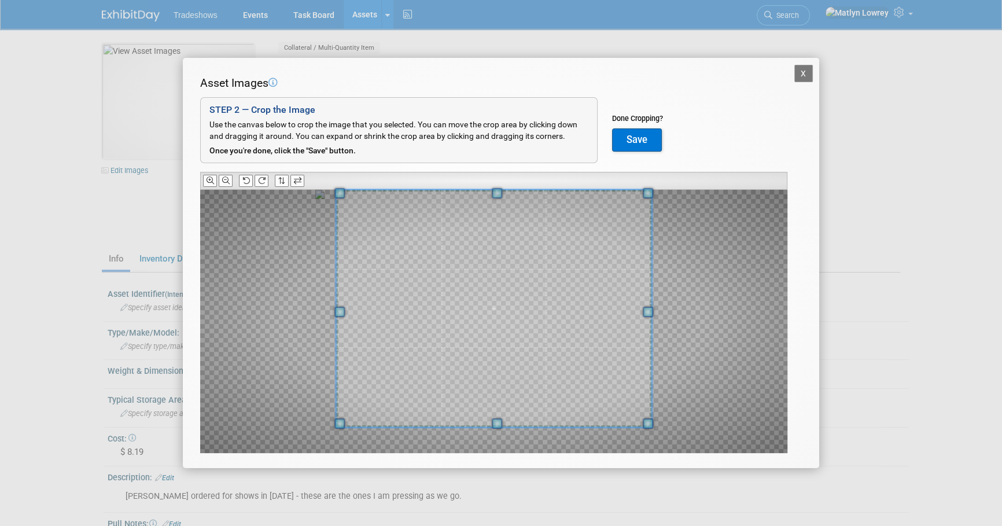
click at [501, 164] on div "Asset Images Add Image STEP 2 — Crop the Image Use the canvas below to crop the…" at bounding box center [501, 282] width 602 height 414
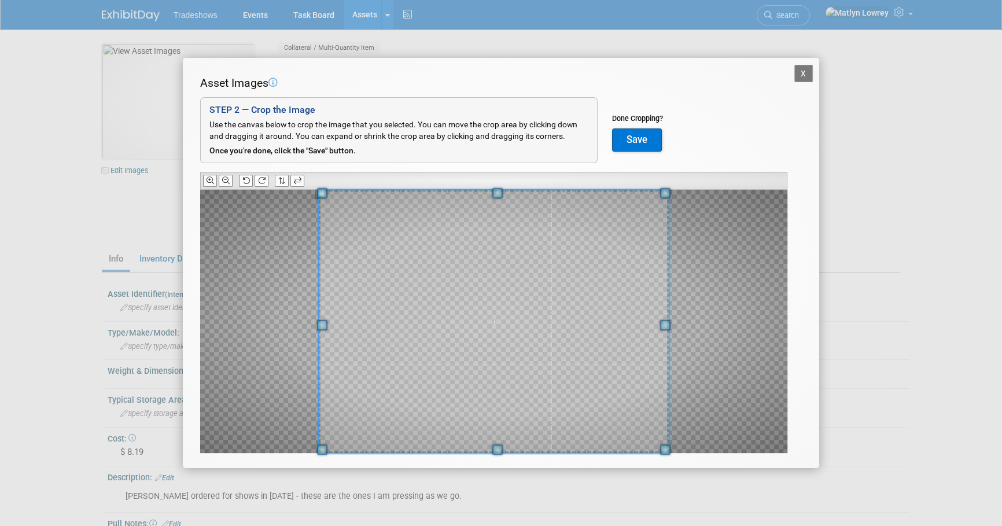
click at [497, 461] on div "Asset Images Add Image STEP 2 — Crop the Image Use the canvas below to crop the…" at bounding box center [501, 282] width 602 height 414
click at [641, 143] on button "Save" at bounding box center [637, 139] width 50 height 23
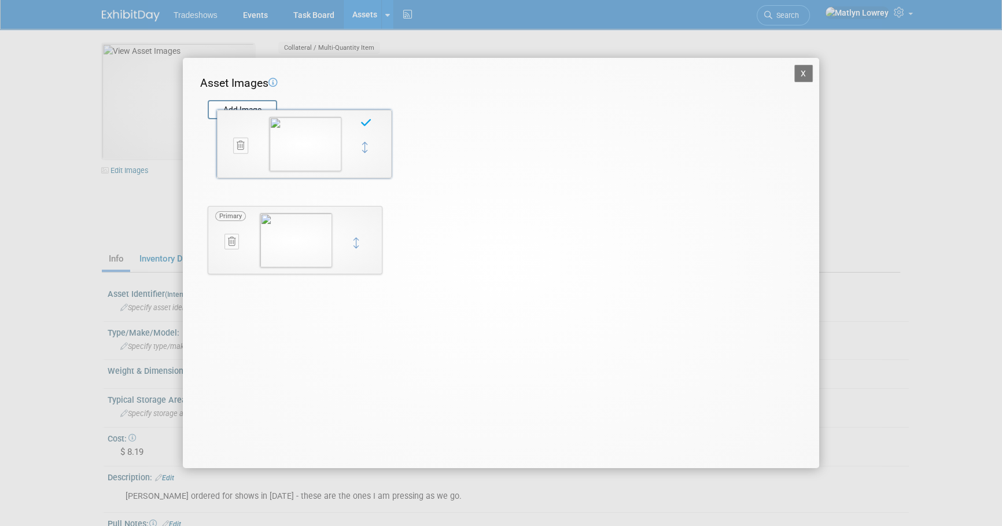
drag, startPoint x: 354, startPoint y: 240, endPoint x: 364, endPoint y: 144, distance: 96.0
click at [806, 72] on button "X" at bounding box center [804, 73] width 19 height 17
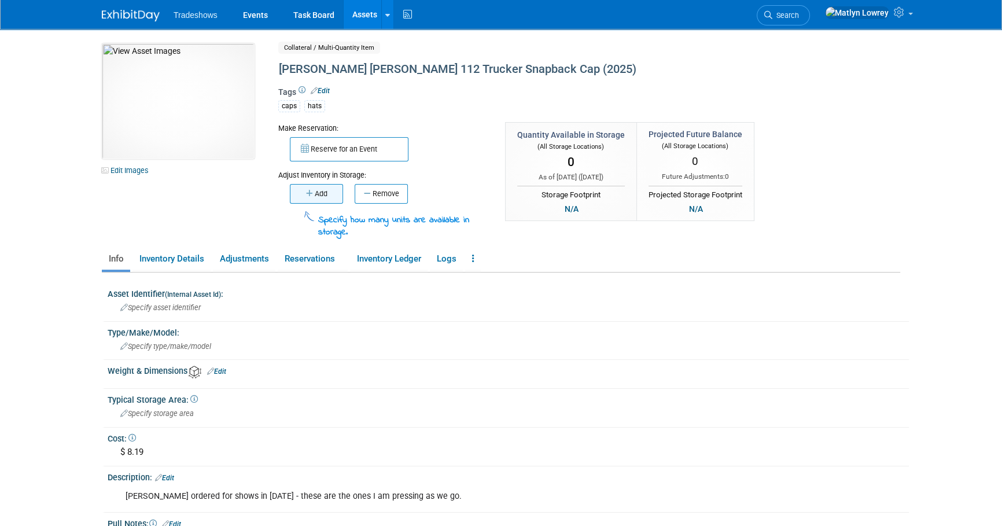
click at [341, 191] on button "Add" at bounding box center [316, 194] width 53 height 20
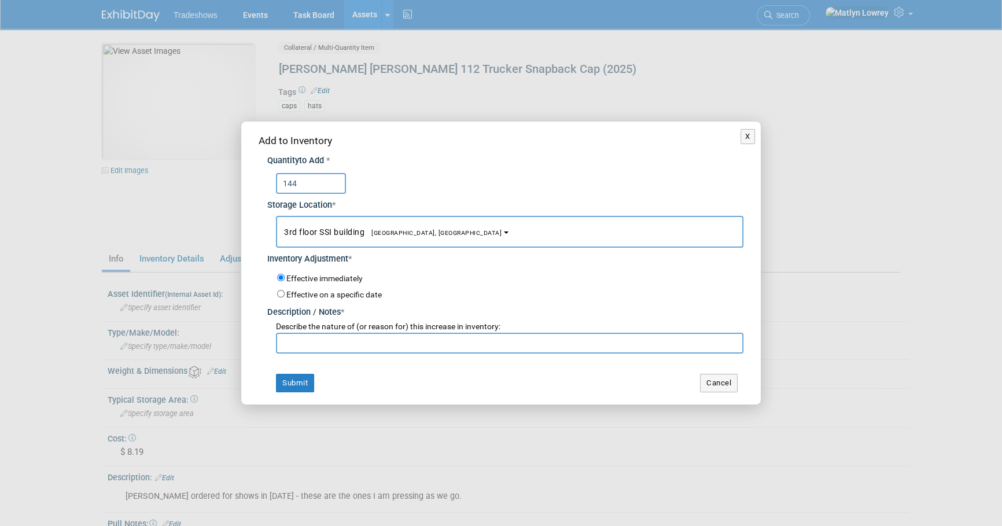
type input "144"
click at [296, 339] on input "text" at bounding box center [510, 343] width 468 height 21
type input "as of October 2025"
click at [289, 382] on button "Submit" at bounding box center [295, 383] width 38 height 19
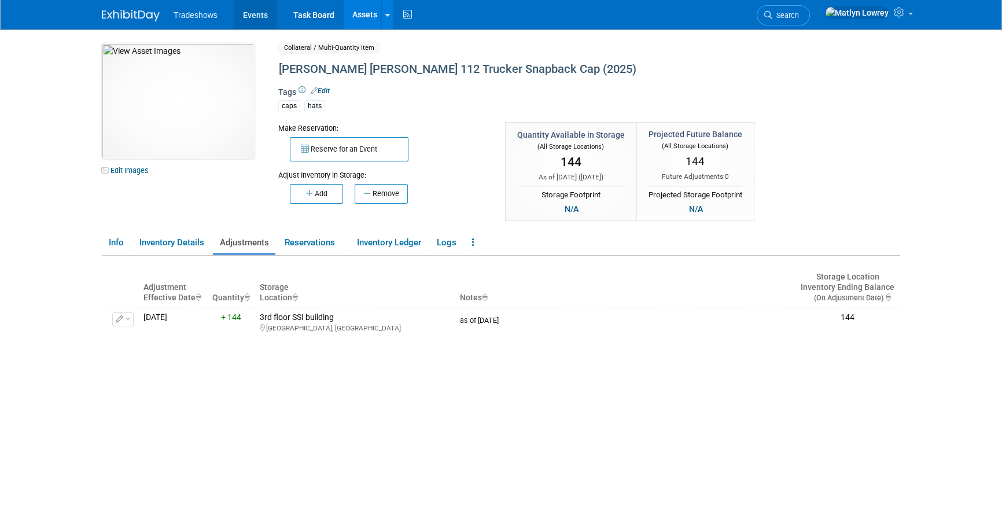
click at [254, 16] on link "Events" at bounding box center [255, 14] width 42 height 29
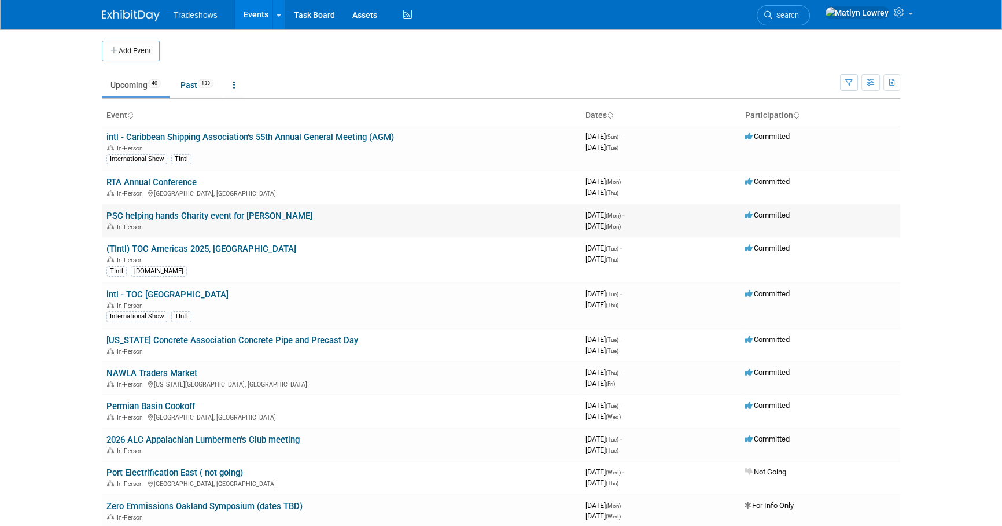
click at [146, 214] on link "PSC helping hands Charity event for [PERSON_NAME]" at bounding box center [209, 216] width 206 height 10
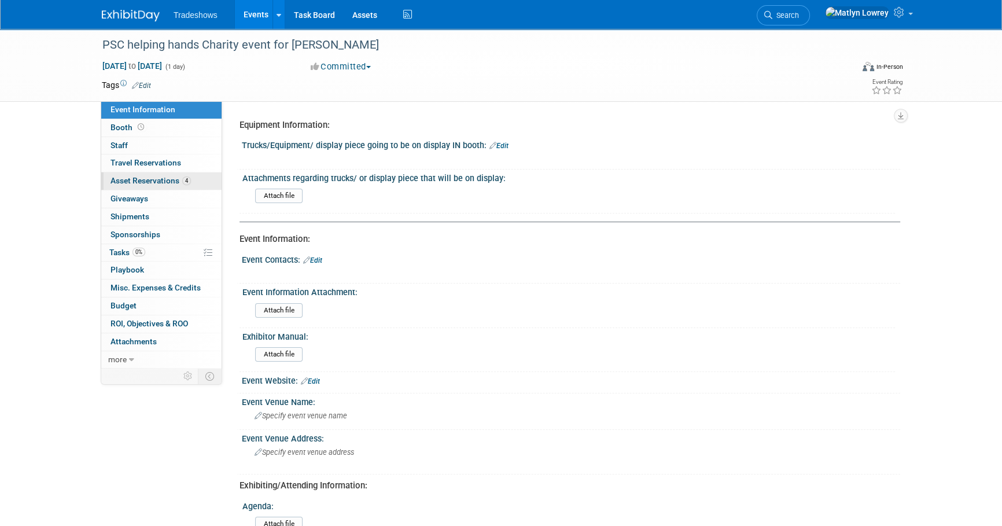
click at [151, 178] on span "Asset Reservations 4" at bounding box center [151, 180] width 80 height 9
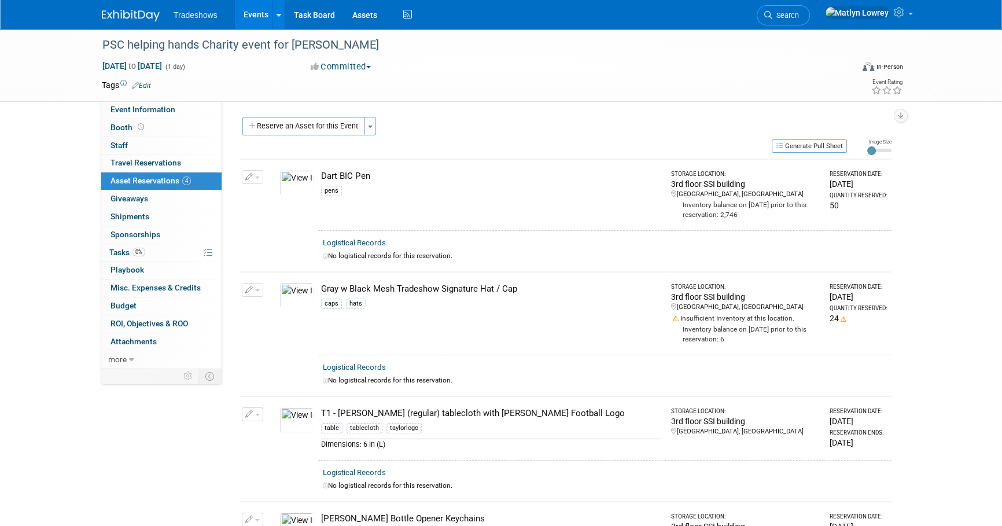
click at [254, 284] on button "button" at bounding box center [252, 290] width 21 height 14
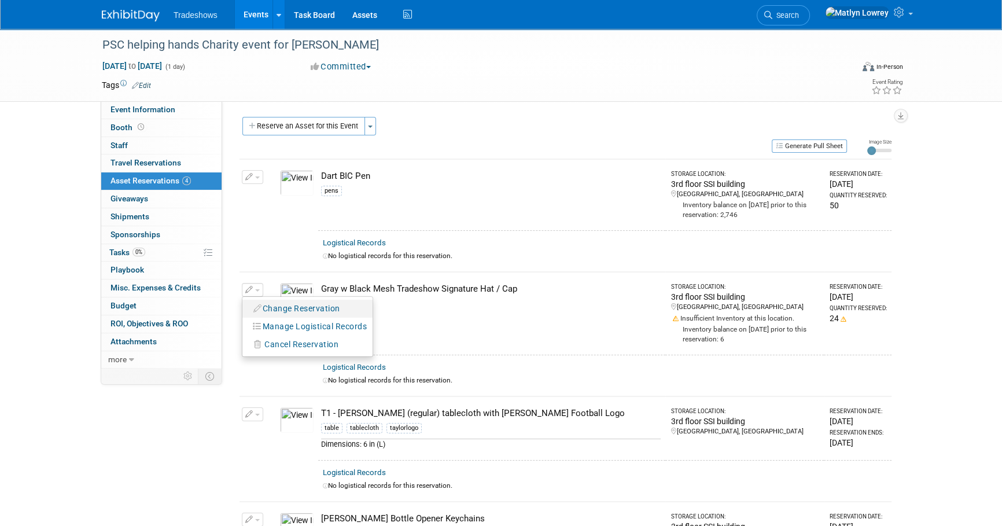
click at [271, 309] on button "Change Reservation" at bounding box center [297, 309] width 98 height 16
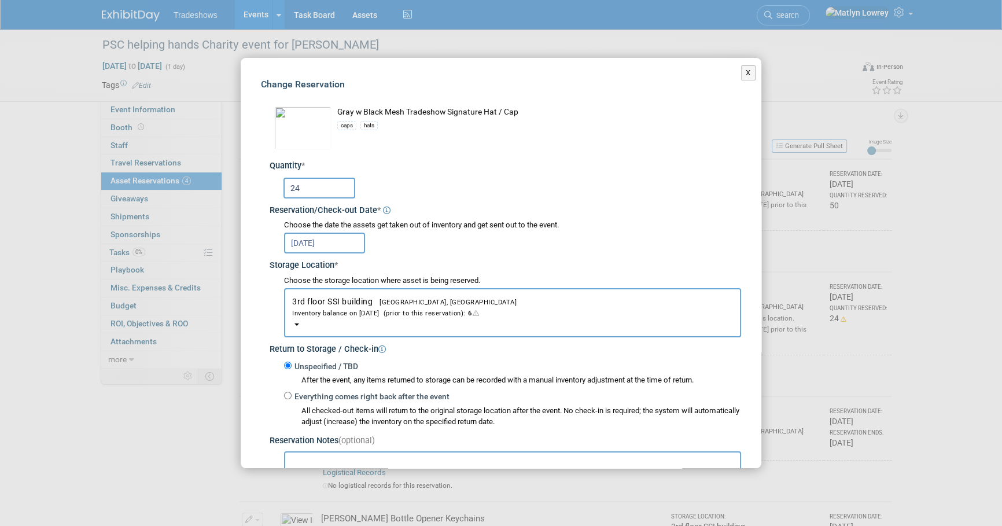
click at [312, 128] on img at bounding box center [302, 127] width 57 height 43
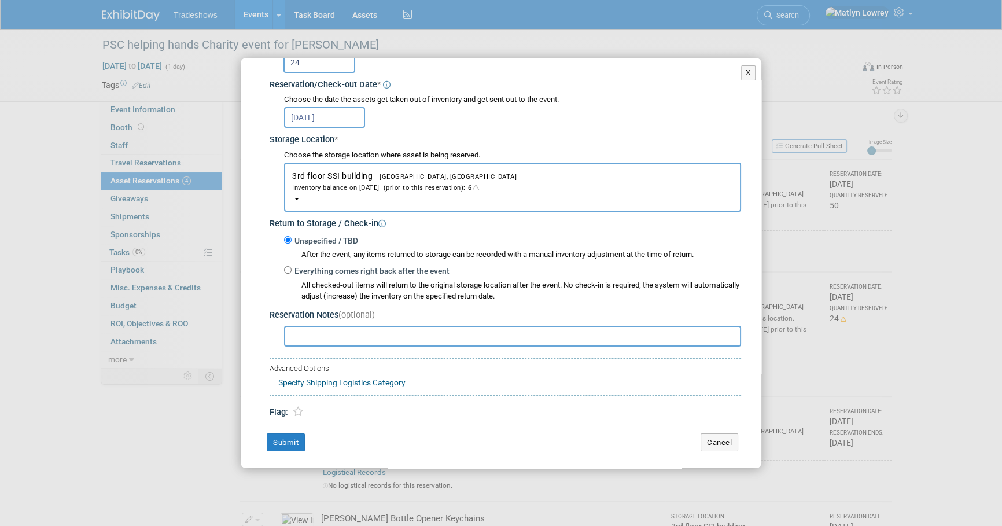
scroll to position [128, 0]
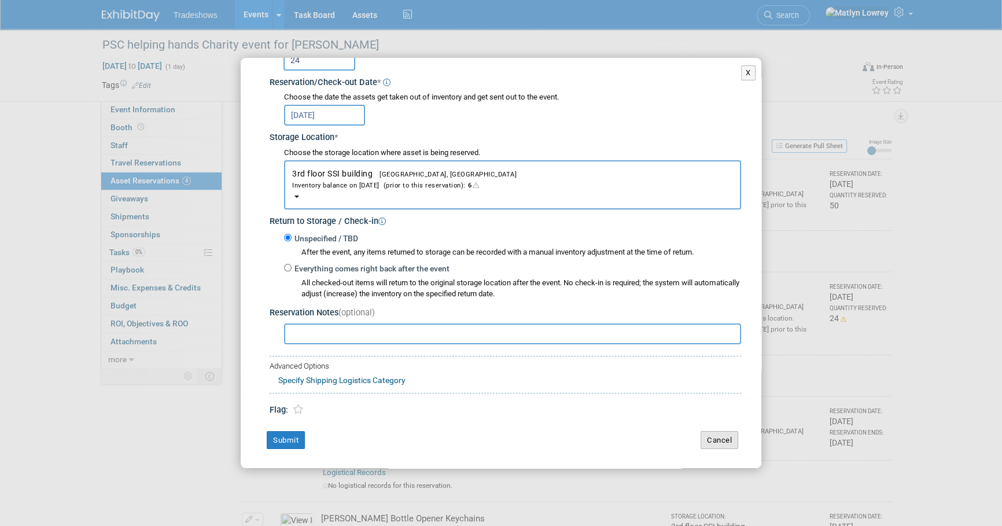
click at [716, 433] on button "Cancel" at bounding box center [720, 440] width 38 height 19
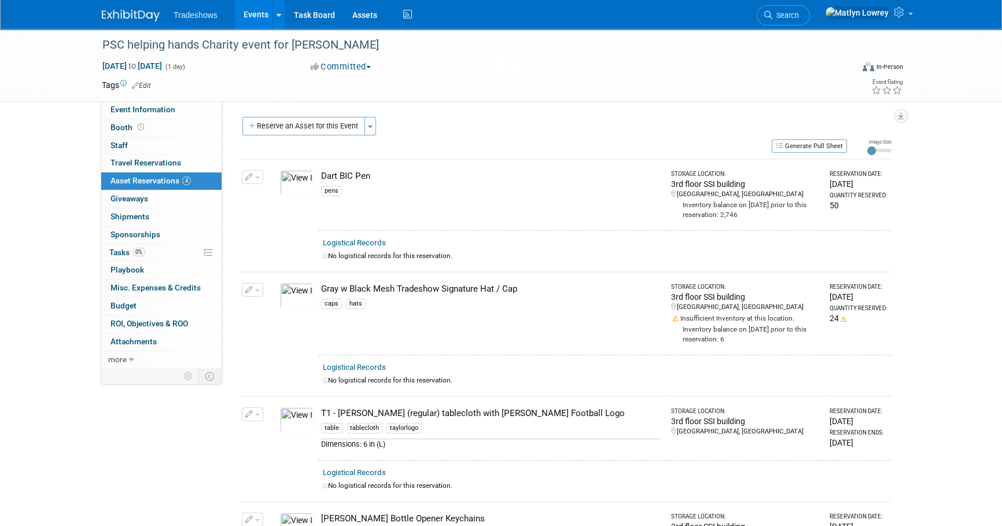
click at [253, 292] on button "button" at bounding box center [252, 290] width 21 height 14
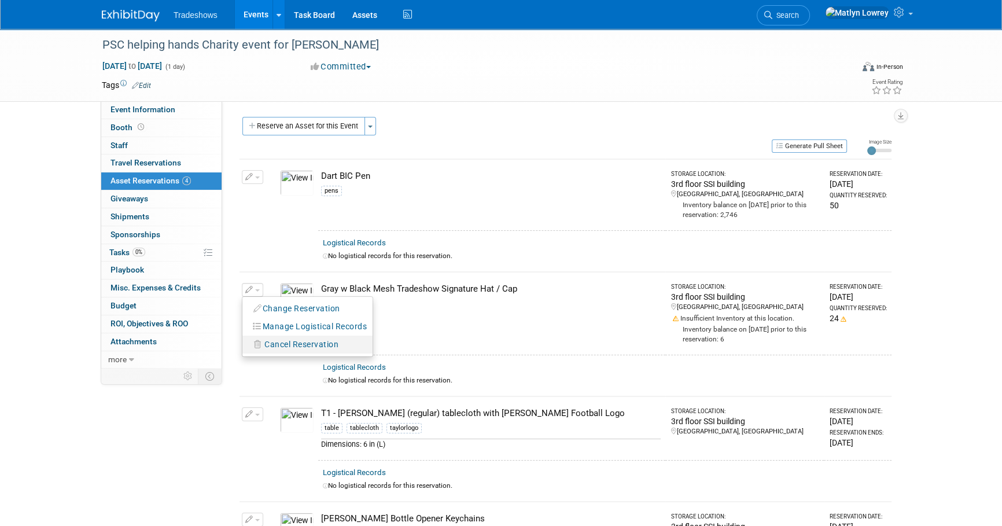
click at [270, 340] on span "Cancel Reservation" at bounding box center [301, 344] width 74 height 9
click at [381, 351] on icon at bounding box center [378, 354] width 7 height 6
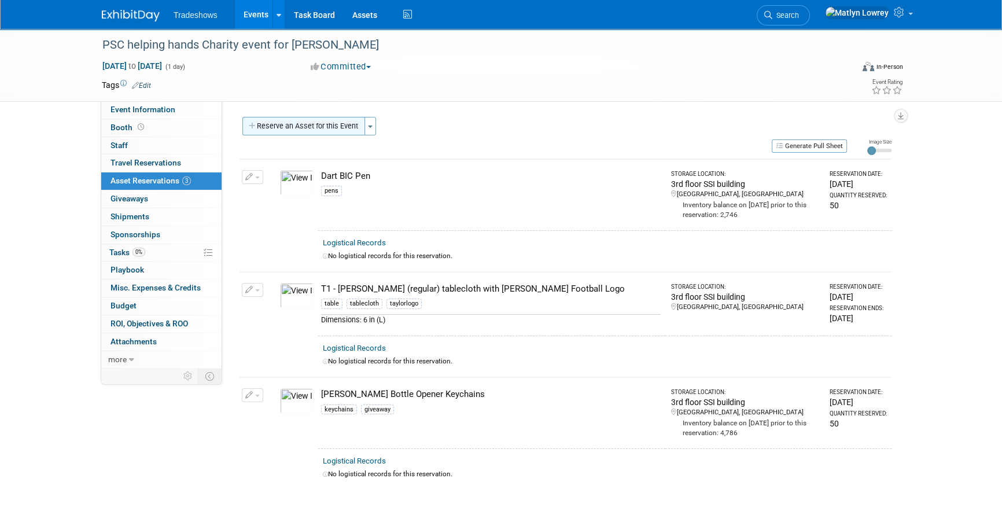
click at [319, 130] on button "Reserve an Asset for this Event" at bounding box center [303, 126] width 123 height 19
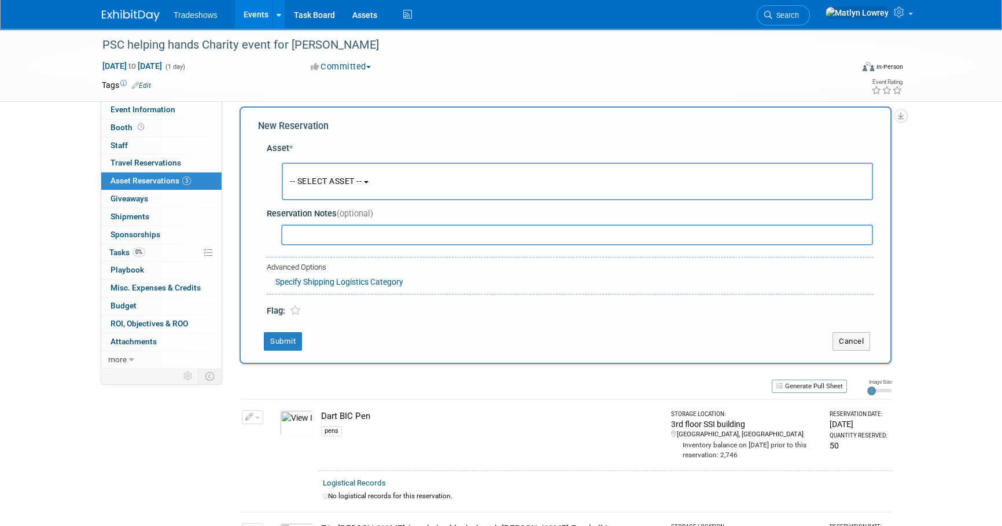
scroll to position [11, 0]
click at [311, 176] on span "-- SELECT ASSET --" at bounding box center [326, 180] width 72 height 9
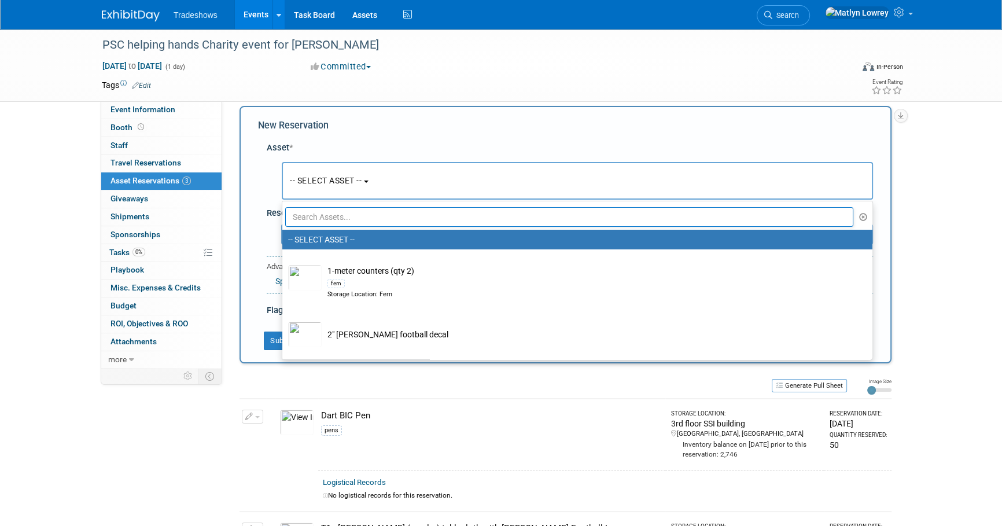
click at [324, 215] on input "text" at bounding box center [569, 217] width 568 height 20
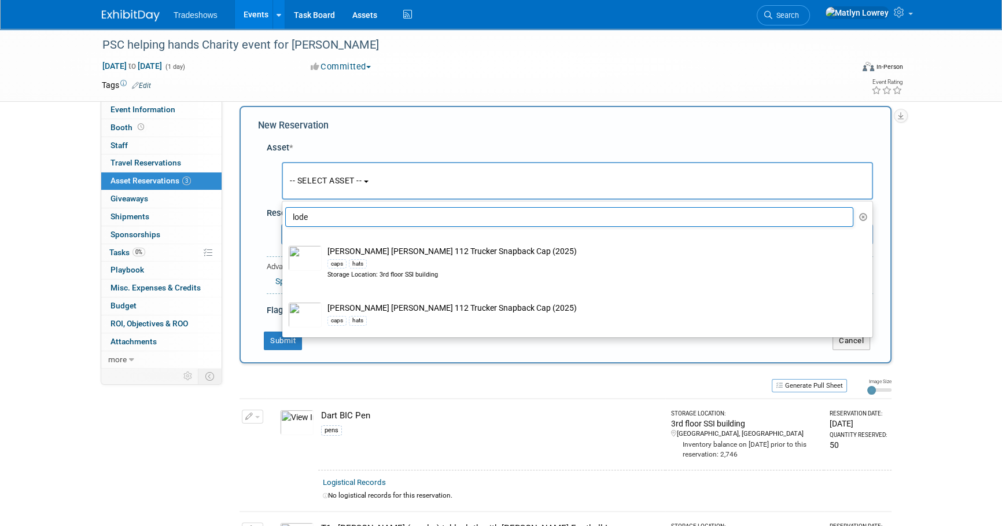
type input "lode"
click at [382, 391] on div "Reserve an Asset for this Event Toggle Dropdown New asset reservation Copy asse…" at bounding box center [566, 417] width 652 height 623
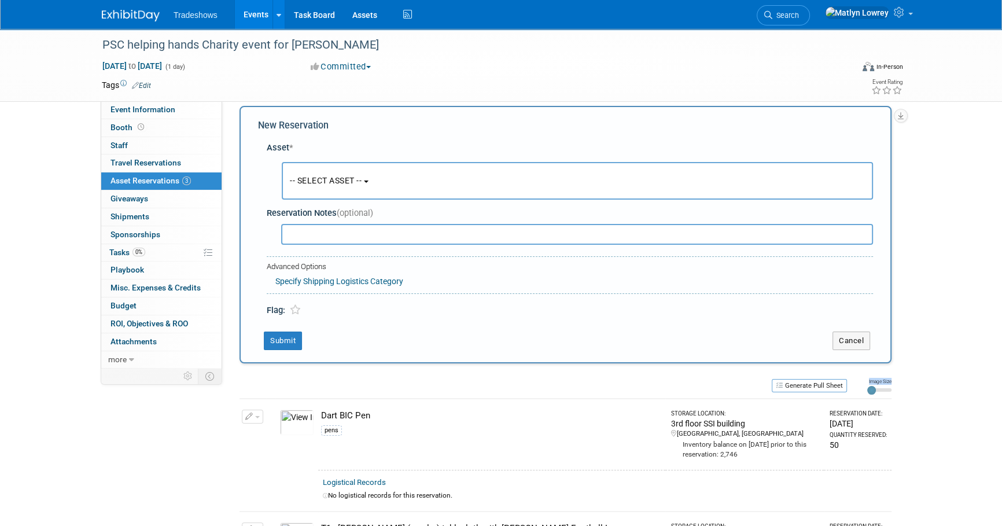
click at [168, 187] on link "3 Asset Reservations 3" at bounding box center [161, 180] width 120 height 17
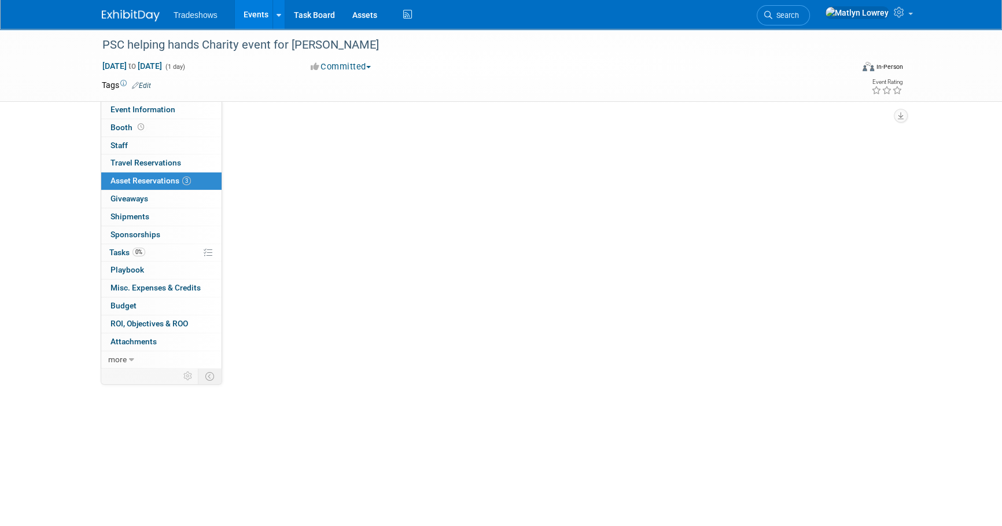
scroll to position [0, 0]
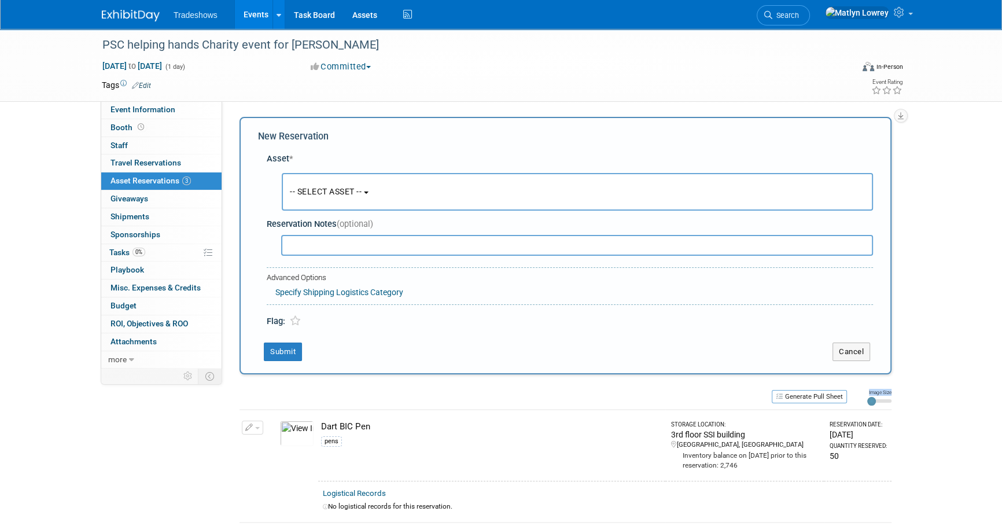
click at [166, 180] on span "Asset Reservations 3" at bounding box center [151, 180] width 80 height 9
click at [314, 199] on button "-- SELECT ASSET --" at bounding box center [577, 192] width 591 height 38
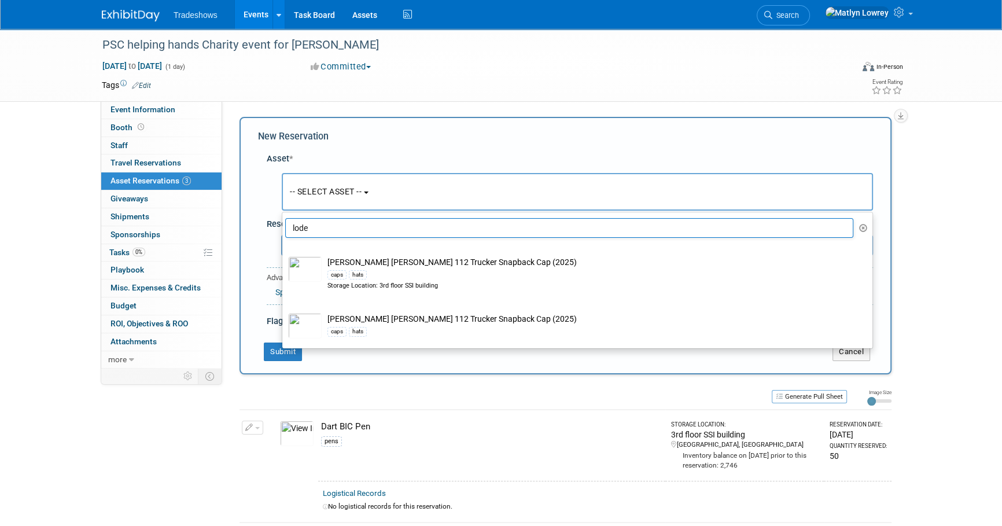
click at [318, 231] on input "lode" at bounding box center [569, 228] width 568 height 20
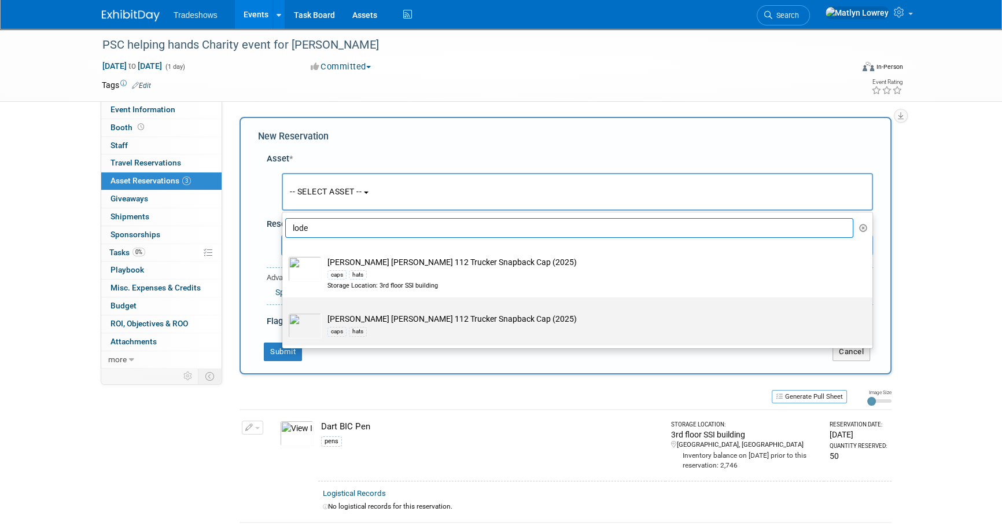
click at [395, 322] on td "[PERSON_NAME] [PERSON_NAME] 112 Trucker Snapback Cap (2025) caps hats" at bounding box center [586, 325] width 528 height 25
click at [284, 311] on input "[PERSON_NAME] [PERSON_NAME] 112 Trucker Snapback Cap (2025) caps hats" at bounding box center [281, 308] width 8 height 8
select select "10729854"
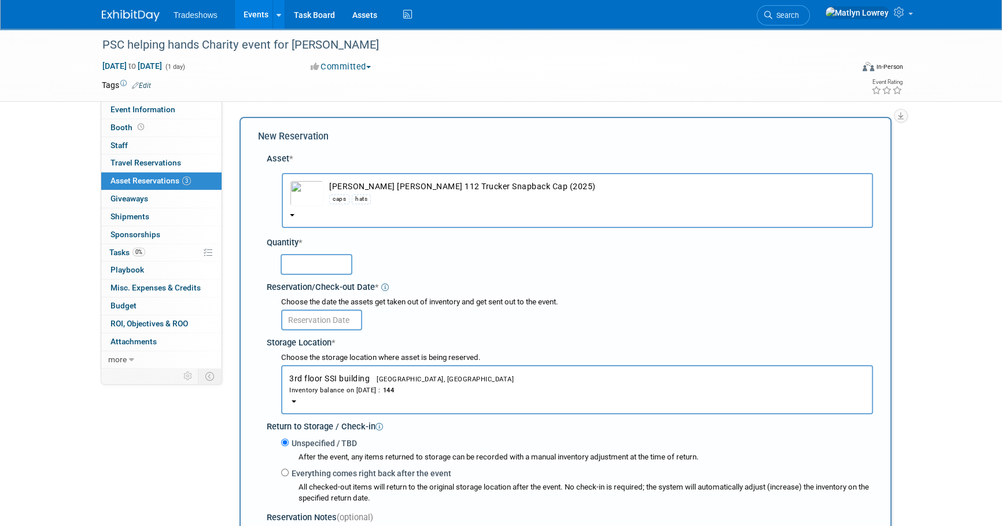
click at [306, 270] on input "text" at bounding box center [317, 264] width 72 height 21
type input "24"
click at [332, 318] on input "text" at bounding box center [321, 320] width 81 height 21
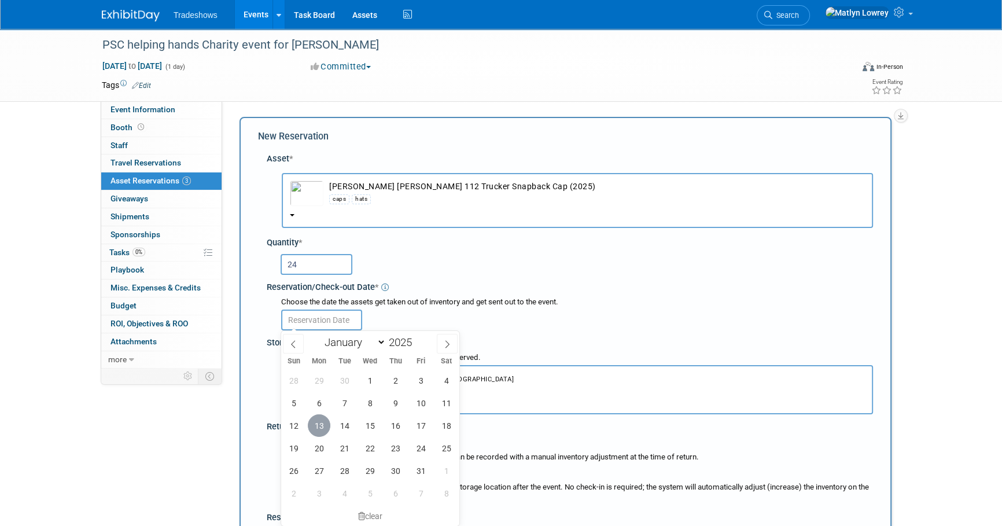
click at [324, 427] on span "13" at bounding box center [319, 425] width 23 height 23
type input "[DATE]"
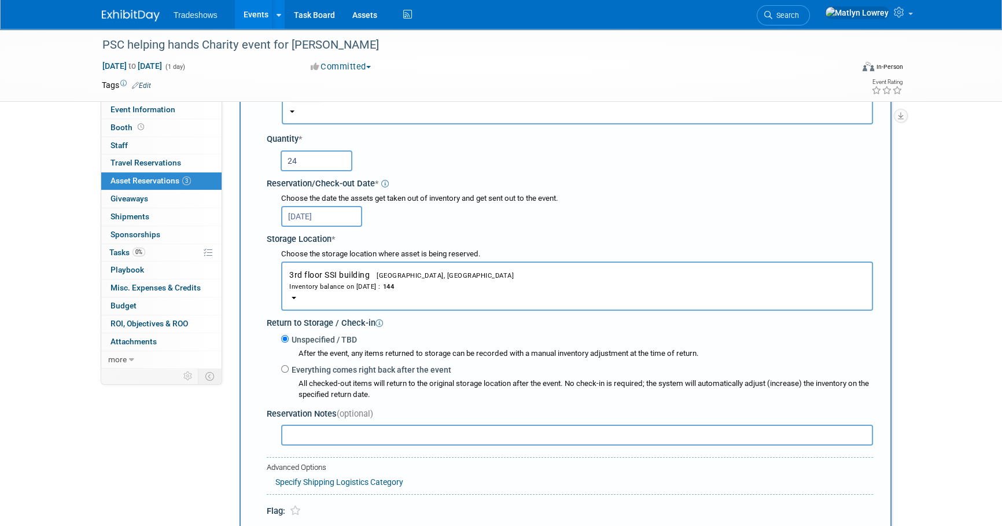
scroll to position [157, 0]
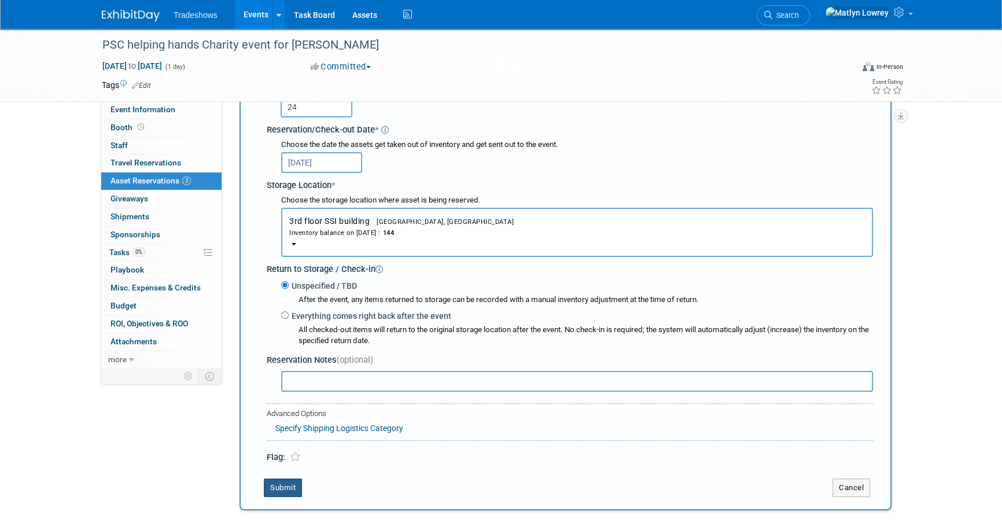
click at [271, 483] on button "Submit" at bounding box center [283, 488] width 38 height 19
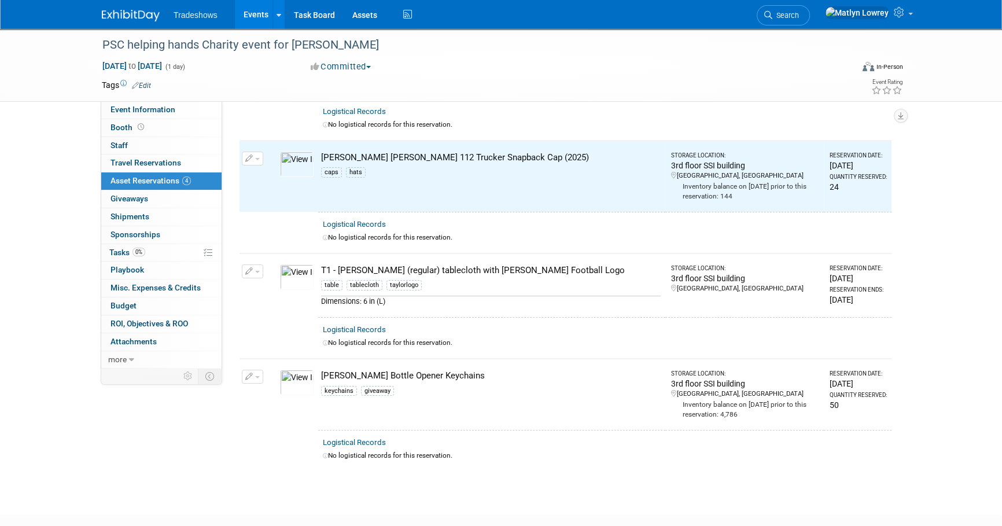
scroll to position [0, 0]
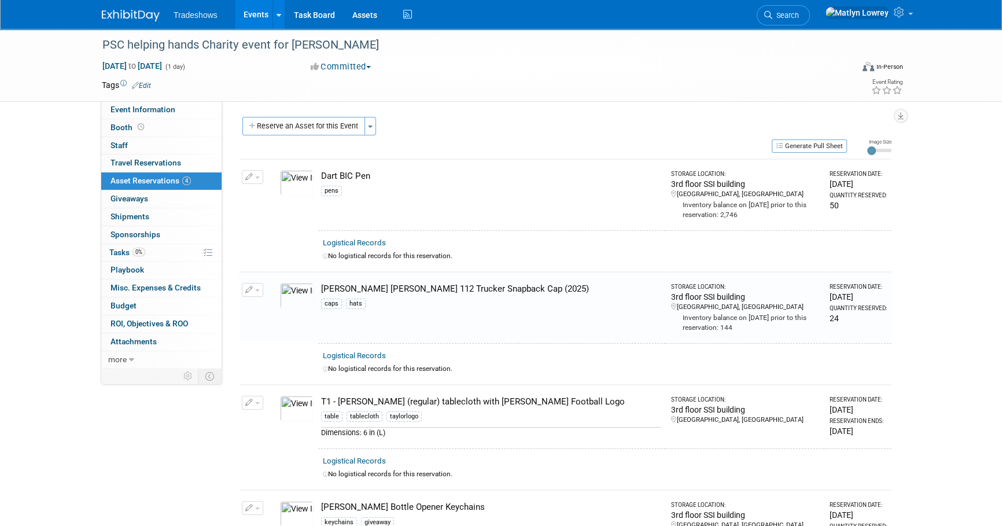
click at [260, 21] on link "Events" at bounding box center [256, 14] width 42 height 29
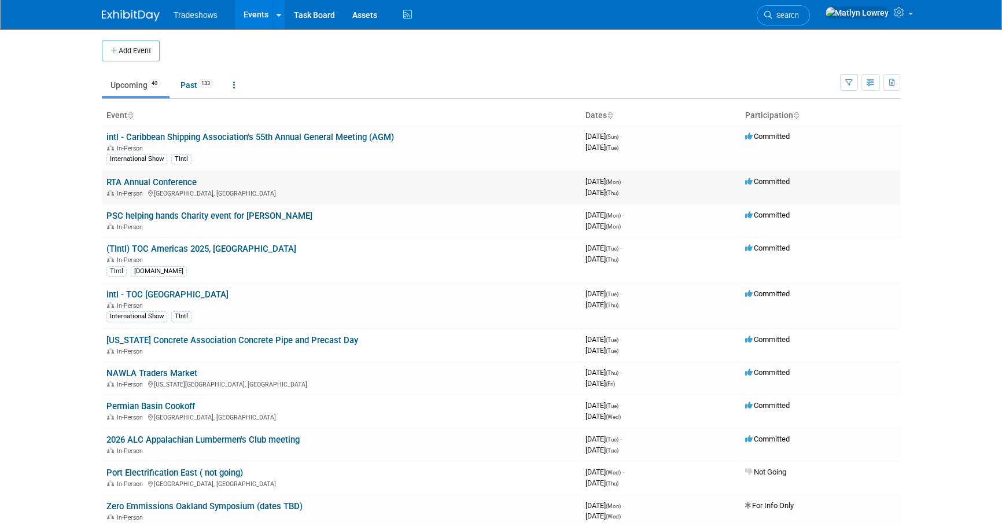
click at [146, 178] on link "RTA Annual Conference" at bounding box center [151, 182] width 90 height 10
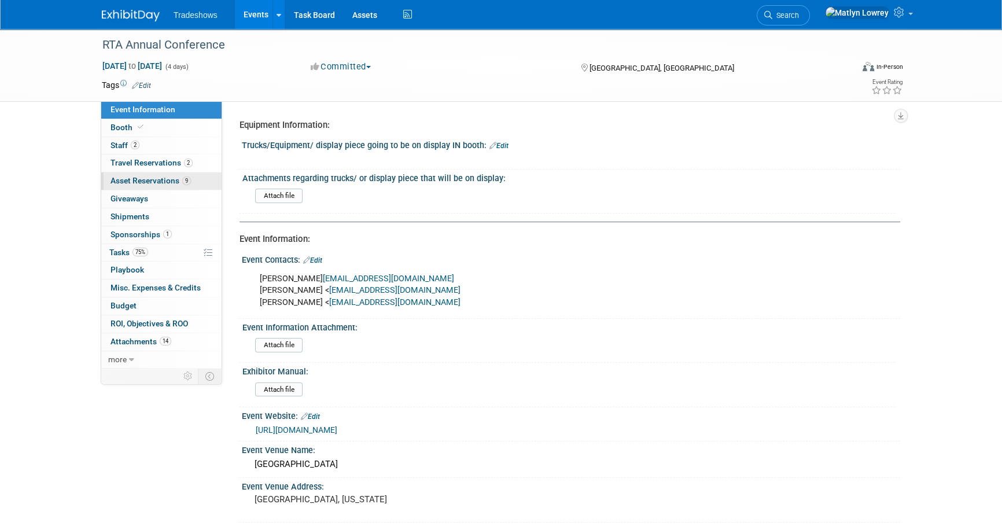
click at [130, 186] on link "9 Asset Reservations 9" at bounding box center [161, 180] width 120 height 17
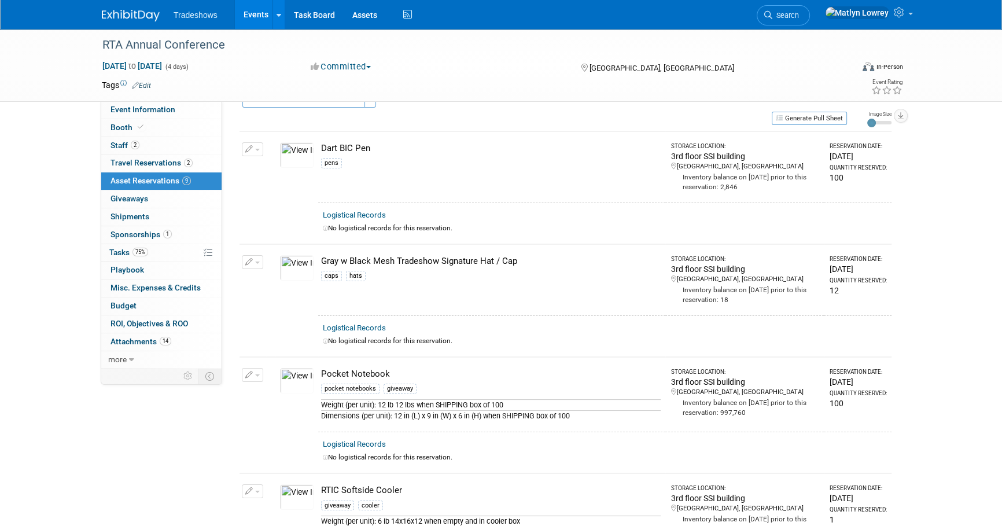
scroll to position [52, 0]
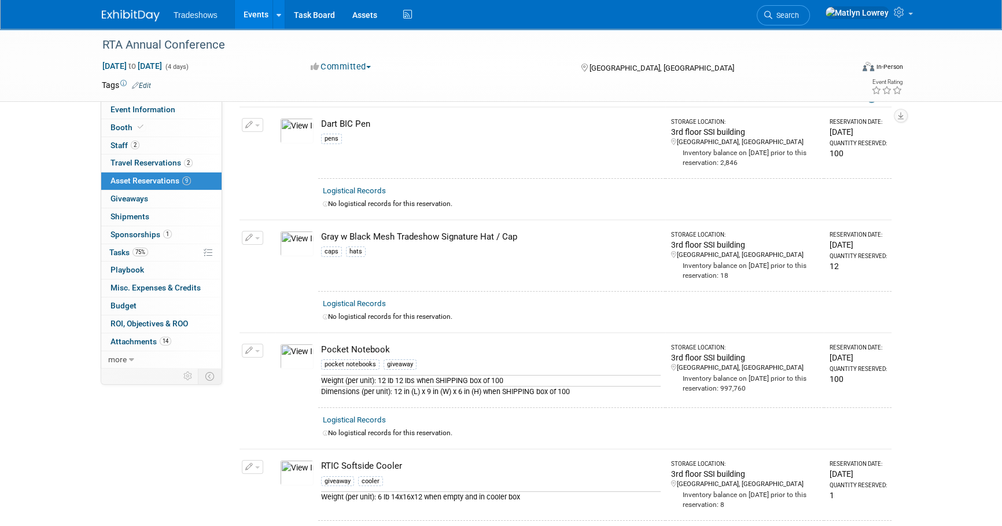
click at [256, 237] on span "button" at bounding box center [257, 238] width 5 height 2
click at [283, 258] on button "Change Reservation" at bounding box center [297, 257] width 98 height 16
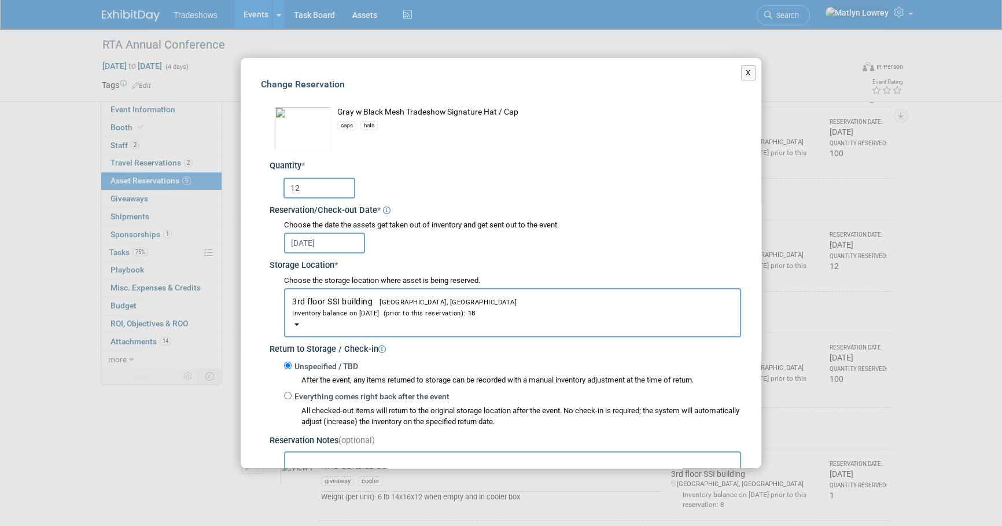
click at [314, 194] on input "12" at bounding box center [320, 188] width 72 height 21
click at [741, 68] on button "X" at bounding box center [748, 72] width 14 height 15
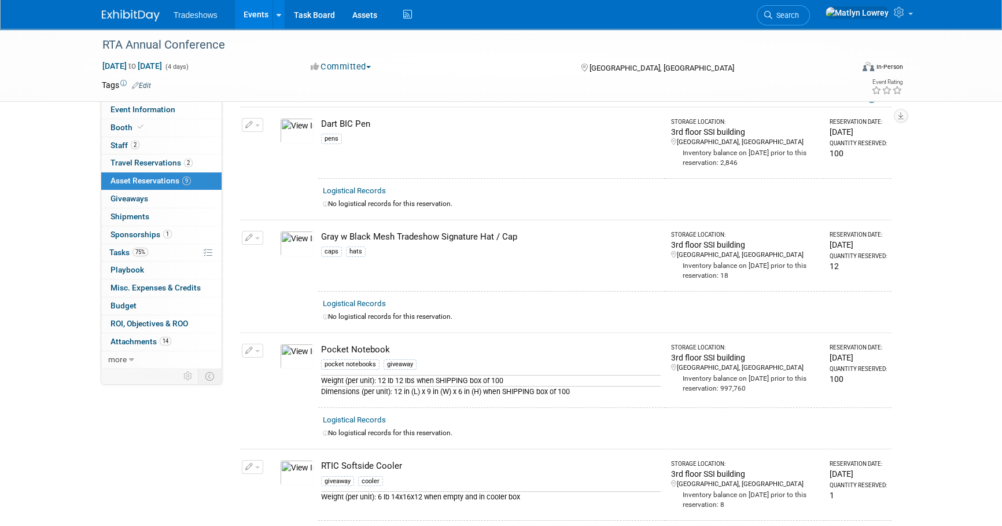
click at [245, 237] on icon "button" at bounding box center [249, 238] width 8 height 8
click at [291, 289] on span "Cancel Reservation" at bounding box center [301, 292] width 74 height 9
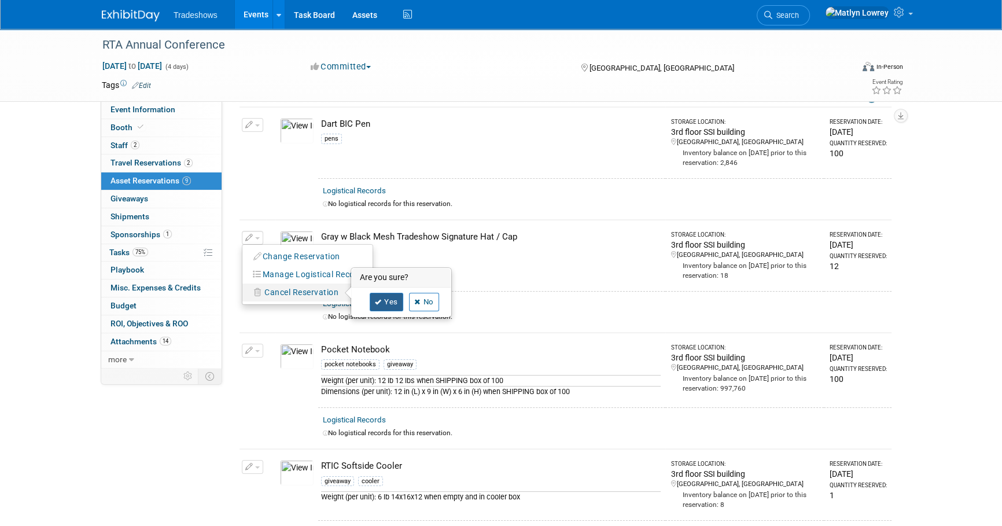
click at [384, 302] on link "Yes" at bounding box center [387, 302] width 34 height 19
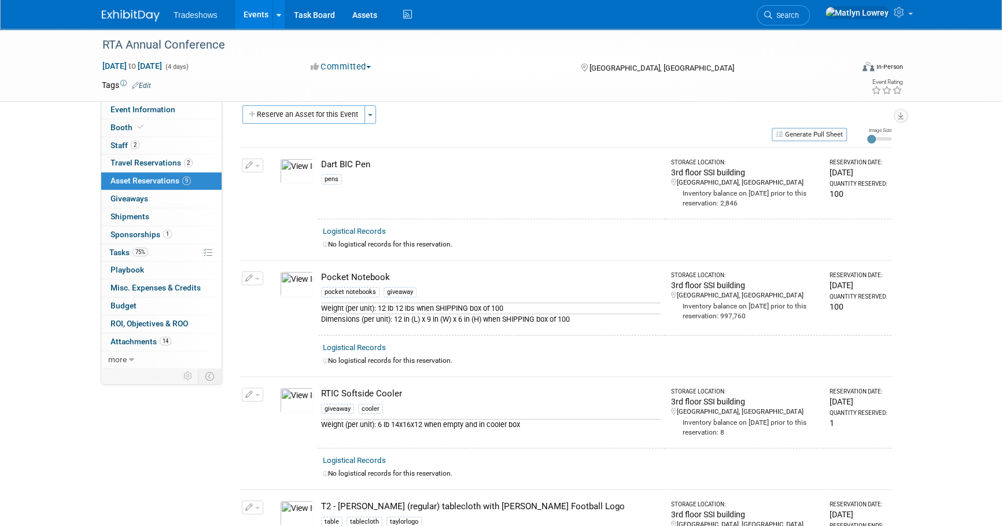
scroll to position [0, 0]
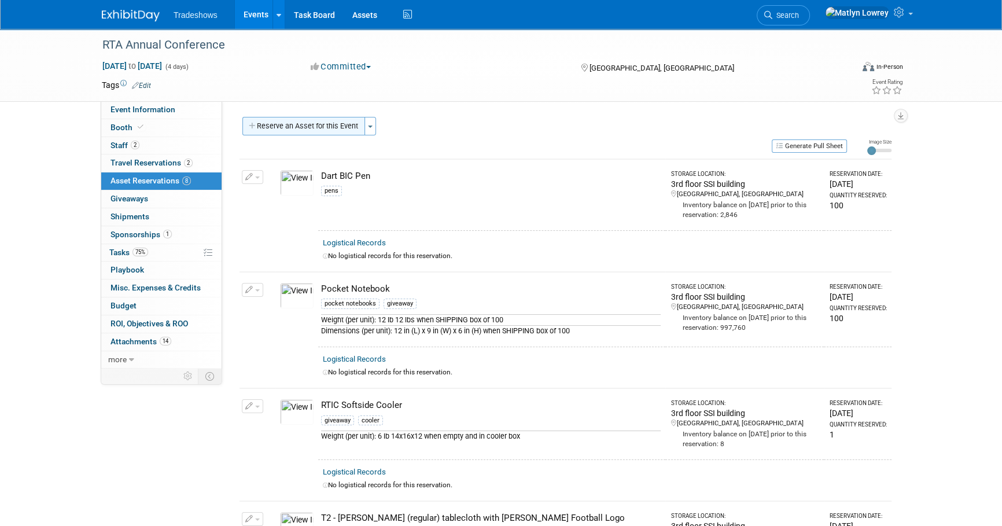
click at [295, 128] on button "Reserve an Asset for this Event" at bounding box center [303, 126] width 123 height 19
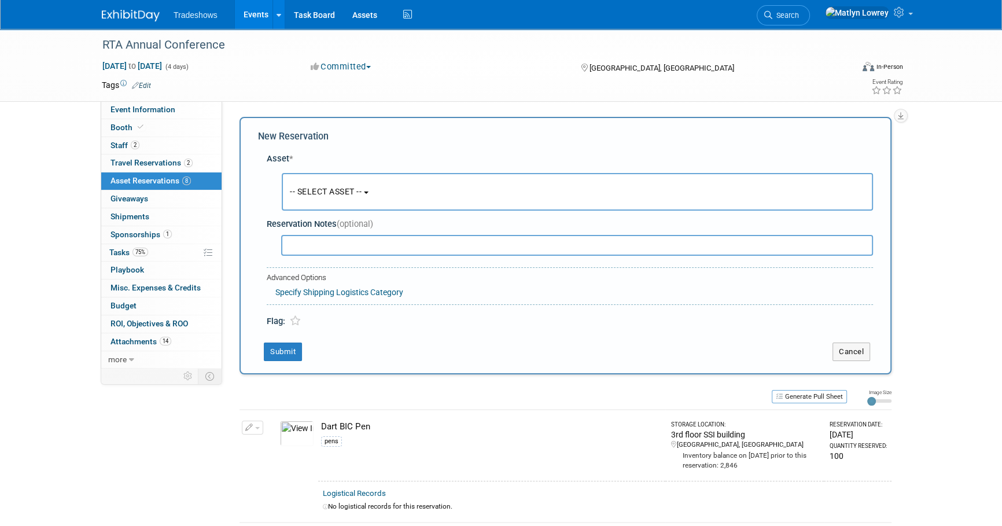
scroll to position [11, 0]
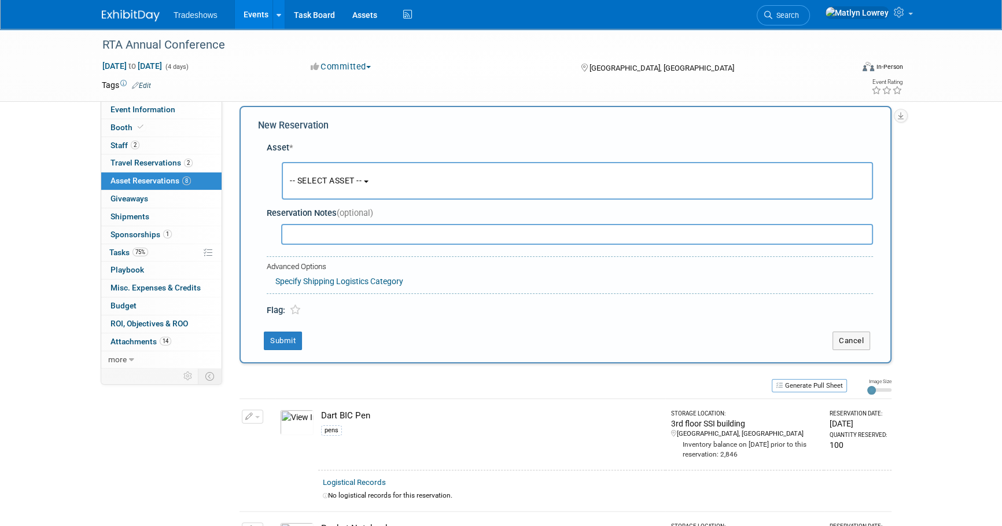
click at [310, 178] on span "-- SELECT ASSET --" at bounding box center [326, 180] width 72 height 9
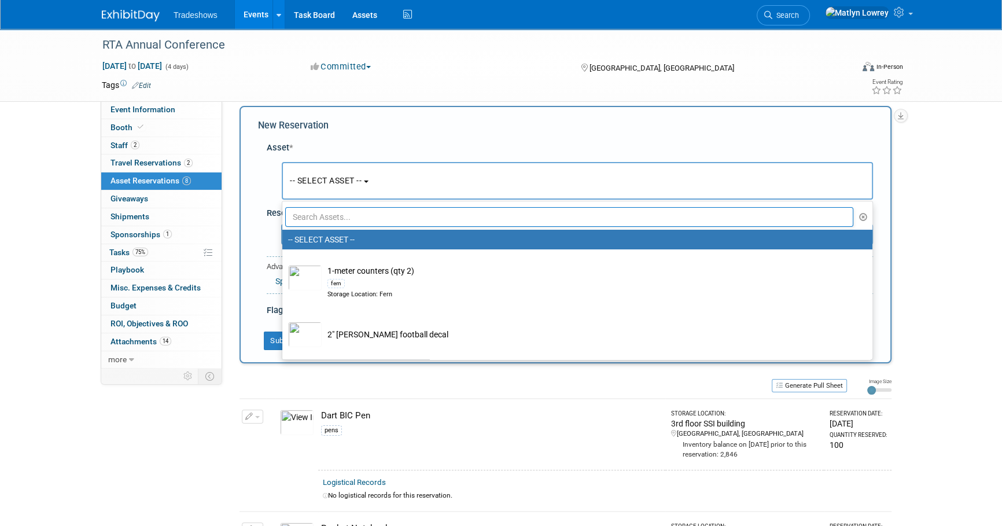
click at [314, 216] on input "text" at bounding box center [569, 217] width 568 height 20
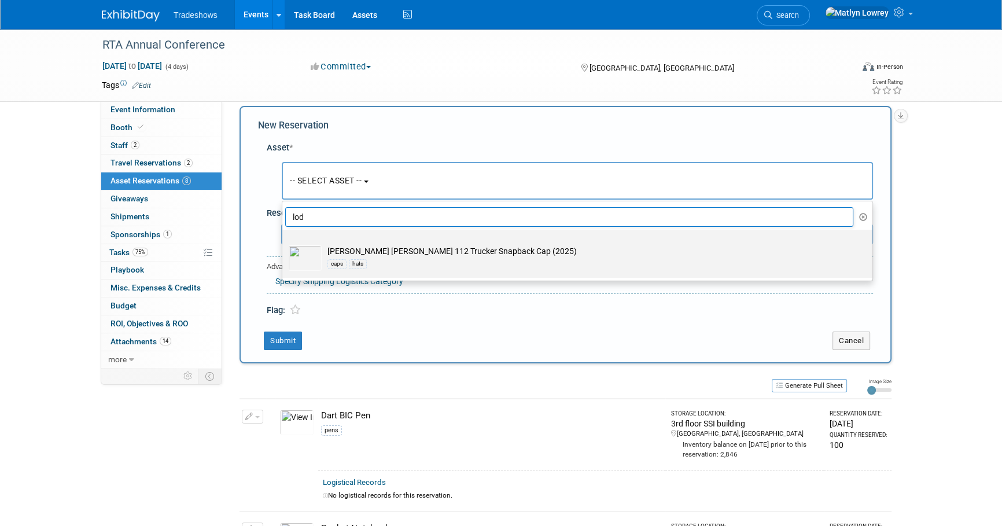
type input "lod"
click at [362, 249] on td "Loden Richardson 112 Trucker Snapback Cap (2025) caps hats" at bounding box center [586, 257] width 528 height 25
click at [284, 244] on input "Loden Richardson 112 Trucker Snapback Cap (2025) caps hats" at bounding box center [281, 240] width 8 height 8
select select "10729854"
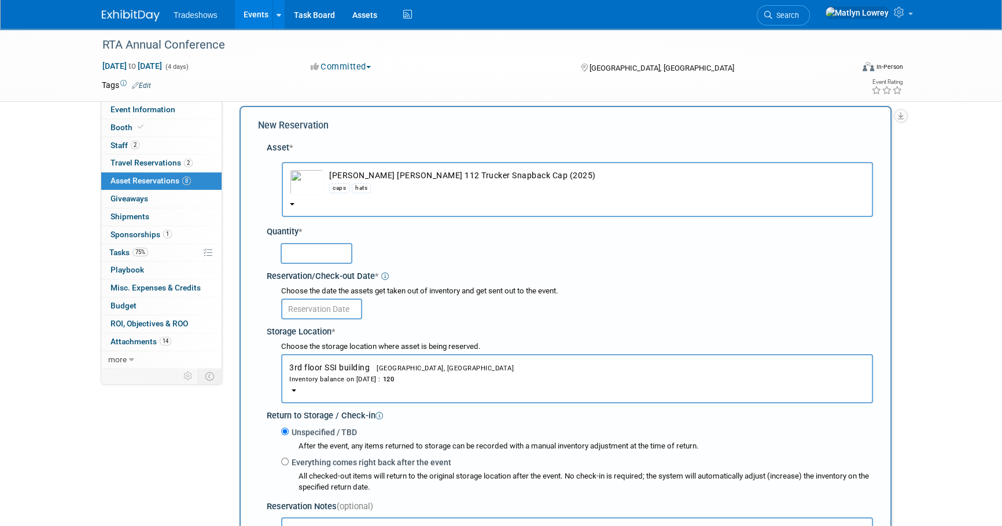
click at [319, 246] on input "text" at bounding box center [317, 253] width 72 height 21
type input "12"
click at [330, 303] on input "text" at bounding box center [321, 309] width 81 height 21
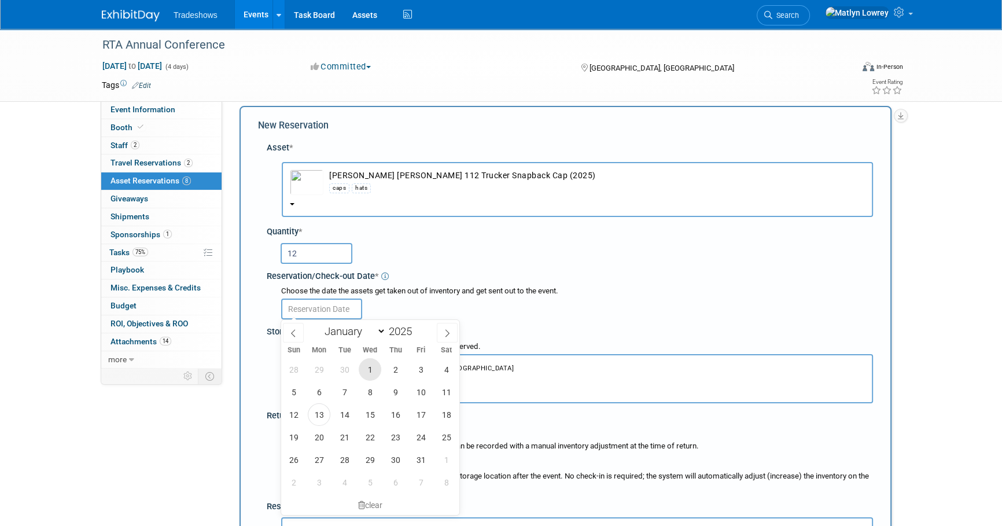
click at [362, 363] on span "1" at bounding box center [370, 369] width 23 height 23
type input "[DATE]"
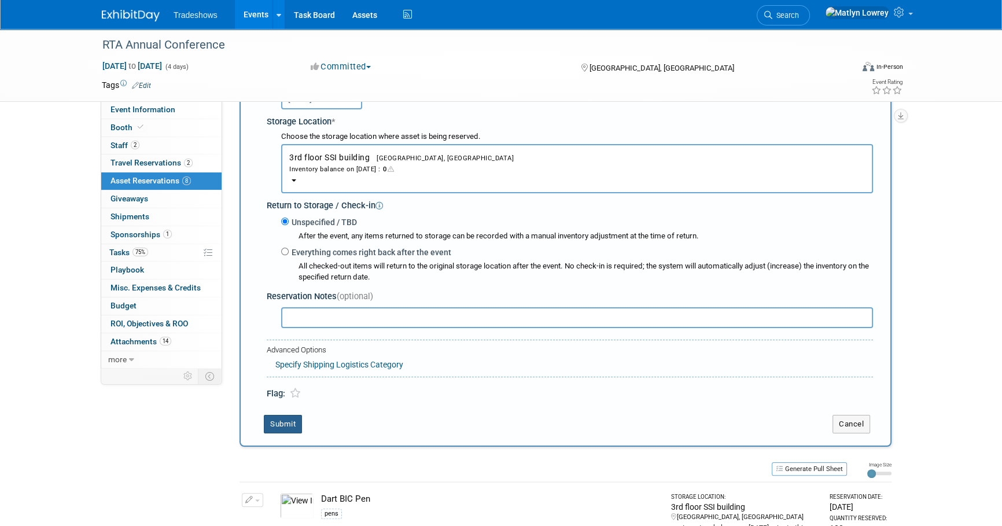
click at [301, 422] on button "Submit" at bounding box center [283, 424] width 38 height 19
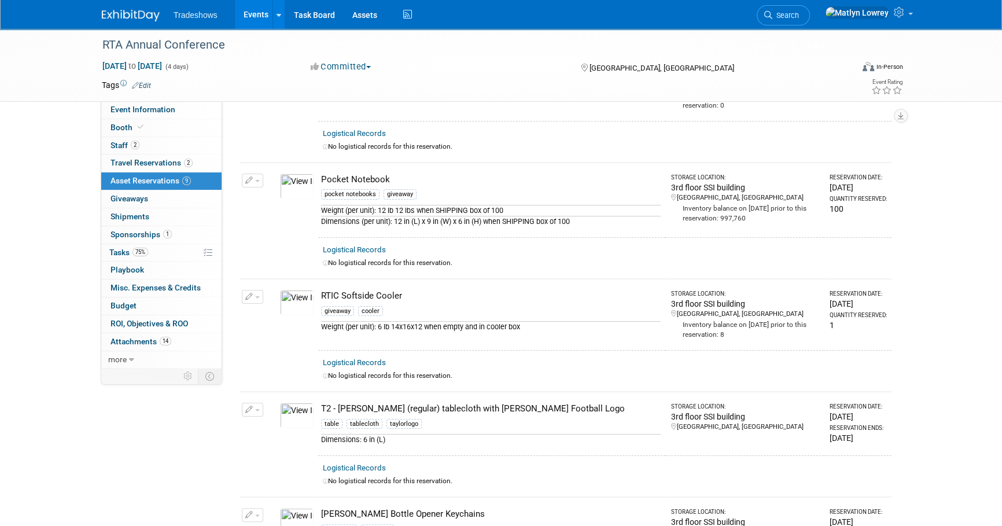
scroll to position [12, 0]
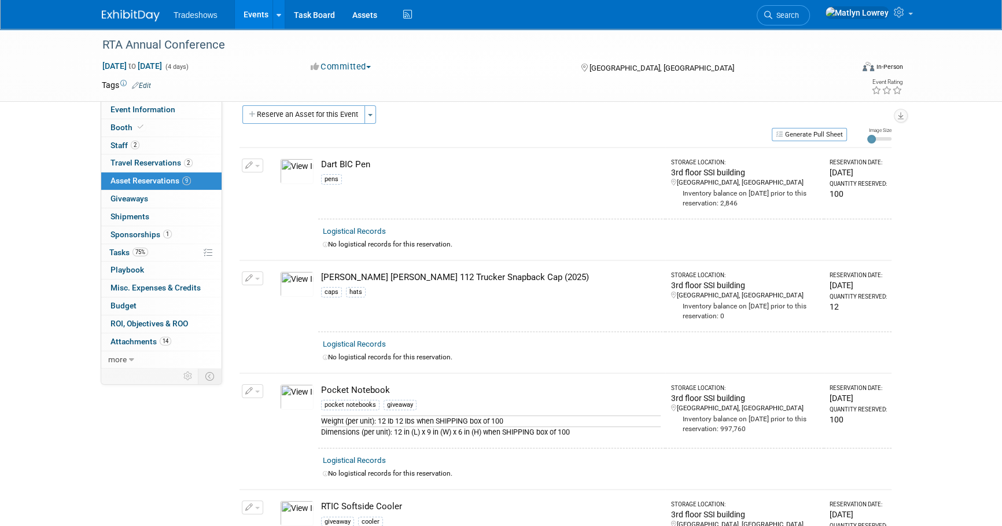
click at [251, 17] on link "Events" at bounding box center [256, 14] width 42 height 29
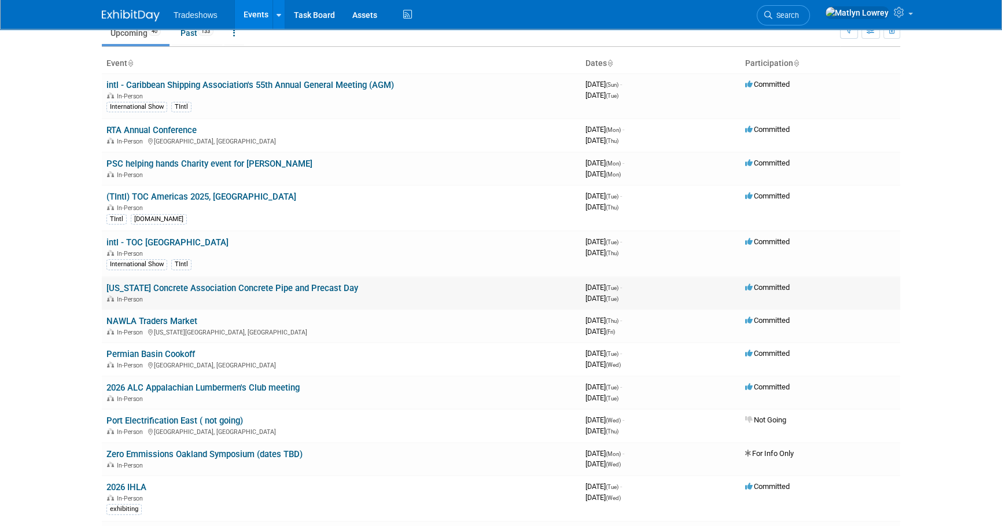
scroll to position [52, 0]
click at [156, 289] on link "Louisiana Concrete Association Concrete Pipe and Precast Day" at bounding box center [232, 288] width 252 height 10
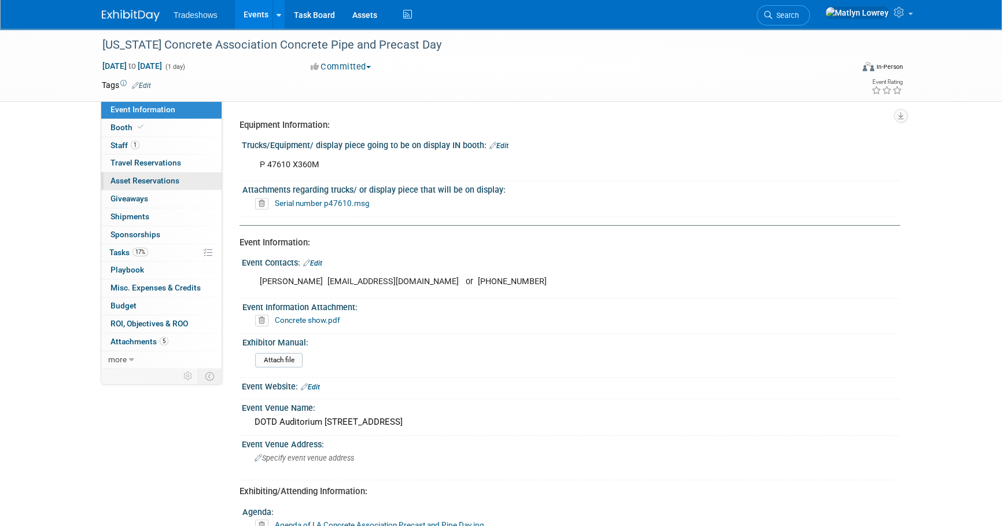
click at [163, 186] on link "0 Asset Reservations 0" at bounding box center [161, 180] width 120 height 17
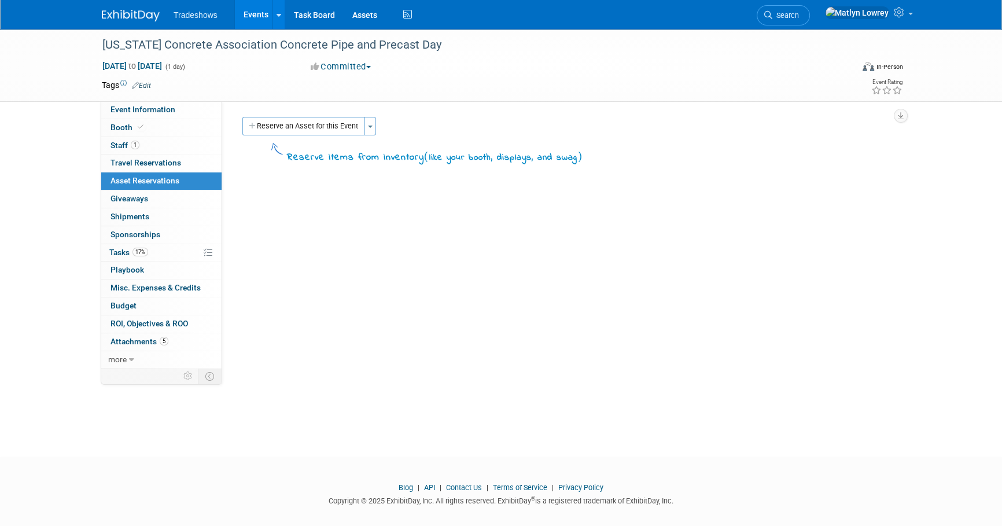
click at [306, 135] on div "Reserve an Asset for this Event Toggle Dropdown New asset reservation Copy asse…" at bounding box center [566, 127] width 652 height 21
click at [303, 133] on button "Reserve an Asset for this Event" at bounding box center [303, 126] width 123 height 19
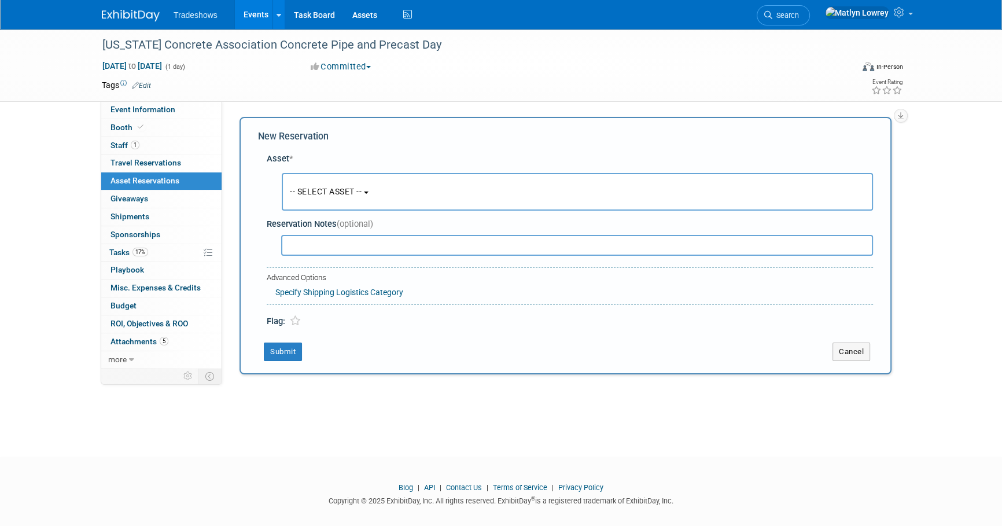
scroll to position [11, 0]
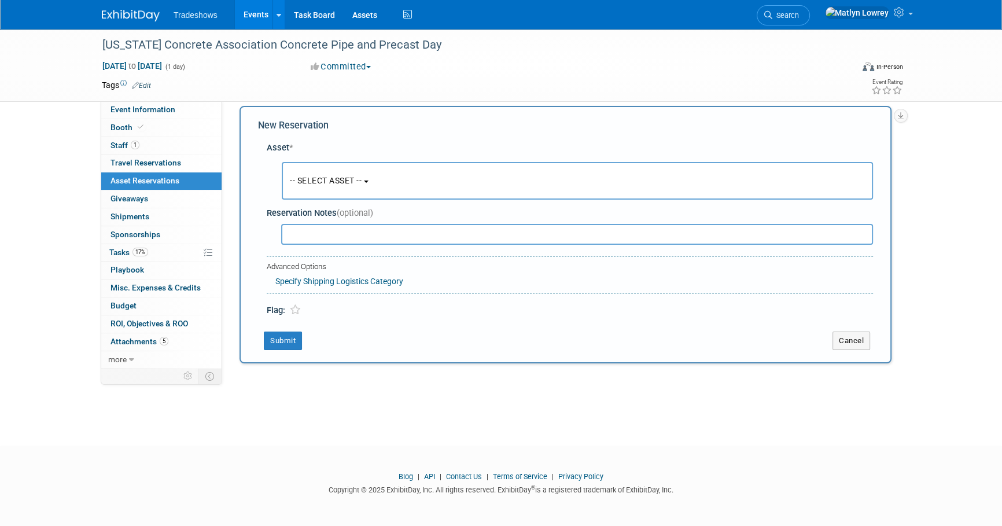
click at [332, 183] on span "-- SELECT ASSET --" at bounding box center [326, 180] width 72 height 9
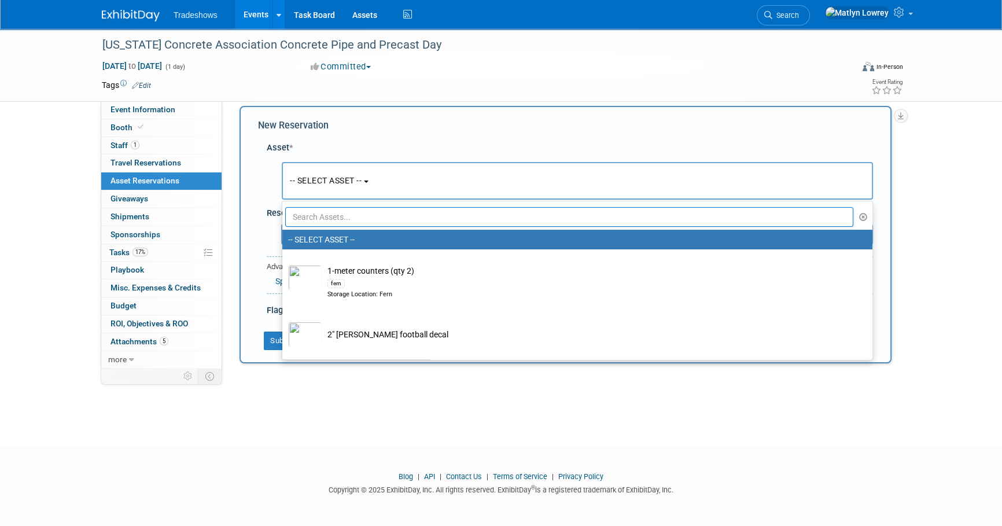
click at [328, 214] on input "text" at bounding box center [569, 217] width 568 height 20
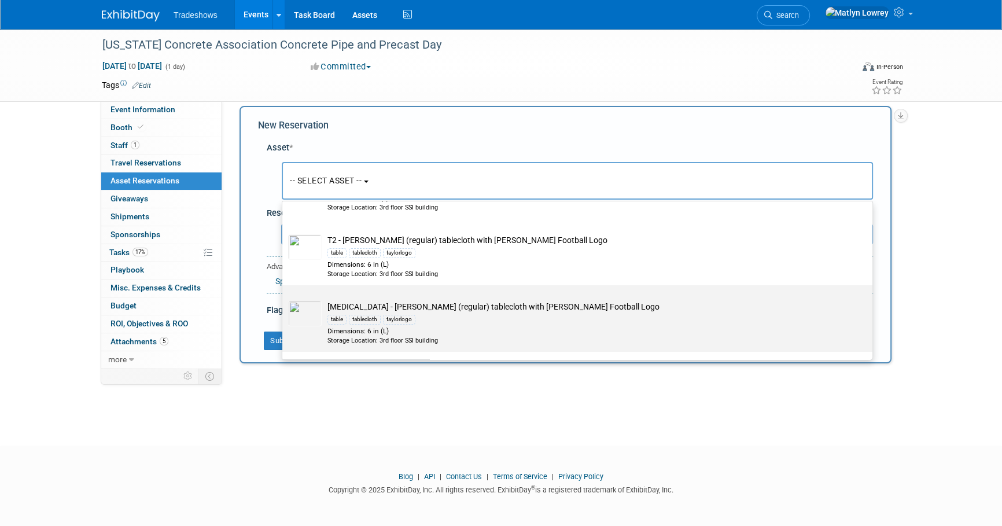
scroll to position [157, 0]
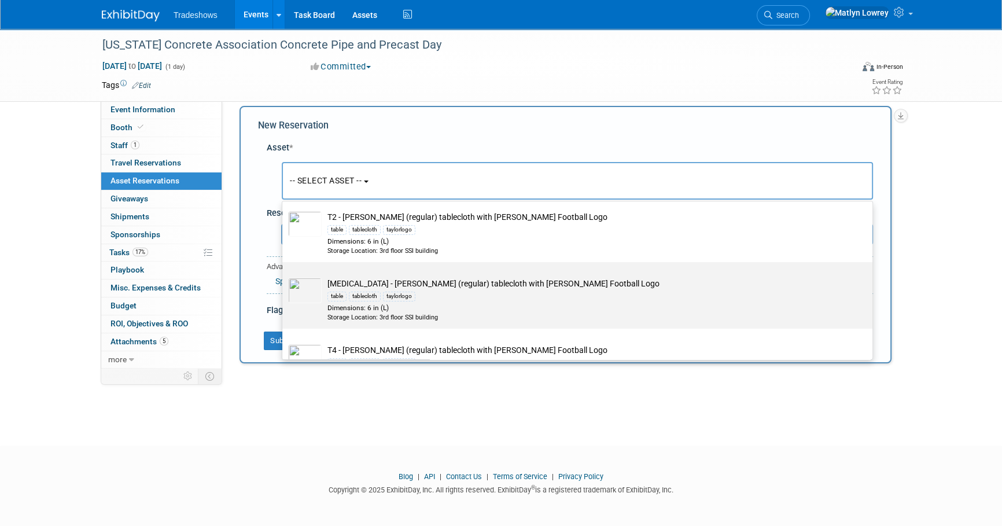
type input "table"
click at [349, 294] on div "tablecloth" at bounding box center [365, 296] width 32 height 9
click at [284, 276] on input "T3 - Taylor (regular) tablecloth with Taylor Football Logo table tablecloth tay…" at bounding box center [281, 273] width 8 height 8
select select "10722471"
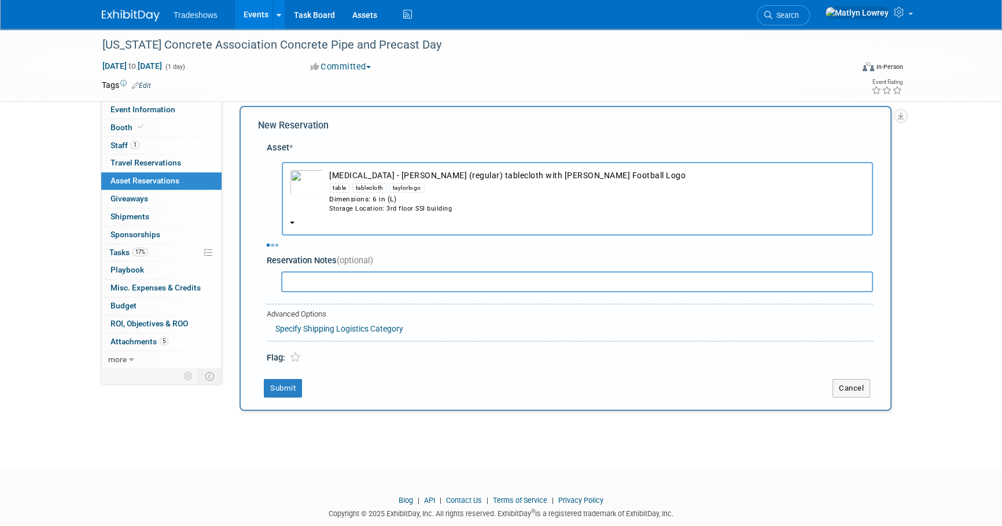
select select "9"
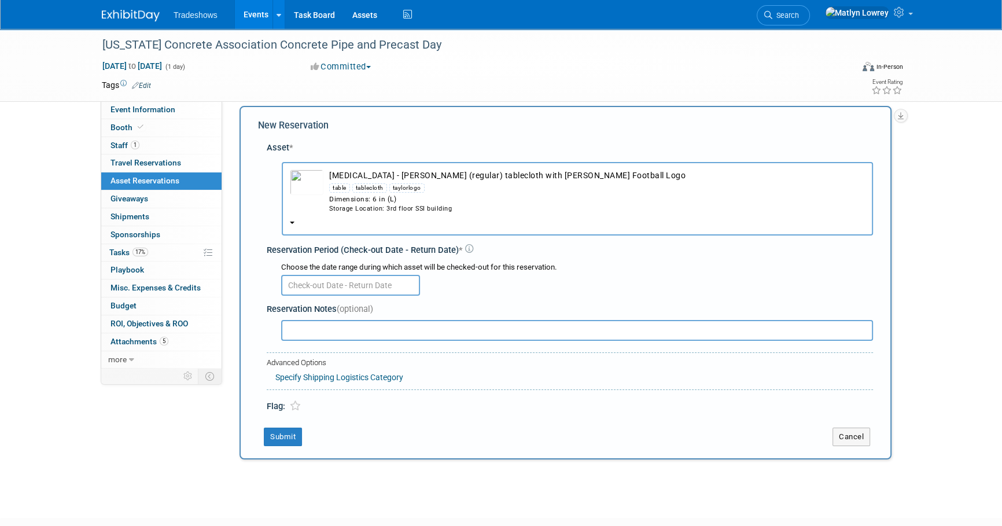
click at [314, 271] on div "Choose the date range during which asset will be checked-out for this reservati…" at bounding box center [577, 267] width 592 height 11
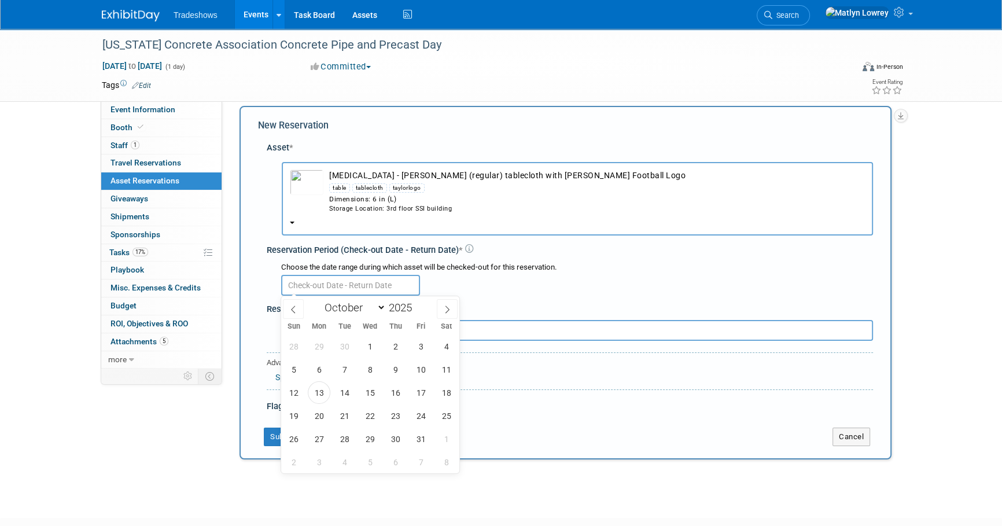
click at [312, 283] on input "text" at bounding box center [350, 285] width 139 height 21
click at [368, 342] on span "1" at bounding box center [370, 346] width 23 height 23
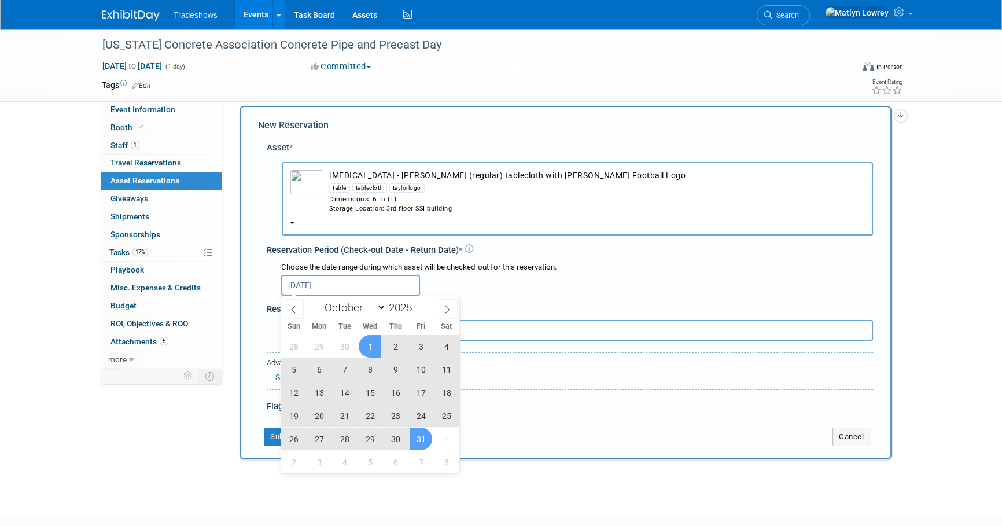
click at [427, 442] on span "31" at bounding box center [421, 439] width 23 height 23
type input "Oct 1, 2025 to Oct 31, 2025"
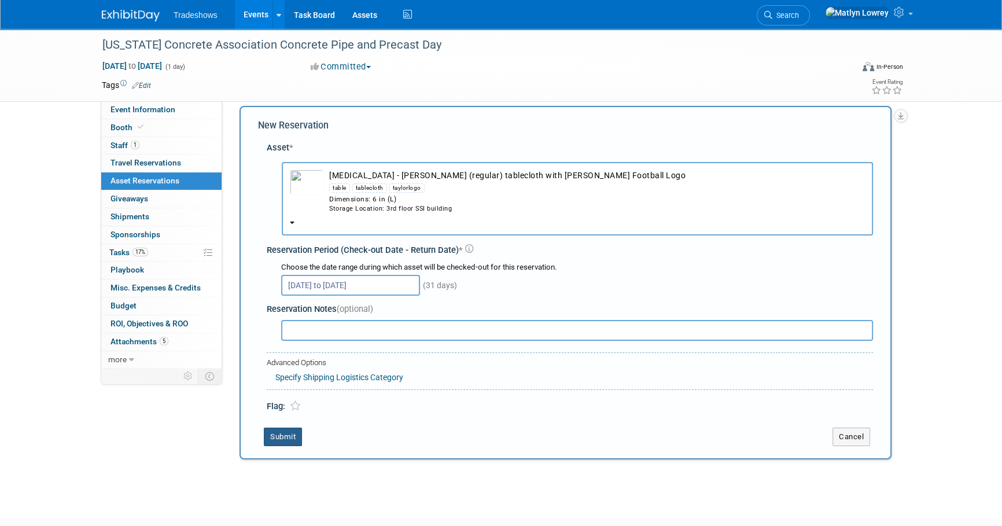
click at [293, 430] on button "Submit" at bounding box center [283, 437] width 38 height 19
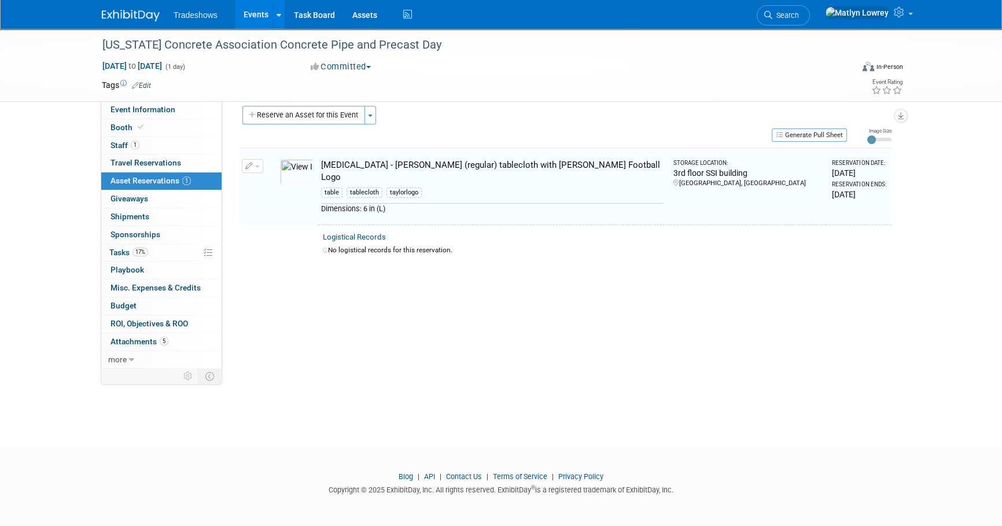
scroll to position [12, 0]
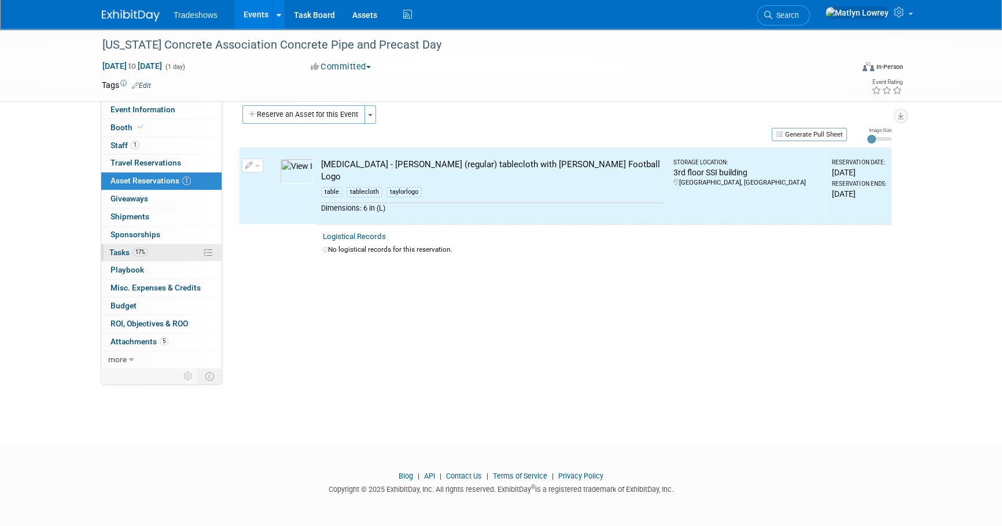
click at [133, 248] on span "Tasks 17%" at bounding box center [128, 252] width 39 height 9
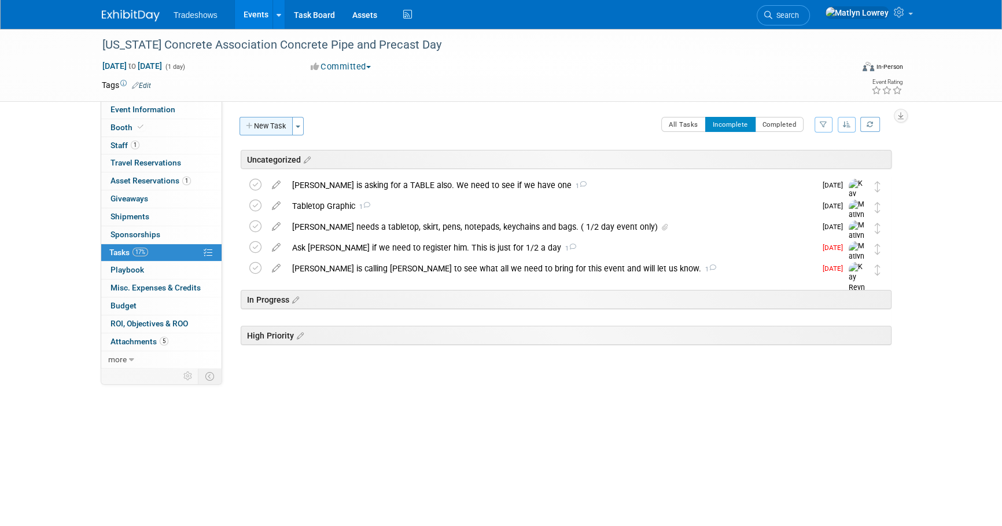
click at [258, 123] on button "New Task" at bounding box center [266, 126] width 53 height 19
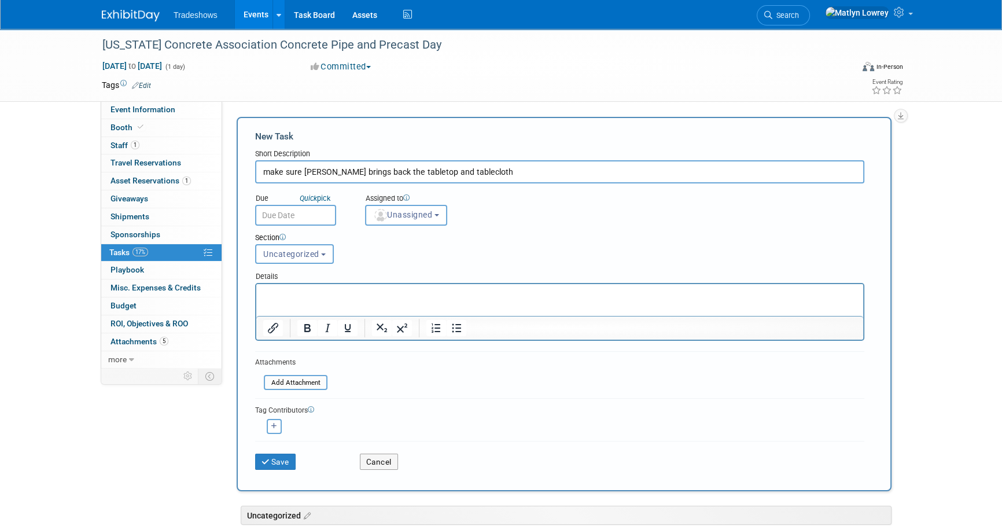
type input "make sure pete brings back the tabletop and tablecloth"
click at [295, 211] on input "text" at bounding box center [295, 215] width 81 height 21
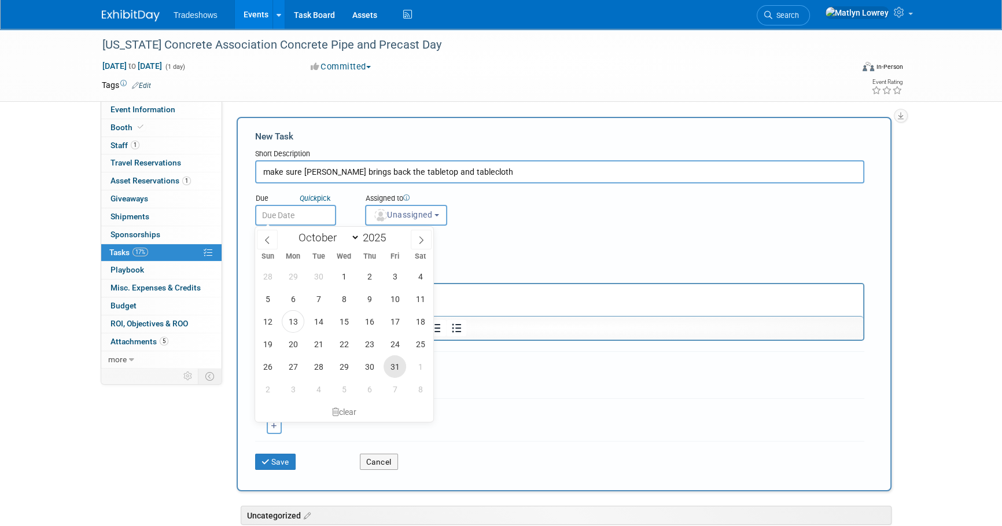
click at [390, 366] on span "31" at bounding box center [395, 366] width 23 height 23
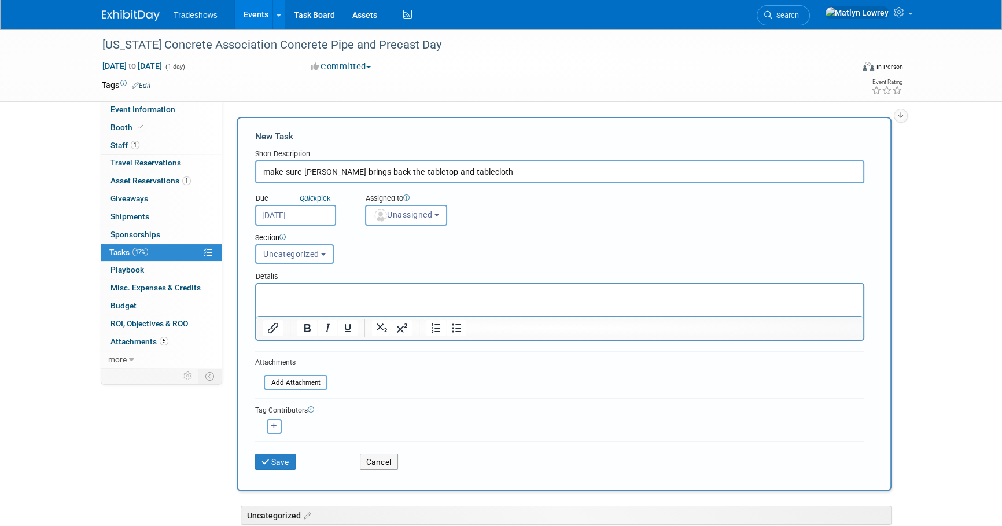
click at [321, 215] on input "Oct 31, 2025" at bounding box center [295, 215] width 81 height 21
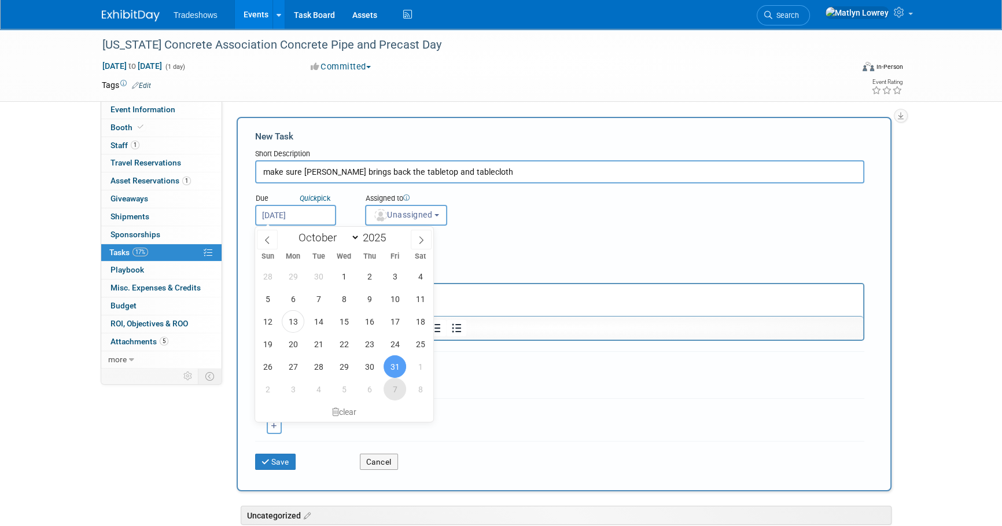
click at [399, 385] on span "7" at bounding box center [395, 389] width 23 height 23
type input "Nov 7, 2025"
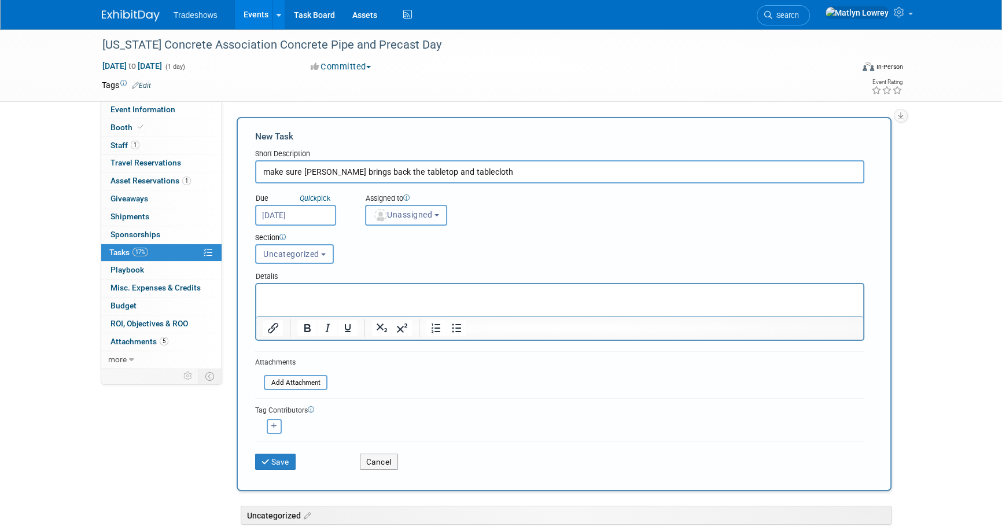
click at [409, 216] on span "Unassigned" at bounding box center [402, 214] width 59 height 9
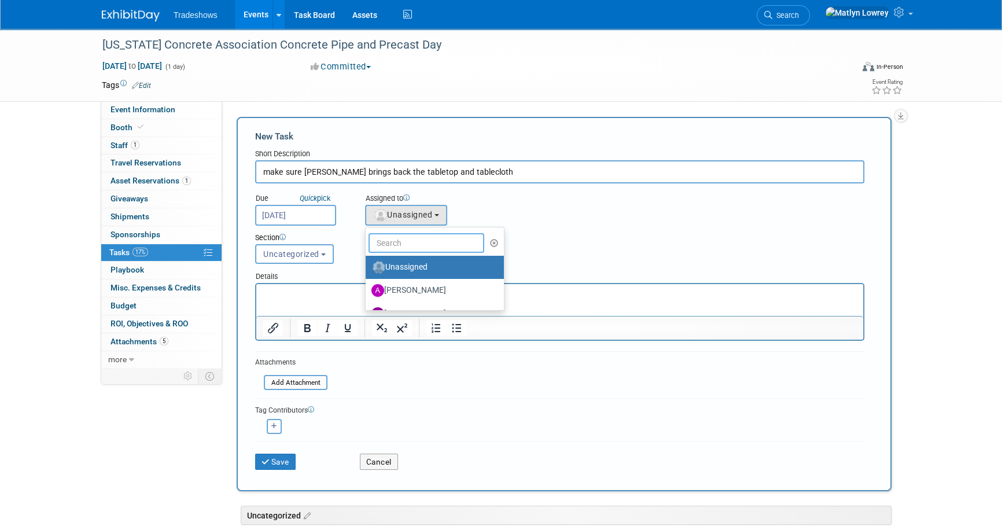
click at [404, 238] on input "text" at bounding box center [427, 243] width 116 height 20
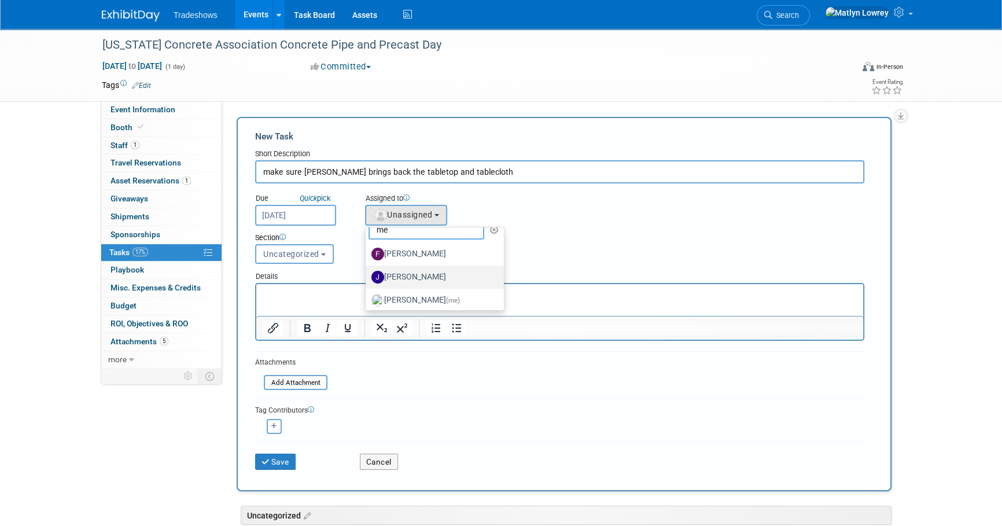
scroll to position [17, 0]
type input "me"
drag, startPoint x: 392, startPoint y: 295, endPoint x: 120, endPoint y: 31, distance: 378.6
click at [392, 295] on label "Matlyn Lowrey (me)" at bounding box center [432, 296] width 121 height 19
click at [367, 295] on input "Matlyn Lowrey (me)" at bounding box center [364, 295] width 8 height 8
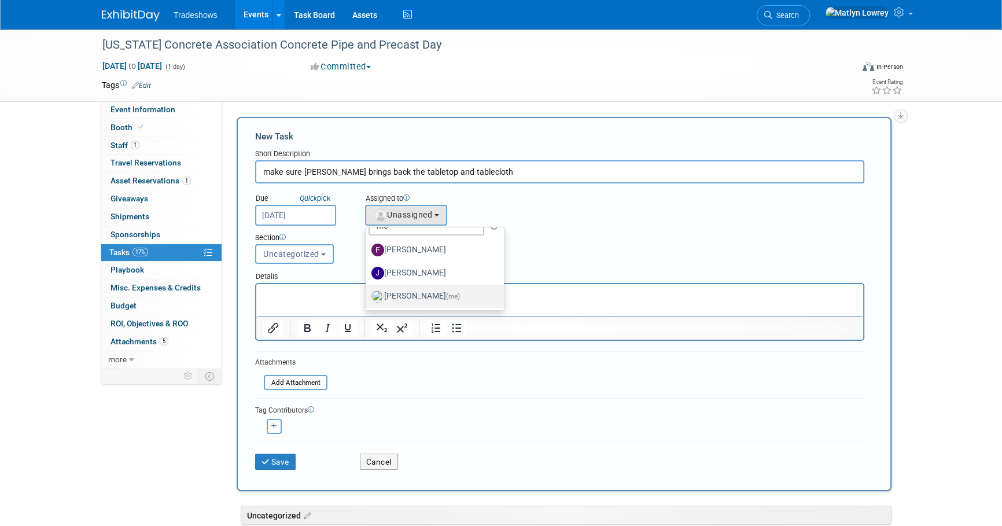
select select "53a61db3-ae1f-4f8e-85ed-74f10af30436"
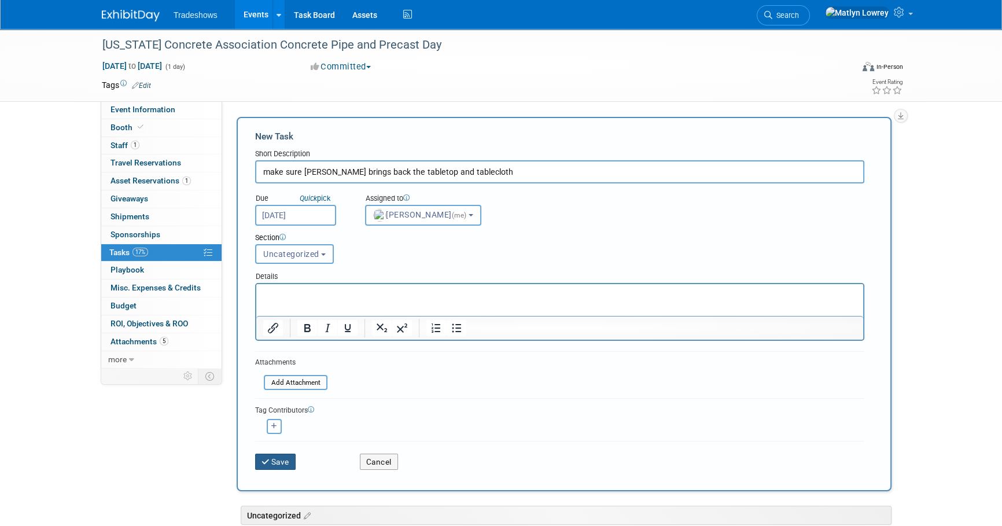
click at [273, 451] on div "Save" at bounding box center [299, 458] width 105 height 24
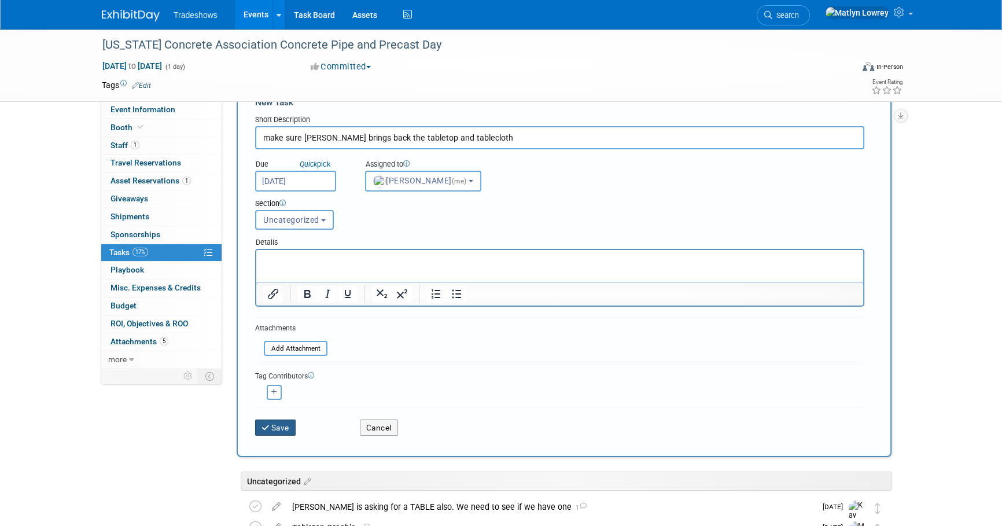
scroll to position [52, 0]
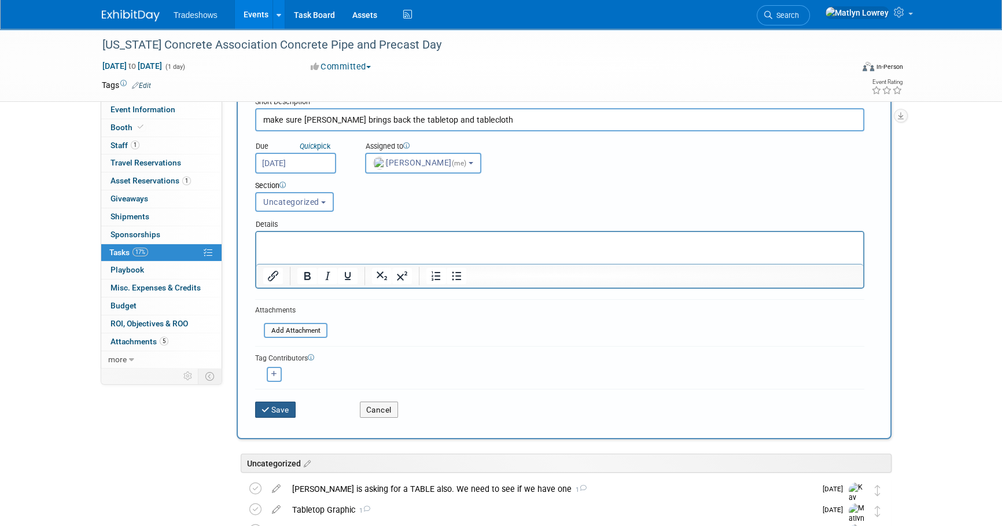
click at [284, 409] on button "Save" at bounding box center [275, 410] width 41 height 16
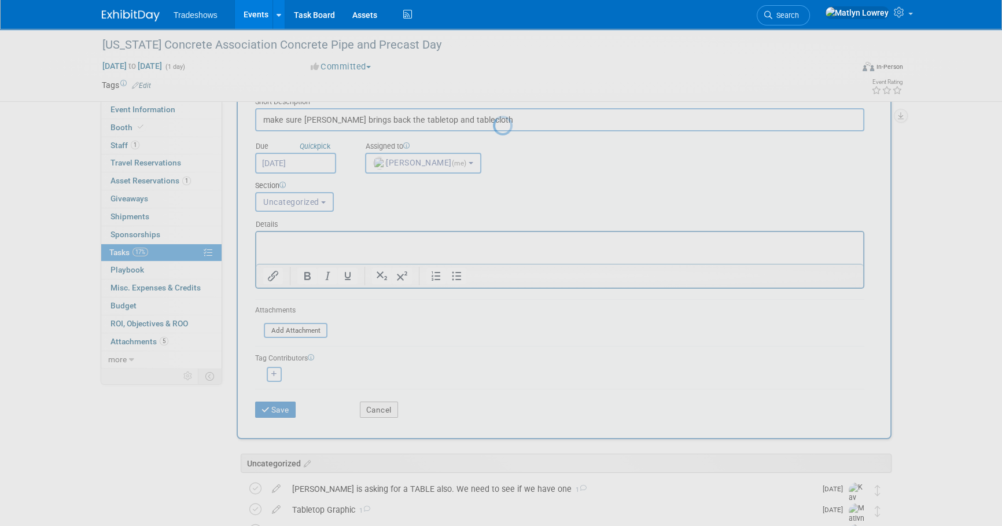
scroll to position [0, 0]
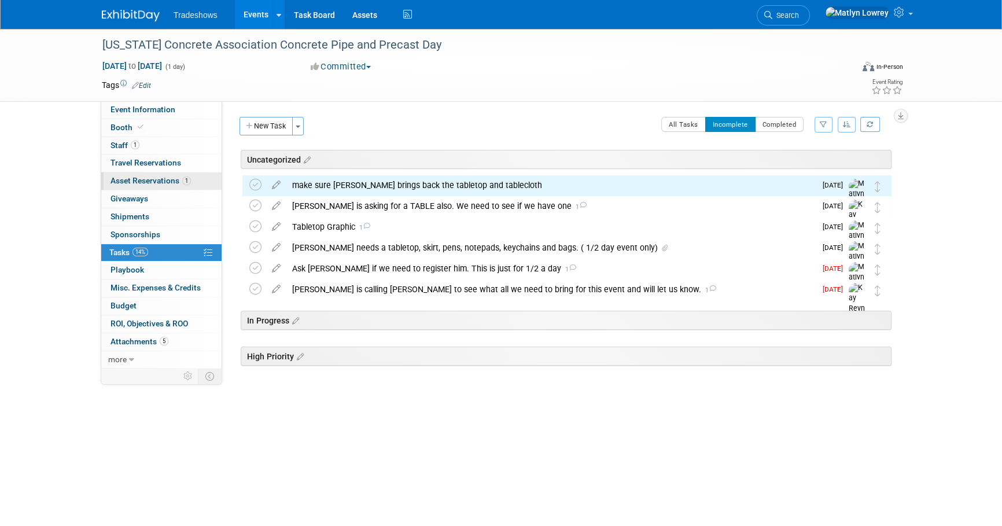
click at [184, 179] on span "1" at bounding box center [186, 181] width 9 height 9
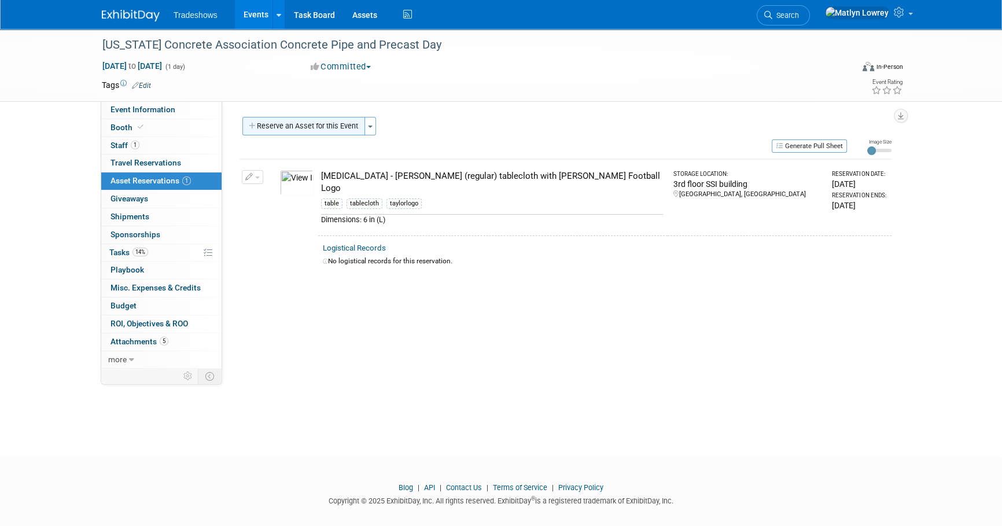
click at [305, 124] on button "Reserve an Asset for this Event" at bounding box center [303, 126] width 123 height 19
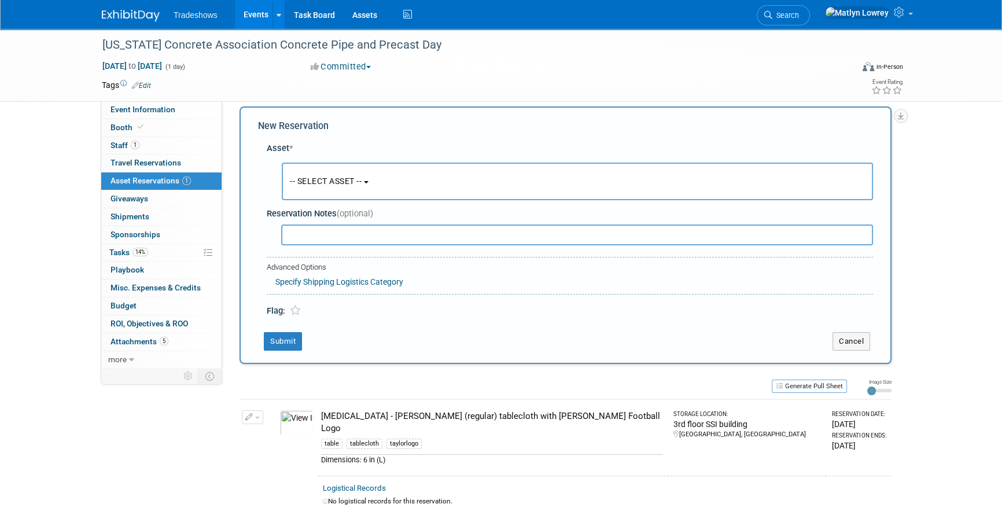
scroll to position [11, 0]
click at [317, 168] on button "-- SELECT ASSET --" at bounding box center [577, 181] width 591 height 38
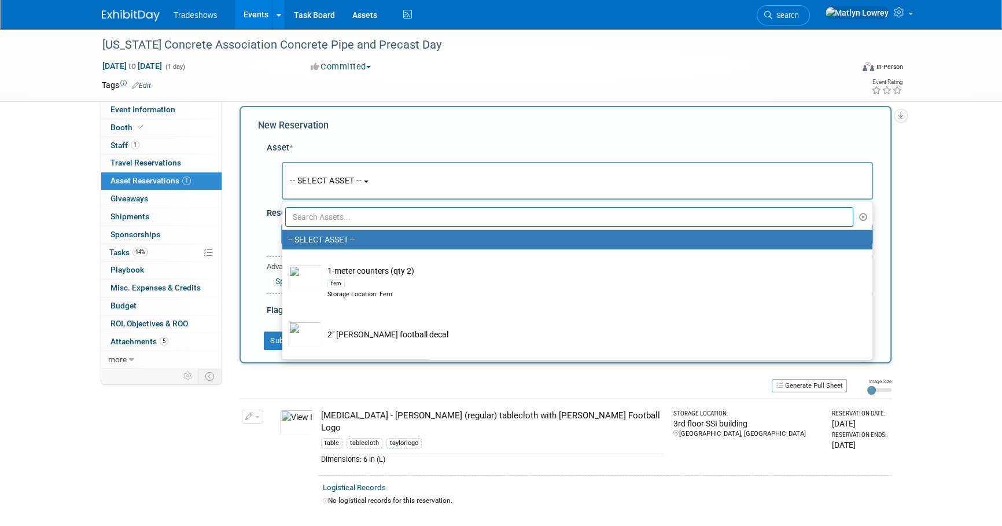
click at [300, 212] on input "text" at bounding box center [569, 217] width 568 height 20
type input "tabletop"
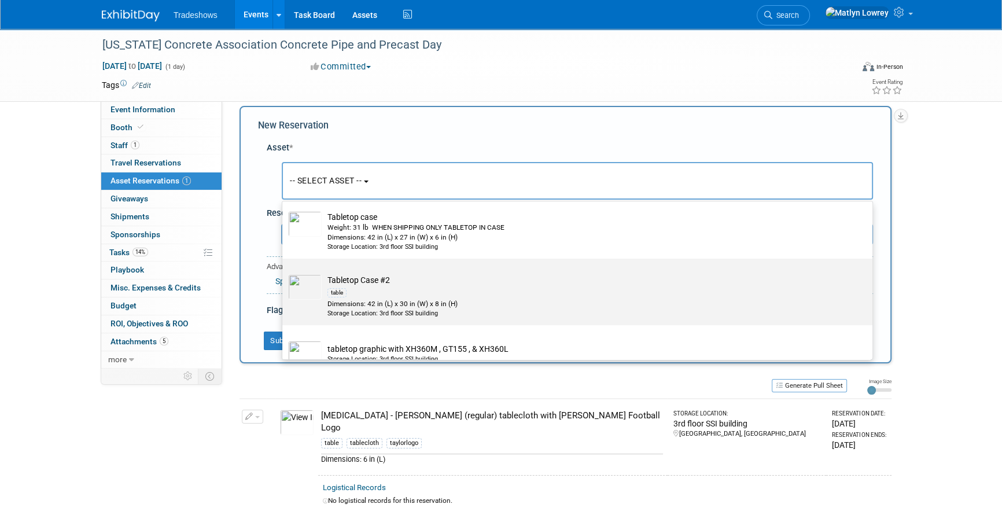
scroll to position [52, 0]
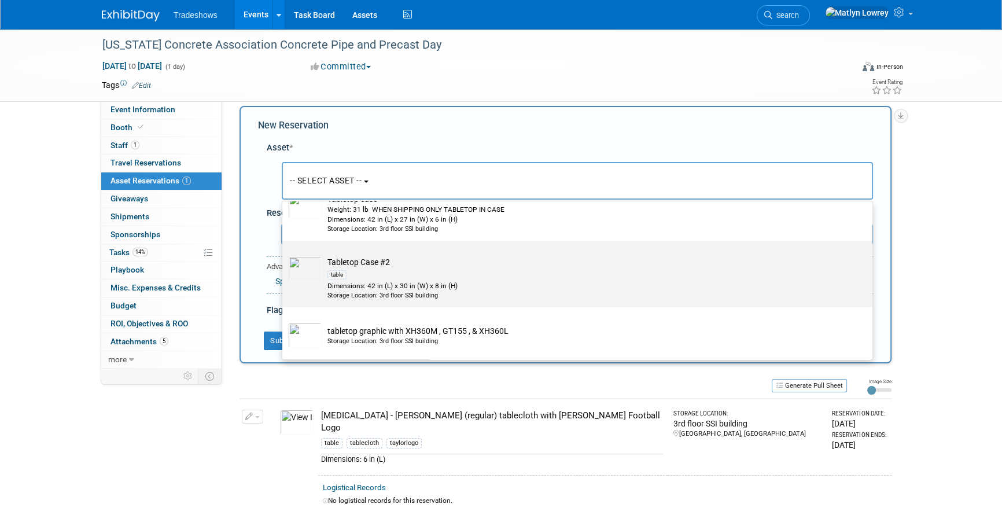
click at [347, 270] on div "table" at bounding box center [589, 274] width 522 height 13
click at [284, 255] on input "Tabletop Case #2 table Dimensions: 42 in (L) x 30 in (W) x 8 in (H) Storage Loc…" at bounding box center [281, 251] width 8 height 8
select select "10725021"
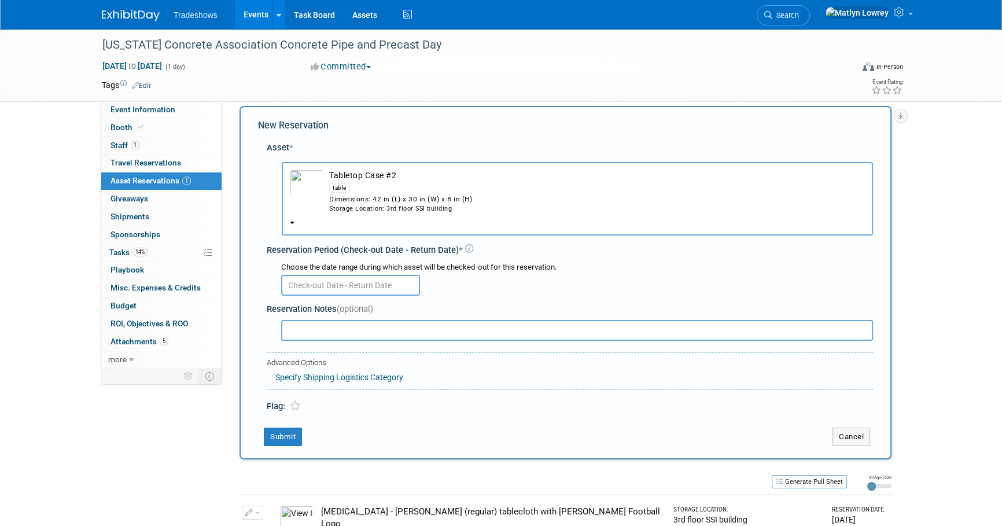
click at [306, 282] on input "text" at bounding box center [350, 285] width 139 height 21
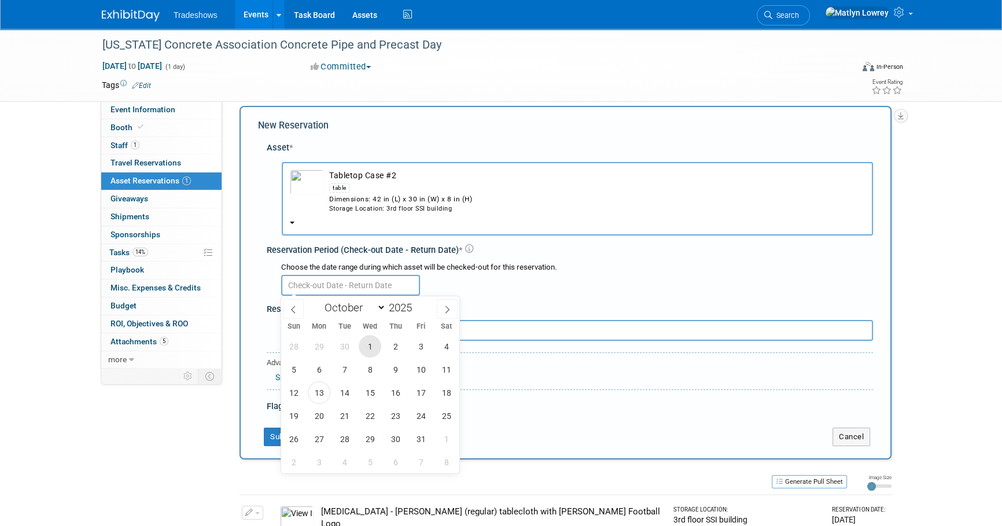
click at [363, 345] on span "1" at bounding box center [370, 346] width 23 height 23
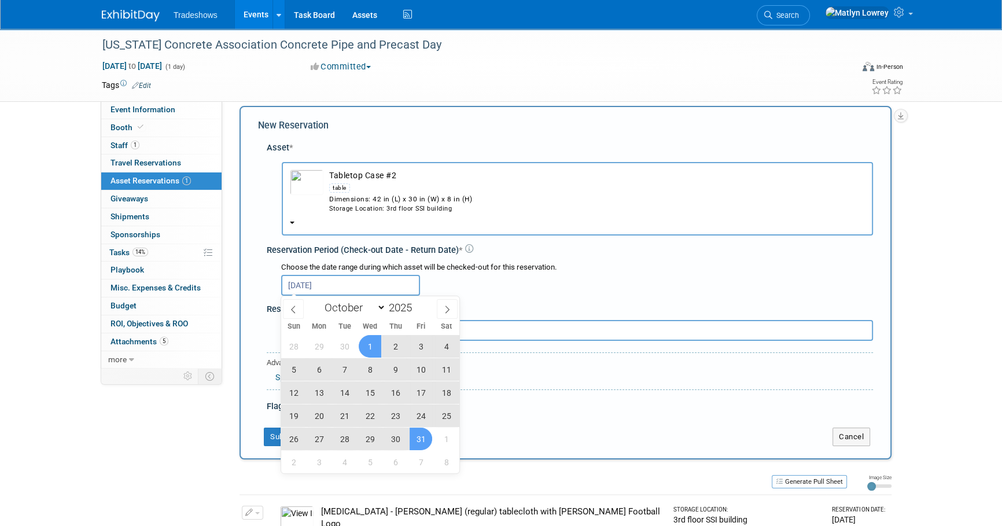
click at [420, 437] on span "31" at bounding box center [421, 439] width 23 height 23
type input "Oct 1, 2025 to Oct 31, 2025"
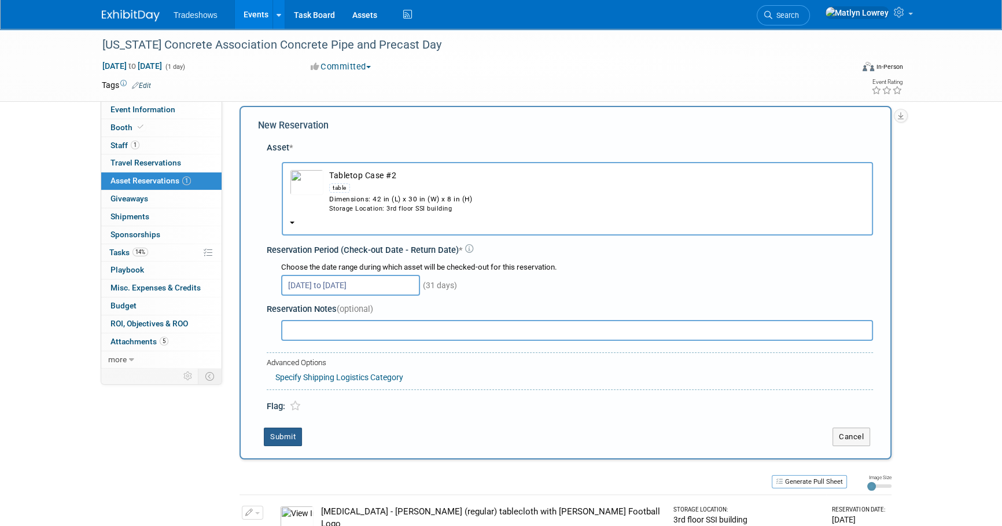
click at [283, 438] on button "Submit" at bounding box center [283, 437] width 38 height 19
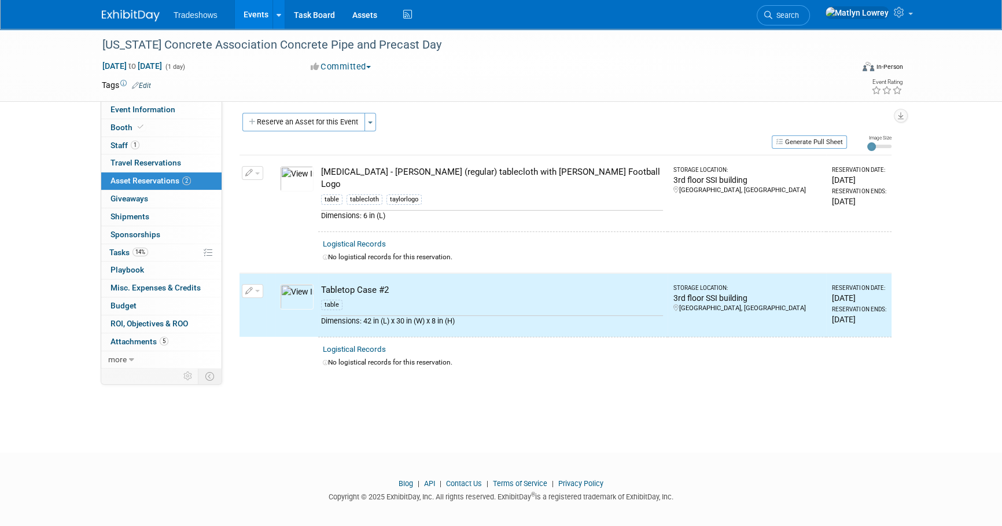
scroll to position [0, 0]
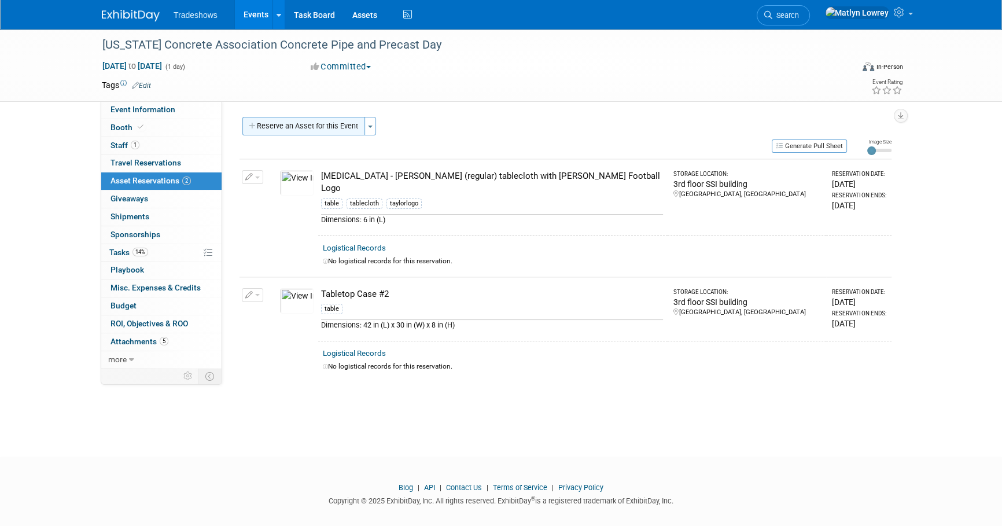
click at [281, 122] on button "Reserve an Asset for this Event" at bounding box center [303, 126] width 123 height 19
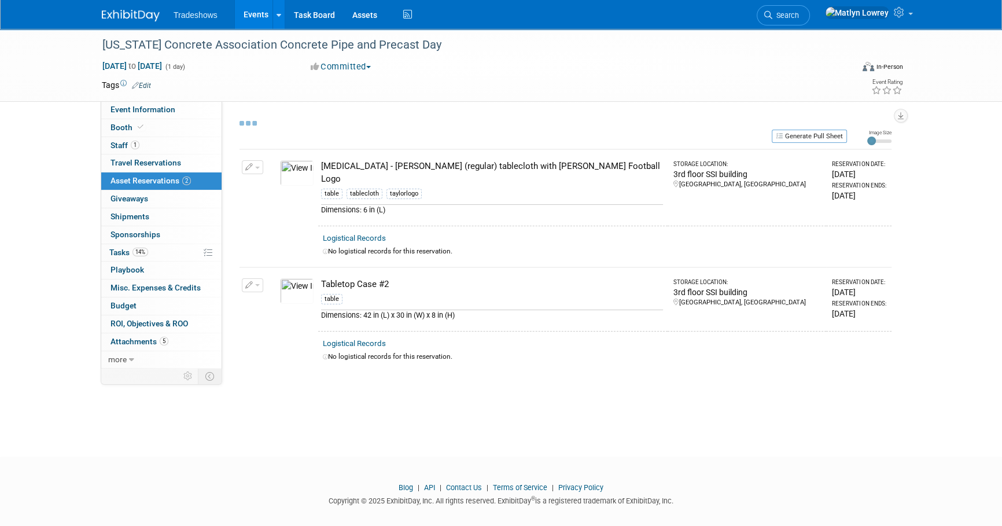
select select "9"
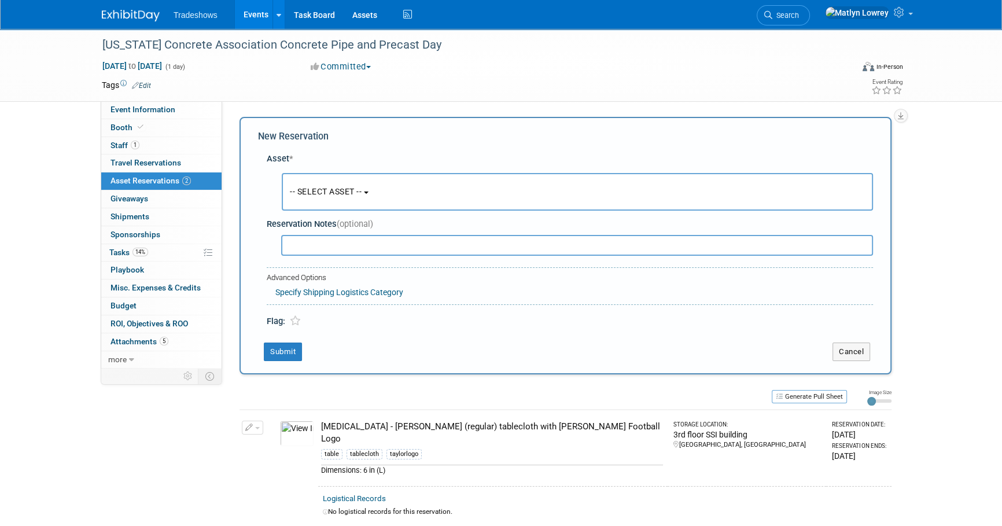
scroll to position [11, 0]
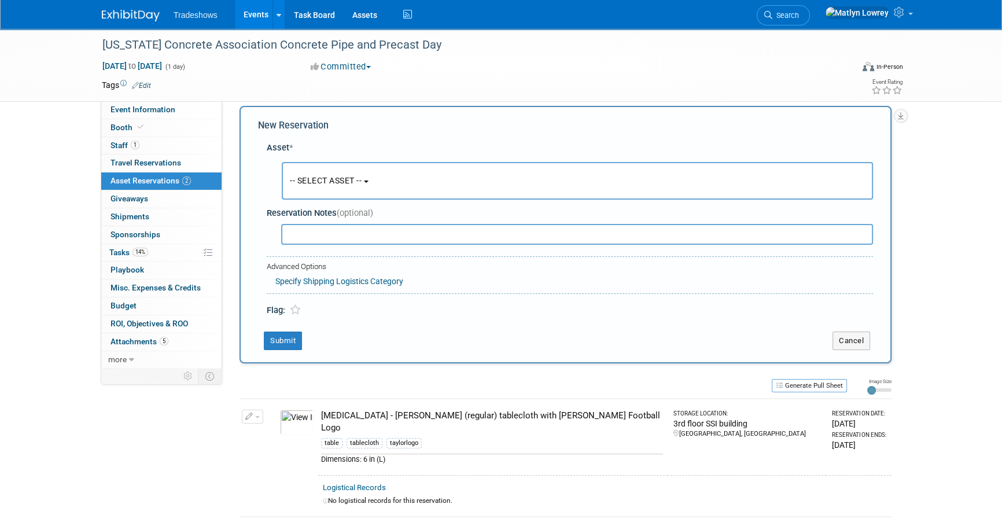
click at [305, 178] on span "-- SELECT ASSET --" at bounding box center [326, 180] width 72 height 9
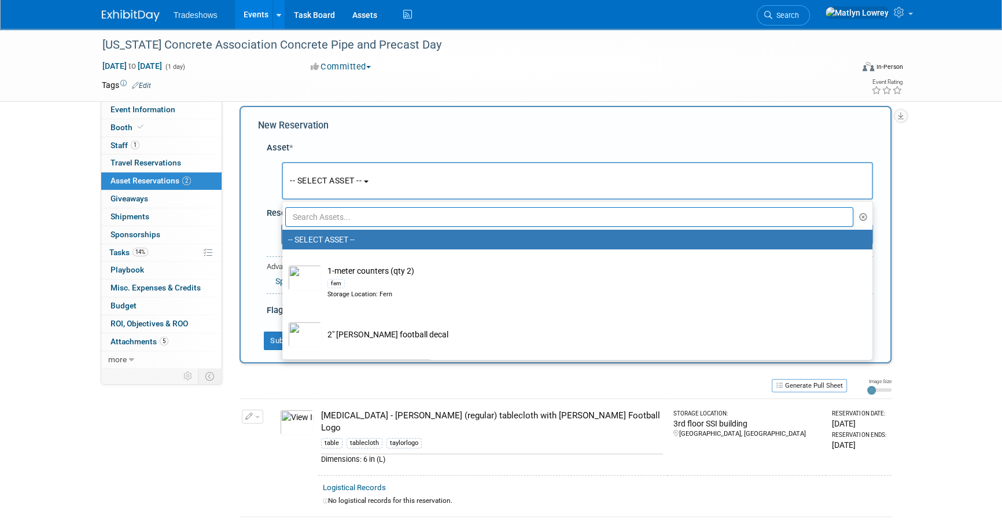
click at [309, 213] on input "text" at bounding box center [569, 217] width 568 height 20
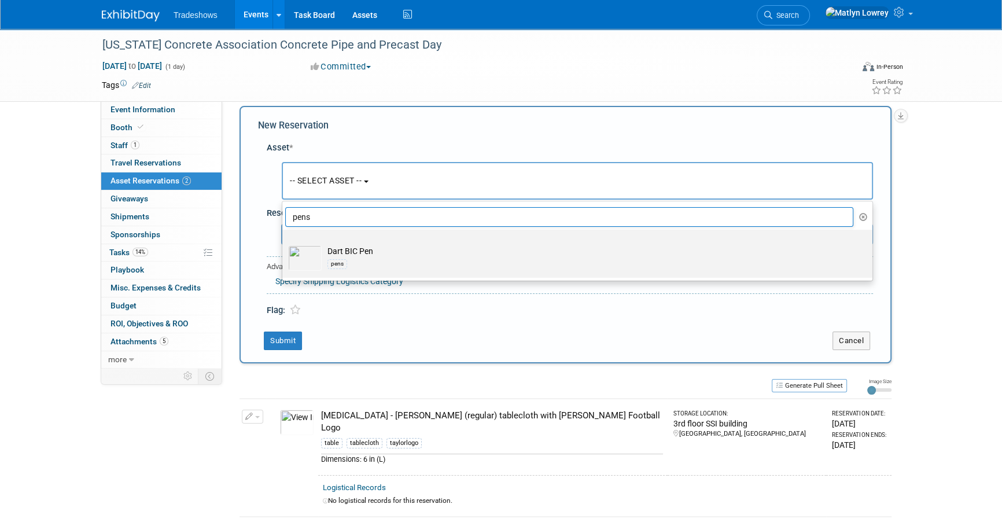
type input "pens"
click at [318, 256] on img at bounding box center [305, 257] width 34 height 25
click at [284, 244] on input "Dart BIC Pen pens" at bounding box center [281, 240] width 8 height 8
select select "10717741"
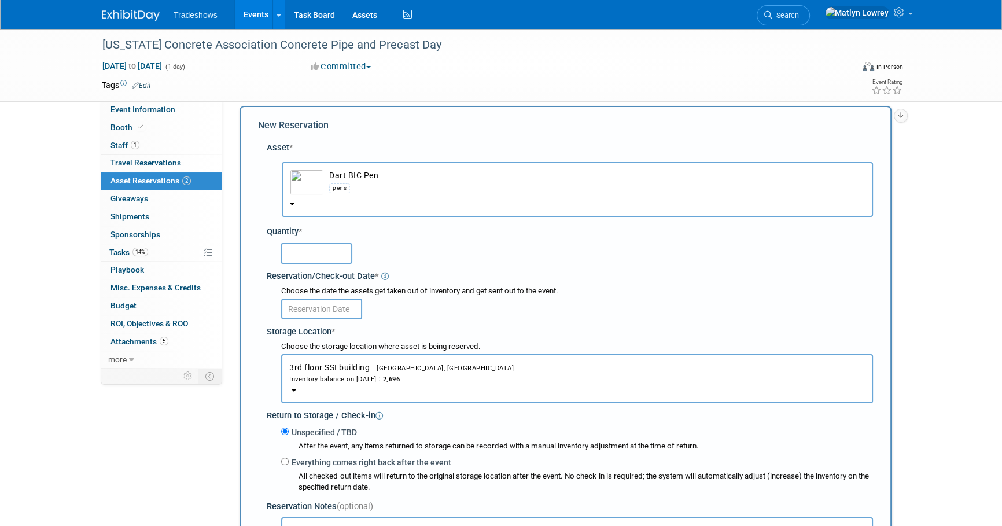
click at [306, 254] on input "text" at bounding box center [317, 253] width 72 height 21
type input "50"
click at [312, 305] on input "text" at bounding box center [321, 309] width 81 height 21
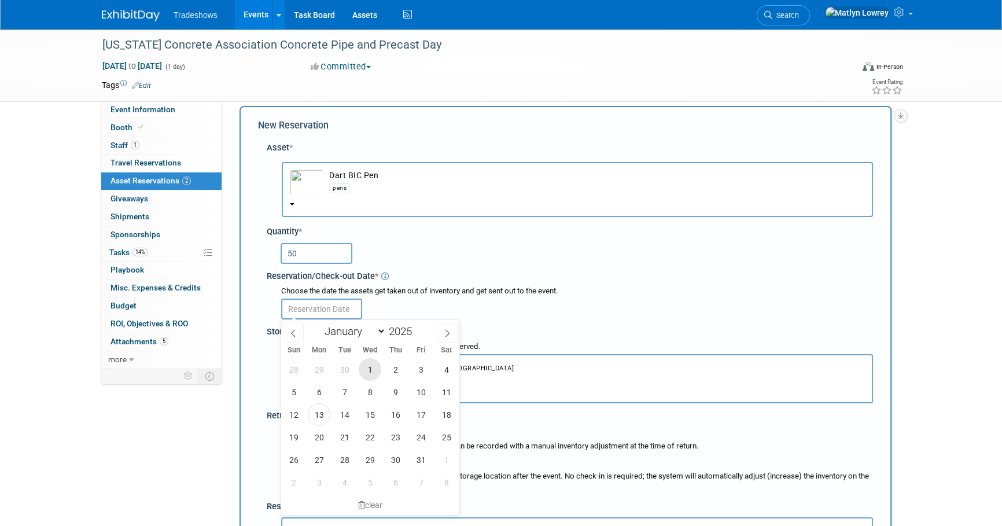
click at [365, 373] on span "1" at bounding box center [370, 369] width 23 height 23
type input "Oct 1, 2025"
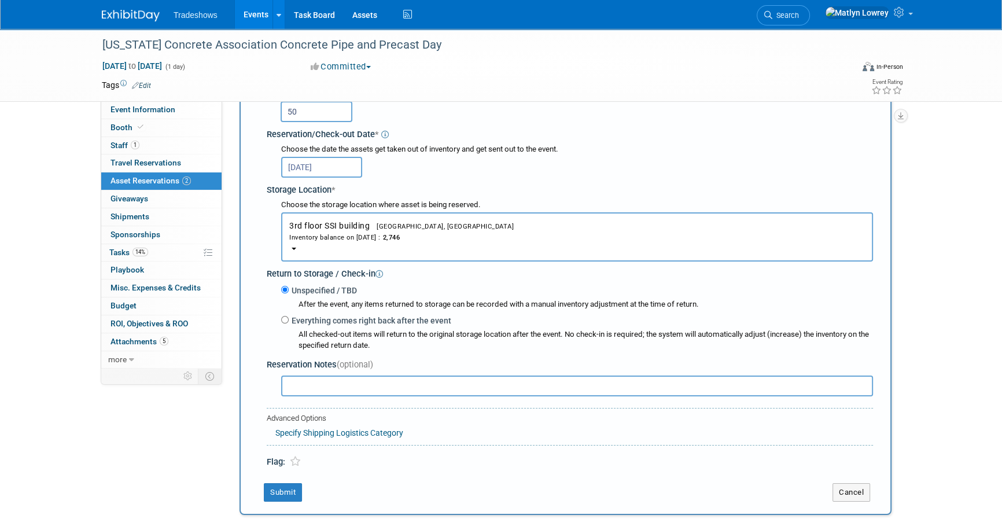
scroll to position [168, 0]
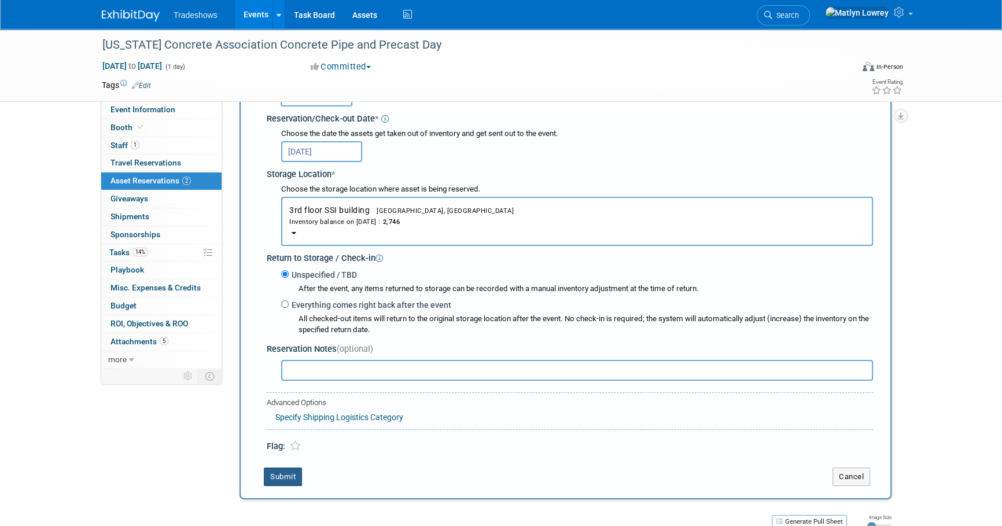
click at [281, 468] on button "Submit" at bounding box center [283, 477] width 38 height 19
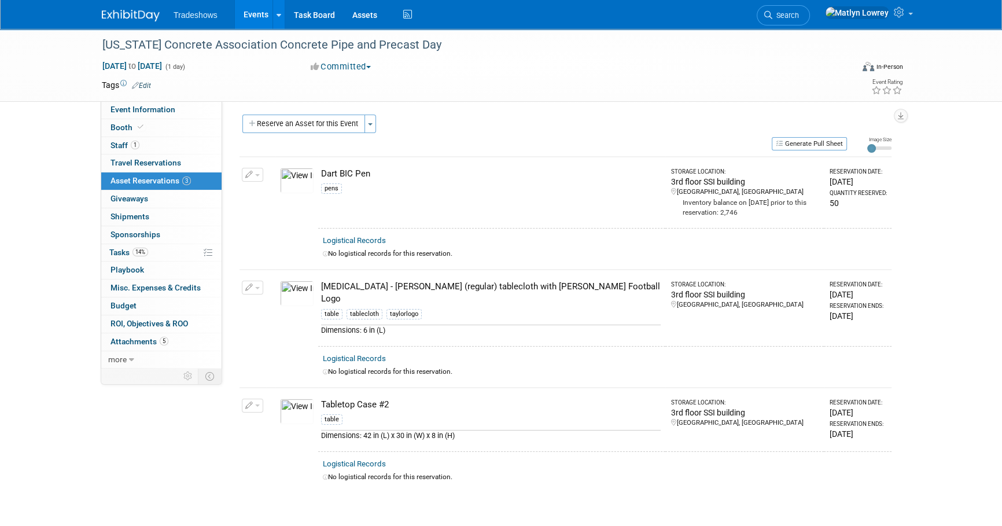
scroll to position [0, 0]
drag, startPoint x: 277, startPoint y: 131, endPoint x: 286, endPoint y: 141, distance: 13.6
click at [277, 131] on button "Reserve an Asset for this Event" at bounding box center [303, 126] width 123 height 19
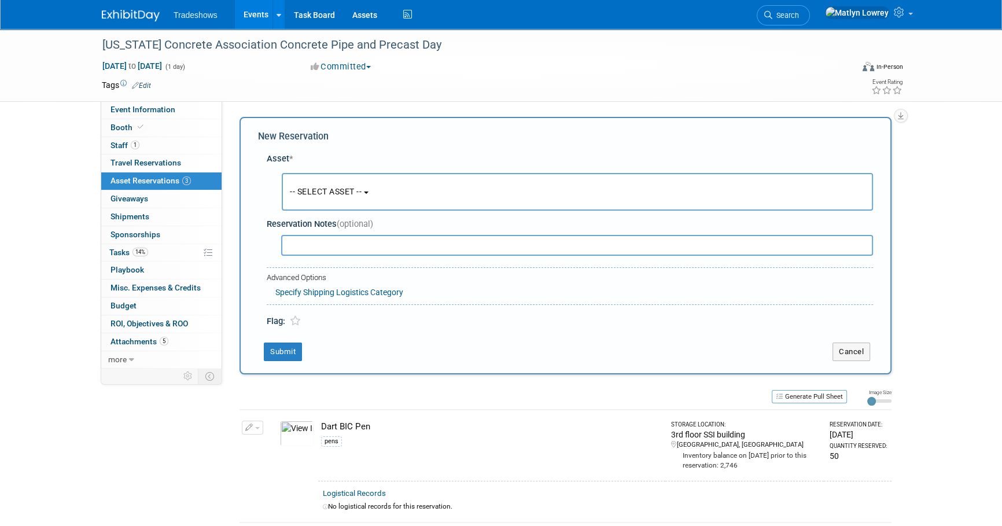
scroll to position [11, 0]
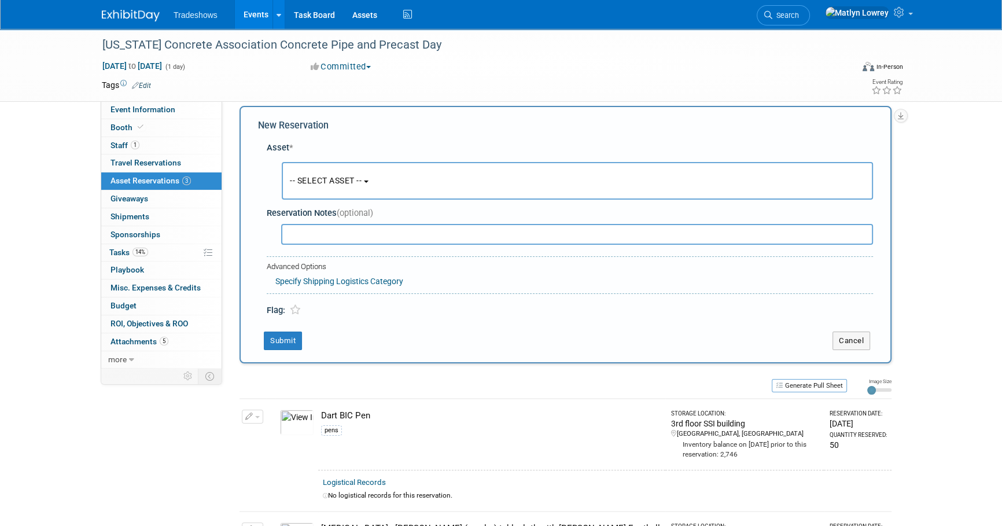
click at [320, 187] on button "-- SELECT ASSET --" at bounding box center [577, 181] width 591 height 38
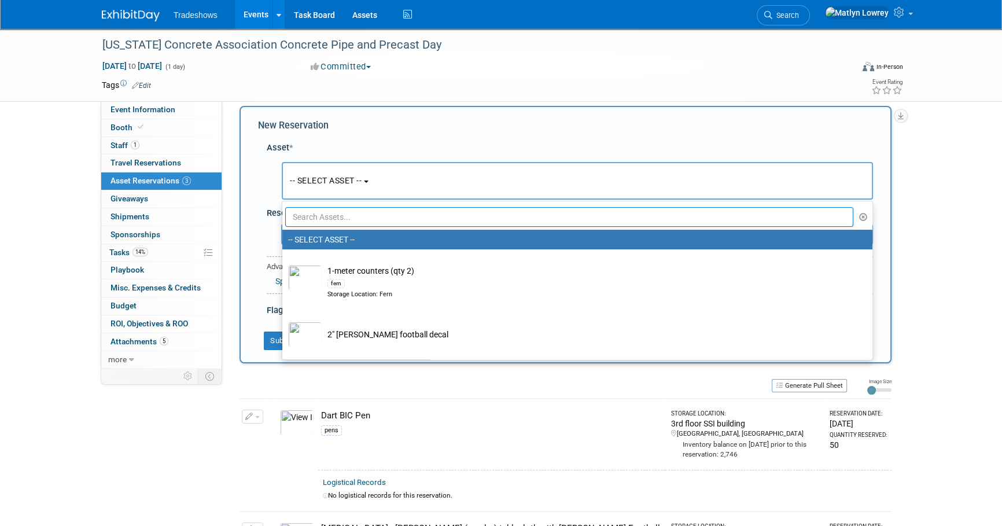
click at [316, 214] on input "text" at bounding box center [569, 217] width 568 height 20
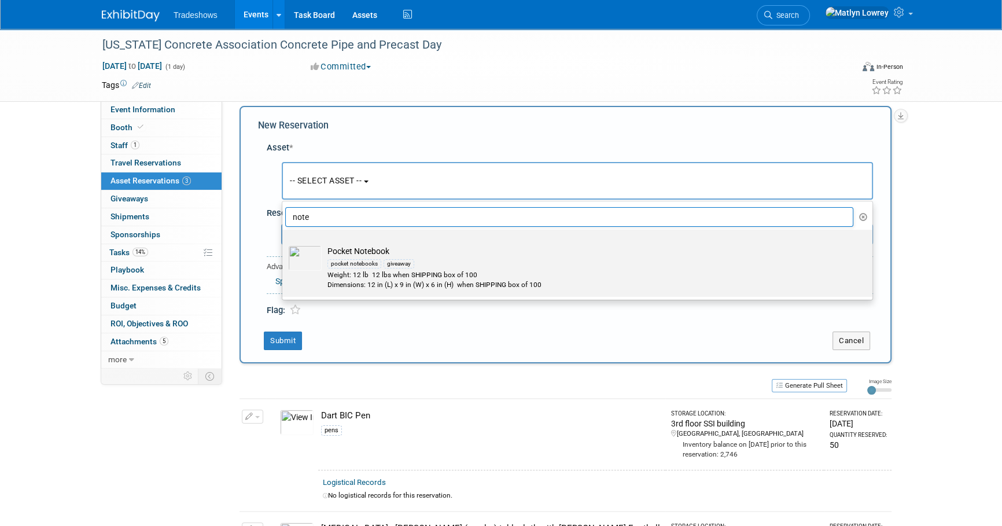
type input "note"
click at [321, 258] on img at bounding box center [305, 257] width 34 height 25
click at [284, 244] on input "Pocket Notebook pocket notebooks giveaway Weight: 12 lb 12 lbs when SHIPPING bo…" at bounding box center [281, 240] width 8 height 8
select select "10722753"
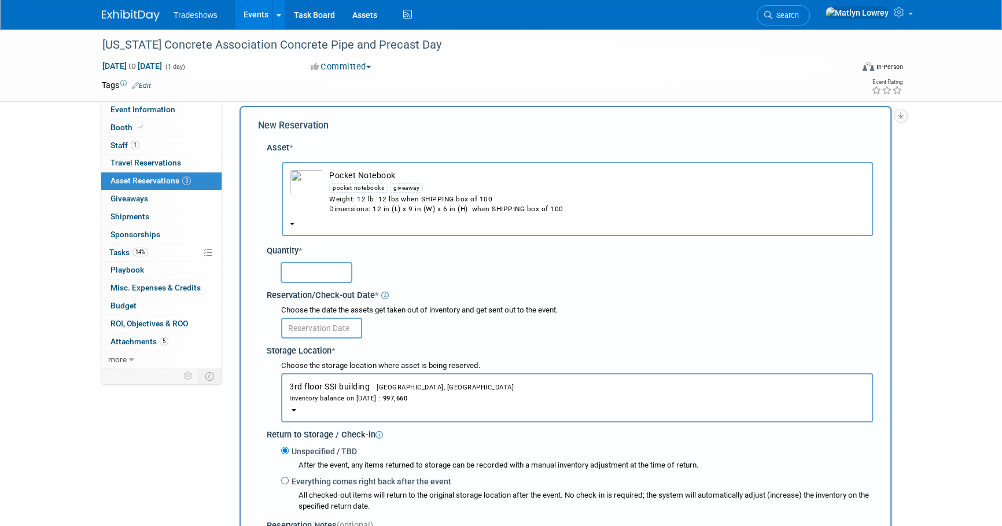
click at [303, 267] on input "text" at bounding box center [317, 272] width 72 height 21
type input "25"
click at [332, 322] on input "text" at bounding box center [321, 328] width 81 height 21
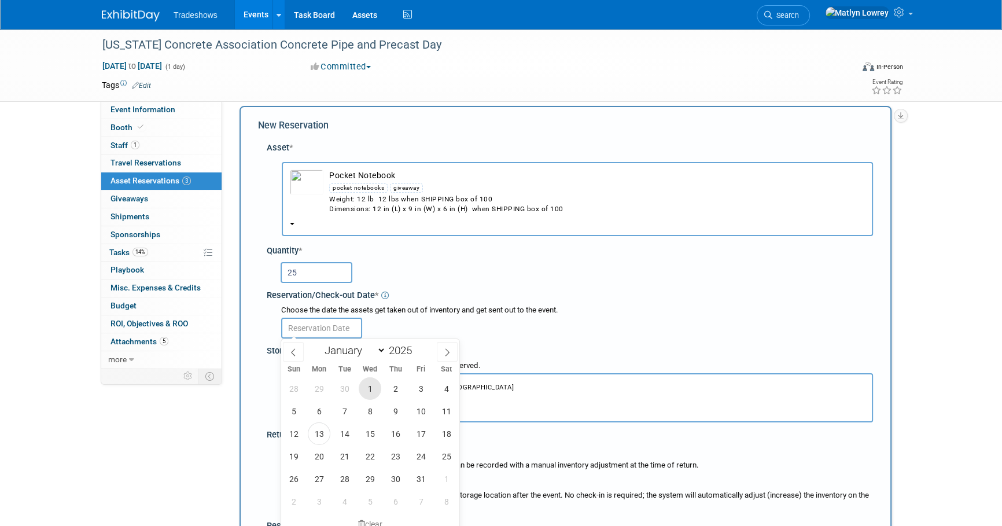
click at [372, 385] on span "1" at bounding box center [370, 388] width 23 height 23
type input "Oct 1, 2025"
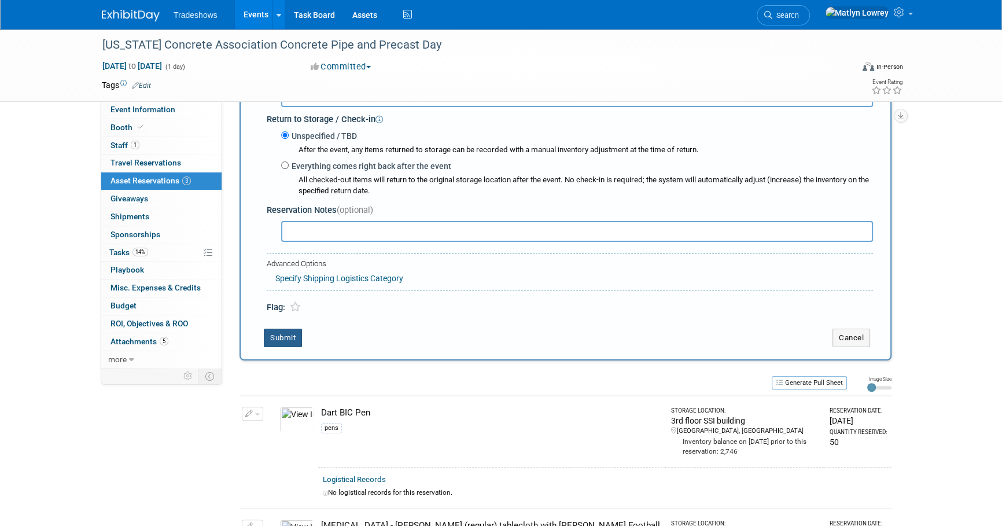
click at [271, 329] on button "Submit" at bounding box center [283, 338] width 38 height 19
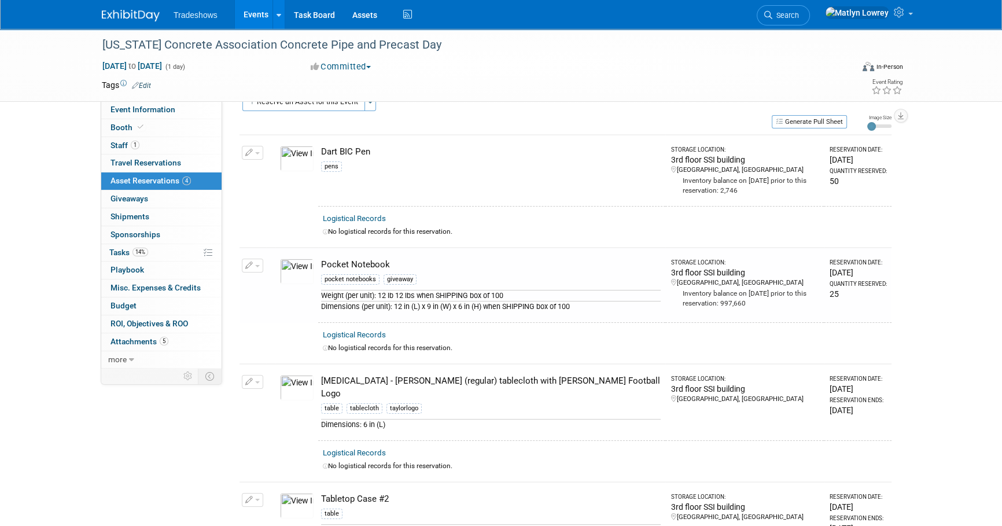
scroll to position [0, 0]
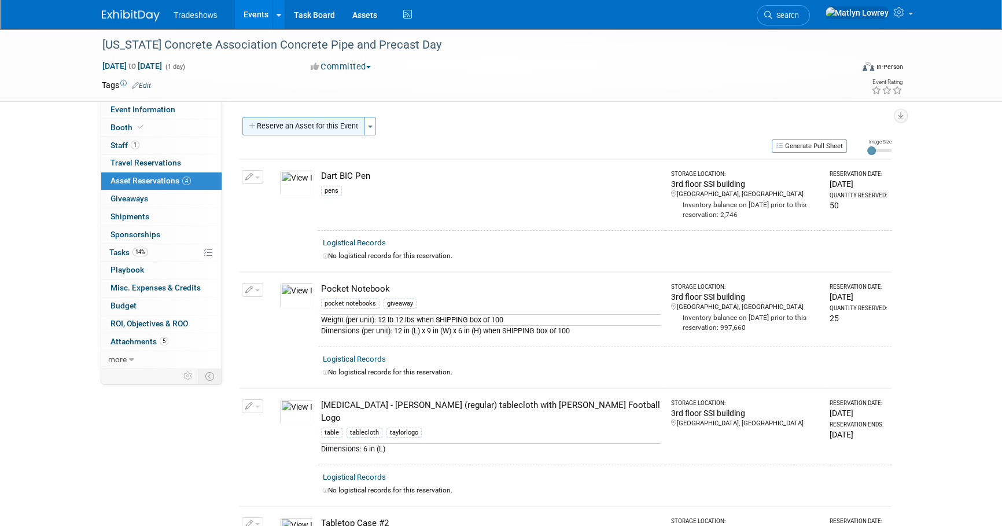
click at [309, 129] on button "Reserve an Asset for this Event" at bounding box center [303, 126] width 123 height 19
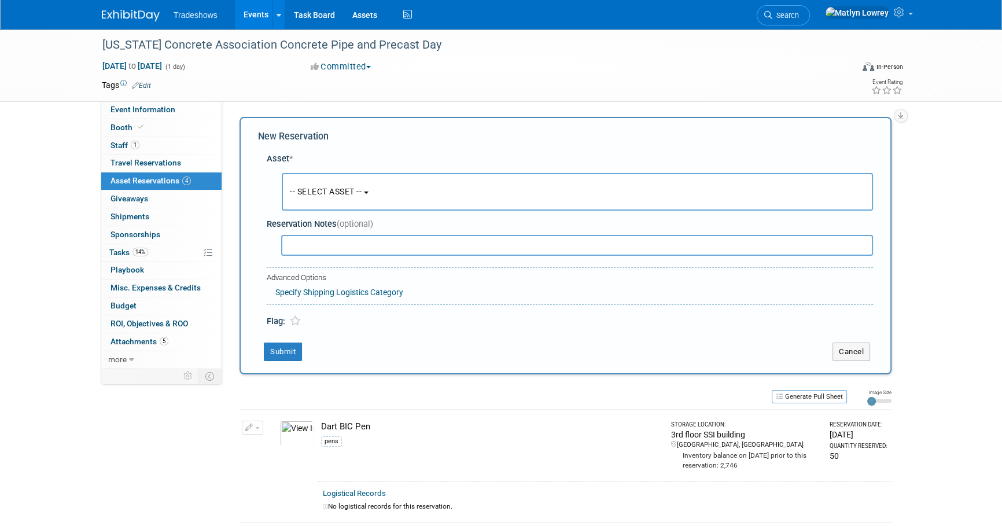
scroll to position [11, 0]
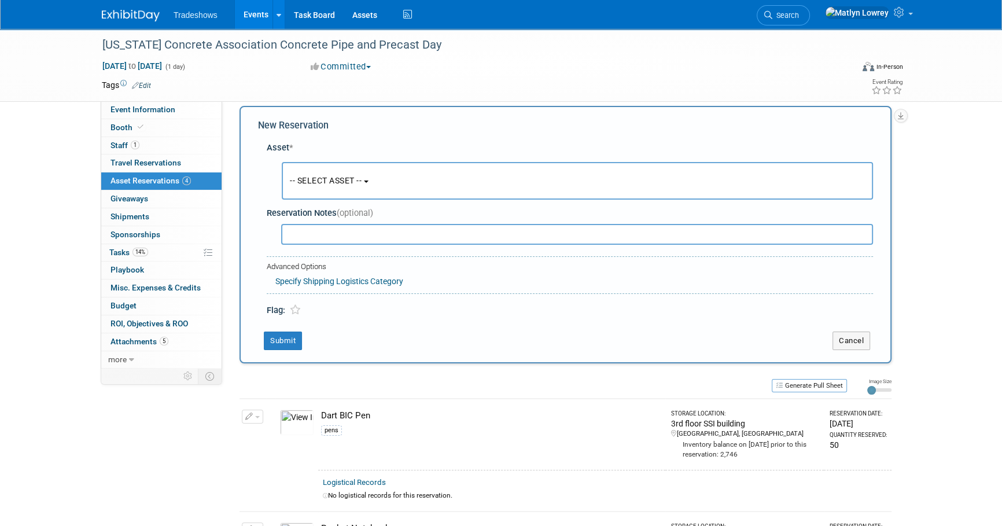
click at [307, 167] on button "-- SELECT ASSET --" at bounding box center [577, 181] width 591 height 38
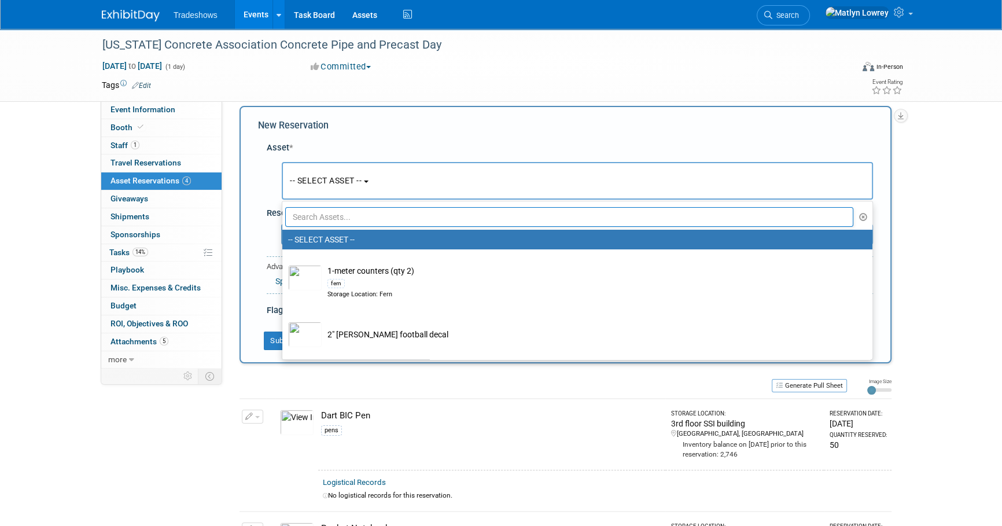
click at [308, 214] on input "text" at bounding box center [569, 217] width 568 height 20
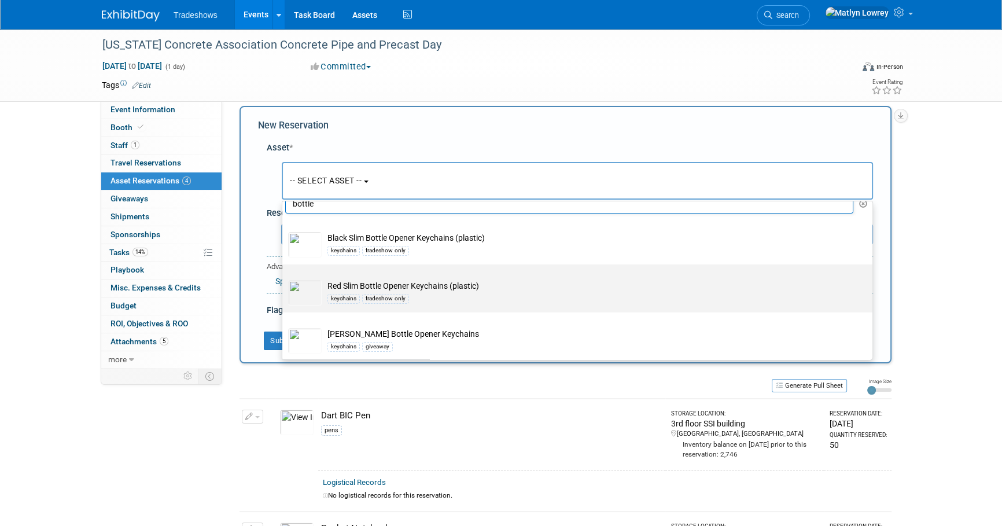
scroll to position [17, 0]
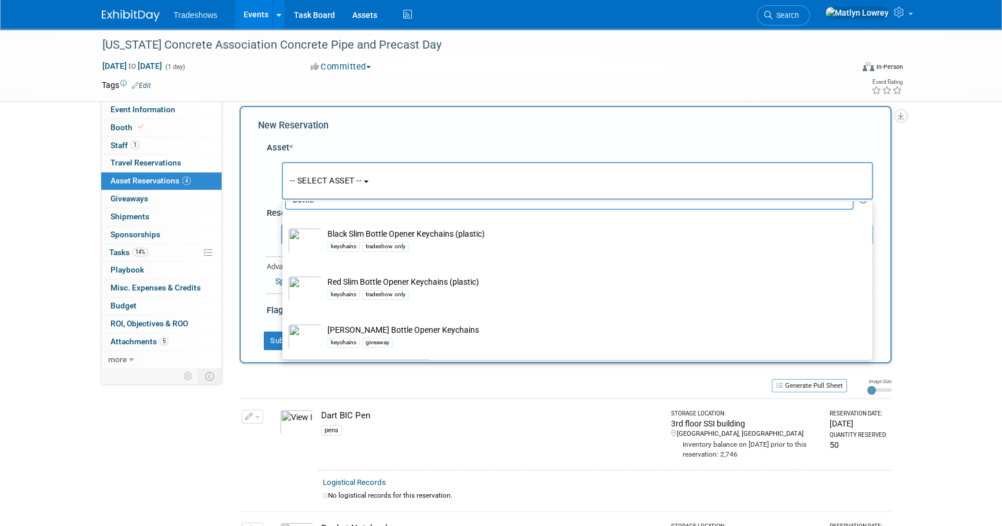
type input "bottle"
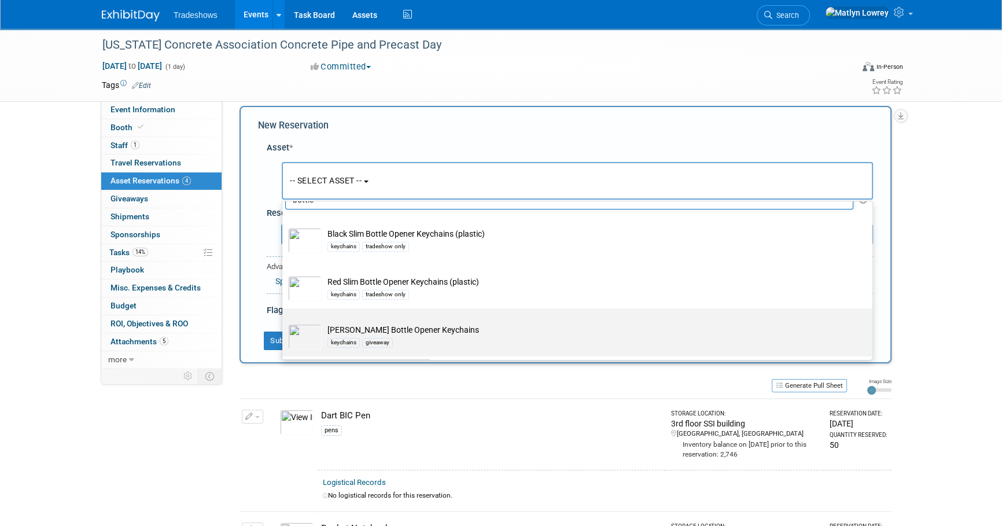
click at [365, 341] on div "giveaway" at bounding box center [377, 342] width 31 height 9
click at [284, 322] on input "Taylor Bottle Opener Keychains keychains giveaway" at bounding box center [281, 319] width 8 height 8
select select "10717740"
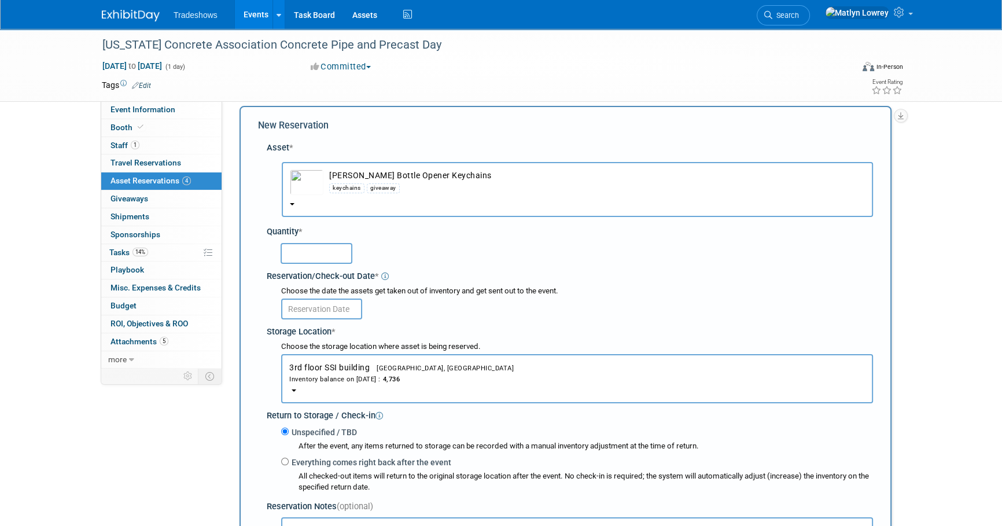
click at [324, 248] on input "text" at bounding box center [317, 253] width 72 height 21
type input "50"
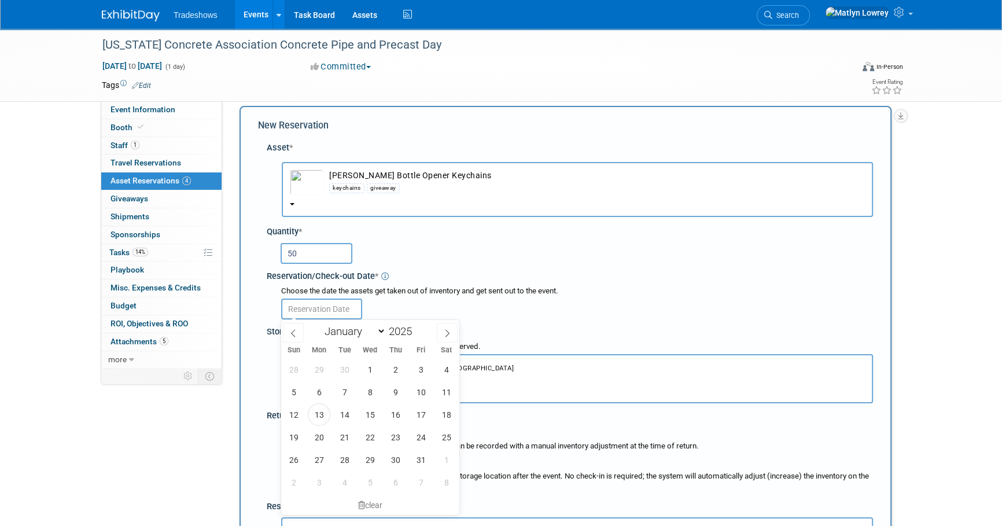
click at [319, 312] on input "text" at bounding box center [321, 309] width 81 height 21
drag, startPoint x: 369, startPoint y: 374, endPoint x: 367, endPoint y: 362, distance: 12.9
click at [369, 374] on span "1" at bounding box center [370, 369] width 23 height 23
type input "[DATE]"
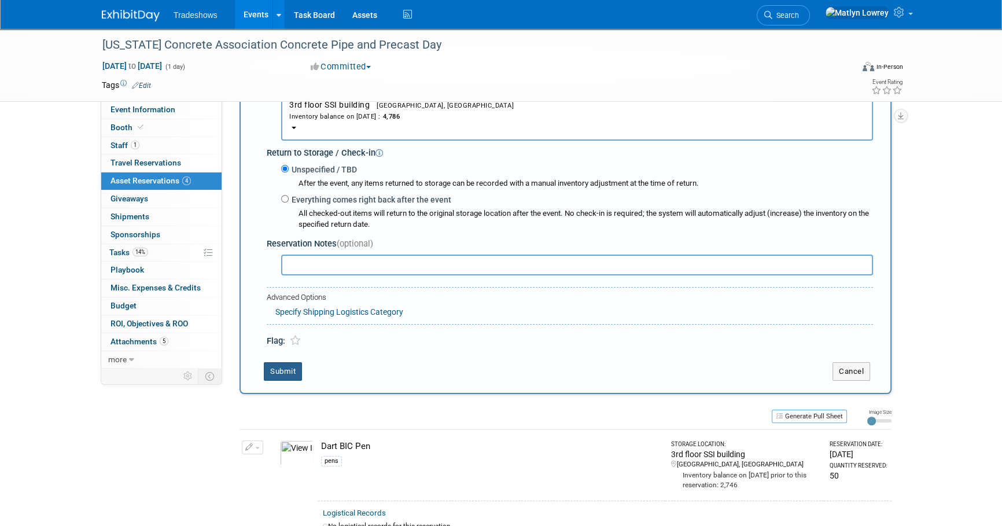
click at [284, 371] on button "Submit" at bounding box center [283, 371] width 38 height 19
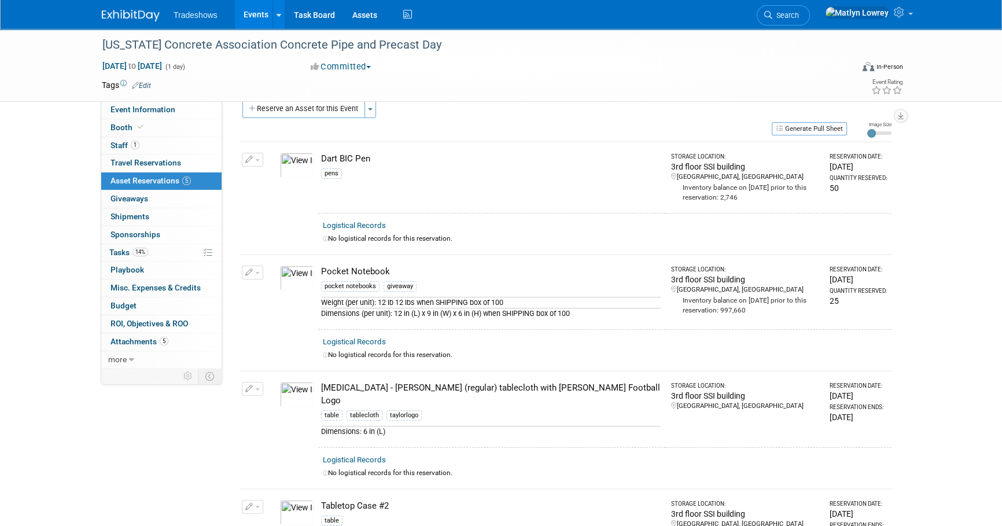
scroll to position [0, 0]
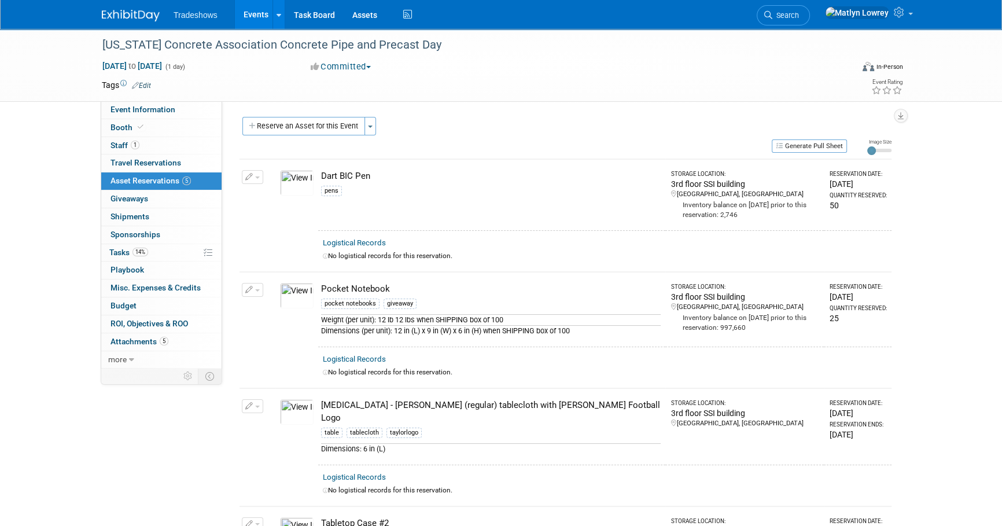
click at [291, 133] on button "Reserve an Asset for this Event" at bounding box center [303, 126] width 123 height 19
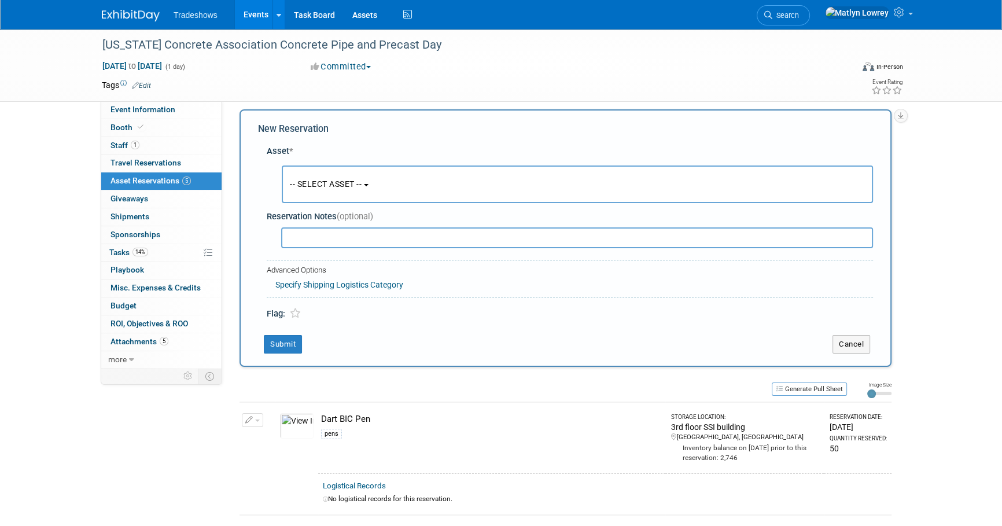
scroll to position [11, 0]
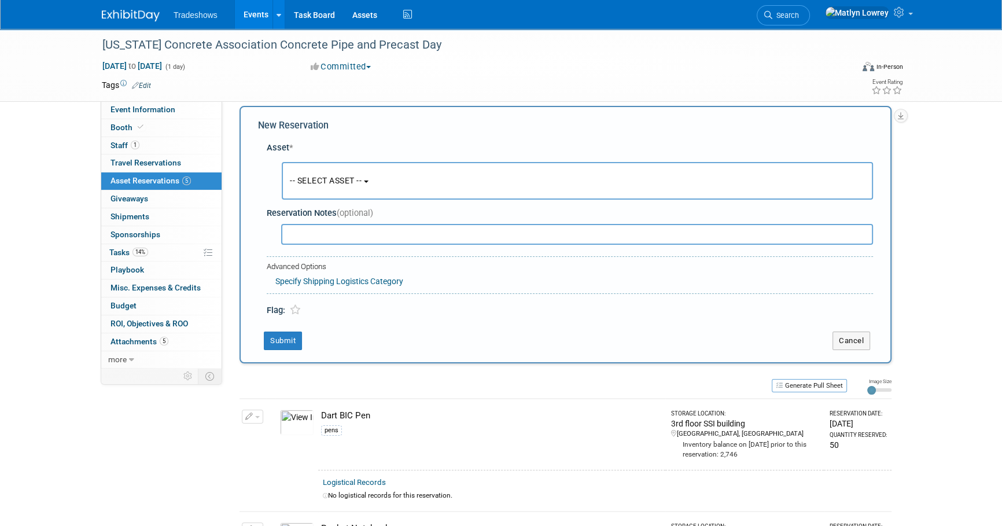
click at [312, 183] on span "-- SELECT ASSET --" at bounding box center [326, 180] width 72 height 9
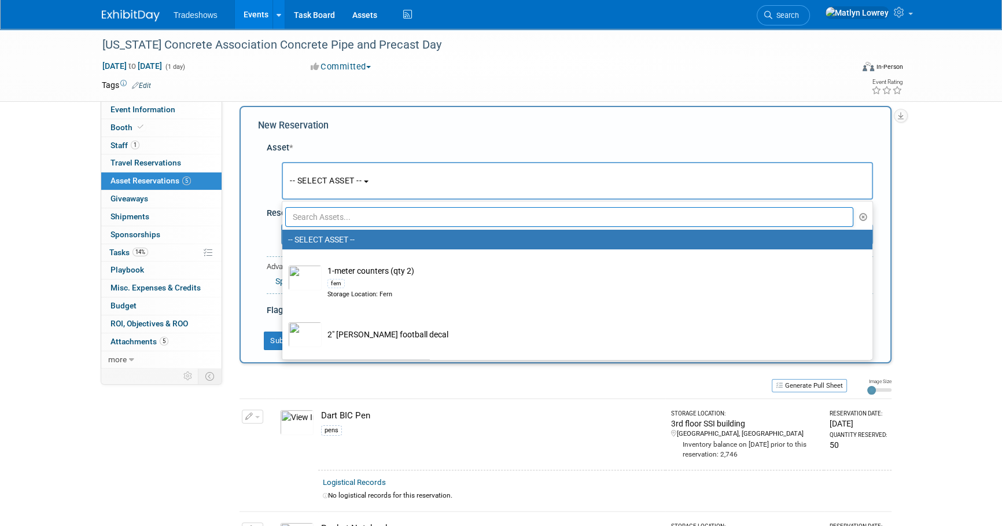
click at [315, 210] on input "text" at bounding box center [569, 217] width 568 height 20
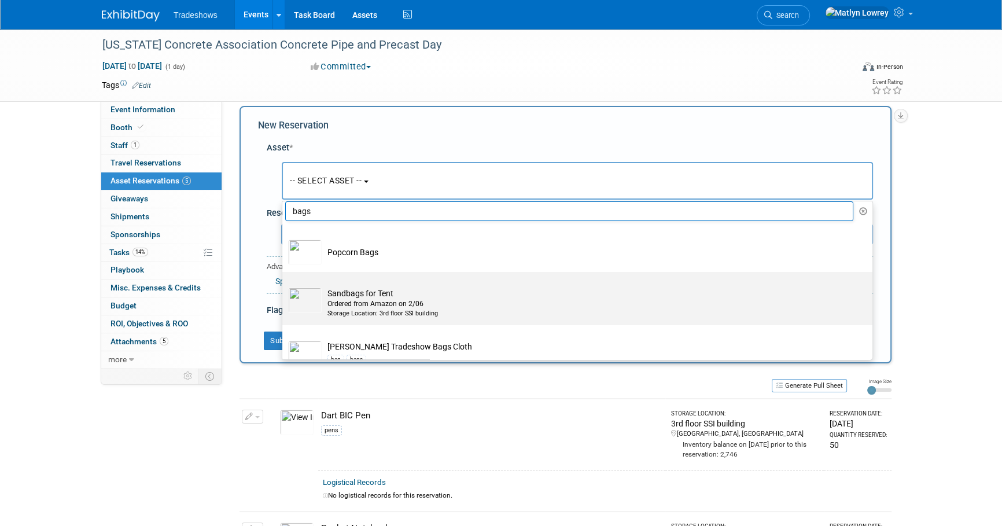
scroll to position [23, 0]
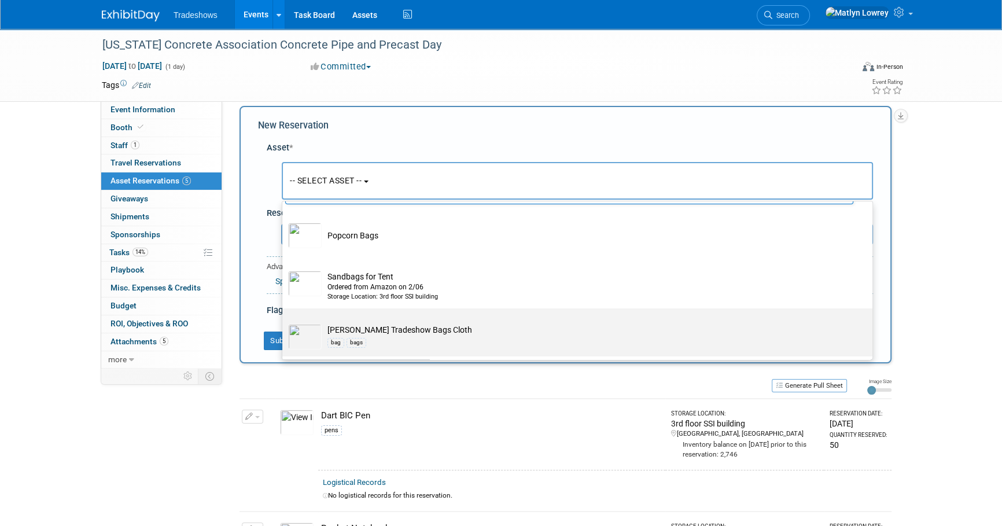
type input "bags"
drag, startPoint x: 346, startPoint y: 336, endPoint x: 340, endPoint y: 326, distance: 11.4
click at [346, 336] on div "bag bags" at bounding box center [589, 342] width 522 height 13
click at [284, 322] on input "Taylor Tradeshow Bags Cloth bag bags" at bounding box center [281, 319] width 8 height 8
select select "10718084"
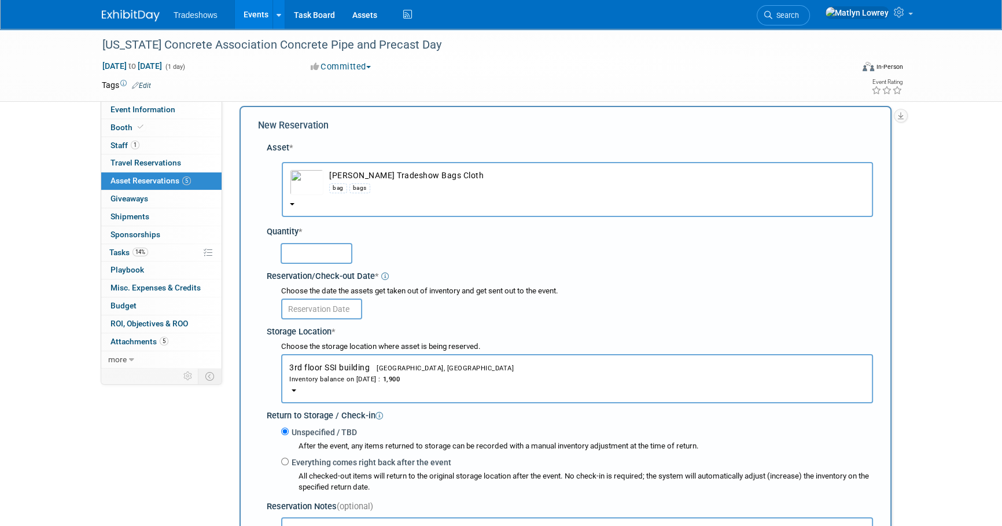
click at [309, 256] on input "text" at bounding box center [317, 253] width 72 height 21
type input "50"
click at [311, 300] on input "text" at bounding box center [321, 309] width 81 height 21
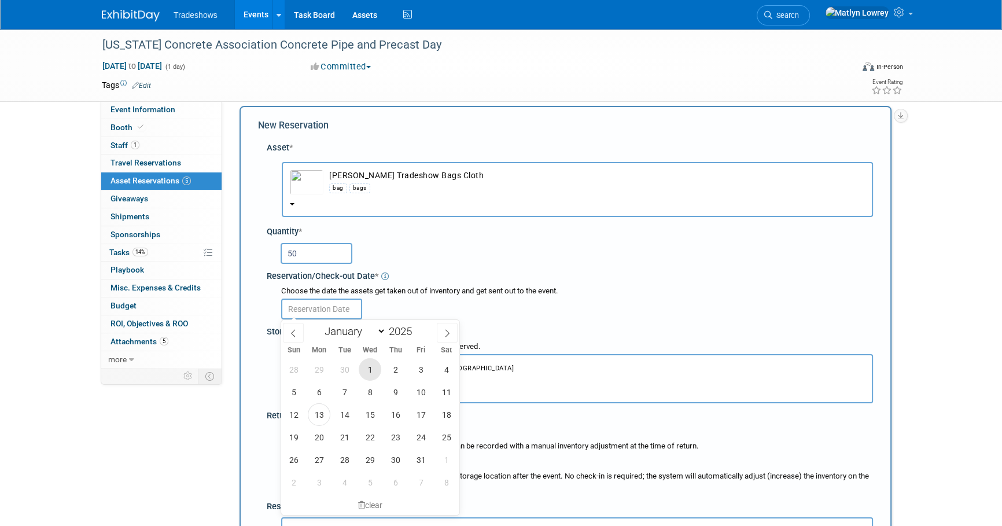
click at [372, 366] on span "1" at bounding box center [370, 369] width 23 height 23
type input "[DATE]"
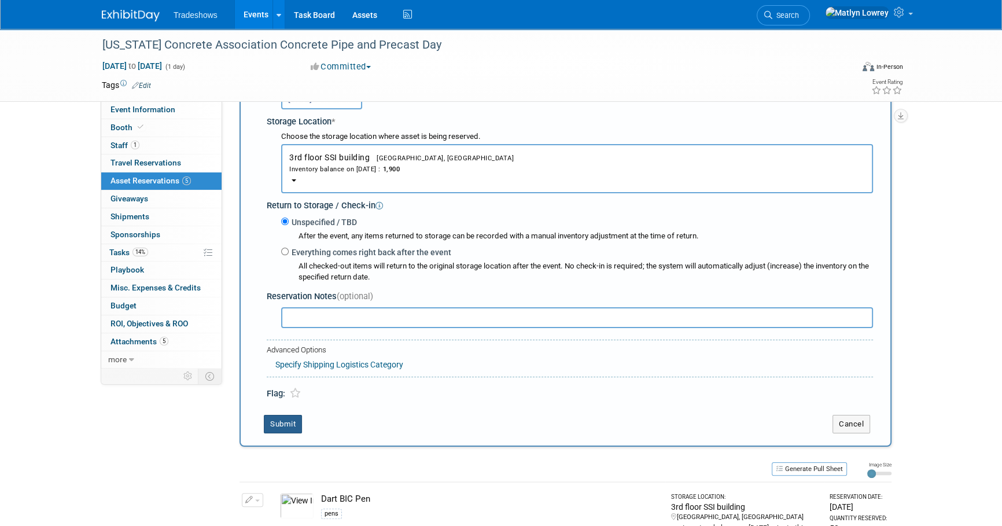
drag, startPoint x: 284, startPoint y: 417, endPoint x: 285, endPoint y: 410, distance: 7.2
click at [284, 417] on button "Submit" at bounding box center [283, 424] width 38 height 19
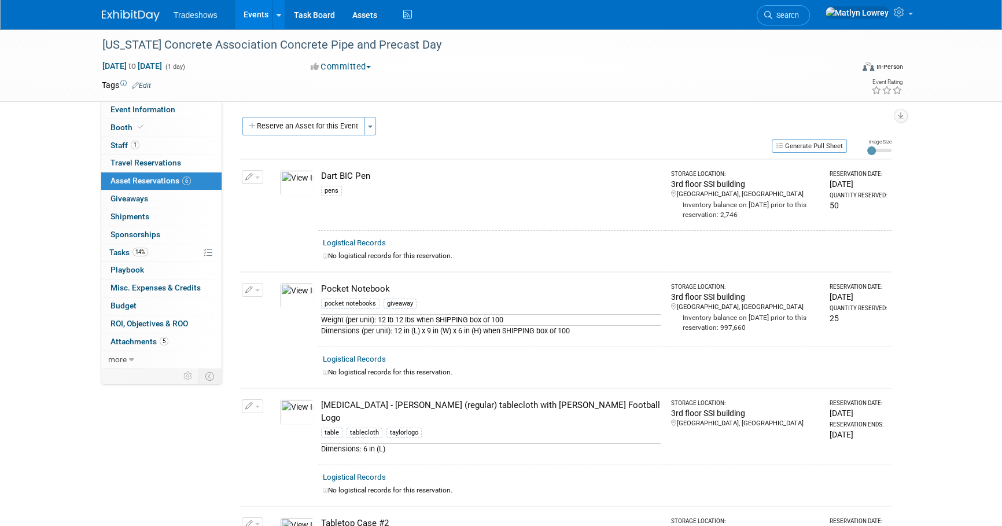
scroll to position [418, 0]
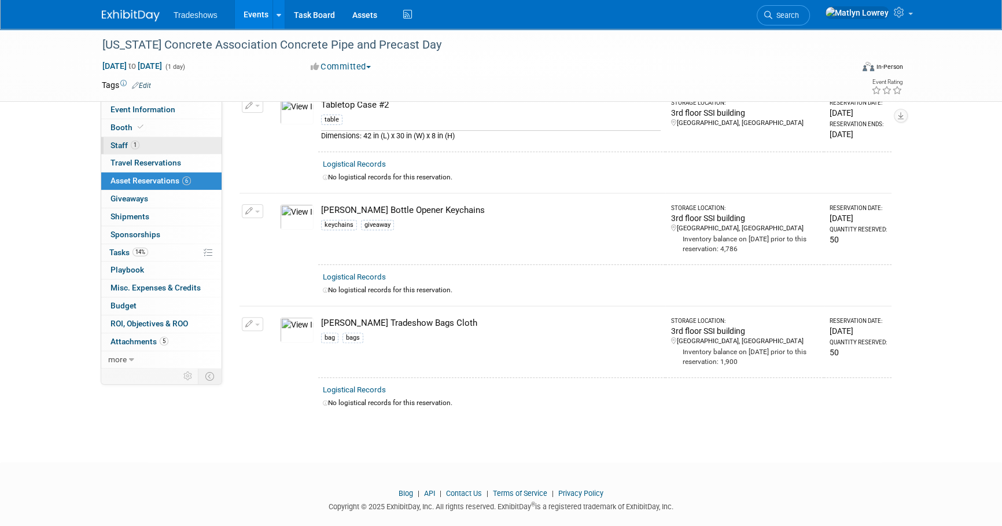
click at [133, 145] on span "1" at bounding box center [135, 145] width 9 height 9
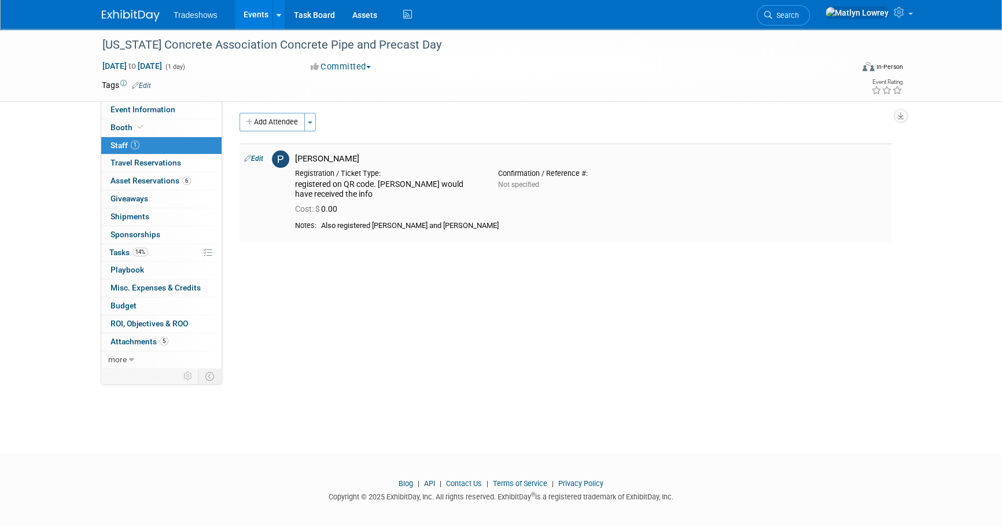
scroll to position [0, 0]
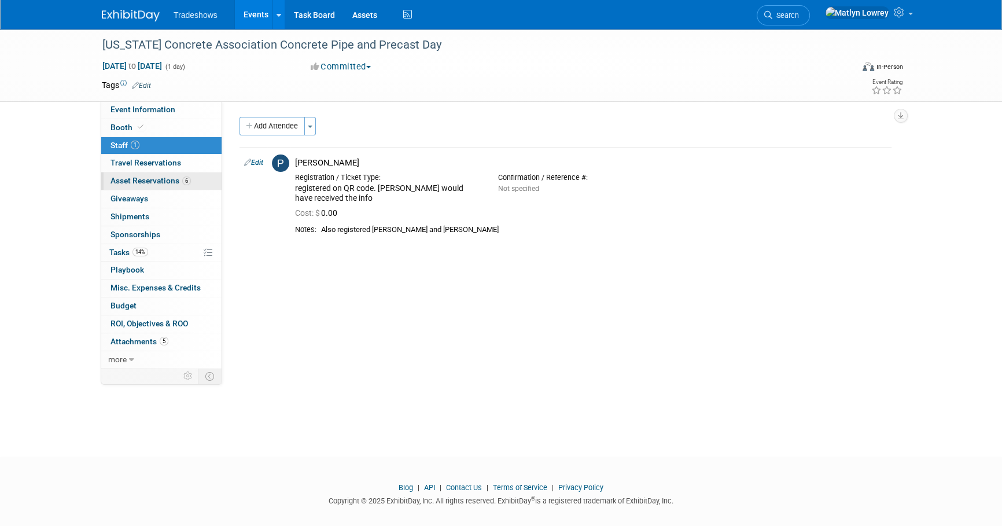
drag, startPoint x: 176, startPoint y: 177, endPoint x: 169, endPoint y: 187, distance: 12.5
click at [176, 177] on span "Asset Reservations 6" at bounding box center [151, 180] width 80 height 9
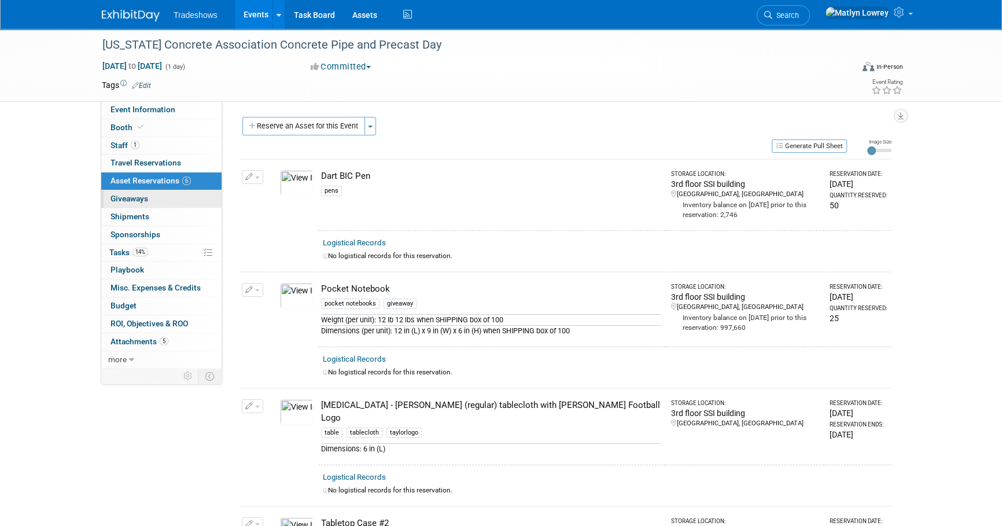
click at [163, 195] on link "0 Giveaways 0" at bounding box center [161, 198] width 120 height 17
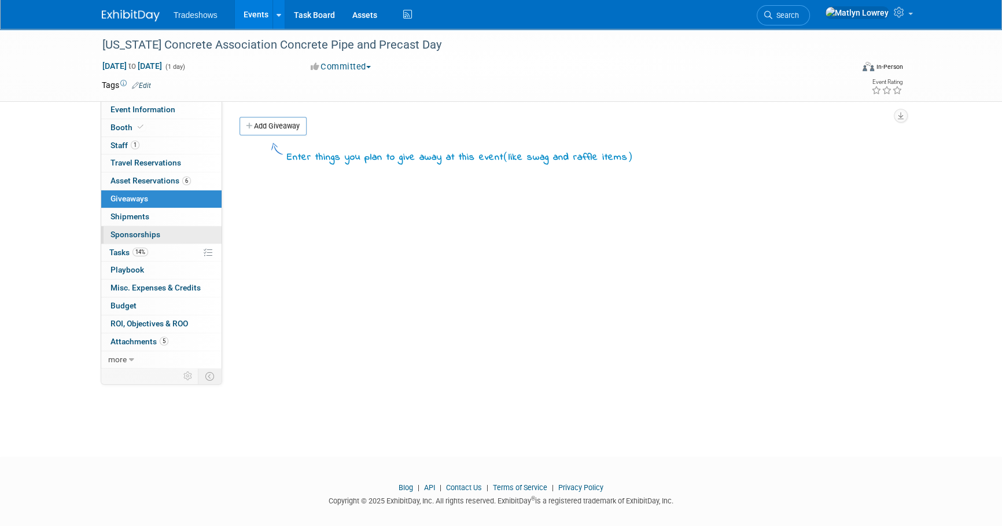
click at [159, 235] on link "0 Sponsorships 0" at bounding box center [161, 234] width 120 height 17
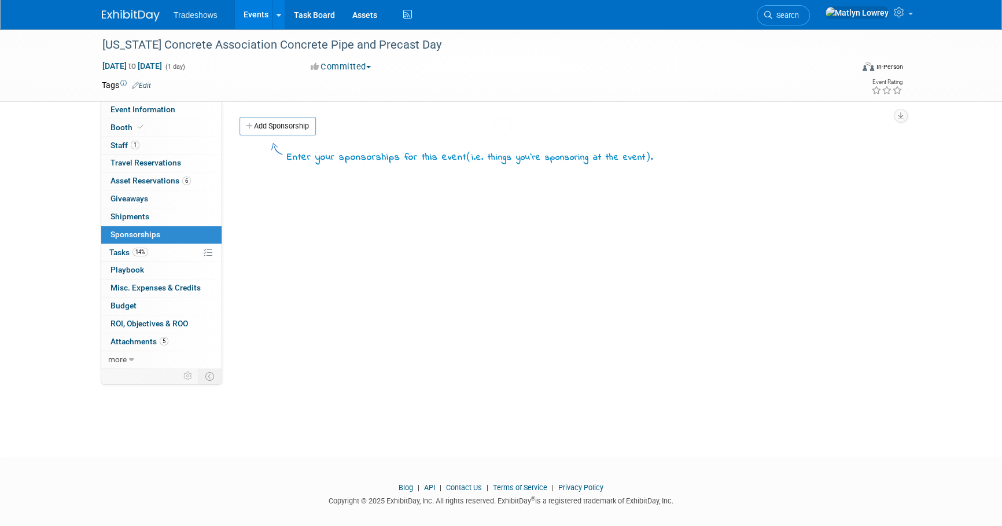
click at [493, 255] on div at bounding box center [501, 263] width 16 height 526
click at [154, 262] on link "0 Playbook 0" at bounding box center [161, 270] width 120 height 17
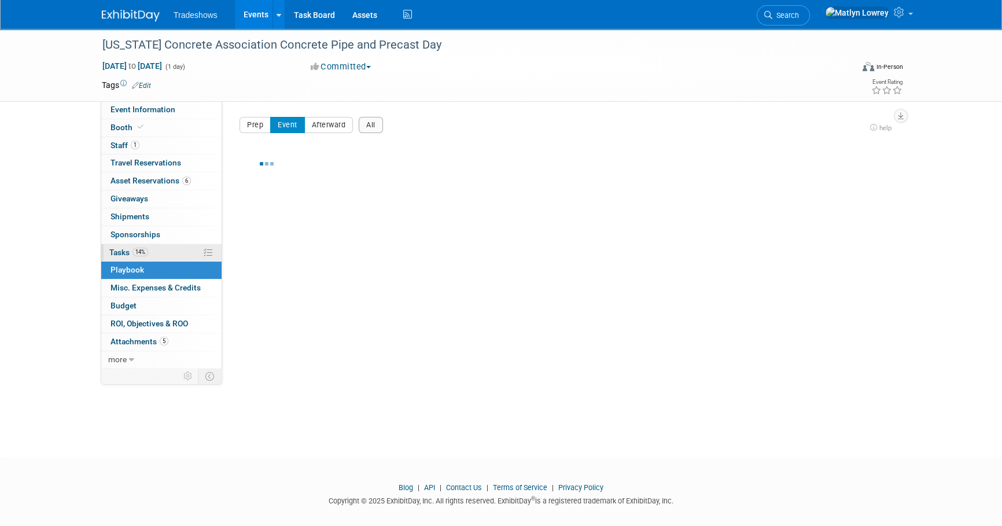
click at [156, 244] on link "14% Tasks 14%" at bounding box center [161, 252] width 120 height 17
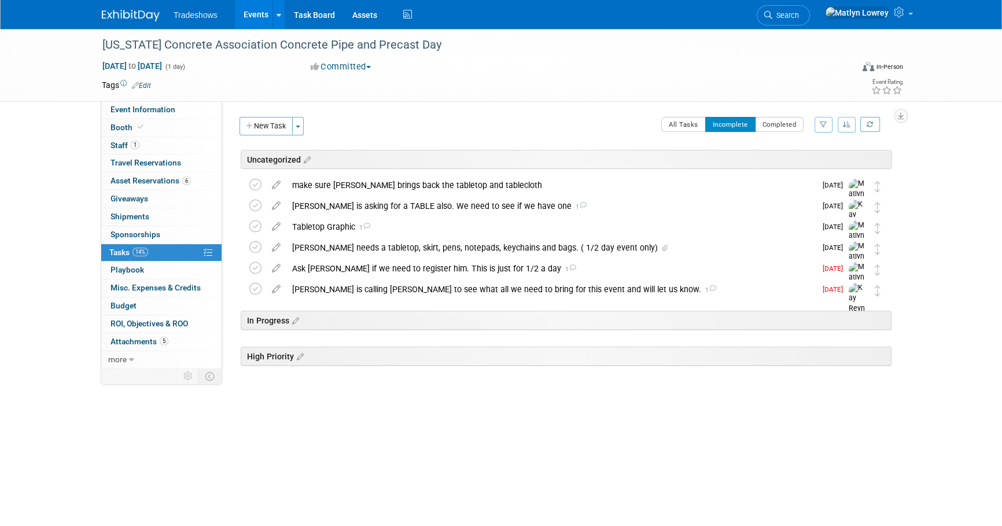
click at [255, 20] on link "Events" at bounding box center [256, 14] width 42 height 29
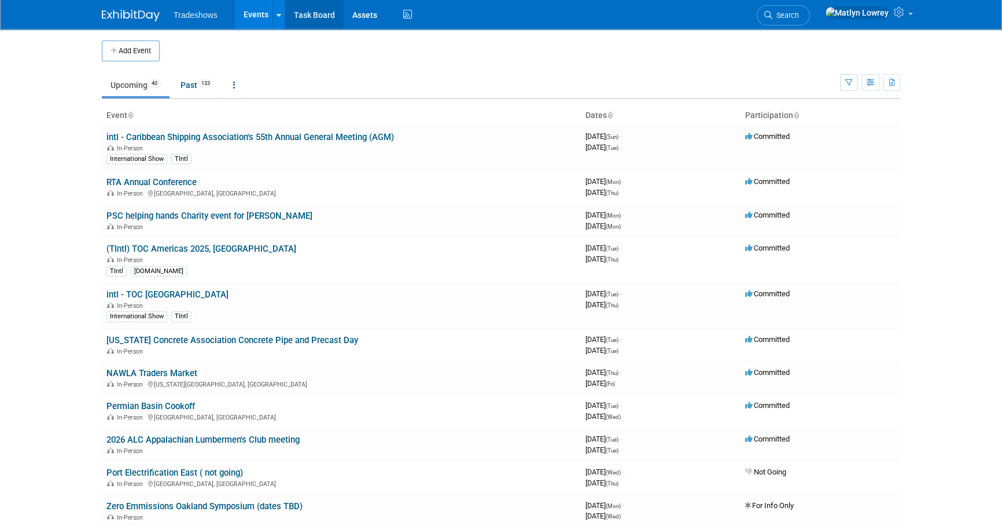
click at [308, 23] on link "Task Board" at bounding box center [314, 14] width 58 height 29
click at [400, 22] on icon at bounding box center [407, 15] width 14 height 18
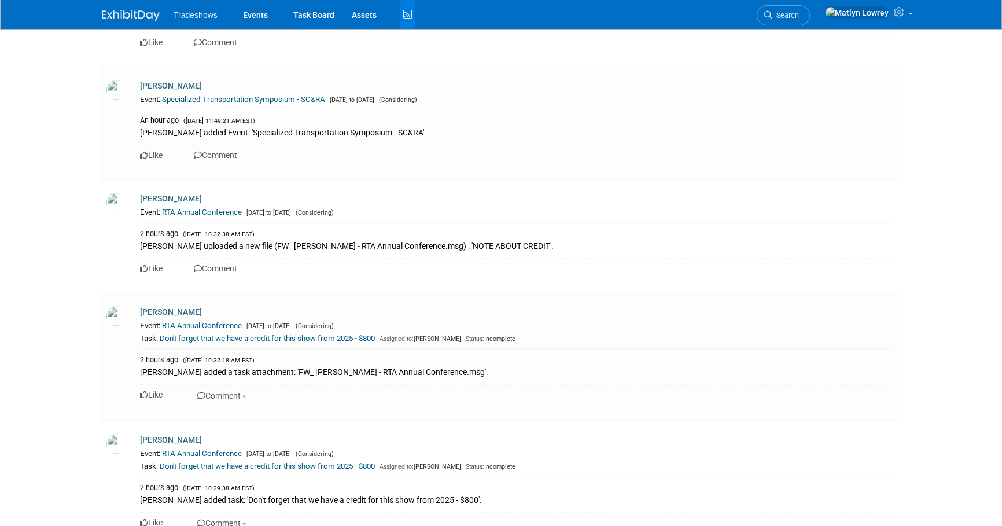
scroll to position [7831, 0]
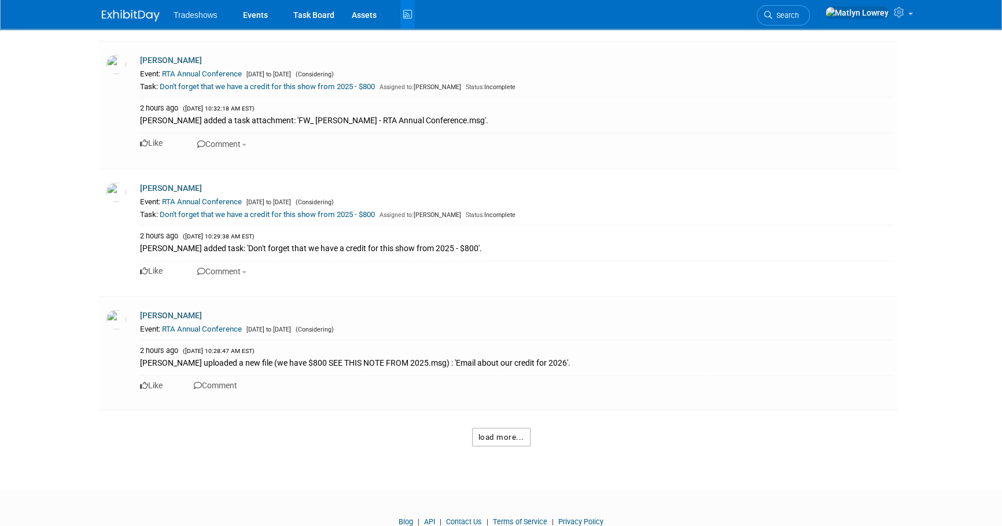
click at [490, 428] on button "load more..." at bounding box center [501, 437] width 58 height 19
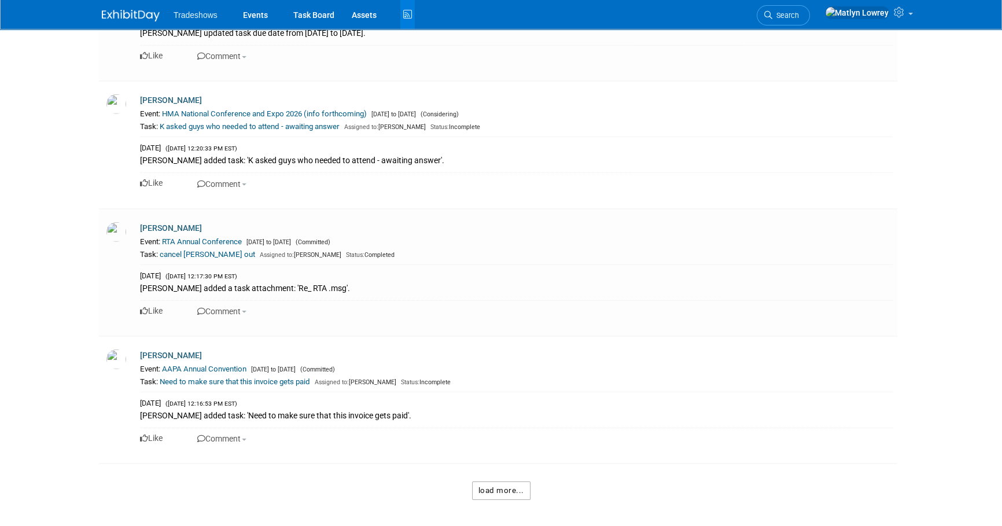
click at [490, 481] on button "load more..." at bounding box center [501, 490] width 58 height 19
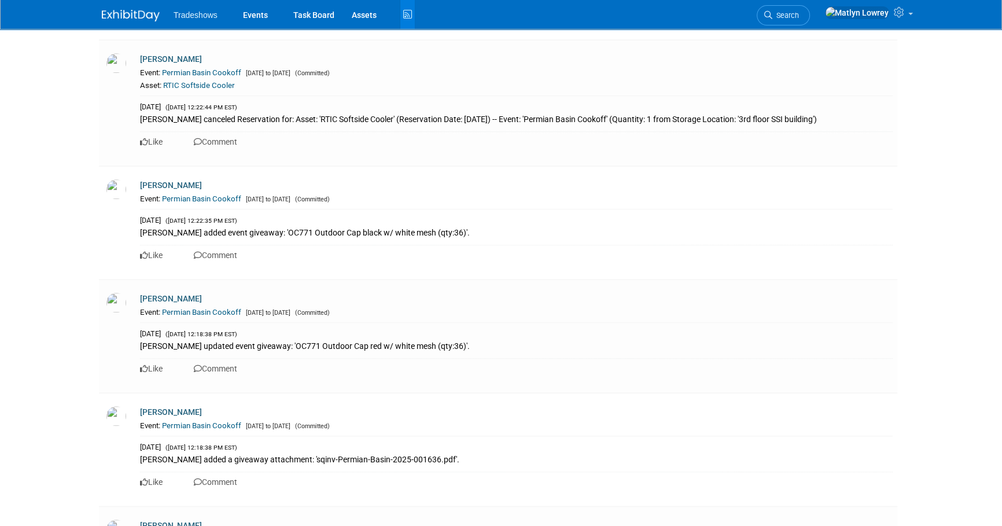
scroll to position [23270, 0]
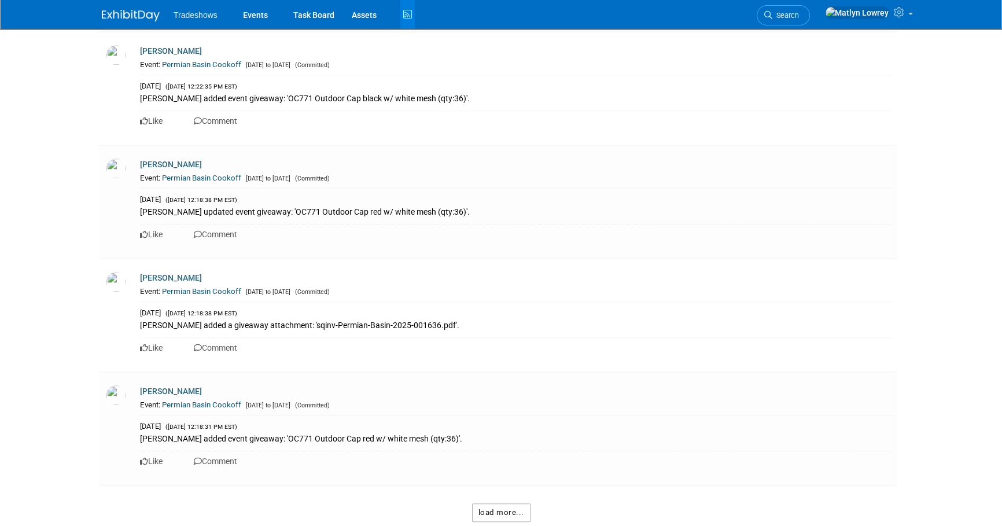
click at [498, 503] on button "load more..." at bounding box center [501, 512] width 58 height 19
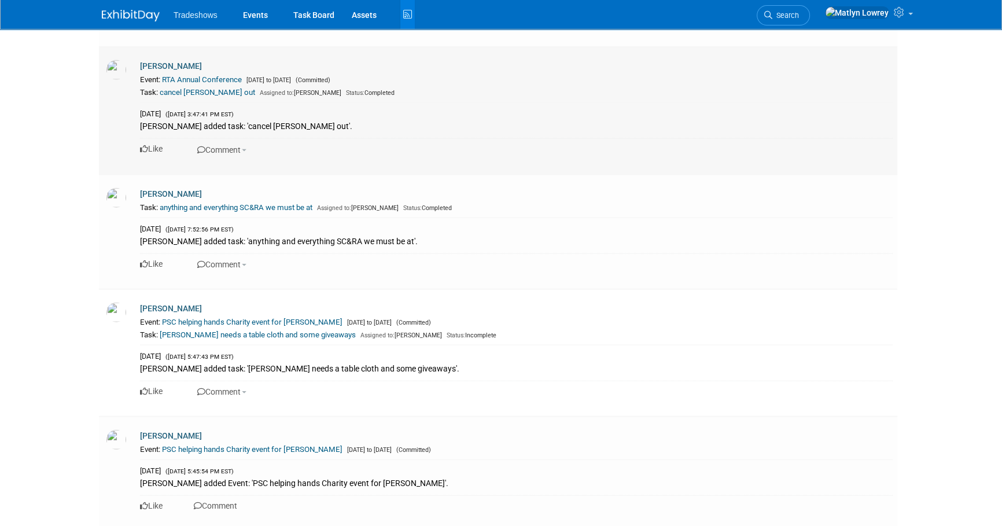
scroll to position [30805, 0]
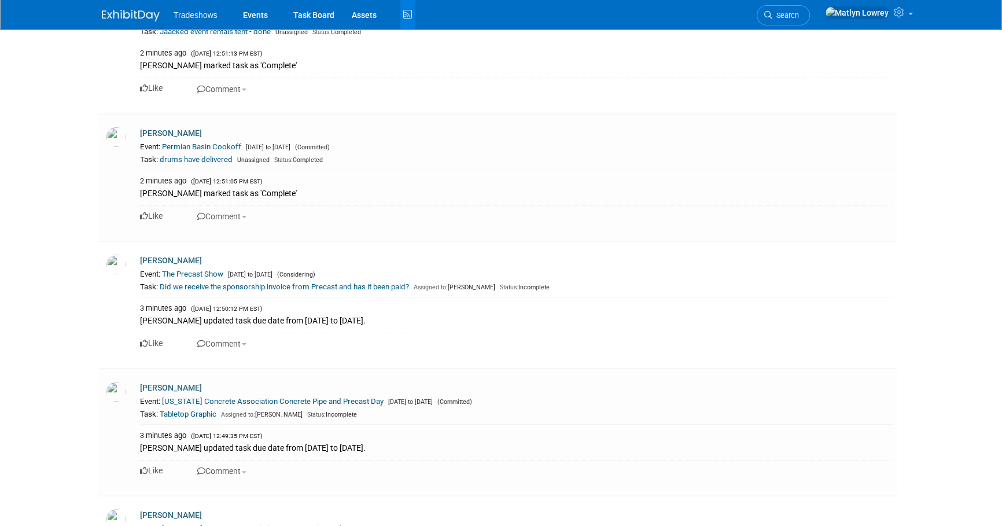
scroll to position [0, 0]
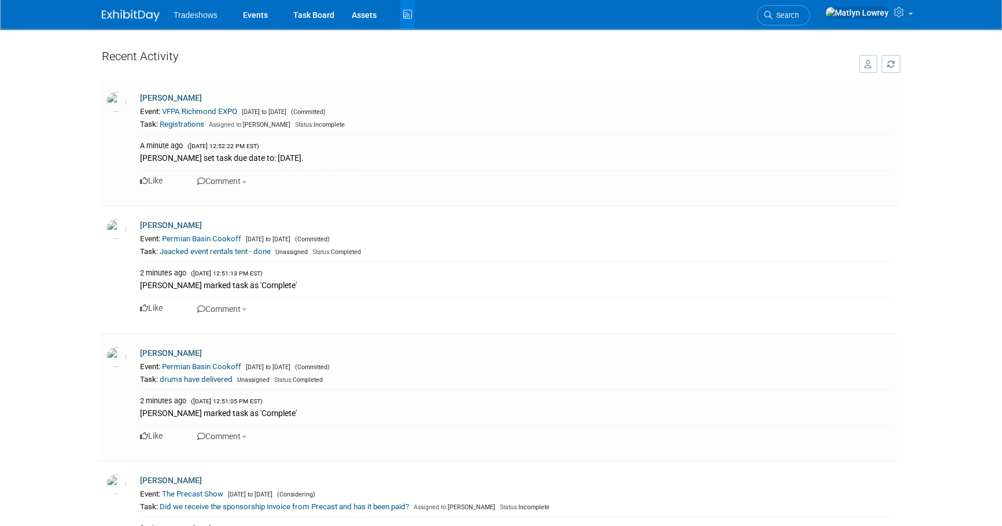
drag, startPoint x: 386, startPoint y: 402, endPoint x: 358, endPoint y: 29, distance: 373.8
click at [256, 17] on link "Events" at bounding box center [255, 14] width 42 height 29
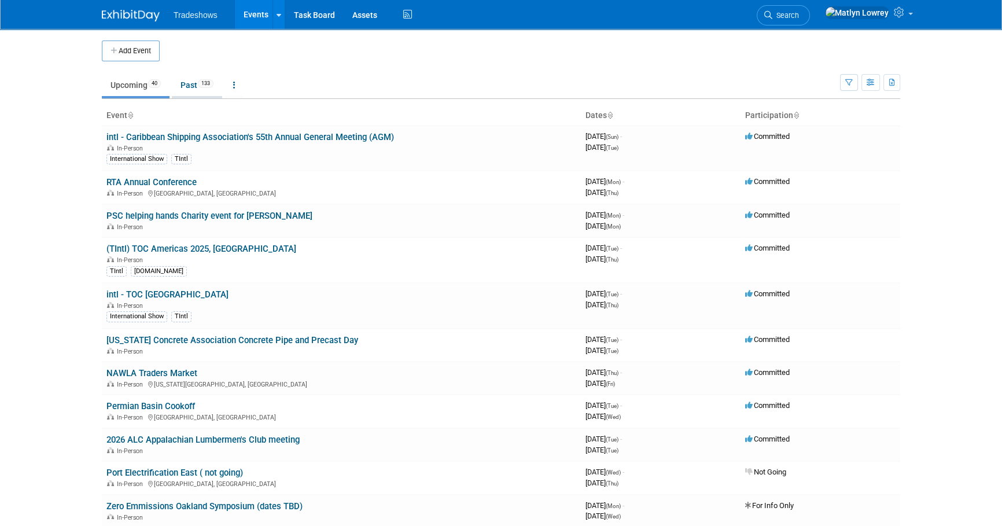
click at [198, 84] on link "Past 133" at bounding box center [197, 85] width 50 height 22
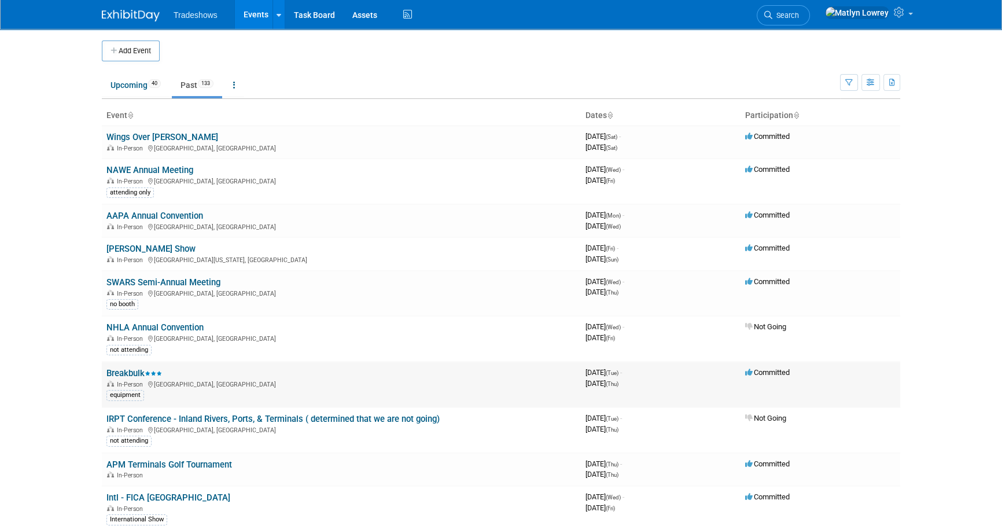
click at [126, 372] on link "Breakbulk" at bounding box center [134, 373] width 56 height 10
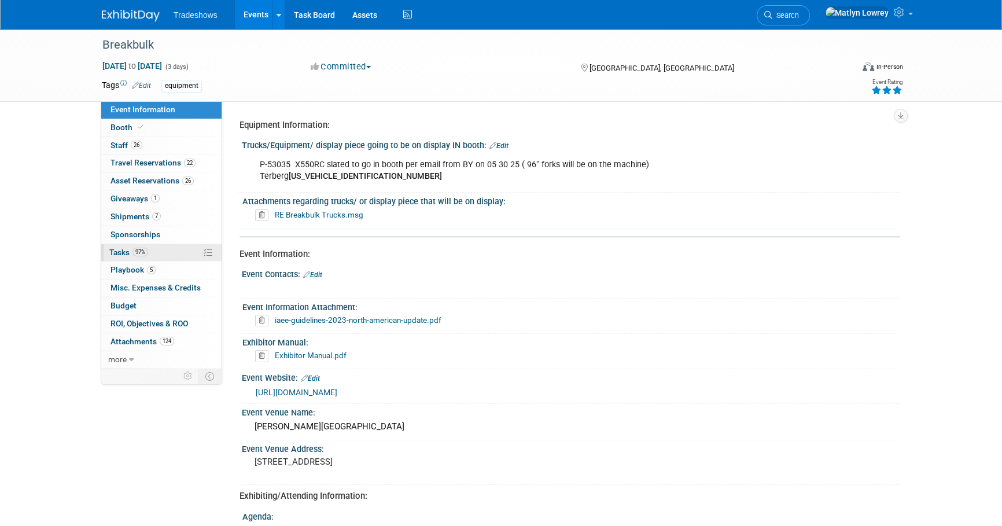
click at [135, 252] on span "97%" at bounding box center [141, 252] width 16 height 9
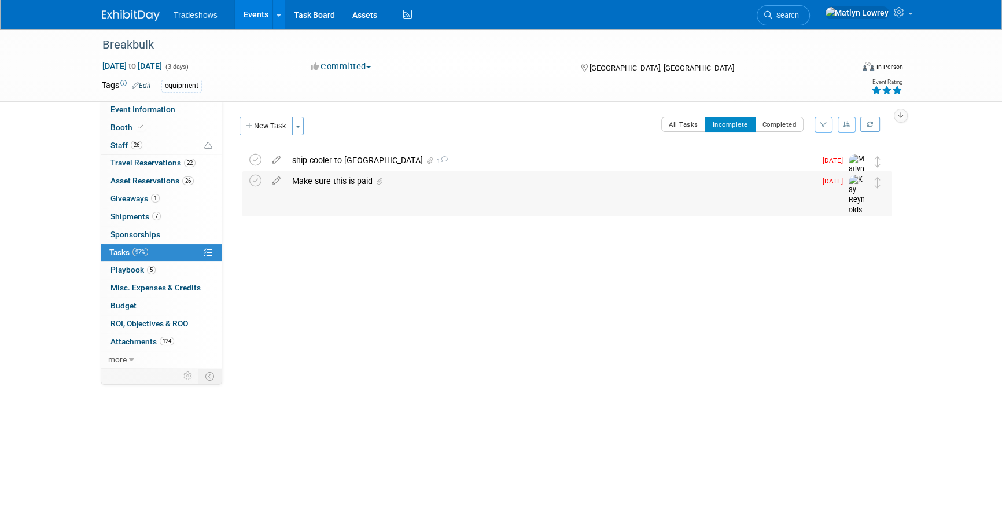
click at [325, 183] on div "Make sure this is paid" at bounding box center [551, 181] width 530 height 20
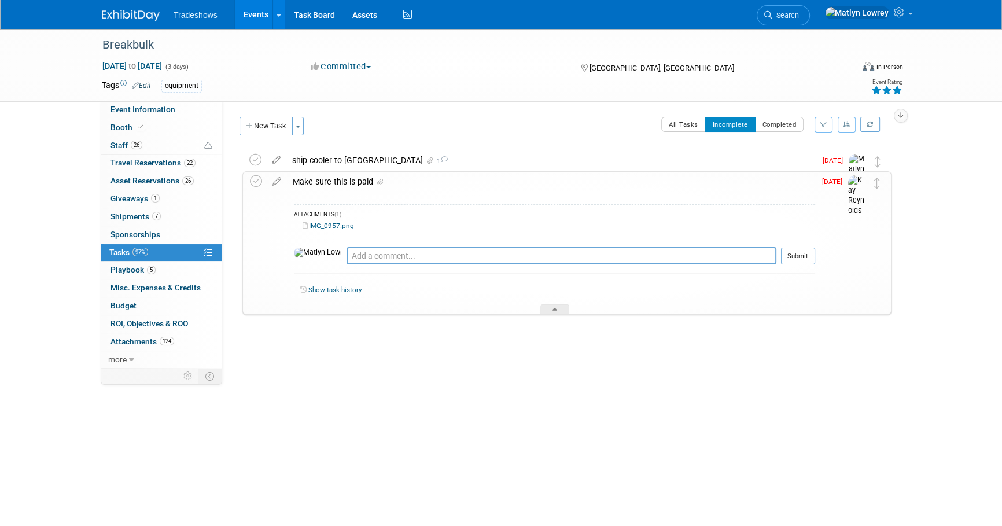
click at [324, 225] on link "IMG_0957.png" at bounding box center [329, 226] width 52 height 8
click at [255, 126] on button "New Task" at bounding box center [266, 126] width 53 height 19
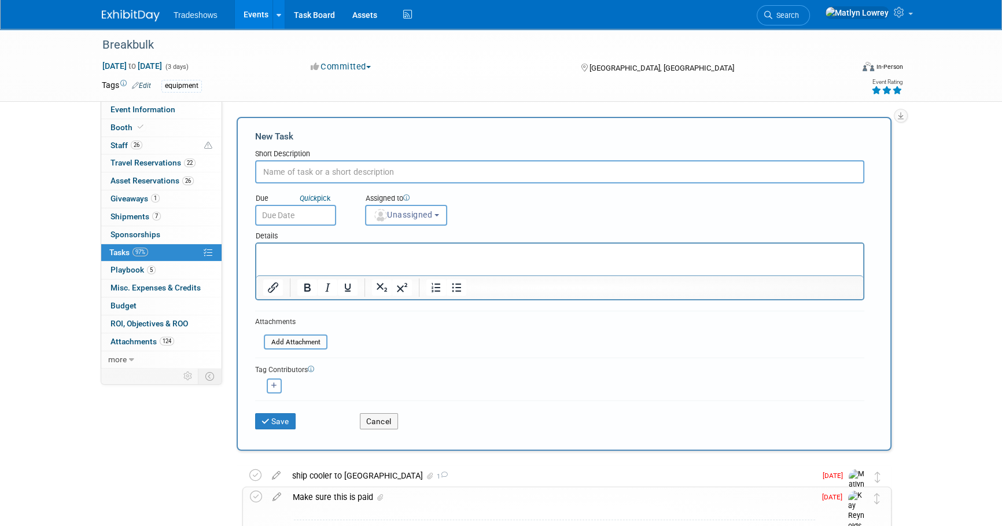
click at [331, 179] on input "text" at bounding box center [559, 171] width 609 height 23
type input "W"
type input "Have we received all of the final invoices from SEG, Nth, [PERSON_NAME], and [P…"
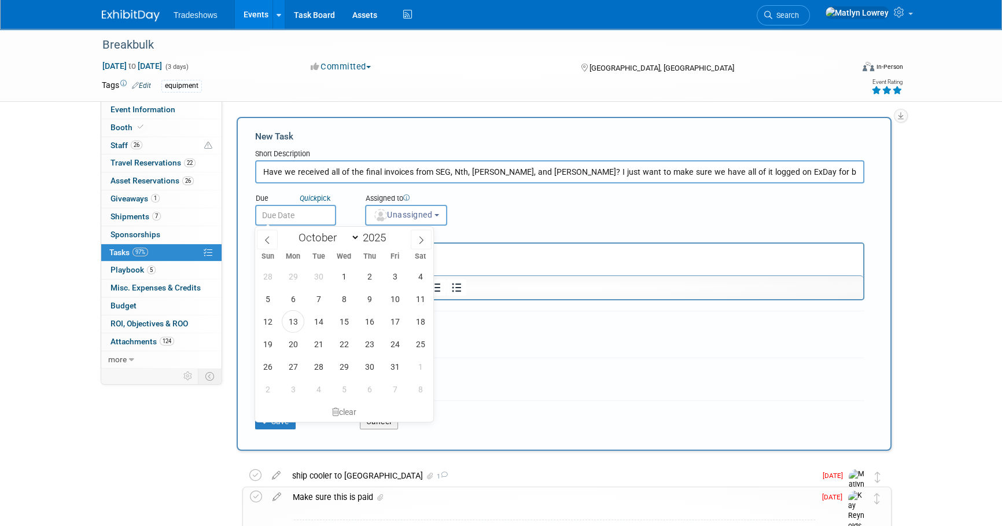
click at [286, 211] on input "text" at bounding box center [295, 215] width 81 height 21
click at [394, 353] on span "24" at bounding box center [395, 344] width 23 height 23
type input "[DATE]"
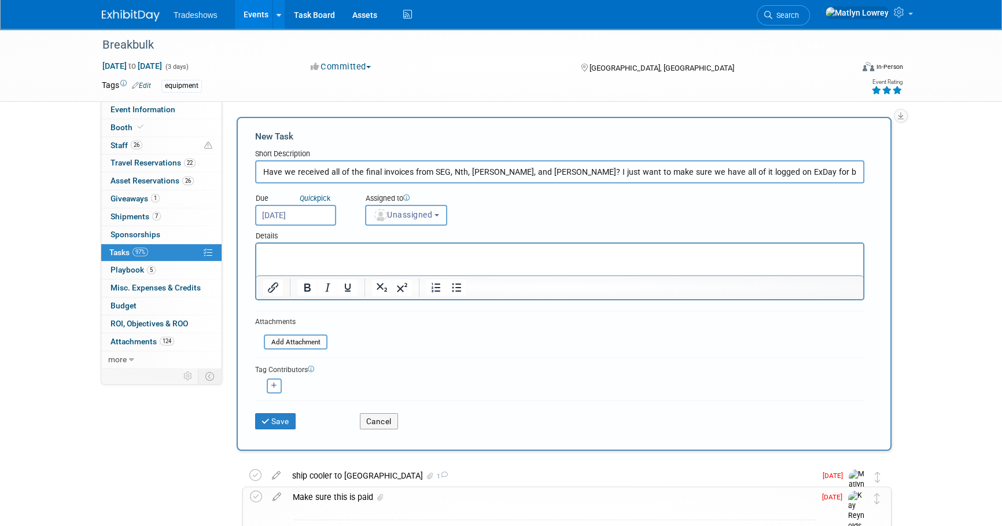
click at [407, 222] on button "Unassigned" at bounding box center [406, 215] width 82 height 21
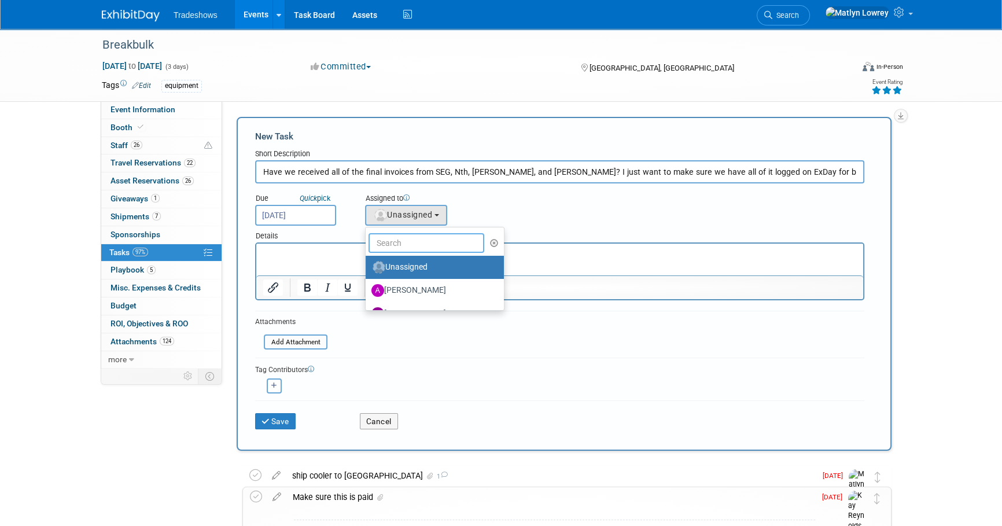
click at [408, 239] on input "text" at bounding box center [427, 243] width 116 height 20
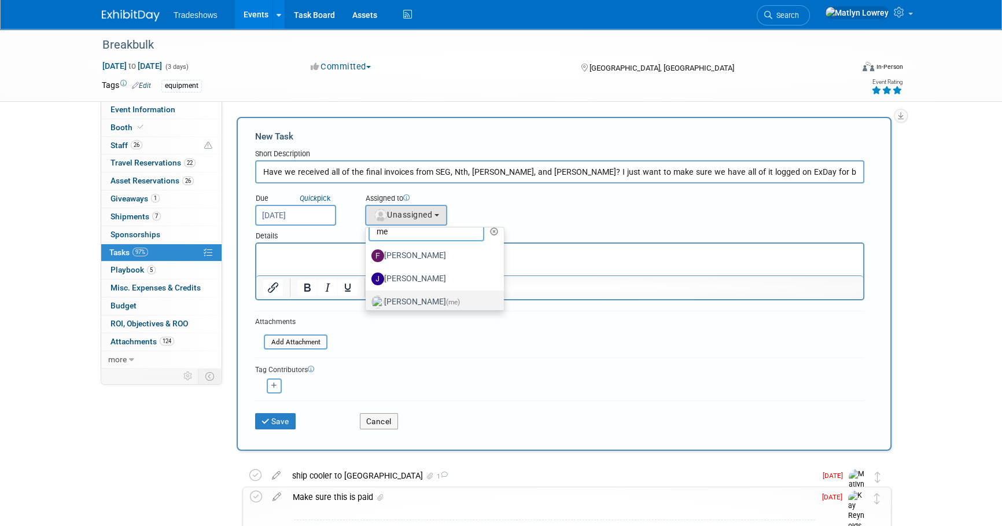
scroll to position [17, 0]
type input "me"
click at [389, 292] on label "[PERSON_NAME] (me)" at bounding box center [432, 296] width 121 height 19
click at [367, 292] on input "[PERSON_NAME] (me)" at bounding box center [364, 295] width 8 height 8
select select "53a61db3-ae1f-4f8e-85ed-74f10af30436"
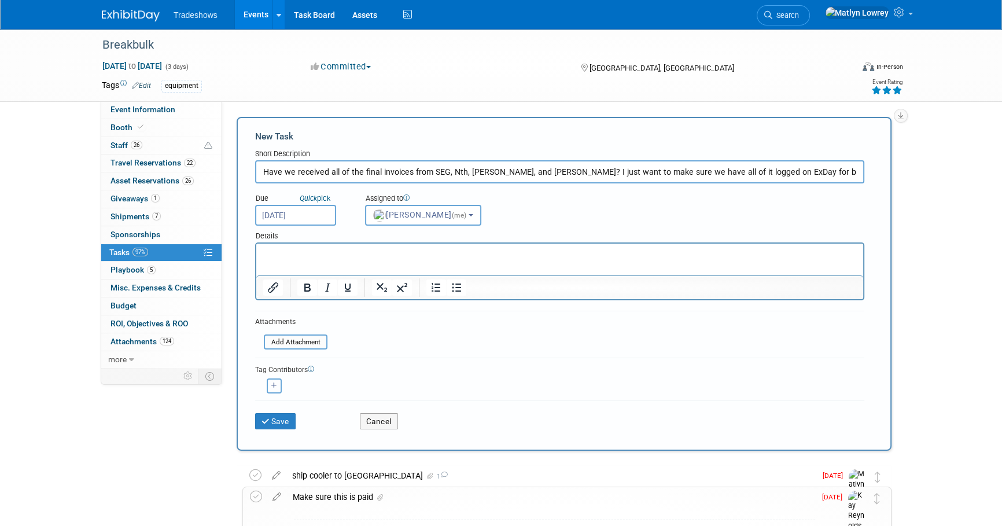
click at [277, 381] on button "button" at bounding box center [274, 385] width 15 height 15
select select
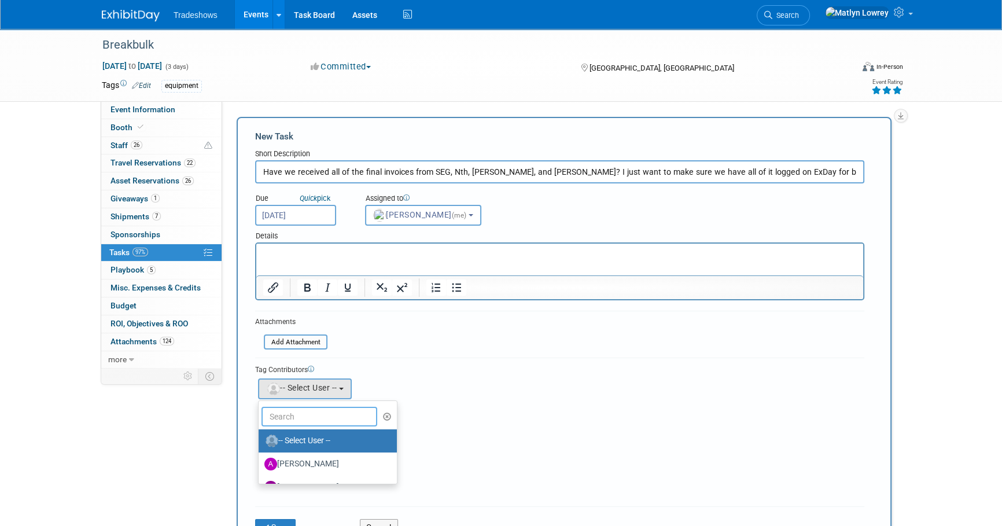
click at [282, 410] on input "text" at bounding box center [320, 417] width 116 height 20
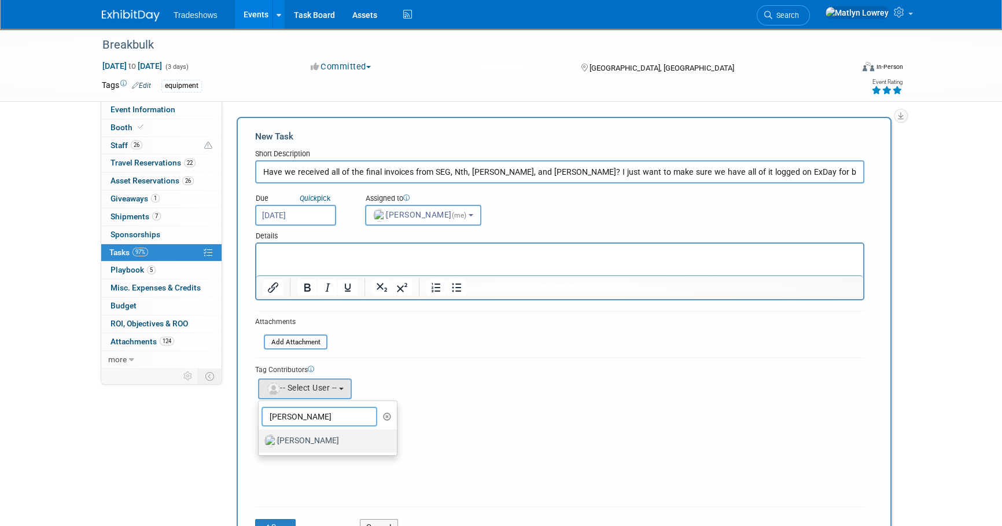
type input "[PERSON_NAME]"
click at [289, 440] on label "[PERSON_NAME]" at bounding box center [324, 441] width 121 height 19
click at [260, 440] on input "[PERSON_NAME]" at bounding box center [257, 440] width 8 height 8
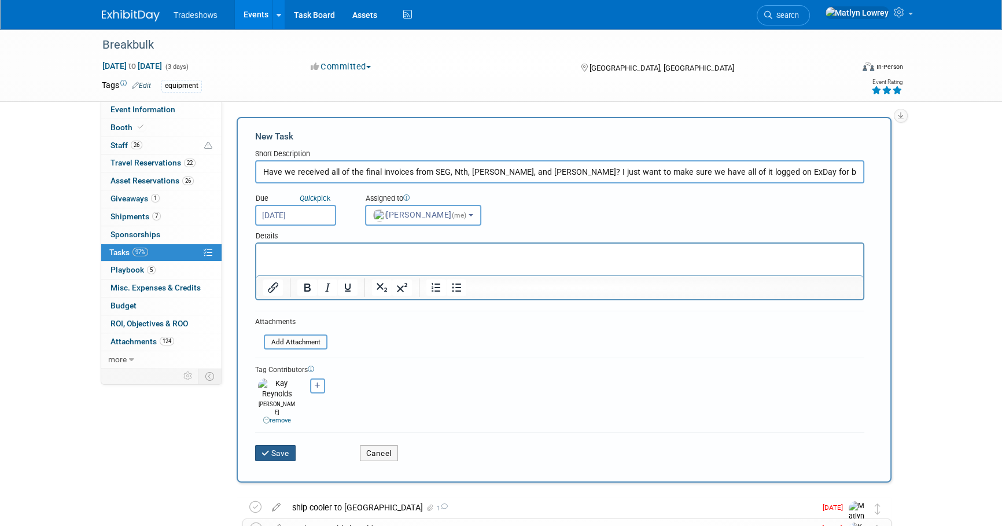
click at [285, 445] on button "Save" at bounding box center [275, 453] width 41 height 16
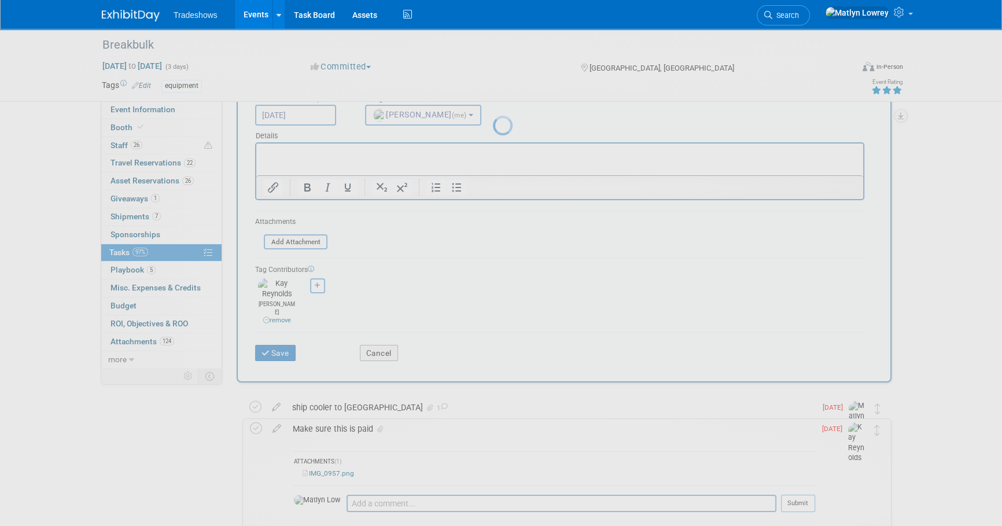
scroll to position [0, 0]
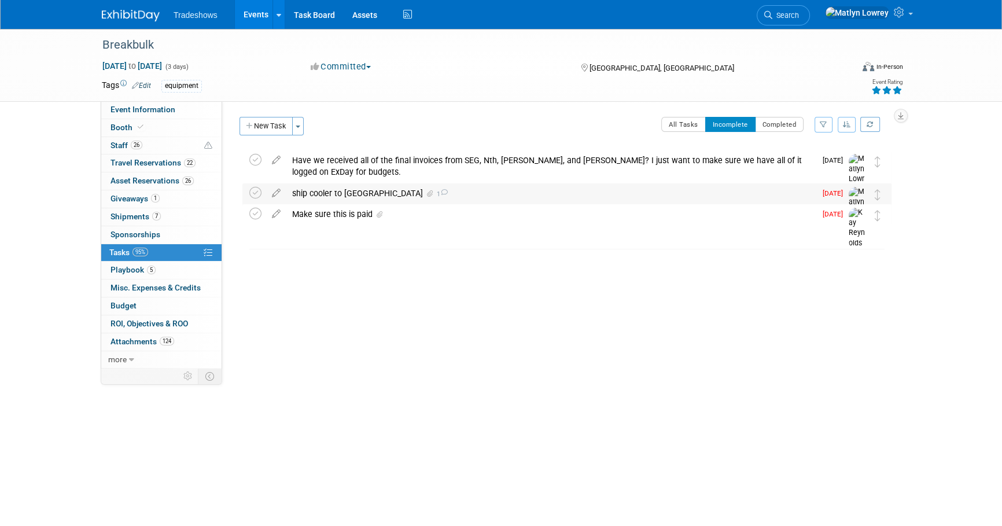
click at [323, 193] on div "ship cooler to [GEOGRAPHIC_DATA] 1" at bounding box center [551, 193] width 530 height 20
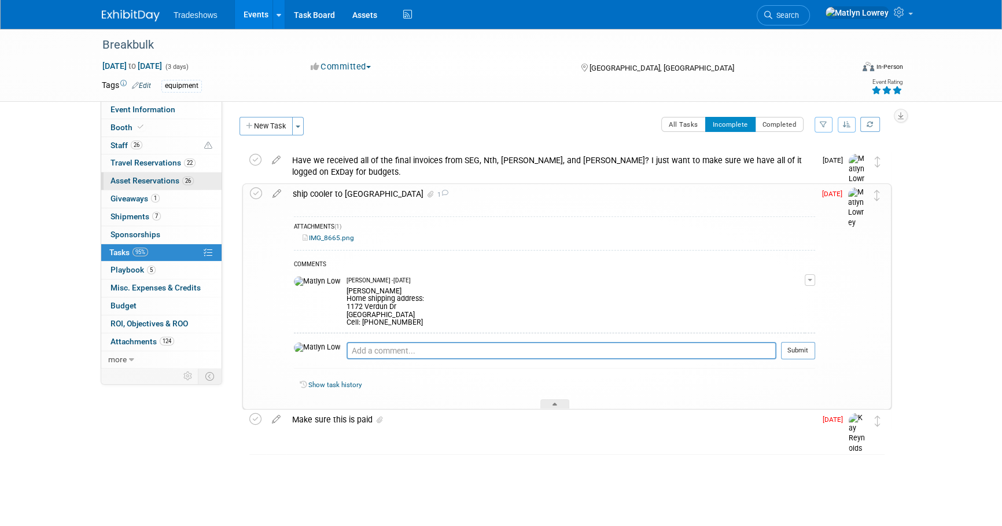
click at [146, 179] on span "Asset Reservations 26" at bounding box center [152, 180] width 83 height 9
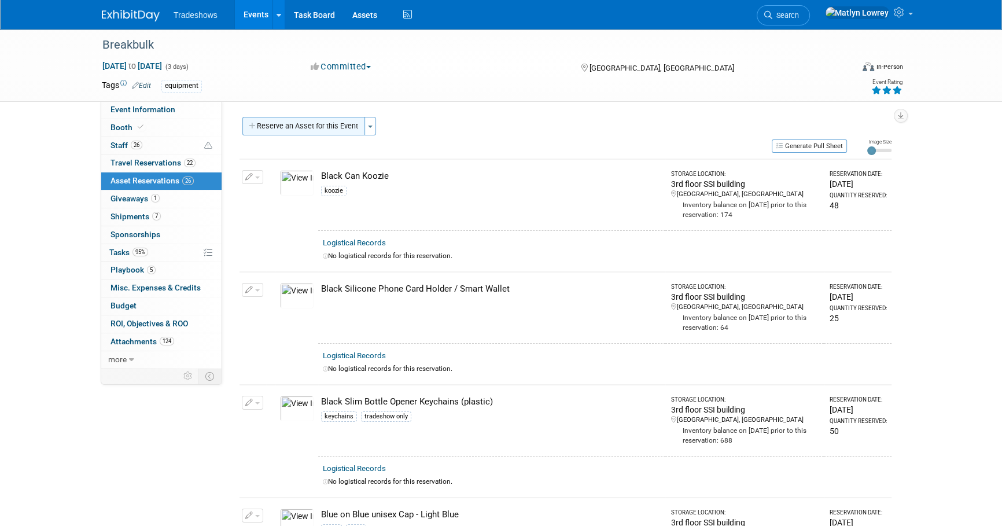
click at [307, 134] on button "Reserve an Asset for this Event" at bounding box center [303, 126] width 123 height 19
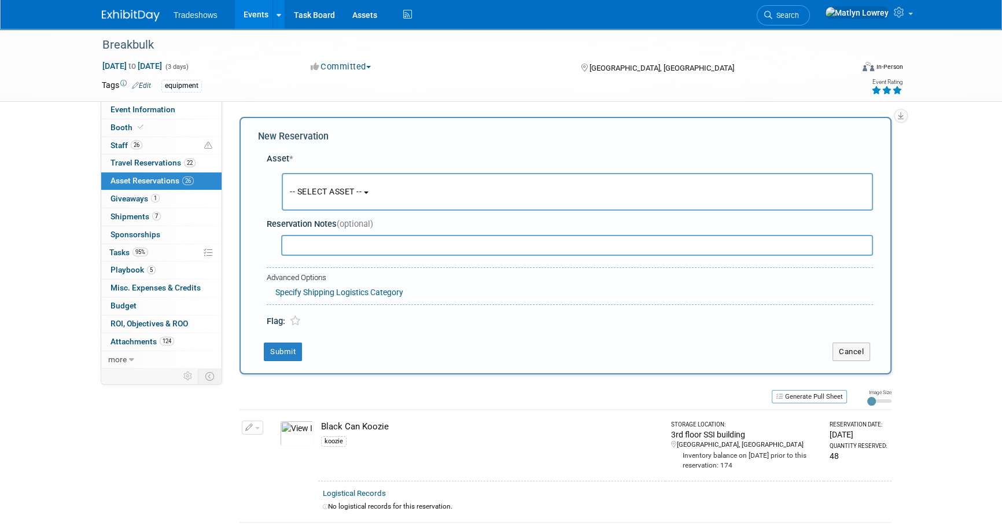
scroll to position [11, 0]
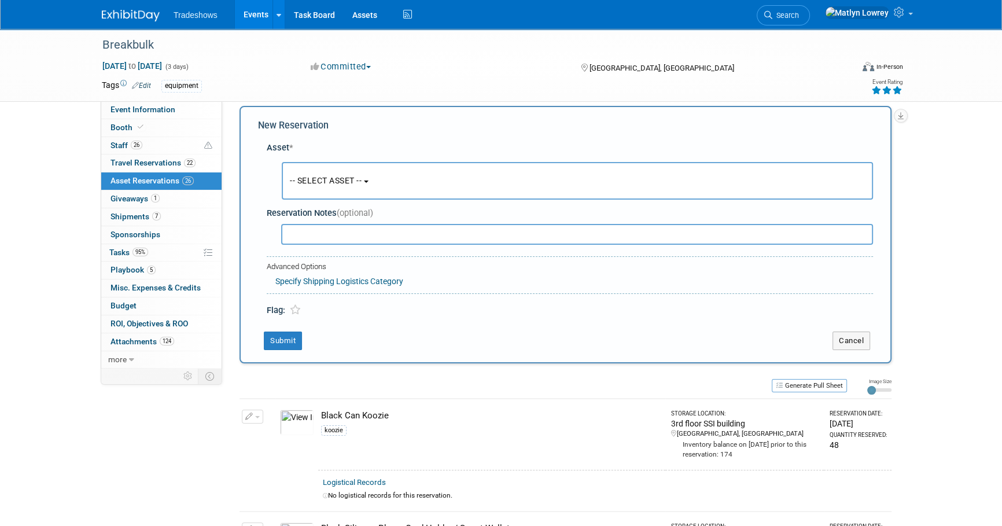
click at [329, 174] on button "-- SELECT ASSET --" at bounding box center [577, 181] width 591 height 38
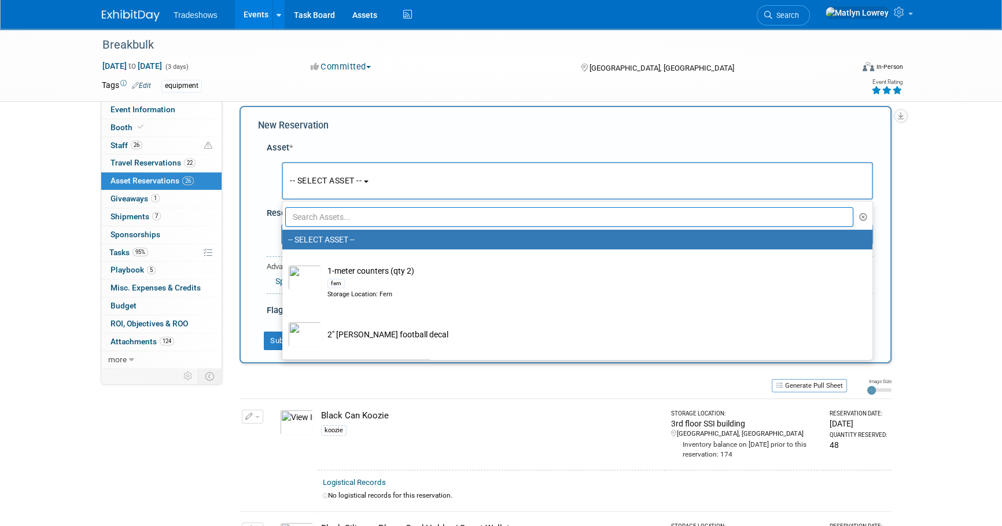
click at [332, 220] on input "text" at bounding box center [569, 217] width 568 height 20
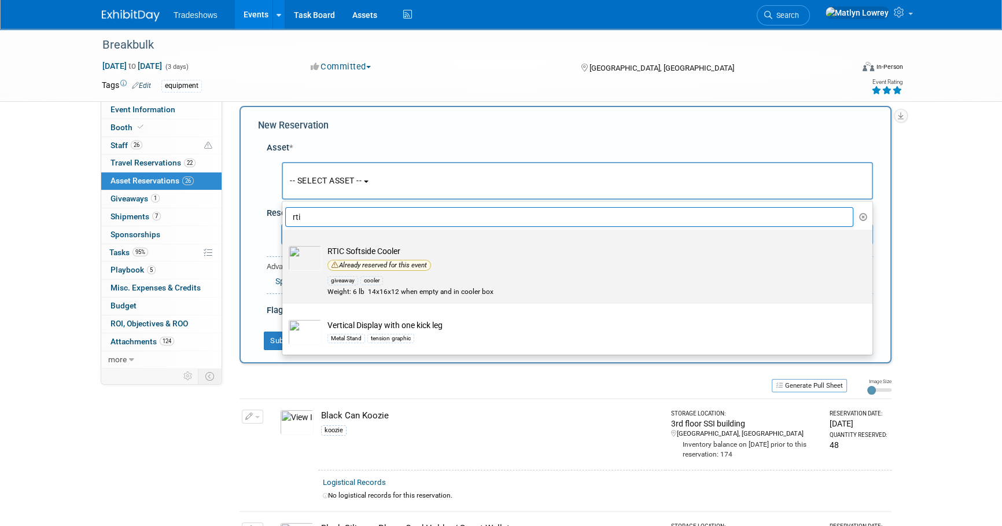
type input "rti"
click at [340, 276] on div "giveaway" at bounding box center [343, 280] width 31 height 9
click at [284, 244] on input "RTIC Softside Cooler Already reserved for this event giveaway cooler Weight: 6 …" at bounding box center [281, 240] width 8 height 8
select select "10718386"
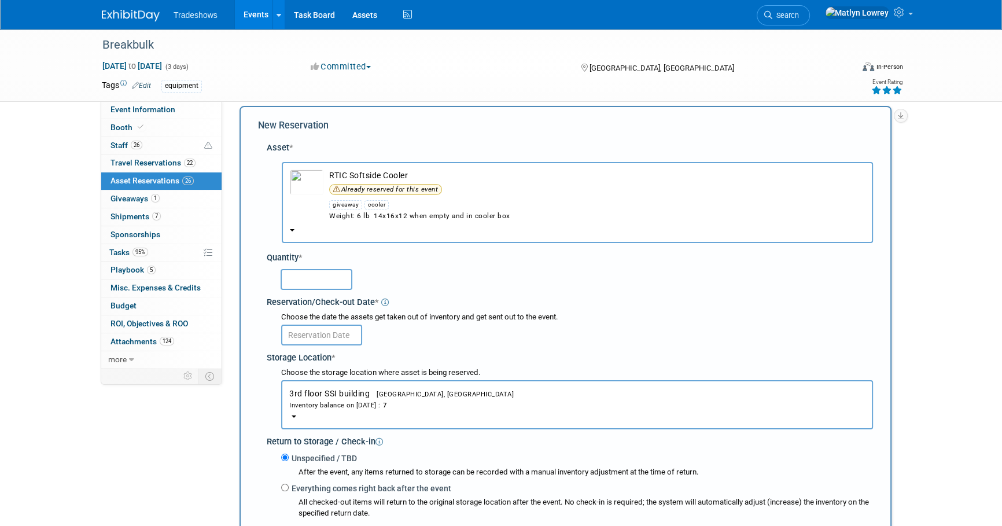
click at [337, 281] on input "text" at bounding box center [317, 279] width 72 height 21
type input "1"
click at [341, 328] on input "text" at bounding box center [321, 335] width 81 height 21
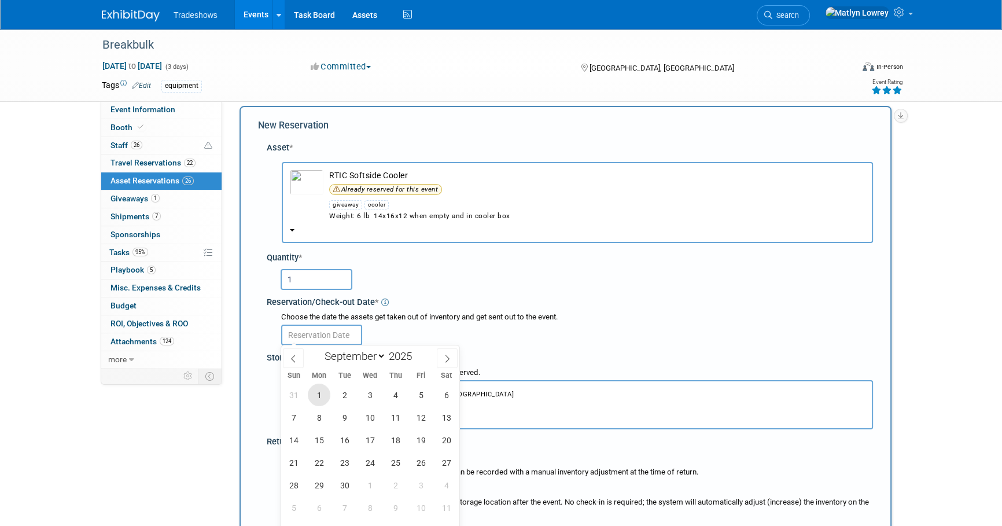
click at [325, 394] on span "1" at bounding box center [319, 395] width 23 height 23
type input "[DATE]"
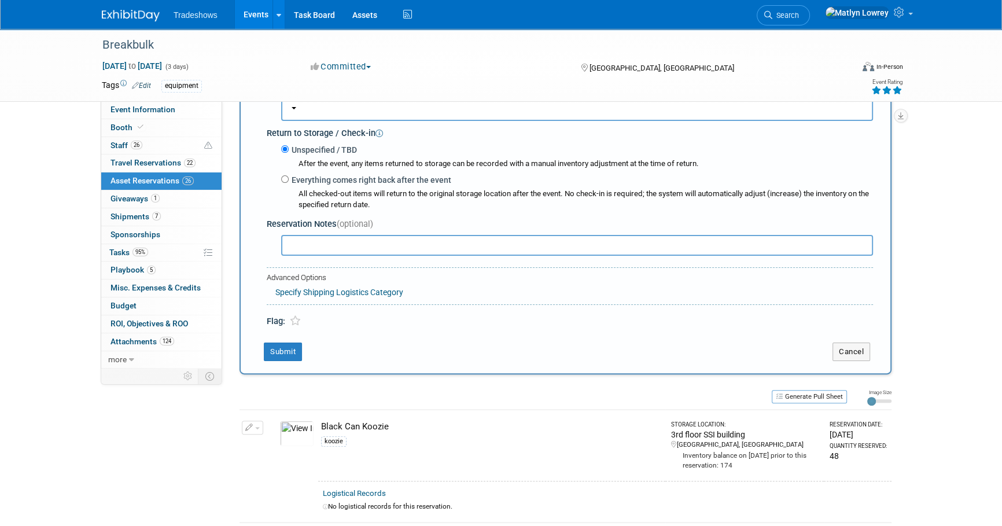
scroll to position [221, 0]
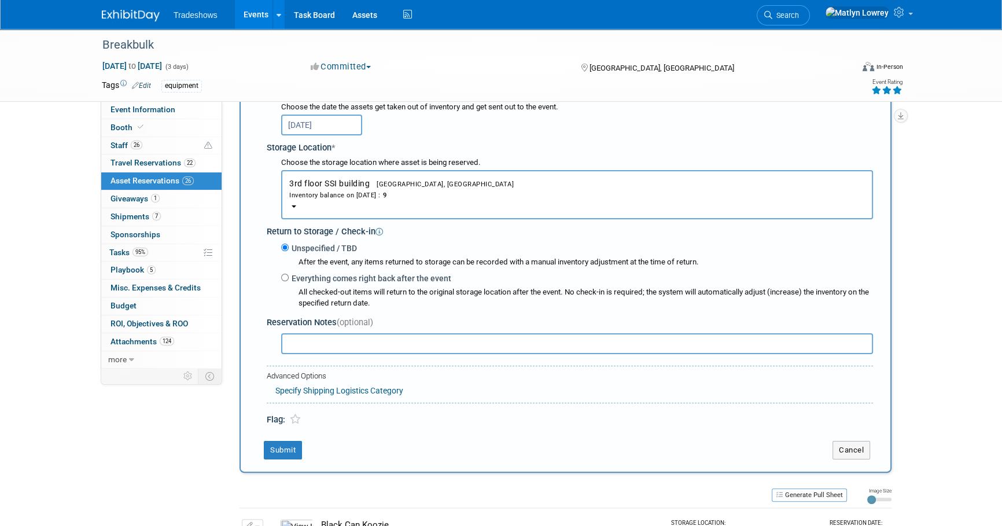
click at [325, 339] on input "text" at bounding box center [577, 343] width 592 height 21
type input "W"
type input "B"
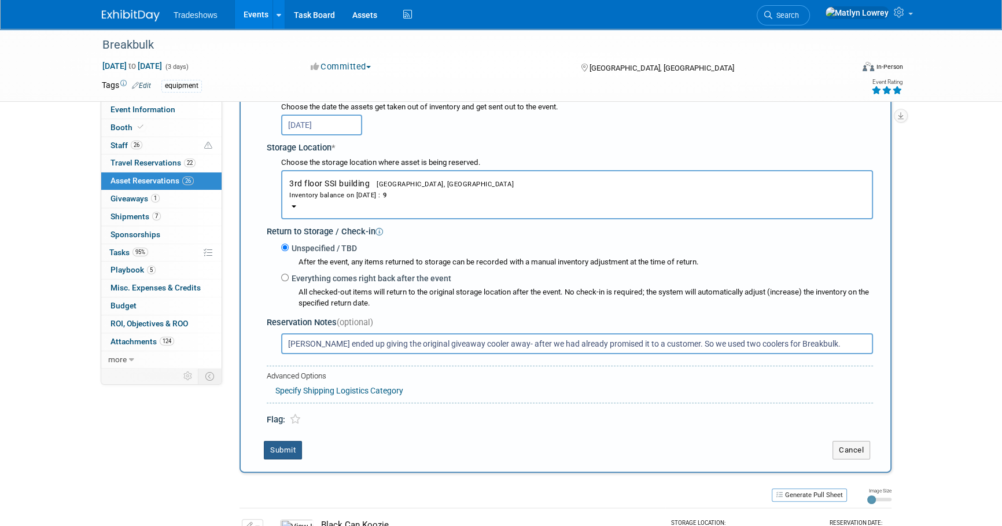
type input "[PERSON_NAME] ended up giving the original giveaway cooler away- after we had a…"
click at [296, 449] on button "Submit" at bounding box center [283, 450] width 38 height 19
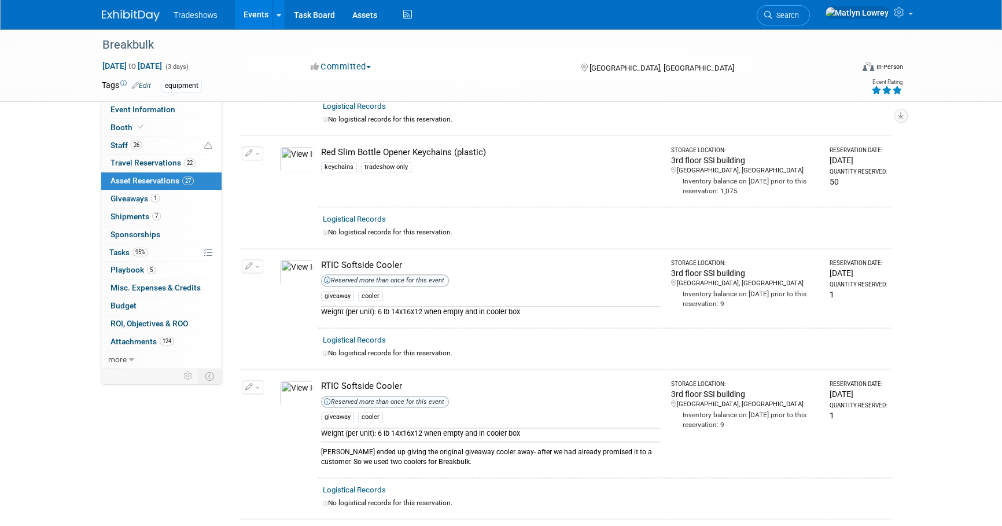
scroll to position [1861, 0]
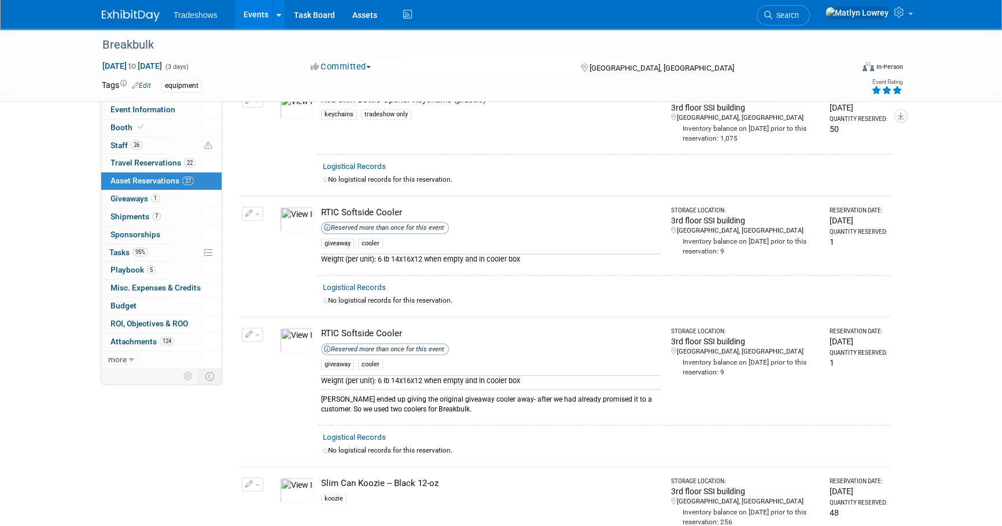
click at [248, 210] on icon "button" at bounding box center [249, 214] width 8 height 8
click at [289, 263] on span "Cancel Reservation" at bounding box center [301, 267] width 74 height 9
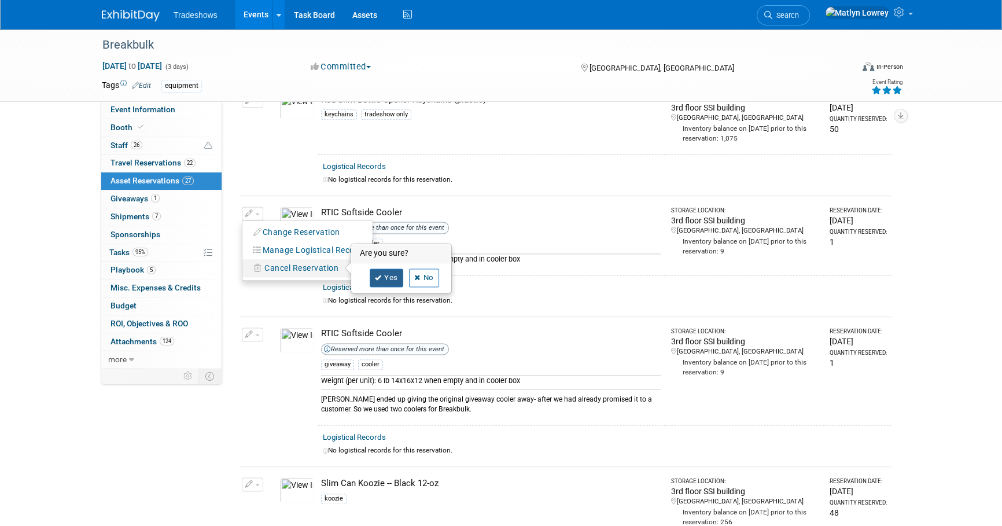
click at [378, 275] on icon at bounding box center [378, 278] width 7 height 6
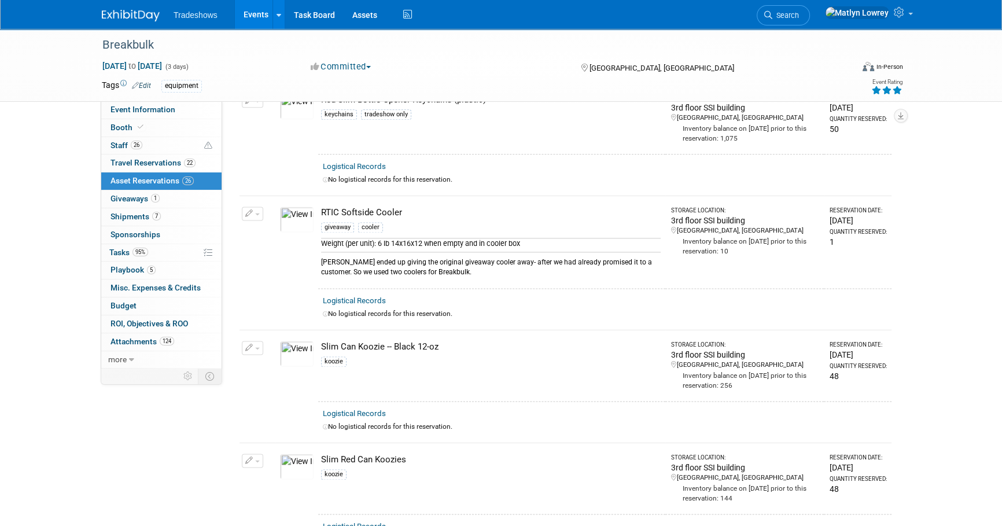
click at [258, 207] on button "button" at bounding box center [252, 214] width 21 height 14
click at [312, 225] on button "Change Reservation" at bounding box center [297, 233] width 98 height 16
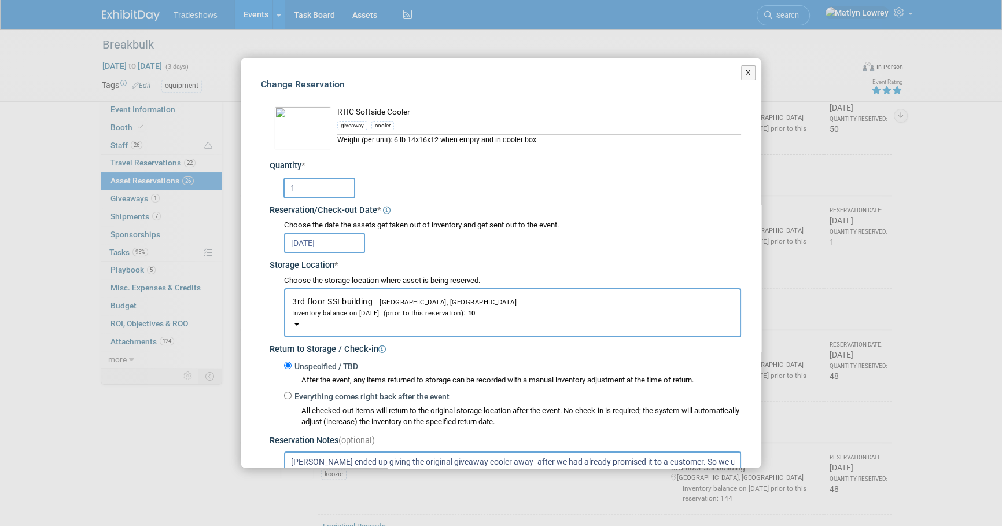
click at [318, 191] on input "1" at bounding box center [320, 188] width 72 height 21
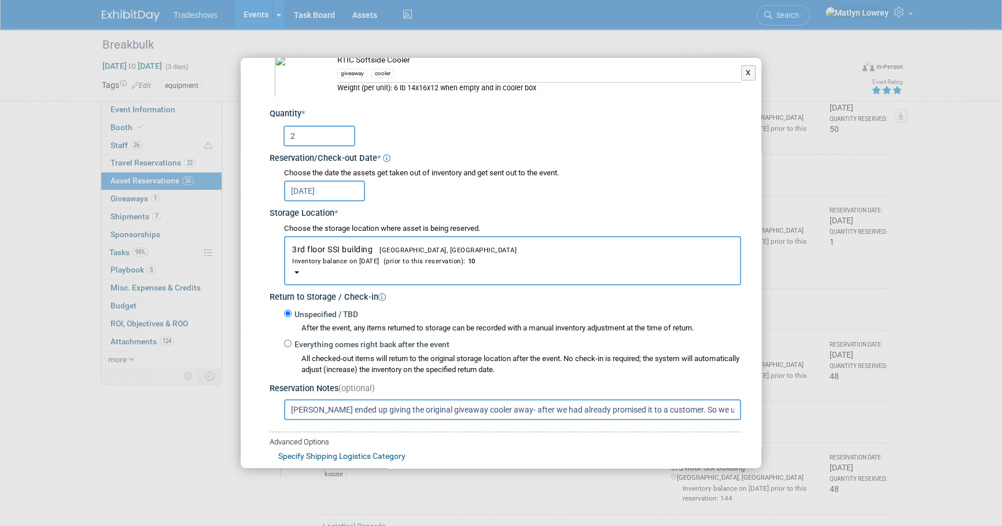
scroll to position [128, 0]
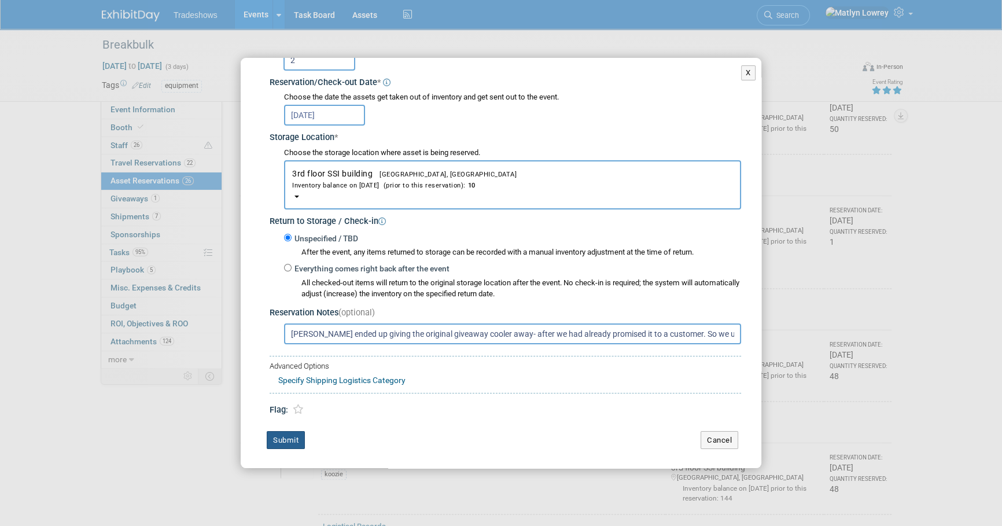
type input "2"
click at [298, 439] on button "Submit" at bounding box center [286, 440] width 38 height 19
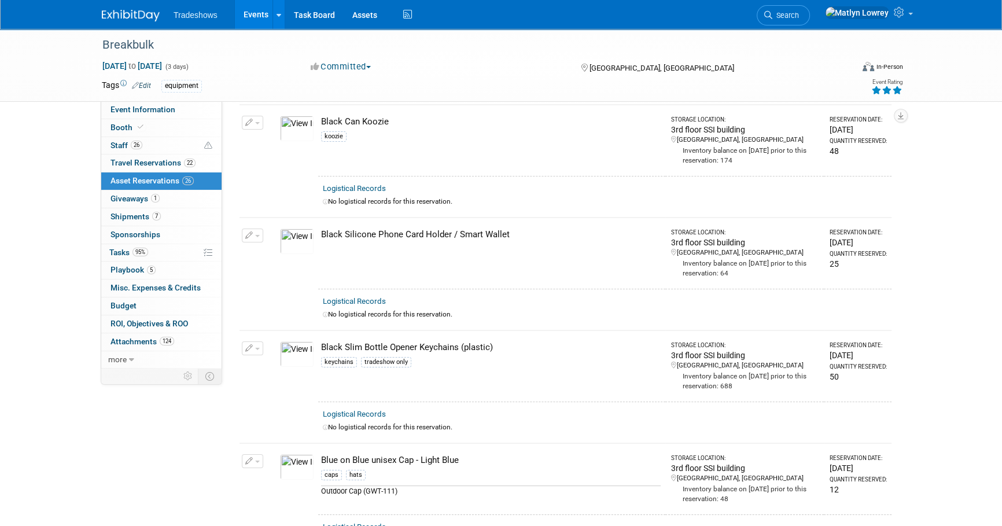
scroll to position [0, 0]
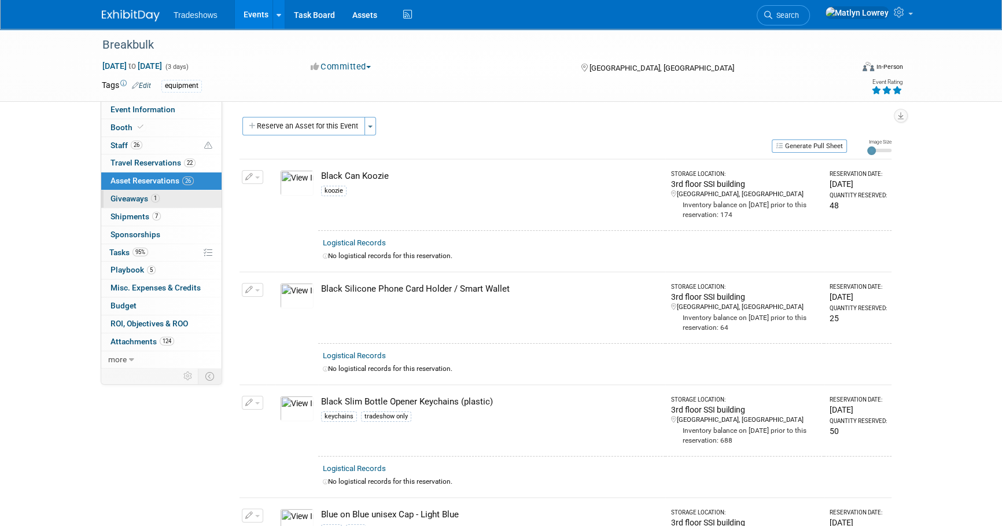
click at [122, 203] on span "Giveaways 1" at bounding box center [135, 198] width 49 height 9
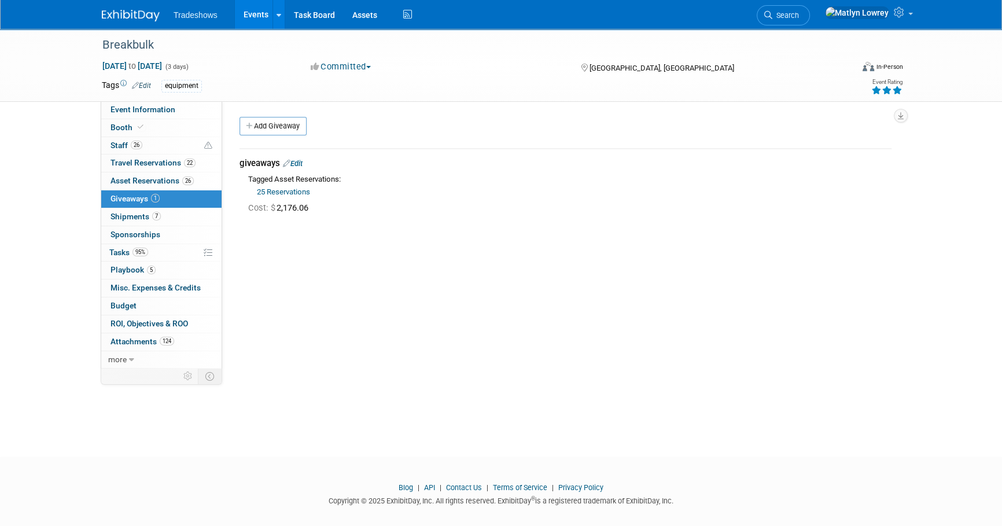
click at [292, 164] on link "Edit" at bounding box center [293, 163] width 20 height 9
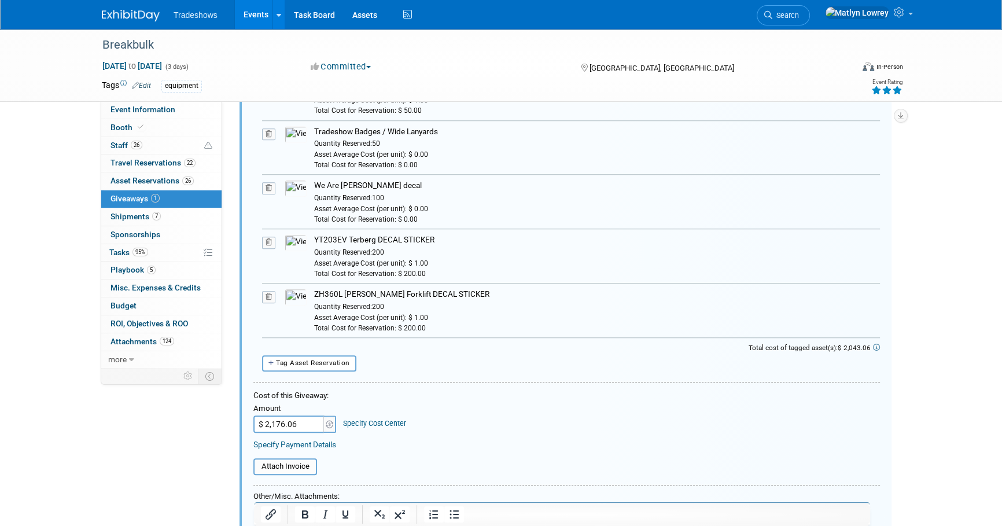
scroll to position [1315, 0]
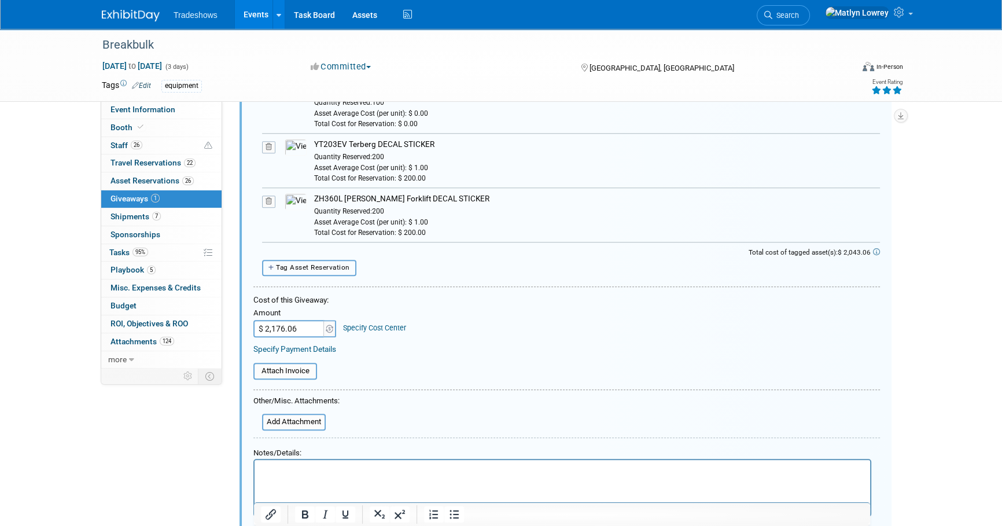
click at [295, 263] on span "Tag Asset Reservation" at bounding box center [313, 267] width 74 height 8
select select
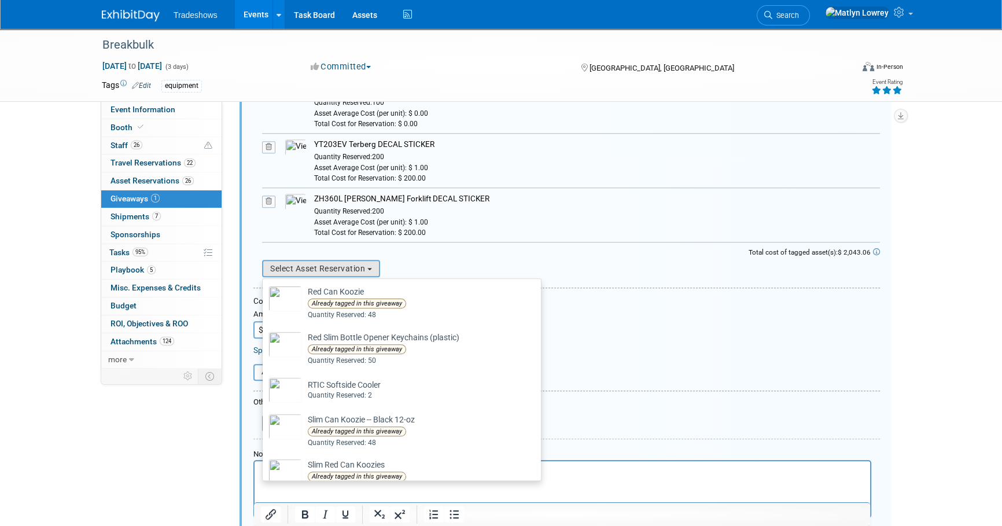
scroll to position [683, 0]
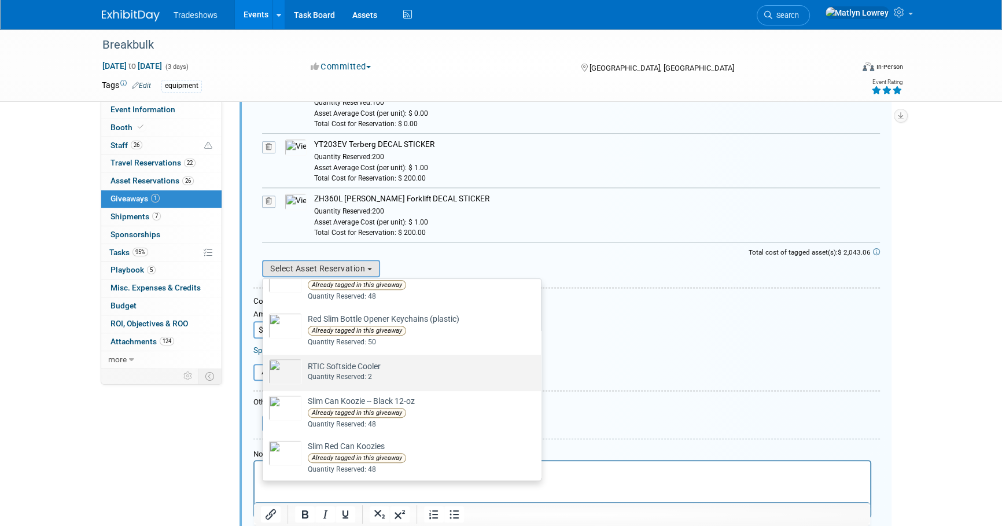
click at [317, 376] on div "Quantity Reserved: 2" at bounding box center [344, 377] width 73 height 10
click at [264, 369] on input "RTIC Softside Cooler Already tagged in this giveaway Quantity Reserved: 2" at bounding box center [261, 365] width 8 height 8
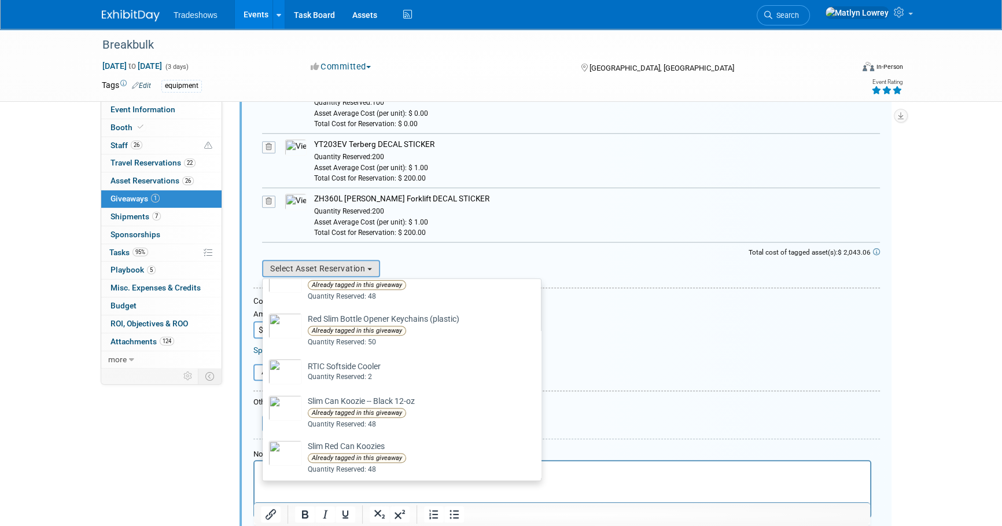
scroll to position [1388, 0]
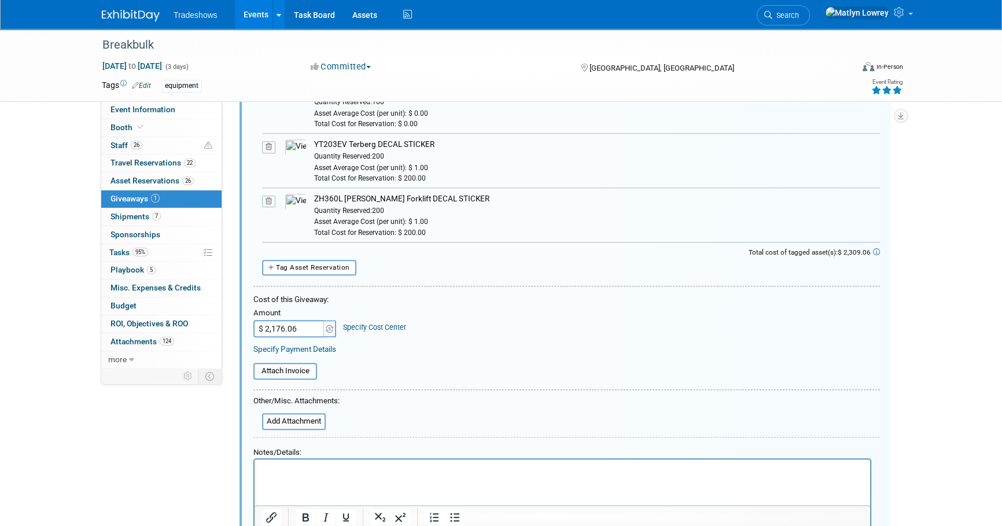
click at [300, 325] on input "$ 2,176.06" at bounding box center [289, 328] width 72 height 17
type input "$ 2,309.06"
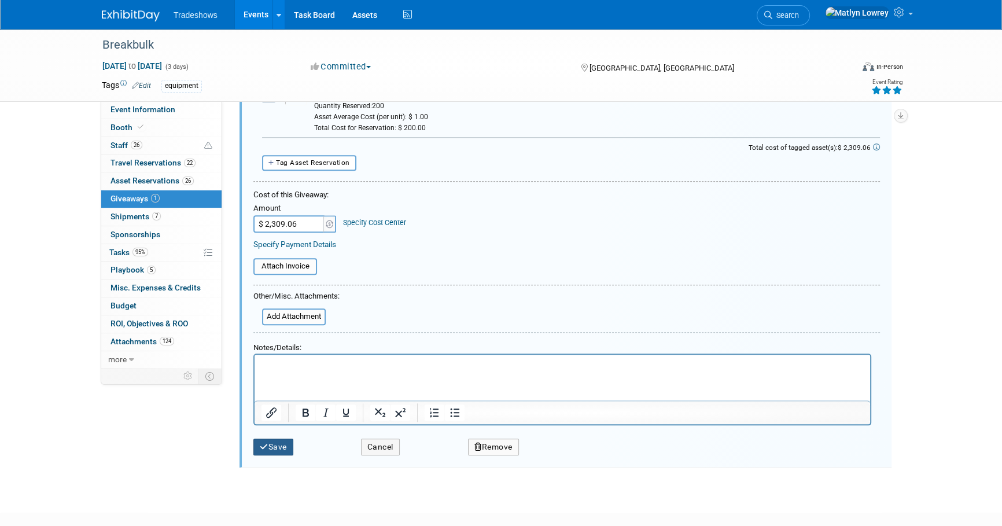
click at [271, 443] on button "Save" at bounding box center [273, 447] width 40 height 17
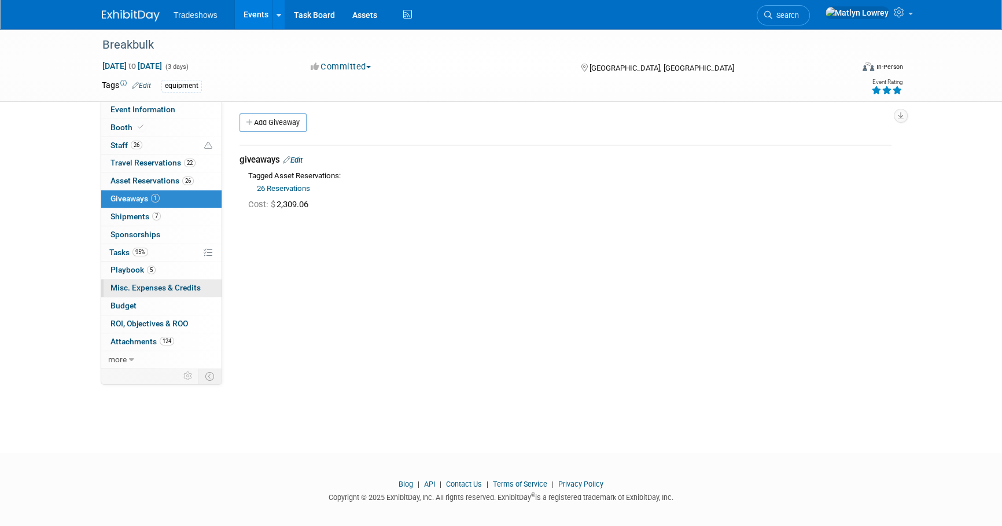
scroll to position [0, 0]
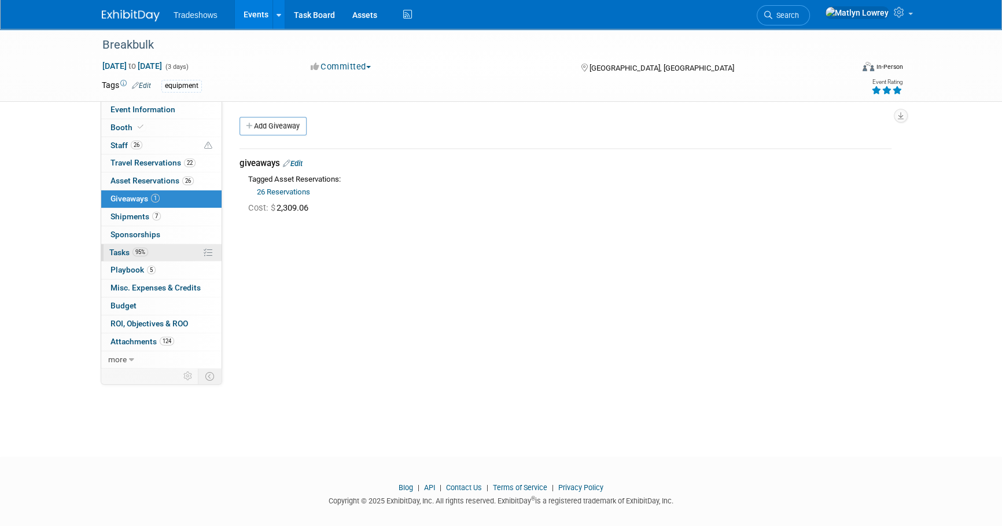
click at [149, 255] on link "95% Tasks 95%" at bounding box center [161, 252] width 120 height 17
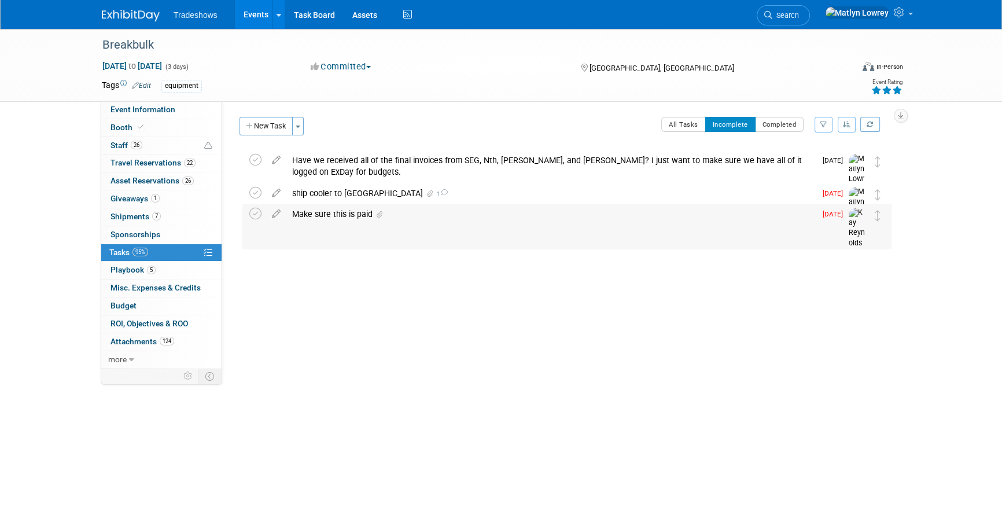
click at [345, 215] on div "Make sure this is paid" at bounding box center [551, 214] width 530 height 20
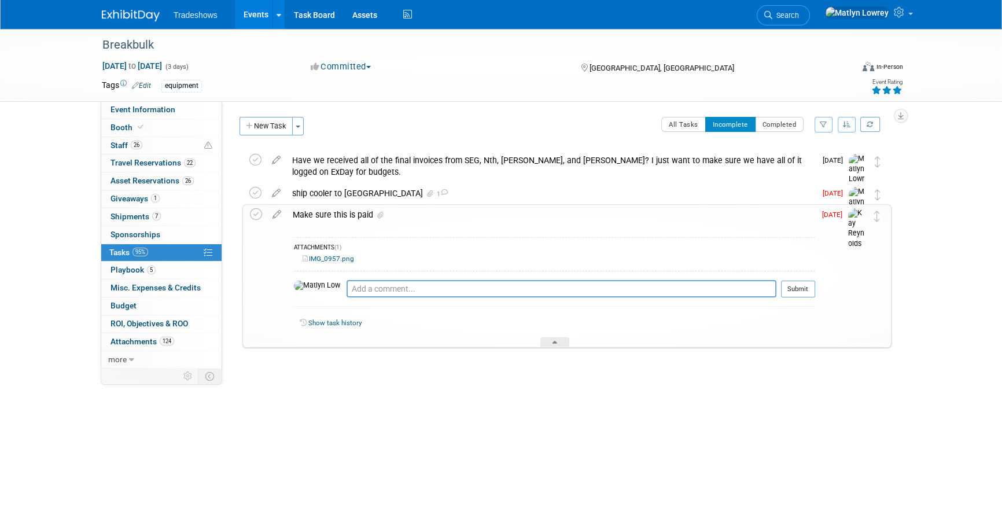
click at [337, 258] on link "IMG_0957.png" at bounding box center [329, 259] width 52 height 8
click at [273, 212] on icon at bounding box center [277, 212] width 20 height 14
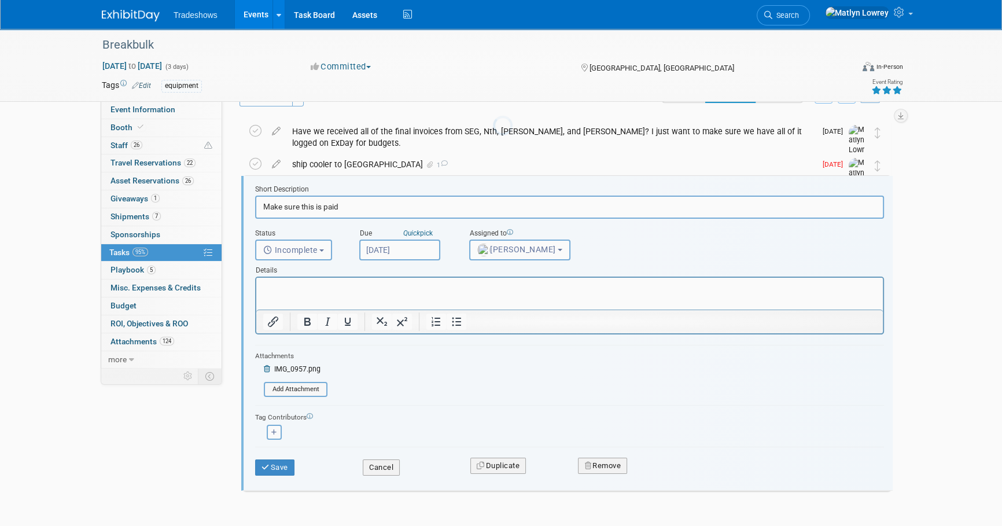
scroll to position [35, 0]
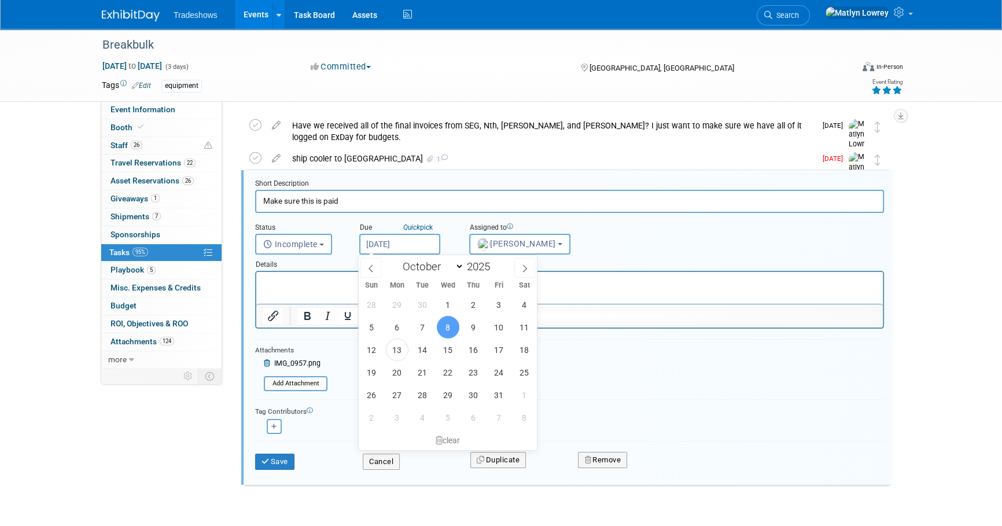
click at [416, 234] on input "[DATE]" at bounding box center [399, 244] width 81 height 21
click at [495, 399] on span "31" at bounding box center [499, 395] width 23 height 23
type input "[DATE]"
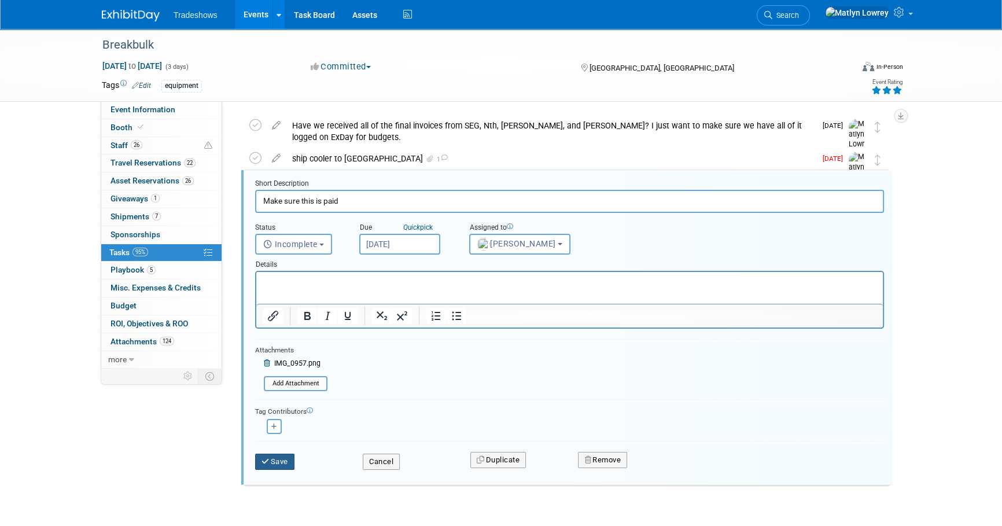
click at [260, 460] on button "Save" at bounding box center [274, 462] width 39 height 16
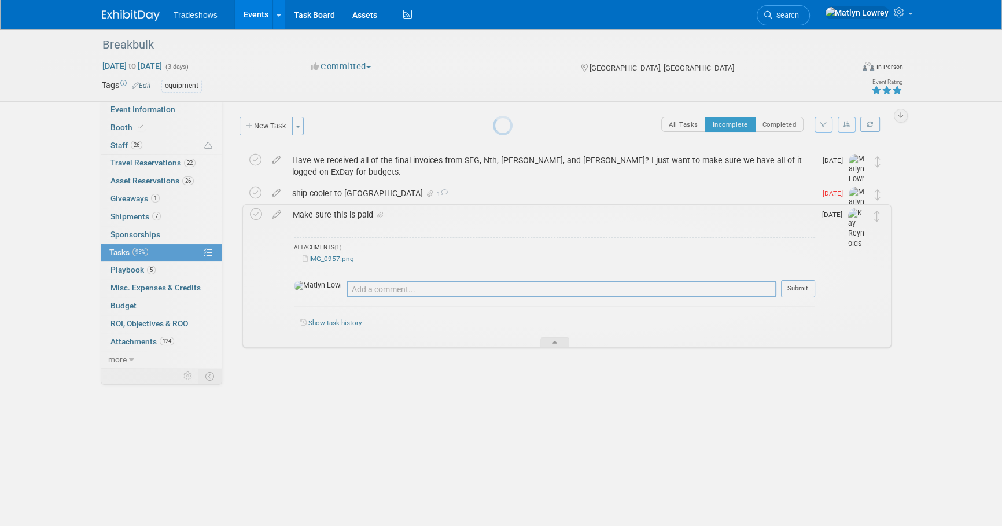
scroll to position [0, 0]
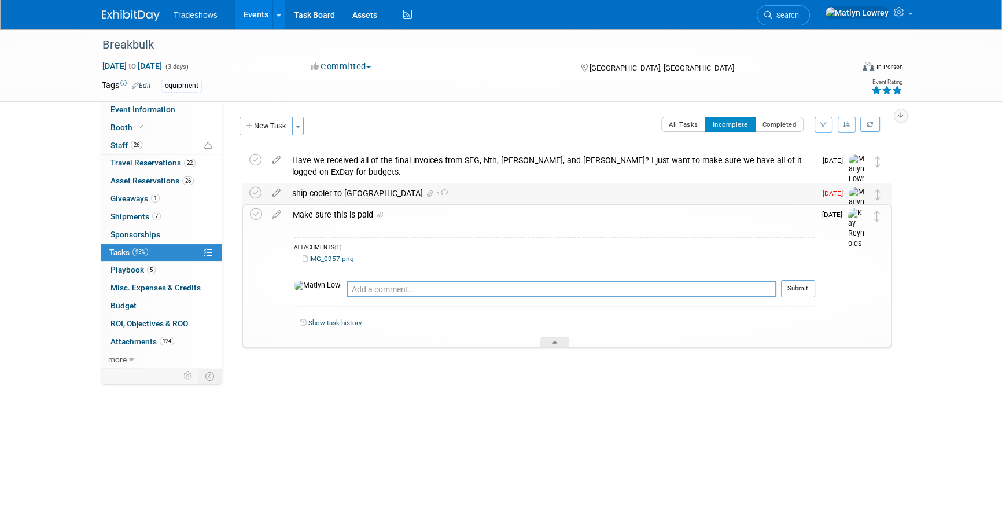
click at [446, 200] on div "ship cooler to [GEOGRAPHIC_DATA] 1" at bounding box center [551, 193] width 530 height 20
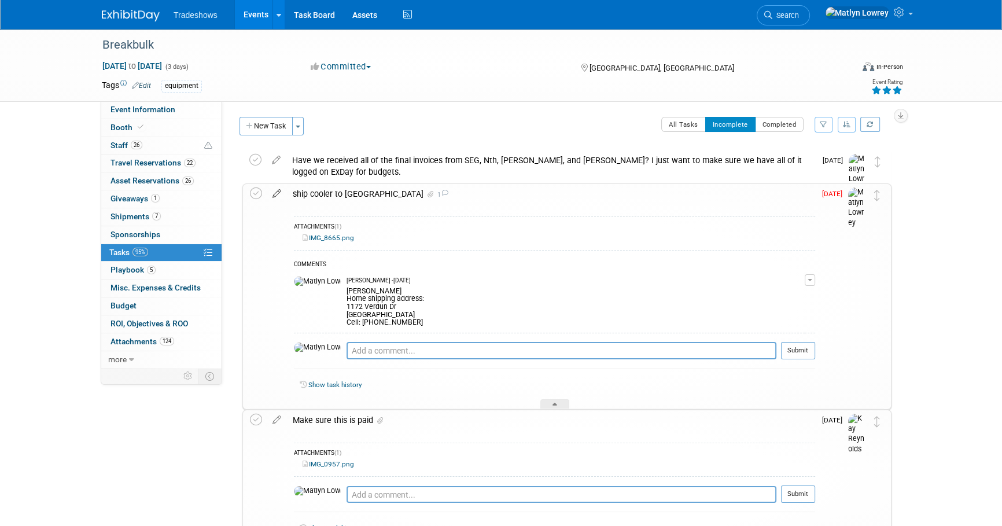
click at [275, 195] on icon at bounding box center [277, 191] width 20 height 14
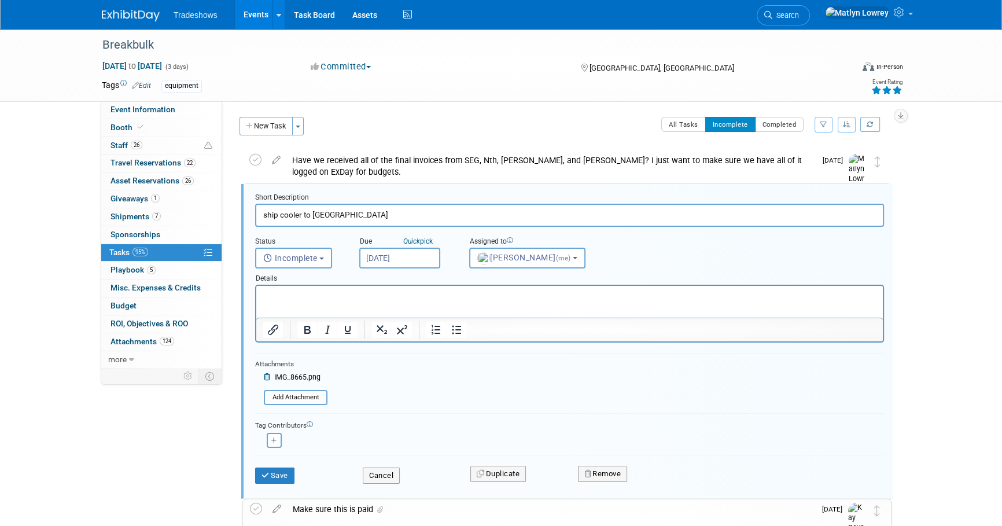
scroll to position [14, 0]
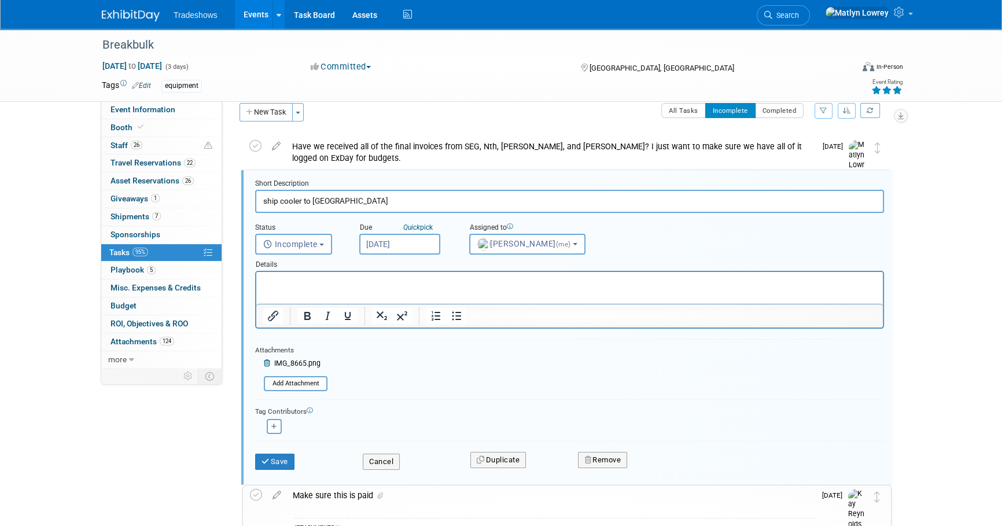
click at [392, 238] on input "[DATE]" at bounding box center [399, 244] width 81 height 21
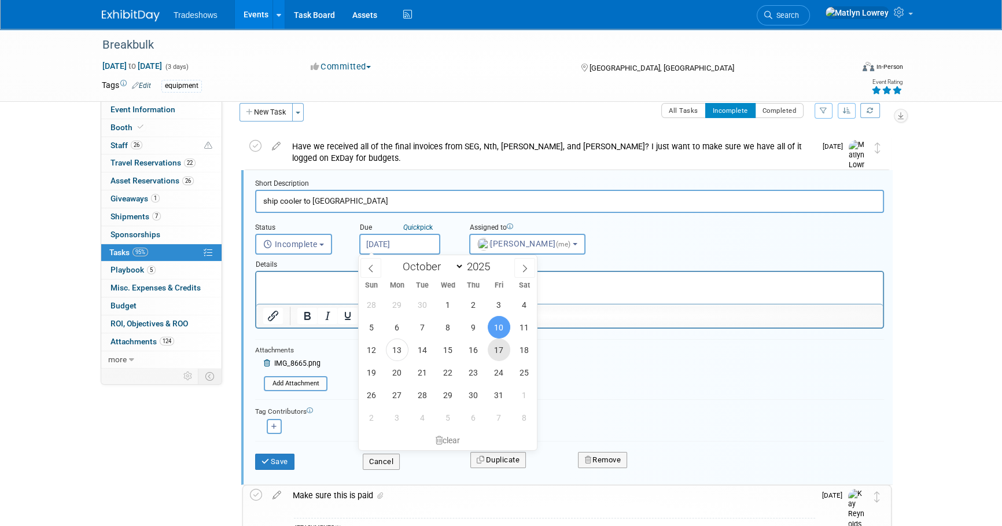
click at [505, 351] on span "17" at bounding box center [499, 350] width 23 height 23
type input "[DATE]"
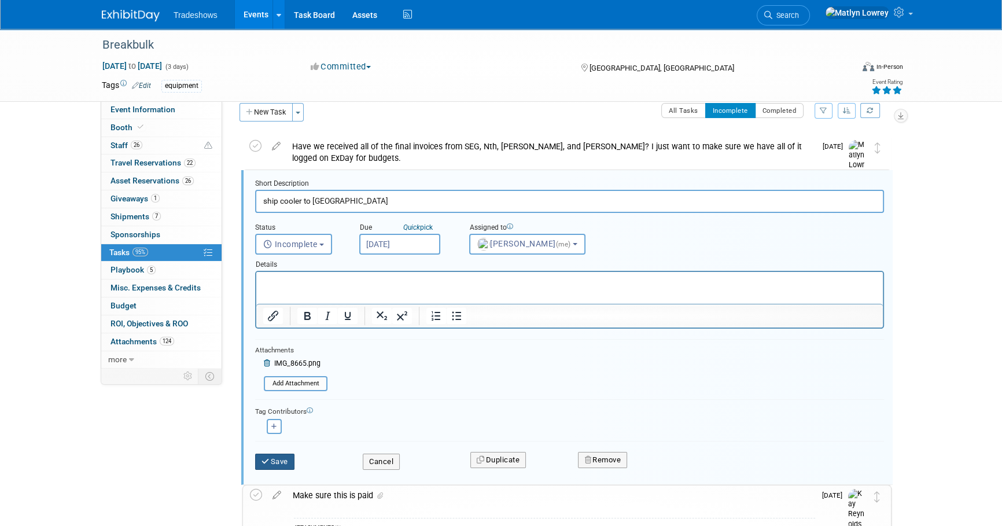
click at [289, 463] on button "Save" at bounding box center [274, 462] width 39 height 16
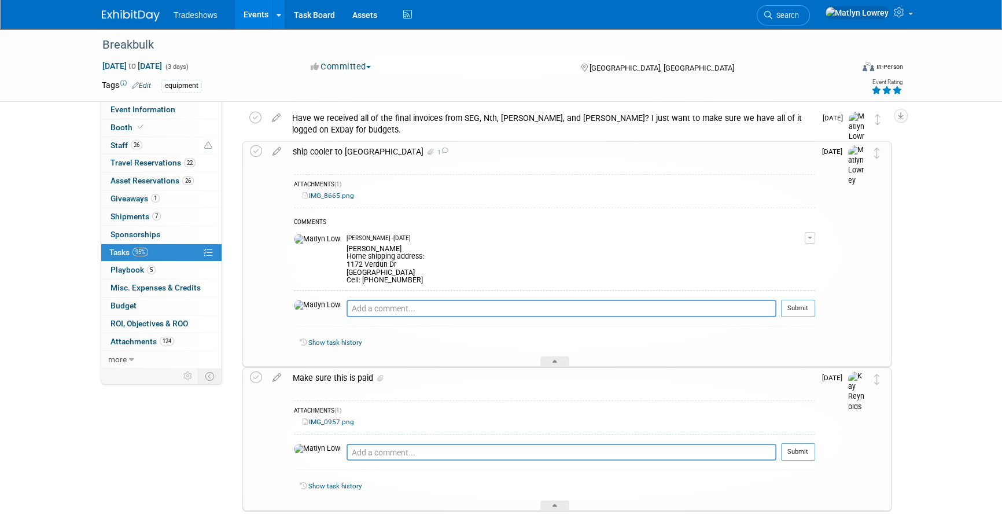
scroll to position [0, 0]
